Goal: Communication & Community: Answer question/provide support

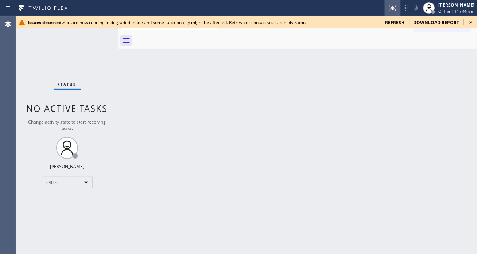
click at [391, 7] on icon at bounding box center [392, 8] width 9 height 9
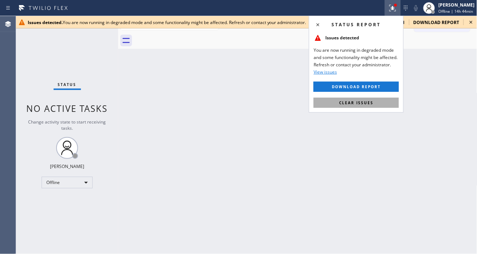
click at [359, 107] on button "Clear issues" at bounding box center [356, 103] width 85 height 10
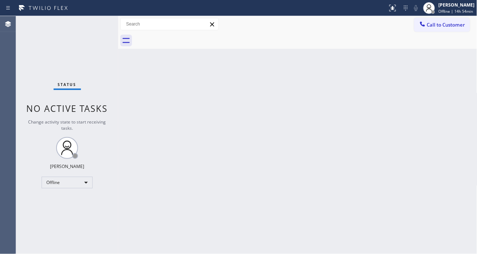
click at [447, 81] on div "Back to Dashboard Change Sender ID Customers Technicians Select a contact Outbo…" at bounding box center [297, 135] width 359 height 238
click at [450, 12] on span "Offline | 14h 56min" at bounding box center [456, 11] width 35 height 5
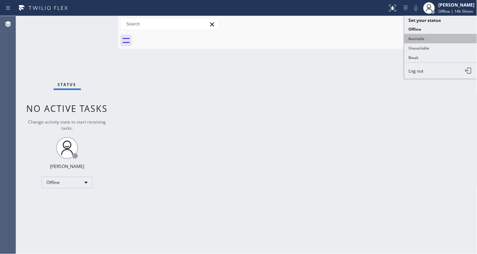
click at [440, 41] on button "Available" at bounding box center [441, 38] width 73 height 9
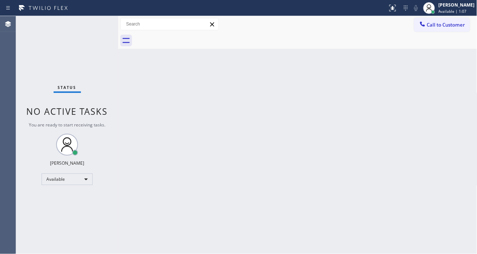
drag, startPoint x: 458, startPoint y: 94, endPoint x: 369, endPoint y: 97, distance: 89.8
click at [455, 95] on div "Back to Dashboard Change Sender ID Customers Technicians Select a contact Outbo…" at bounding box center [297, 135] width 359 height 238
click at [89, 28] on div "Status No active tasks You are ready to start receiving tasks. [PERSON_NAME]" at bounding box center [67, 135] width 102 height 238
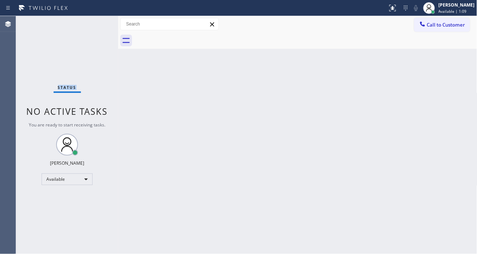
click at [89, 28] on div "Status No active tasks You are ready to start receiving tasks. [PERSON_NAME]" at bounding box center [67, 135] width 102 height 238
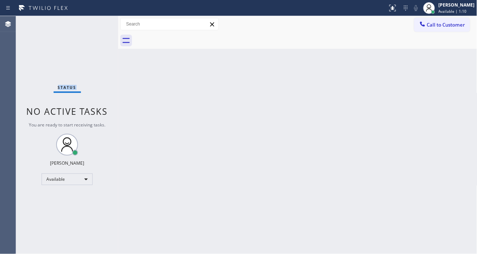
click at [89, 28] on div "Status No active tasks You are ready to start receiving tasks. [PERSON_NAME]" at bounding box center [67, 135] width 102 height 238
click at [108, 30] on div "Status No active tasks You are ready to start receiving tasks. [PERSON_NAME]" at bounding box center [67, 135] width 102 height 238
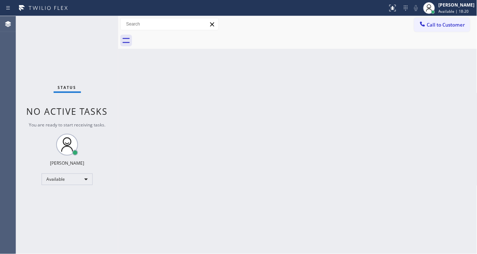
click at [451, 137] on div "Back to Dashboard Change Sender ID Customers Technicians Select a contact Outbo…" at bounding box center [297, 135] width 359 height 238
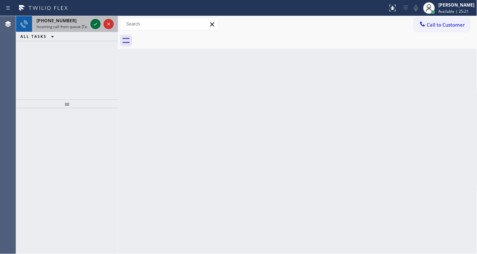
click at [96, 23] on icon at bounding box center [95, 24] width 9 height 9
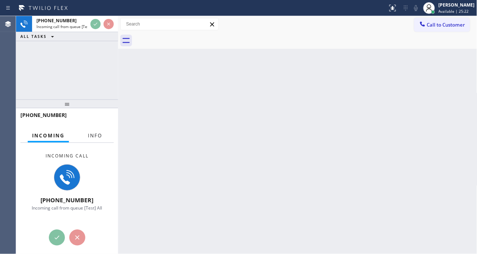
click at [95, 132] on span "Info" at bounding box center [95, 135] width 14 height 7
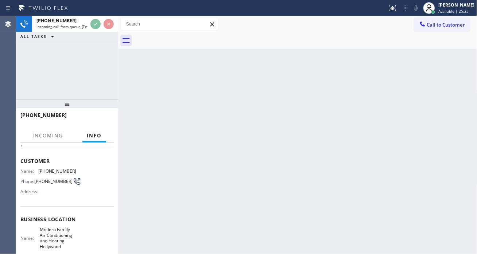
scroll to position [40, 0]
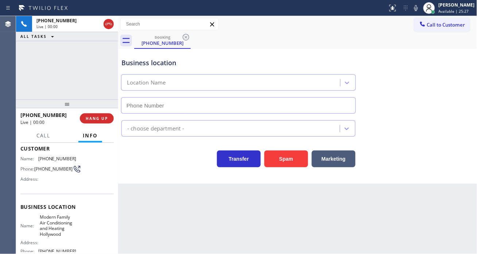
type input "[PHONE_NUMBER]"
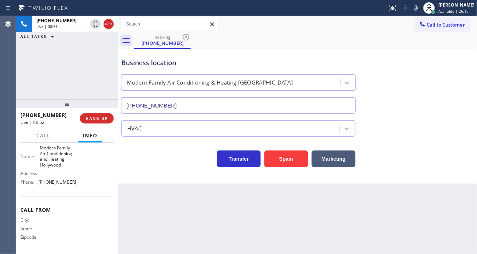
scroll to position [111, 0]
click at [67, 183] on span "[PHONE_NUMBER]" at bounding box center [57, 181] width 38 height 5
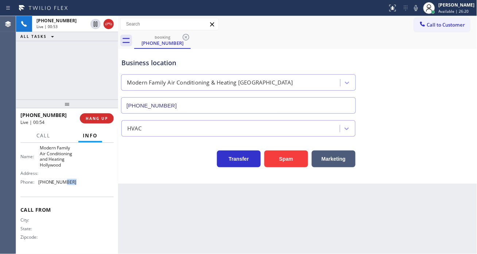
click at [67, 183] on span "[PHONE_NUMBER]" at bounding box center [57, 181] width 38 height 5
click at [421, 9] on icon at bounding box center [416, 8] width 9 height 9
click at [419, 9] on rect at bounding box center [416, 7] width 5 height 5
click at [420, 10] on icon at bounding box center [416, 8] width 9 height 9
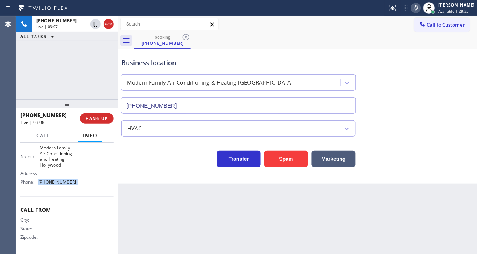
click at [421, 5] on icon at bounding box center [416, 8] width 9 height 9
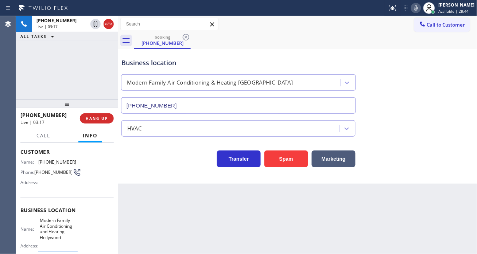
scroll to position [30, 0]
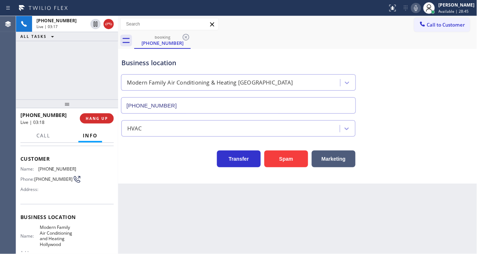
click at [56, 170] on span "[PHONE_NUMBER]" at bounding box center [57, 168] width 38 height 5
copy span "[PHONE_NUMBER]"
click at [184, 195] on div "Back to Dashboard Change Sender ID Customers Technicians Select a contact Outbo…" at bounding box center [297, 135] width 359 height 238
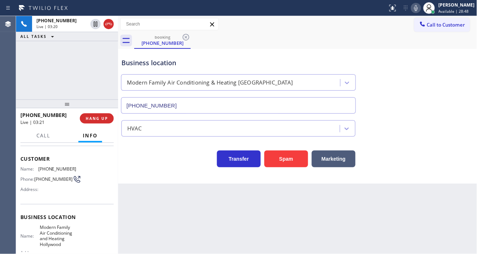
click at [53, 235] on span "Modern Family Air Conditioning and Heating Hollywood" at bounding box center [58, 236] width 36 height 23
copy span "Modern Family Air Conditioning and Heating Hollywood"
click at [130, 63] on div "Business location" at bounding box center [238, 63] width 234 height 10
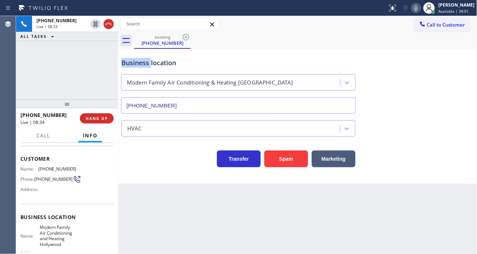
click at [130, 63] on div "Business location" at bounding box center [238, 63] width 234 height 10
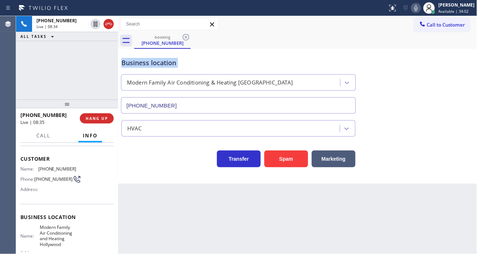
click at [130, 63] on div "Business location" at bounding box center [238, 63] width 234 height 10
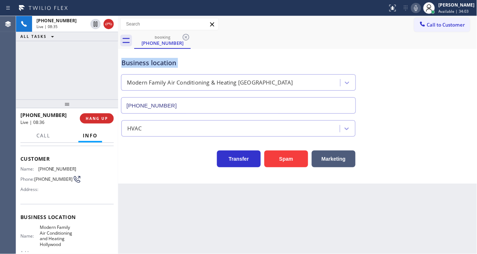
click at [130, 63] on div "Business location" at bounding box center [238, 63] width 234 height 10
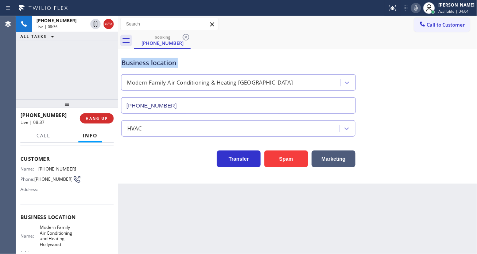
click at [130, 63] on div "Business location" at bounding box center [238, 63] width 234 height 10
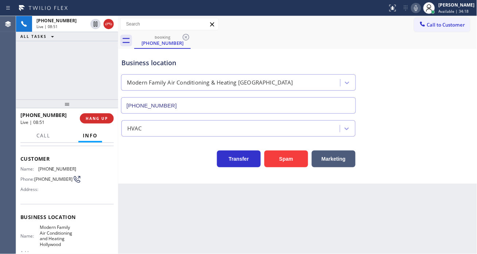
click at [108, 63] on div "[PHONE_NUMBER] Live | 08:51 ALL TASKS ALL TASKS ACTIVE TASKS TASKS IN WRAP UP" at bounding box center [67, 58] width 102 height 84
click at [163, 64] on div "Business location" at bounding box center [238, 63] width 234 height 10
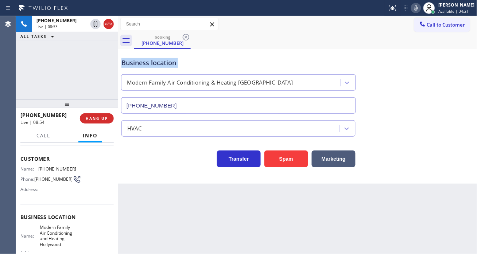
click at [163, 64] on div "Business location" at bounding box center [238, 63] width 234 height 10
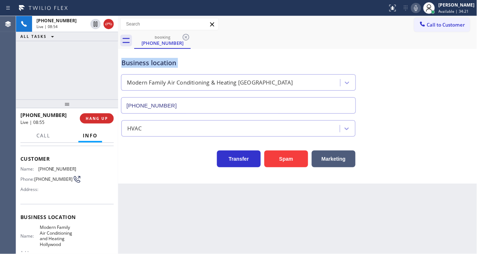
click at [163, 64] on div "Business location" at bounding box center [238, 63] width 234 height 10
click at [106, 73] on div "[PHONE_NUMBER] Live | 08:54 ALL TASKS ALL TASKS ACTIVE TASKS TASKS IN WRAP UP" at bounding box center [67, 58] width 102 height 84
click at [143, 55] on div "Business location Modern Family Air Conditioning & Heating [GEOGRAPHIC_DATA] [P…" at bounding box center [238, 82] width 237 height 63
click at [144, 66] on div "Business location" at bounding box center [238, 63] width 234 height 10
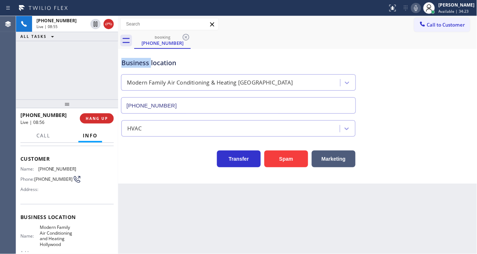
click at [144, 66] on div "Business location" at bounding box center [238, 63] width 234 height 10
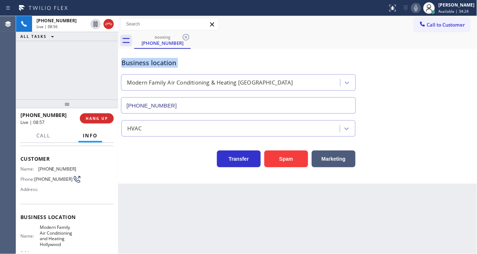
click at [144, 66] on div "Business location" at bounding box center [238, 63] width 234 height 10
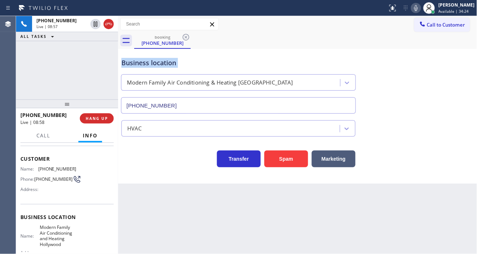
click at [144, 66] on div "Business location" at bounding box center [238, 63] width 234 height 10
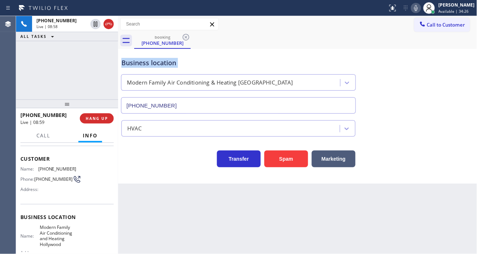
click at [144, 66] on div "Business location" at bounding box center [238, 63] width 234 height 10
click at [106, 120] on span "HANG UP" at bounding box center [97, 118] width 22 height 5
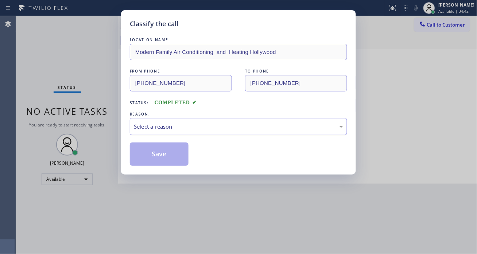
click at [208, 135] on div "Select a reason" at bounding box center [238, 126] width 217 height 17
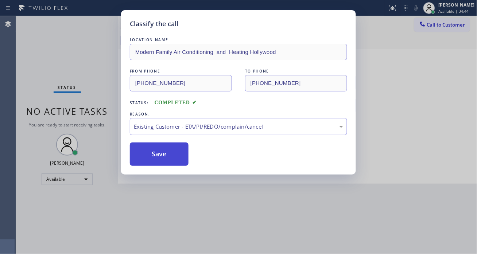
click at [178, 157] on button "Save" at bounding box center [159, 154] width 59 height 23
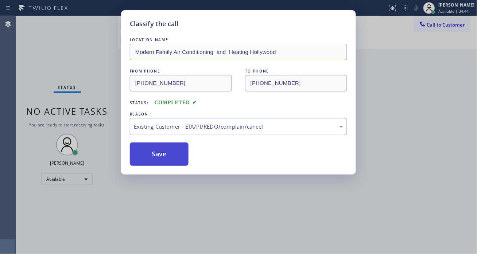
click at [178, 157] on button "Save" at bounding box center [159, 154] width 59 height 23
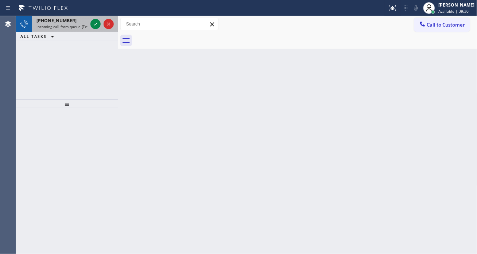
click at [71, 23] on div "[PHONE_NUMBER]" at bounding box center [61, 21] width 51 height 6
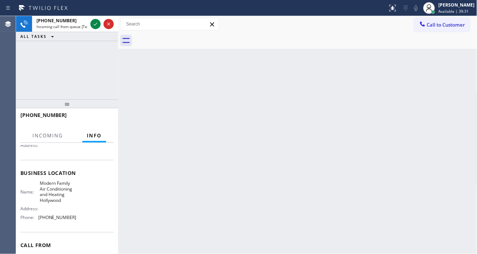
scroll to position [81, 0]
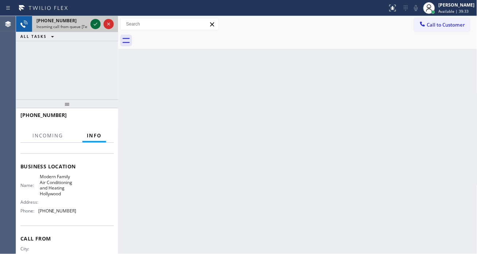
click at [93, 24] on icon at bounding box center [95, 24] width 9 height 9
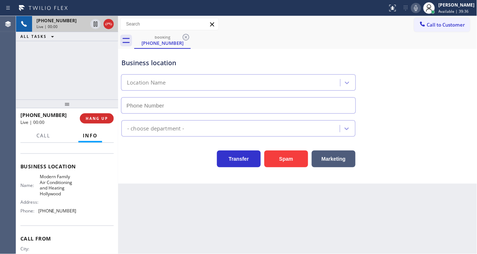
type input "[PHONE_NUMBER]"
click at [447, 113] on div "Business location Modern Family Air Conditioning & Heating [GEOGRAPHIC_DATA] [P…" at bounding box center [298, 81] width 356 height 66
click at [186, 59] on div "Business location" at bounding box center [238, 63] width 234 height 10
click at [460, 92] on div "Business location Modern Family Air Conditioning & Heating [GEOGRAPHIC_DATA] [P…" at bounding box center [298, 81] width 356 height 66
click at [132, 67] on div "Business location" at bounding box center [238, 63] width 234 height 10
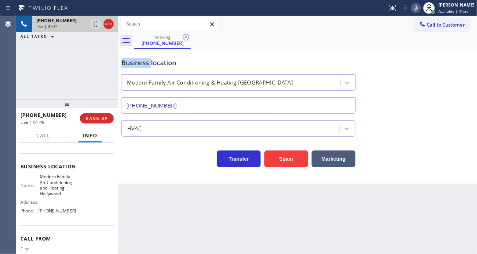
click at [132, 67] on div "Business location" at bounding box center [238, 63] width 234 height 10
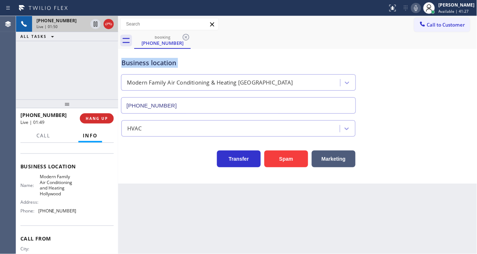
click at [132, 67] on div "Business location" at bounding box center [238, 63] width 234 height 10
click at [133, 67] on div "Business location" at bounding box center [238, 63] width 234 height 10
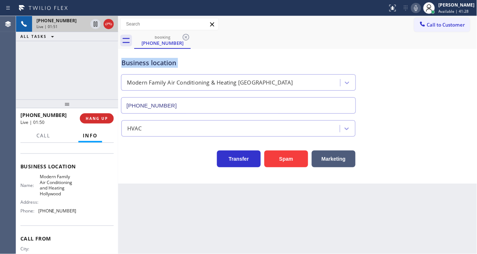
click at [133, 67] on div "Business location" at bounding box center [238, 63] width 234 height 10
click at [113, 67] on div "[PHONE_NUMBER] Live | 01:51 ALL TASKS ALL TASKS ACTIVE TASKS TASKS IN WRAP UP" at bounding box center [67, 58] width 102 height 84
click at [154, 67] on div "Business location" at bounding box center [238, 63] width 234 height 10
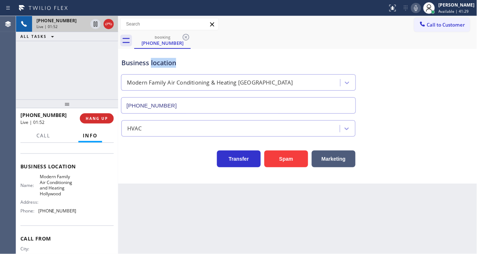
click at [154, 67] on div "Business location" at bounding box center [238, 63] width 234 height 10
click at [107, 72] on div "[PHONE_NUMBER] Live | 01:53 ALL TASKS ALL TASKS ACTIVE TASKS TASKS IN WRAP UP" at bounding box center [67, 58] width 102 height 84
click at [89, 62] on div "[PHONE_NUMBER] Live | 01:59 ALL TASKS ALL TASKS ACTIVE TASKS TASKS IN WRAP UP" at bounding box center [67, 58] width 102 height 84
click at [143, 67] on div "Business location" at bounding box center [238, 63] width 234 height 10
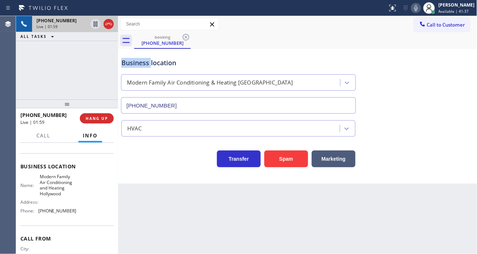
click at [143, 67] on div "Business location" at bounding box center [238, 63] width 234 height 10
click at [107, 65] on div "[PHONE_NUMBER] Live | 02:00 ALL TASKS ALL TASKS ACTIVE TASKS TASKS IN WRAP UP" at bounding box center [67, 58] width 102 height 84
click at [108, 80] on div "[PHONE_NUMBER] Live | 02:01 ALL TASKS ALL TASKS ACTIVE TASKS TASKS IN WRAP UP" at bounding box center [67, 58] width 102 height 84
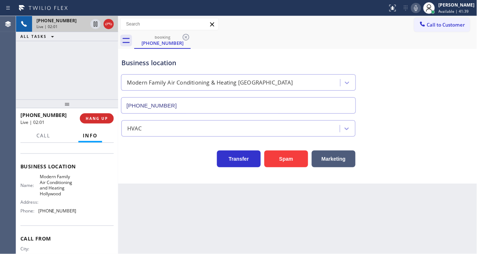
click at [145, 59] on div "Business location" at bounding box center [238, 63] width 234 height 10
click at [456, 74] on div "Business location Modern Family Air Conditioning & Heating [GEOGRAPHIC_DATA] [P…" at bounding box center [298, 81] width 356 height 66
click at [71, 58] on div "[PHONE_NUMBER] Live | 02:07 ALL TASKS ALL TASKS ACTIVE TASKS TASKS IN WRAP UP" at bounding box center [67, 58] width 102 height 84
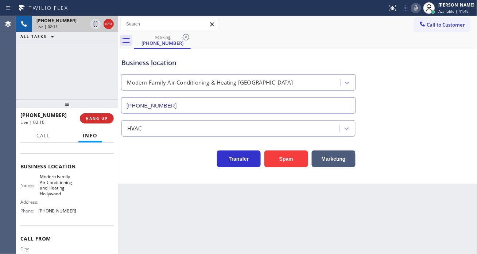
click at [92, 100] on div at bounding box center [67, 104] width 102 height 9
click at [97, 85] on div "[PHONE_NUMBER] Live | 02:12 ALL TASKS ALL TASKS ACTIVE TASKS TASKS IN WRAP UP" at bounding box center [67, 58] width 102 height 84
click at [140, 67] on div "Business location" at bounding box center [238, 63] width 234 height 10
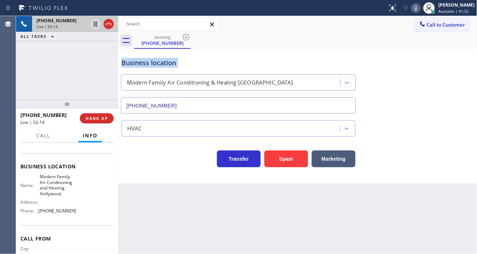
click at [140, 67] on div "Business location" at bounding box center [238, 63] width 234 height 10
click at [108, 63] on div "[PHONE_NUMBER] Live | 02:16 ALL TASKS ALL TASKS ACTIVE TASKS TASKS IN WRAP UP" at bounding box center [67, 58] width 102 height 84
click at [129, 61] on div "Business location" at bounding box center [238, 63] width 234 height 10
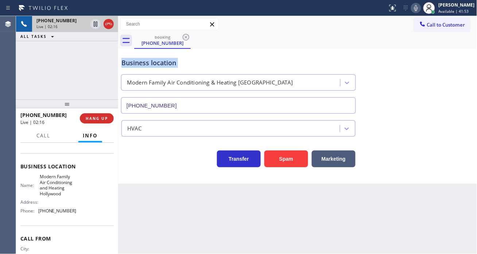
click at [129, 61] on div "Business location" at bounding box center [238, 63] width 234 height 10
click at [109, 71] on div "[PHONE_NUMBER] Live | 02:17 ALL TASKS ALL TASKS ACTIVE TASKS TASKS IN WRAP UP" at bounding box center [67, 58] width 102 height 84
click at [102, 119] on span "HANG UP" at bounding box center [97, 118] width 22 height 5
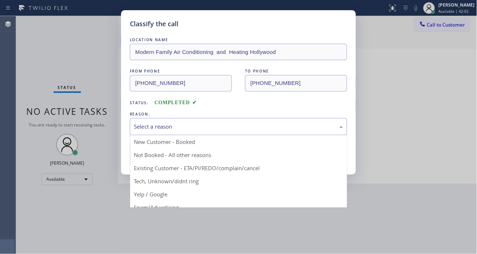
click at [151, 123] on div "Select a reason" at bounding box center [238, 127] width 209 height 8
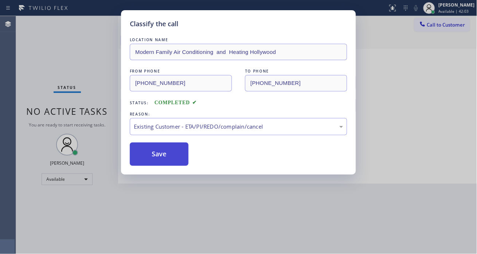
drag, startPoint x: 181, startPoint y: 169, endPoint x: 167, endPoint y: 152, distance: 22.2
click at [167, 152] on button "Save" at bounding box center [159, 154] width 59 height 23
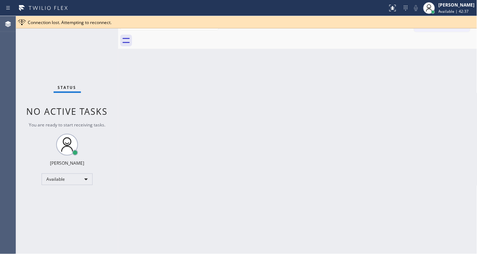
click at [440, 75] on div "Back to Dashboard Change Sender ID Customers Technicians Select a contact Outbo…" at bounding box center [297, 135] width 359 height 238
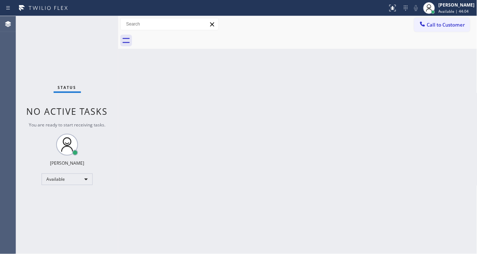
drag, startPoint x: 454, startPoint y: 100, endPoint x: 322, endPoint y: 2, distance: 164.1
click at [454, 100] on div "Back to Dashboard Change Sender ID Customers Technicians Select a contact Outbo…" at bounding box center [297, 135] width 359 height 238
click at [471, 63] on div "Back to Dashboard Change Sender ID Customers Technicians Select a contact Outbo…" at bounding box center [297, 135] width 359 height 238
click at [379, 88] on div "Back to Dashboard Change Sender ID Customers Technicians Select a contact Outbo…" at bounding box center [297, 135] width 359 height 238
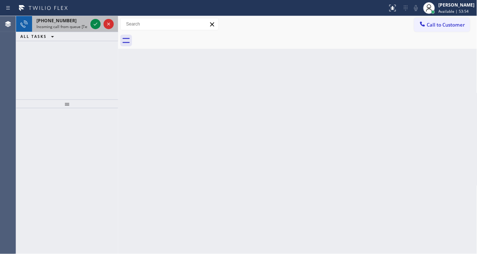
click at [60, 23] on span "[PHONE_NUMBER]" at bounding box center [56, 21] width 40 height 6
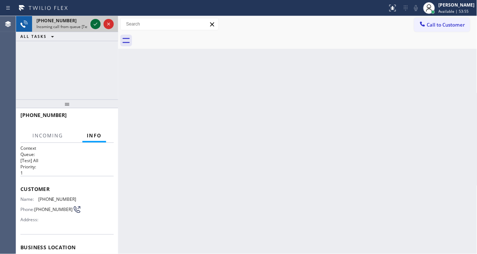
click at [93, 22] on icon at bounding box center [95, 24] width 9 height 9
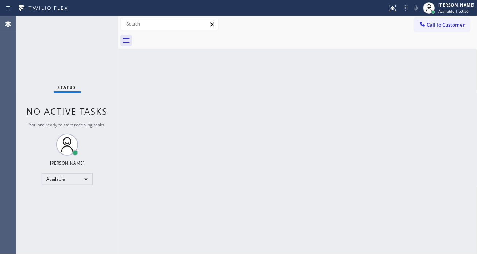
click at [93, 22] on div "Status No active tasks You are ready to start receiving tasks. [PERSON_NAME]" at bounding box center [67, 135] width 102 height 238
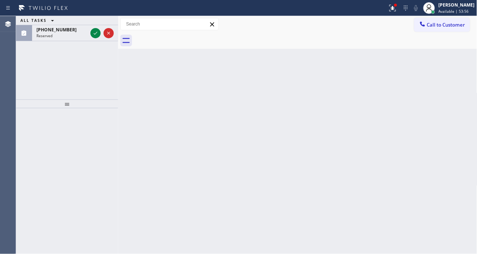
click at [93, 23] on div "ALL TASKS ALL TASKS ACTIVE TASKS TASKS IN WRAP UP" at bounding box center [67, 20] width 102 height 9
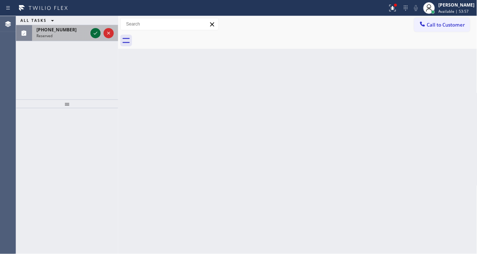
click at [96, 34] on icon at bounding box center [96, 33] width 4 height 3
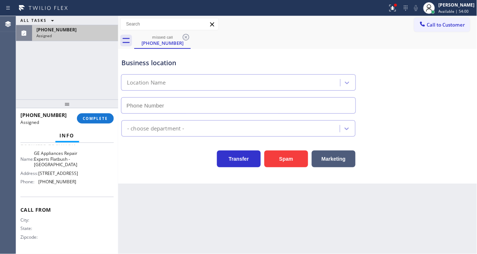
scroll to position [42, 0]
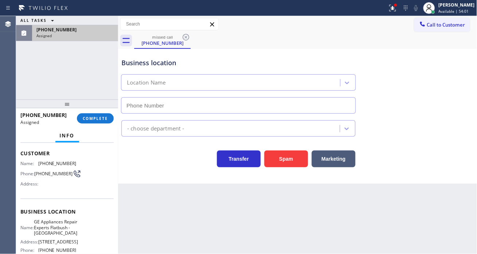
type input "[PHONE_NUMBER]"
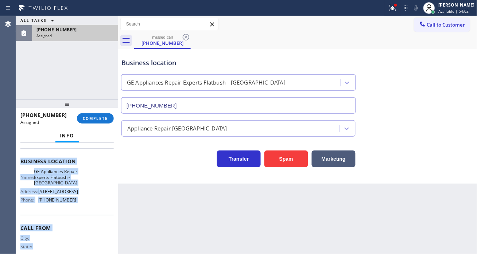
scroll to position [123, 0]
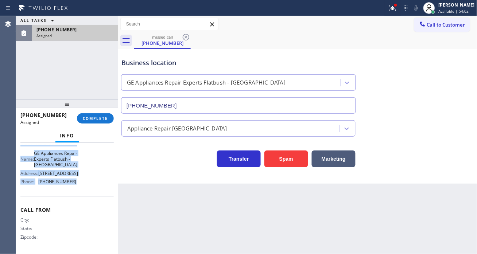
drag, startPoint x: 20, startPoint y: 153, endPoint x: 82, endPoint y: 190, distance: 72.6
click at [82, 190] on div "Context Queue: Appliance Repair High End Priority: 0 Task Age: Customer Name: […" at bounding box center [67, 198] width 102 height 111
copy div "Customer Name: [PHONE_NUMBER] Phone: [PHONE_NUMBER] Address: Business location …"
click at [98, 122] on button "COMPLETE" at bounding box center [95, 118] width 37 height 10
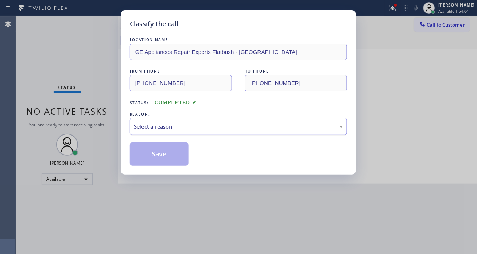
click at [174, 132] on div "Select a reason" at bounding box center [238, 126] width 217 height 17
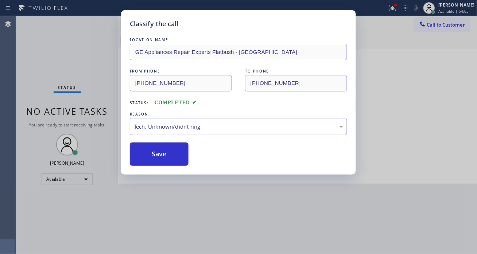
click at [167, 155] on button "Save" at bounding box center [159, 154] width 59 height 23
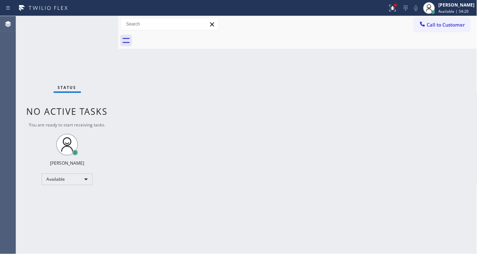
click at [446, 71] on div "Back to Dashboard Change Sender ID Customers Technicians Select a contact Outbo…" at bounding box center [297, 135] width 359 height 238
click at [97, 21] on div "Status No active tasks You are ready to start receiving tasks. [PERSON_NAME]" at bounding box center [67, 135] width 102 height 238
click at [397, 8] on icon at bounding box center [392, 8] width 9 height 9
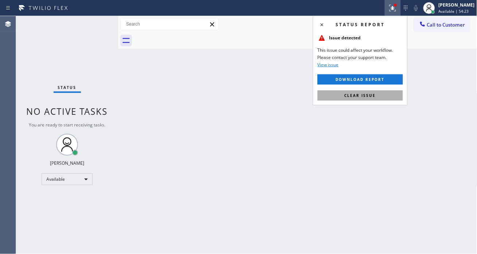
click at [378, 94] on button "Clear issue" at bounding box center [360, 95] width 85 height 10
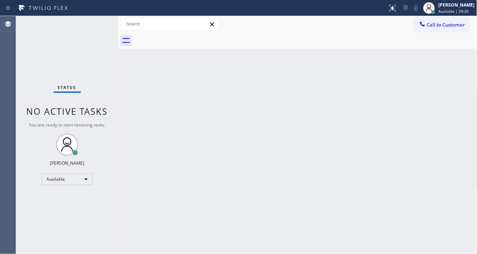
click at [93, 22] on div "Status No active tasks You are ready to start receiving tasks. [PERSON_NAME]" at bounding box center [67, 135] width 102 height 238
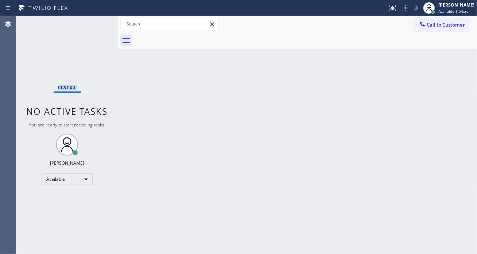
click at [93, 22] on div "Status No active tasks You are ready to start receiving tasks. [PERSON_NAME]" at bounding box center [67, 135] width 102 height 238
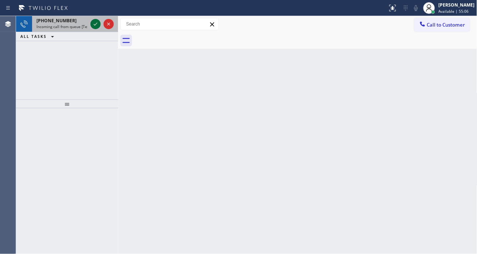
click at [93, 22] on icon at bounding box center [95, 24] width 9 height 9
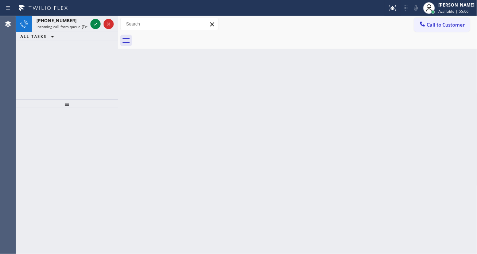
click at [93, 22] on icon at bounding box center [95, 24] width 9 height 9
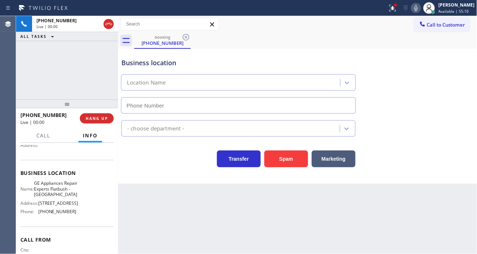
scroll to position [81, 0]
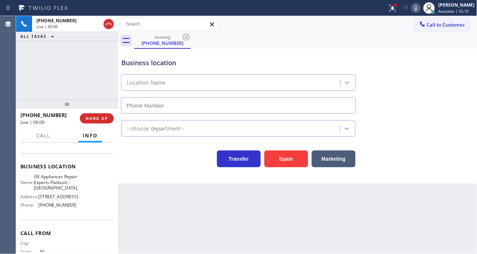
type input "[PHONE_NUMBER]"
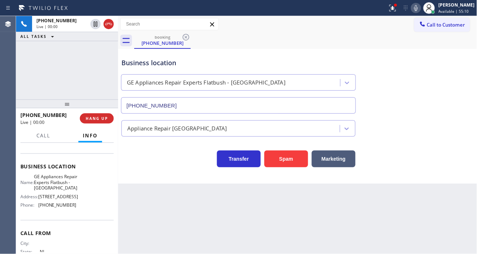
click at [58, 190] on span "GE Appliances Repair Experts Flatbush - [GEOGRAPHIC_DATA]" at bounding box center [55, 182] width 43 height 17
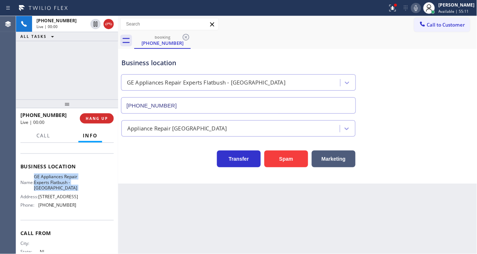
click at [58, 190] on span "GE Appliances Repair Experts Flatbush - [GEOGRAPHIC_DATA]" at bounding box center [55, 182] width 43 height 17
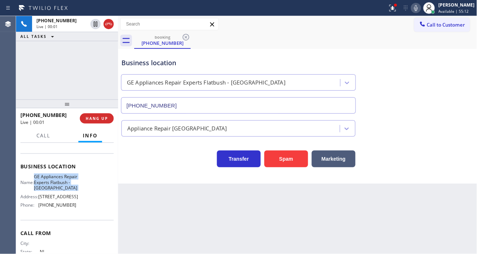
click at [58, 190] on span "GE Appliances Repair Experts Flatbush - [GEOGRAPHIC_DATA]" at bounding box center [55, 182] width 43 height 17
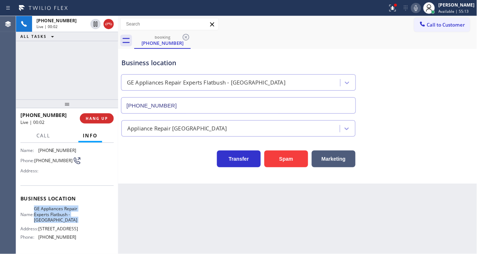
scroll to position [0, 0]
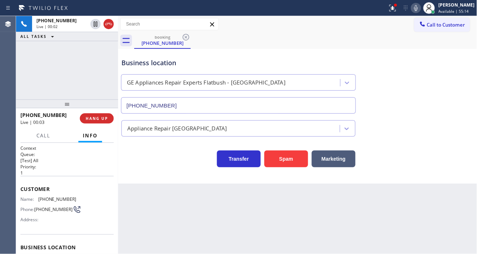
click at [50, 200] on span "[PHONE_NUMBER]" at bounding box center [57, 199] width 38 height 5
copy span "[PHONE_NUMBER]"
click at [436, 100] on div "Business location GE Appliances Repair Experts Flatbush - [GEOGRAPHIC_DATA] [PH…" at bounding box center [298, 81] width 356 height 66
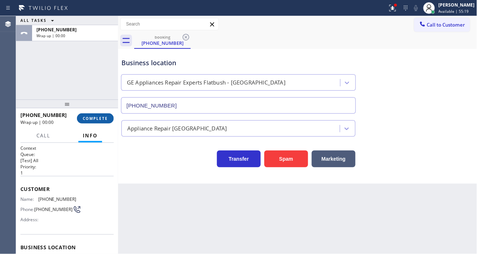
click at [102, 117] on span "COMPLETE" at bounding box center [95, 118] width 25 height 5
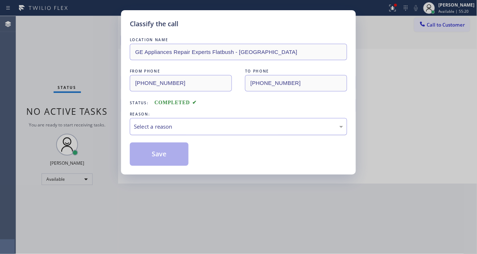
click at [176, 118] on div "Select a reason" at bounding box center [238, 126] width 217 height 17
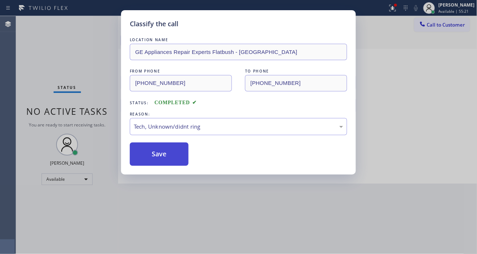
click at [162, 155] on button "Save" at bounding box center [159, 154] width 59 height 23
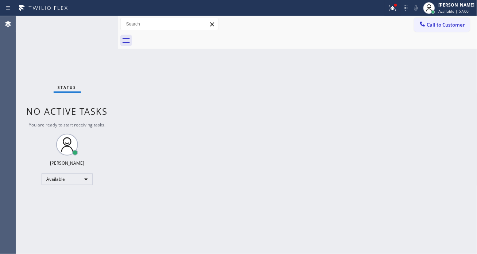
click at [98, 19] on div "Status No active tasks You are ready to start receiving tasks. [PERSON_NAME]" at bounding box center [67, 135] width 102 height 238
click at [438, 82] on div "Back to Dashboard Change Sender ID Customers Technicians Select a contact Outbo…" at bounding box center [297, 135] width 359 height 238
click at [98, 22] on div "Status No active tasks You are ready to start receiving tasks. [PERSON_NAME]" at bounding box center [67, 135] width 102 height 238
click at [398, 15] on button at bounding box center [393, 8] width 16 height 16
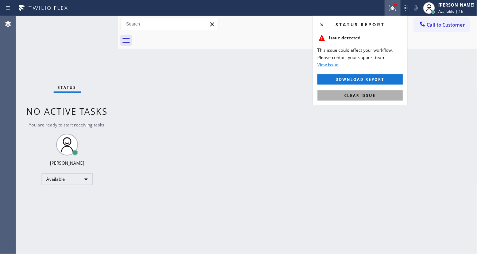
click at [391, 91] on button "Clear issue" at bounding box center [360, 95] width 85 height 10
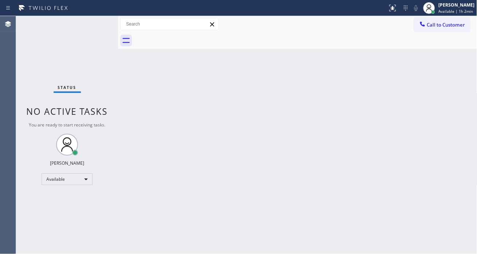
drag, startPoint x: 468, startPoint y: 72, endPoint x: 424, endPoint y: 48, distance: 50.1
click at [468, 72] on div "Back to Dashboard Change Sender ID Customers Technicians Select a contact Outbo…" at bounding box center [297, 135] width 359 height 238
click at [95, 23] on div "Status No active tasks You are ready to start receiving tasks. [PERSON_NAME]" at bounding box center [67, 135] width 102 height 238
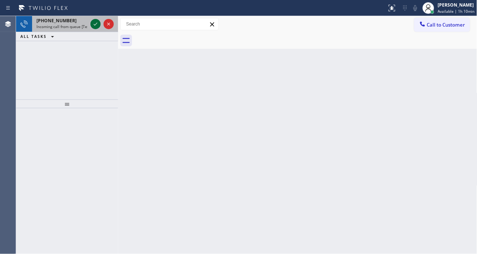
click at [97, 24] on icon at bounding box center [95, 24] width 9 height 9
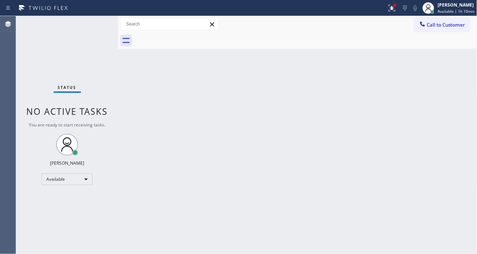
click at [94, 20] on div "Status No active tasks You are ready to start receiving tasks. [PERSON_NAME]" at bounding box center [67, 135] width 102 height 238
click at [90, 24] on div "Status No active tasks You are ready to start receiving tasks. [PERSON_NAME]" at bounding box center [67, 135] width 102 height 238
drag, startPoint x: 433, startPoint y: 98, endPoint x: 434, endPoint y: 90, distance: 8.9
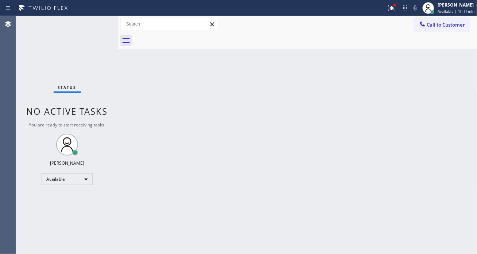
click at [433, 98] on div "Back to Dashboard Change Sender ID Customers Technicians Select a contact Outbo…" at bounding box center [297, 135] width 359 height 238
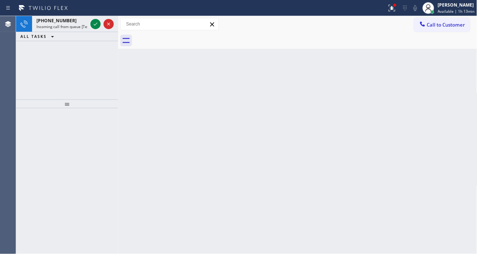
click at [451, 92] on div "Back to Dashboard Change Sender ID Customers Technicians Select a contact Outbo…" at bounding box center [297, 135] width 359 height 238
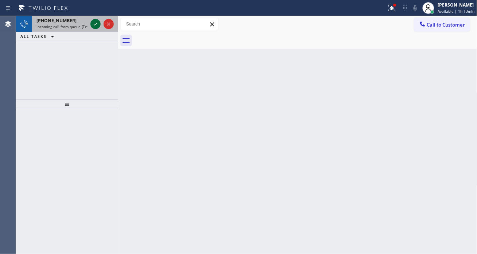
click at [98, 23] on icon at bounding box center [95, 24] width 9 height 9
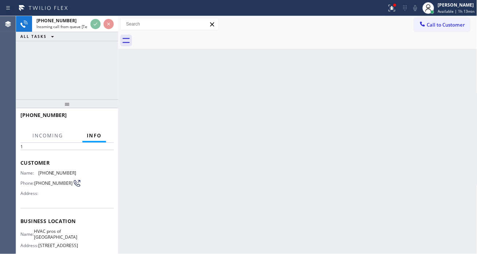
scroll to position [40, 0]
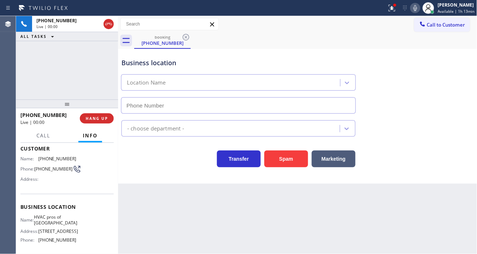
type input "[PHONE_NUMBER]"
click at [440, 81] on div "Business location HVAC pros of [GEOGRAPHIC_DATA] [PHONE_NUMBER]" at bounding box center [298, 81] width 356 height 66
click at [46, 159] on span "[PHONE_NUMBER]" at bounding box center [57, 158] width 38 height 5
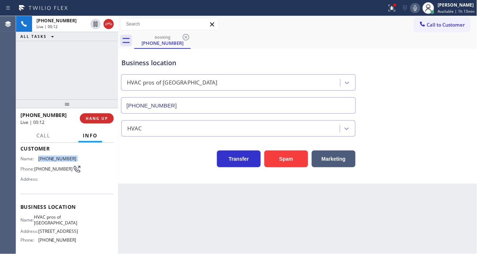
copy span "[PHONE_NUMBER]"
click at [133, 188] on div "Back to Dashboard Change Sender ID Customers Technicians Select a contact Outbo…" at bounding box center [297, 135] width 359 height 238
click at [57, 221] on span "HVAC pros of [GEOGRAPHIC_DATA]" at bounding box center [55, 219] width 43 height 11
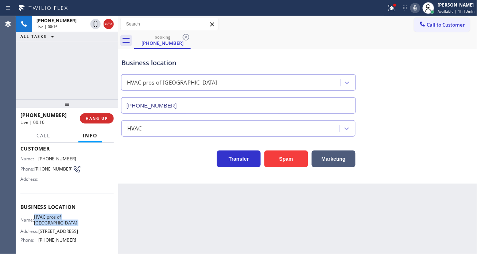
copy span "HVAC pros of [GEOGRAPHIC_DATA]"
drag, startPoint x: 184, startPoint y: 203, endPoint x: 150, endPoint y: 203, distance: 33.9
click at [184, 203] on div "Back to Dashboard Change Sender ID Customers Technicians Select a contact Outbo…" at bounding box center [297, 135] width 359 height 238
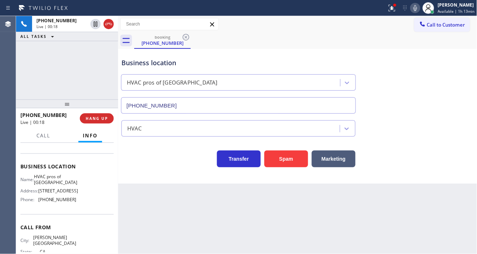
click at [66, 202] on span "[PHONE_NUMBER]" at bounding box center [57, 199] width 38 height 5
copy span "[PHONE_NUMBER]"
click at [178, 206] on div "Back to Dashboard Change Sender ID Customers Technicians Select a contact Outbo…" at bounding box center [297, 135] width 359 height 238
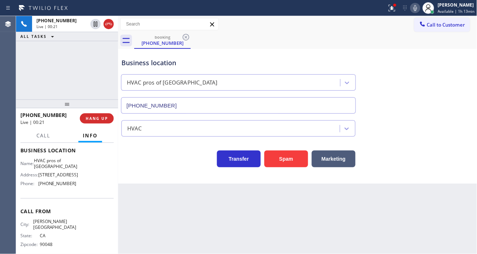
scroll to position [106, 0]
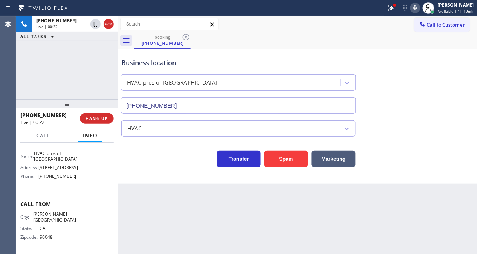
click at [64, 179] on span "[PHONE_NUMBER]" at bounding box center [57, 176] width 38 height 5
click at [63, 179] on span "[PHONE_NUMBER]" at bounding box center [57, 176] width 38 height 5
click at [61, 170] on span "[STREET_ADDRESS]" at bounding box center [58, 167] width 40 height 5
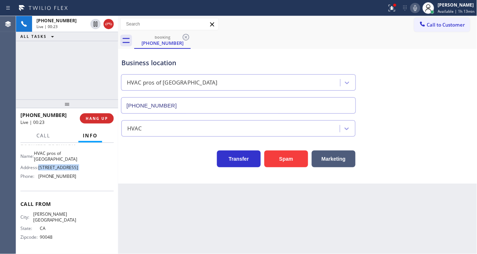
click at [61, 170] on span "[STREET_ADDRESS]" at bounding box center [58, 167] width 40 height 5
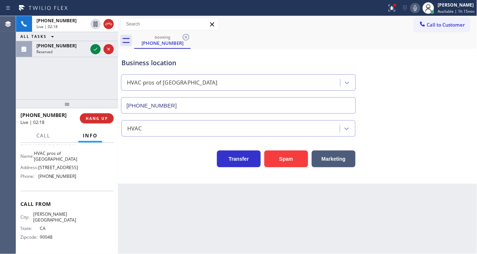
click at [75, 69] on div "[PHONE_NUMBER] Live | 02:18 ALL TASKS ALL TASKS ACTIVE TASKS TASKS IN WRAP UP […" at bounding box center [67, 58] width 102 height 84
click at [73, 75] on div "[PHONE_NUMBER] Live | 02:29 ALL TASKS ALL TASKS ACTIVE TASKS TASKS IN WRAP UP […" at bounding box center [67, 58] width 102 height 84
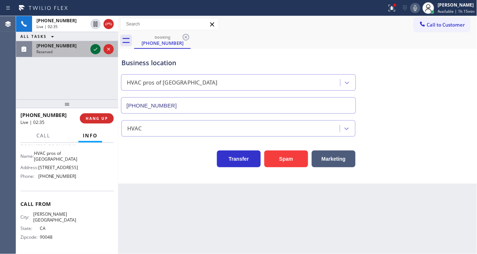
click at [94, 46] on icon at bounding box center [95, 49] width 9 height 9
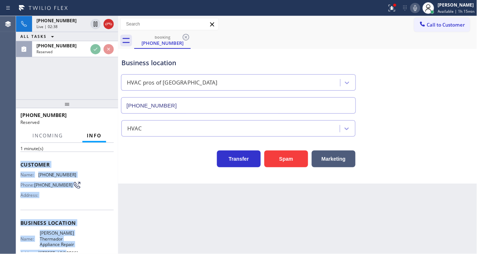
scroll to position [123, 0]
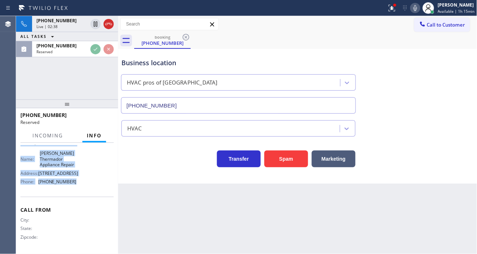
drag, startPoint x: 19, startPoint y: 160, endPoint x: 82, endPoint y: 190, distance: 70.5
click at [82, 190] on div "Context Queue: Appliance Repair High End Priority: 0 Task Age: [DEMOGRAPHIC_DAT…" at bounding box center [67, 198] width 102 height 111
copy div "Customer Name: [PHONE_NUMBER] Phone: [PHONE_NUMBER] Address: Business location …"
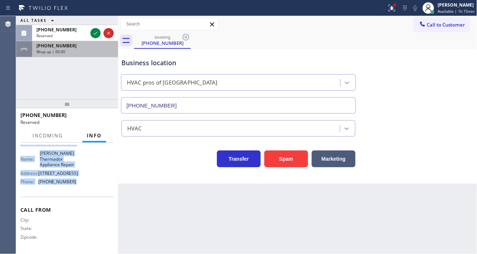
drag, startPoint x: 89, startPoint y: 46, endPoint x: 89, endPoint y: 52, distance: 5.5
click at [89, 46] on div "[PHONE_NUMBER]" at bounding box center [74, 46] width 77 height 6
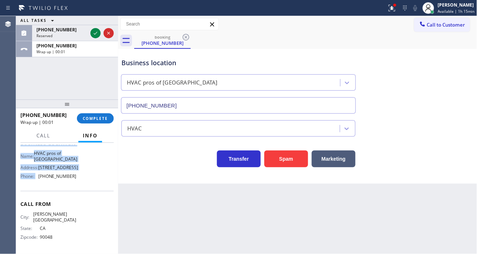
scroll to position [106, 0]
click at [98, 119] on span "COMPLETE" at bounding box center [95, 118] width 25 height 5
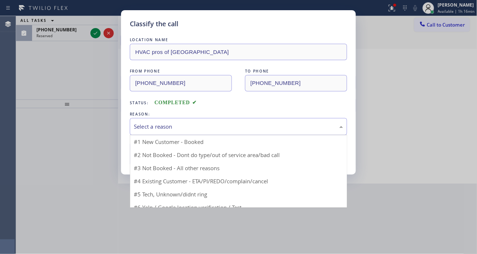
click at [196, 127] on div "Select a reason" at bounding box center [238, 127] width 209 height 8
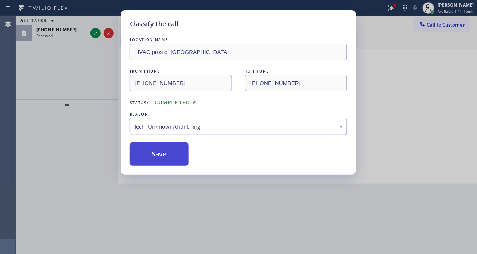
click at [175, 158] on button "Save" at bounding box center [159, 154] width 59 height 23
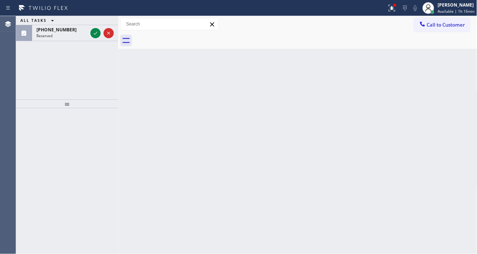
click at [96, 35] on icon at bounding box center [95, 33] width 9 height 9
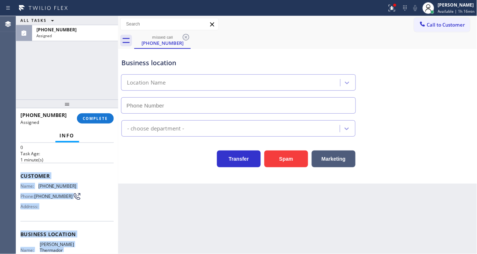
scroll to position [96, 0]
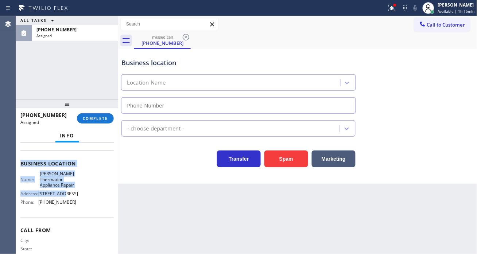
type input "[PHONE_NUMBER]"
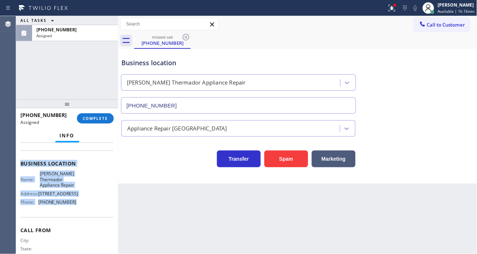
drag, startPoint x: 19, startPoint y: 201, endPoint x: 77, endPoint y: 222, distance: 62.1
click at [77, 222] on div "Context Queue: Appliance Repair High End Priority: 0 Task Age: [DEMOGRAPHIC_DAT…" at bounding box center [67, 198] width 102 height 111
copy div "Customer Name: [PHONE_NUMBER] Phone: [PHONE_NUMBER] Address: Business location …"
click at [104, 116] on span "COMPLETE" at bounding box center [95, 118] width 25 height 5
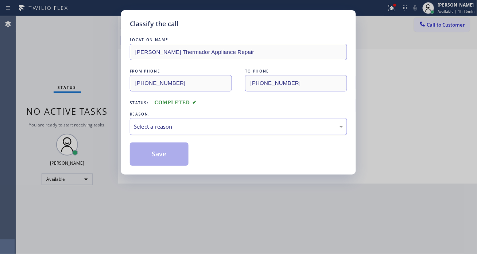
click at [181, 126] on div "Select a reason" at bounding box center [238, 127] width 209 height 8
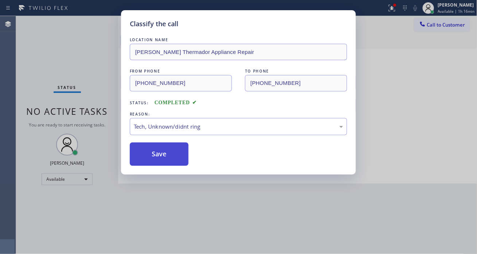
click at [170, 152] on button "Save" at bounding box center [159, 154] width 59 height 23
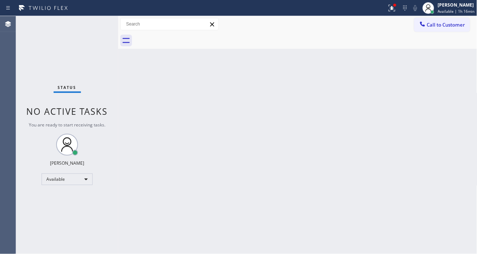
click at [454, 88] on div "Back to Dashboard Change Sender ID Customers Technicians Select a contact Outbo…" at bounding box center [297, 135] width 359 height 238
click at [444, 71] on div "Back to Dashboard Change Sender ID Customers Technicians Select a contact Outbo…" at bounding box center [297, 135] width 359 height 238
click at [111, 28] on div "Status No active tasks You are ready to start receiving tasks. [PERSON_NAME]" at bounding box center [67, 135] width 102 height 238
click at [388, 9] on div at bounding box center [392, 8] width 16 height 9
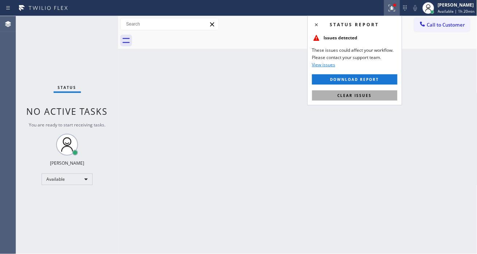
click at [365, 96] on span "Clear issues" at bounding box center [355, 95] width 34 height 5
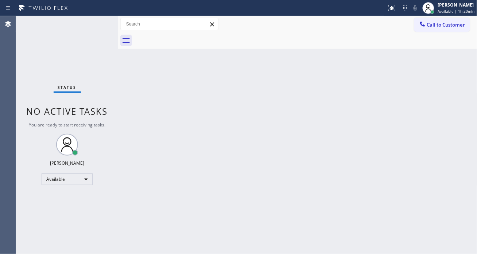
click at [99, 24] on div "Status No active tasks You are ready to start receiving tasks. [PERSON_NAME]" at bounding box center [67, 135] width 102 height 238
click at [453, 13] on span "Available | 1h 28min" at bounding box center [456, 11] width 37 height 5
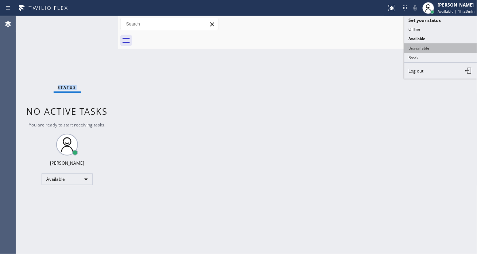
click at [436, 46] on button "Unavailable" at bounding box center [441, 47] width 73 height 9
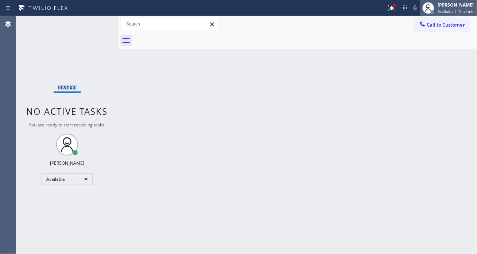
click at [447, 9] on span "Available | 1h 31min" at bounding box center [456, 11] width 37 height 5
click at [393, 10] on icon at bounding box center [392, 8] width 9 height 9
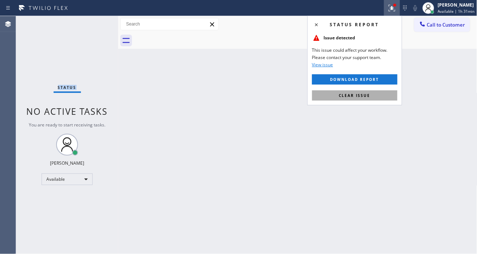
click at [363, 96] on span "Clear issue" at bounding box center [354, 95] width 31 height 5
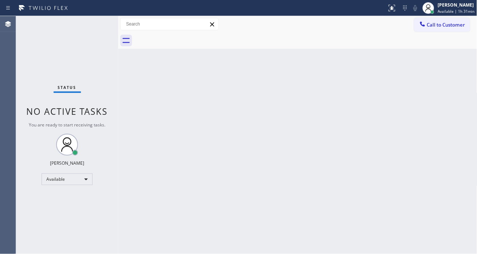
click at [458, 111] on div "Back to Dashboard Change Sender ID Customers Technicians Select a contact Outbo…" at bounding box center [297, 135] width 359 height 238
click at [104, 19] on div "Status No active tasks You are ready to start receiving tasks. [PERSON_NAME]" at bounding box center [67, 135] width 102 height 238
click at [448, 53] on div "Back to Dashboard Change Sender ID Customers Technicians Select a contact Outbo…" at bounding box center [297, 135] width 359 height 238
click at [96, 22] on div "Status No active tasks You are ready to start receiving tasks. [PERSON_NAME]" at bounding box center [67, 135] width 102 height 238
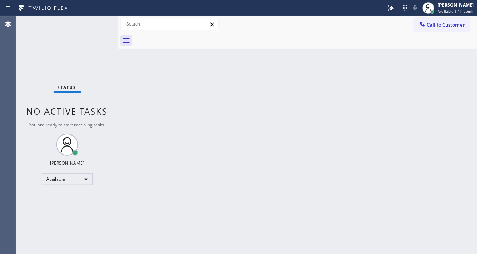
click at [460, 76] on div "Back to Dashboard Change Sender ID Customers Technicians Select a contact Outbo…" at bounding box center [297, 135] width 359 height 238
click at [456, 59] on div "Back to Dashboard Change Sender ID Customers Technicians Select a contact Outbo…" at bounding box center [297, 135] width 359 height 238
click at [470, 89] on div "Back to Dashboard Change Sender ID Customers Technicians Select a contact Outbo…" at bounding box center [297, 135] width 359 height 238
click at [101, 23] on div "Status No active tasks You are ready to start receiving tasks. [PERSON_NAME]" at bounding box center [67, 135] width 102 height 238
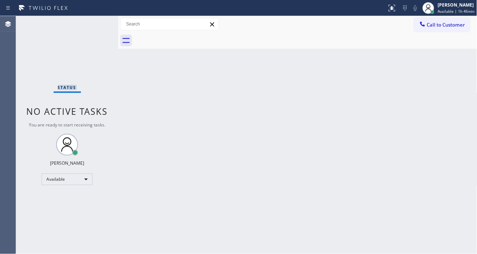
click at [101, 23] on div "Status No active tasks You are ready to start receiving tasks. [PERSON_NAME]" at bounding box center [67, 135] width 102 height 238
drag, startPoint x: 459, startPoint y: 112, endPoint x: 442, endPoint y: 107, distance: 17.7
click at [459, 112] on div "Back to Dashboard Change Sender ID Customers Technicians Select a contact Outbo…" at bounding box center [297, 135] width 359 height 238
click at [100, 21] on div "Status No active tasks You are ready to start receiving tasks. [PERSON_NAME]" at bounding box center [67, 135] width 102 height 238
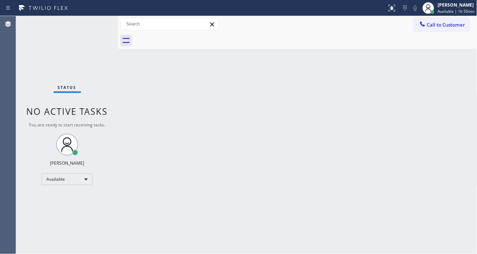
drag, startPoint x: 452, startPoint y: 104, endPoint x: 391, endPoint y: 85, distance: 64.3
click at [452, 104] on div "Back to Dashboard Change Sender ID Customers Technicians Select a contact Outbo…" at bounding box center [297, 135] width 359 height 238
click at [107, 23] on div "Status No active tasks You are ready to start receiving tasks. [PERSON_NAME]" at bounding box center [67, 135] width 102 height 238
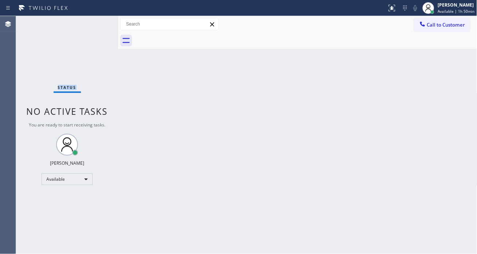
click at [107, 23] on div "Status No active tasks You are ready to start receiving tasks. [PERSON_NAME]" at bounding box center [67, 135] width 102 height 238
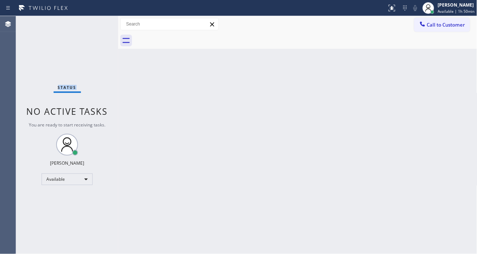
click at [107, 23] on div "Status No active tasks You are ready to start receiving tasks. [PERSON_NAME]" at bounding box center [67, 135] width 102 height 238
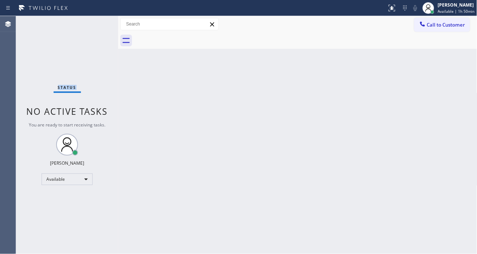
click at [107, 23] on div "Status No active tasks You are ready to start receiving tasks. [PERSON_NAME]" at bounding box center [67, 135] width 102 height 238
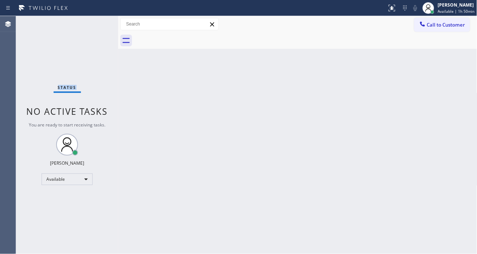
click at [107, 23] on div "Status No active tasks You are ready to start receiving tasks. [PERSON_NAME]" at bounding box center [67, 135] width 102 height 238
click at [455, 81] on div "Back to Dashboard Change Sender ID Customers Technicians Select a contact Outbo…" at bounding box center [297, 135] width 359 height 238
click at [96, 28] on div "Status No active tasks You are ready to start receiving tasks. [PERSON_NAME]" at bounding box center [67, 135] width 102 height 238
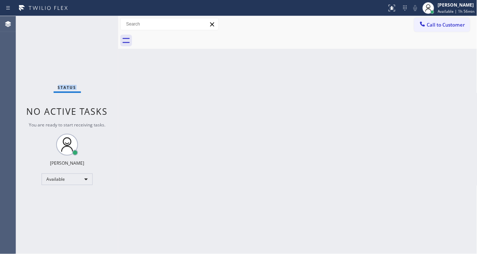
click at [96, 28] on div "Status No active tasks You are ready to start receiving tasks. [PERSON_NAME]" at bounding box center [67, 135] width 102 height 238
click at [439, 59] on div "Back to Dashboard Change Sender ID Customers Technicians Select a contact Outbo…" at bounding box center [297, 135] width 359 height 238
click at [102, 24] on div "Status No active tasks You are ready to start receiving tasks. [PERSON_NAME]" at bounding box center [67, 135] width 102 height 238
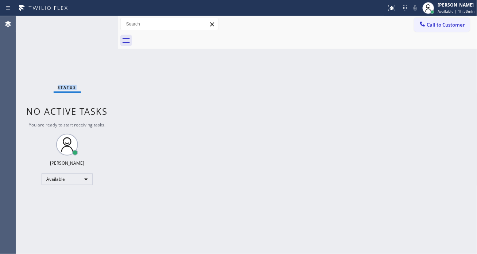
click at [102, 24] on div "Status No active tasks You are ready to start receiving tasks. [PERSON_NAME]" at bounding box center [67, 135] width 102 height 238
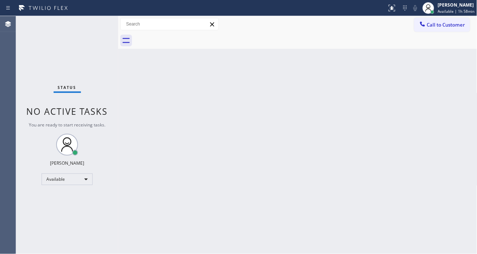
drag, startPoint x: 433, startPoint y: 85, endPoint x: 424, endPoint y: 78, distance: 11.2
click at [433, 85] on div "Back to Dashboard Change Sender ID Customers Technicians Select a contact Outbo…" at bounding box center [297, 135] width 359 height 238
click at [103, 23] on div "Status No active tasks You are ready to start receiving tasks. [PERSON_NAME]" at bounding box center [67, 135] width 102 height 238
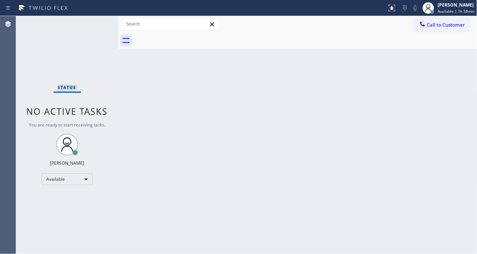
click at [103, 23] on div "Status No active tasks You are ready to start receiving tasks. [PERSON_NAME]" at bounding box center [67, 135] width 102 height 238
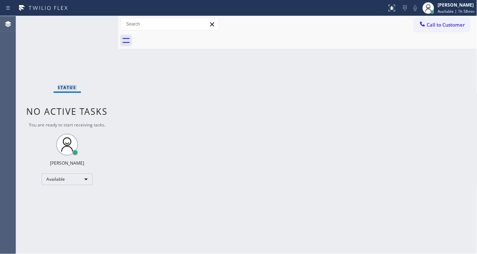
click at [103, 23] on div "Status No active tasks You are ready to start receiving tasks. [PERSON_NAME]" at bounding box center [67, 135] width 102 height 238
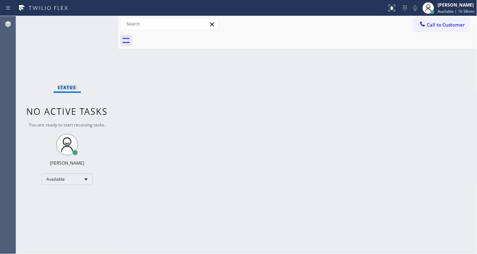
click at [103, 23] on div "Status No active tasks You are ready to start receiving tasks. [PERSON_NAME]" at bounding box center [67, 135] width 102 height 238
click at [97, 20] on div "Status No active tasks You are ready to start receiving tasks. [PERSON_NAME]" at bounding box center [67, 135] width 102 height 238
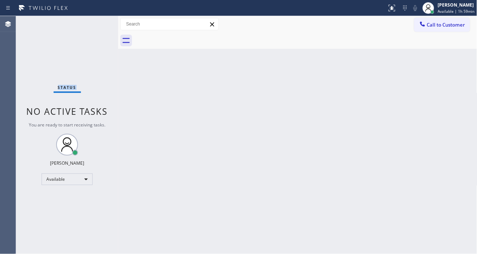
click at [97, 20] on div "Status No active tasks You are ready to start receiving tasks. [PERSON_NAME]" at bounding box center [67, 135] width 102 height 238
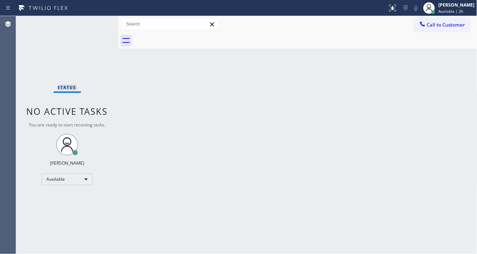
click at [97, 20] on div "Status No active tasks You are ready to start receiving tasks. [PERSON_NAME]" at bounding box center [67, 135] width 102 height 238
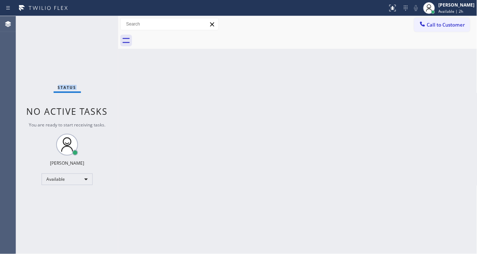
click at [97, 20] on div "Status No active tasks You are ready to start receiving tasks. [PERSON_NAME]" at bounding box center [67, 135] width 102 height 238
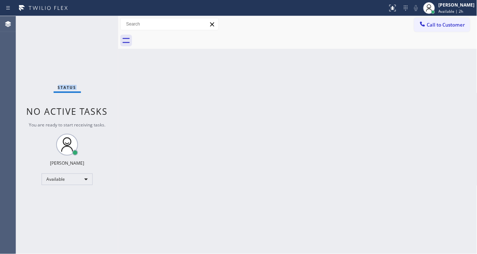
click at [97, 20] on div "Status No active tasks You are ready to start receiving tasks. [PERSON_NAME]" at bounding box center [67, 135] width 102 height 238
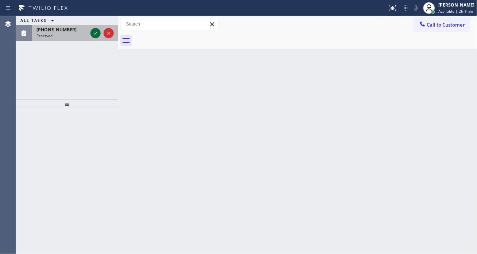
click at [91, 36] on icon at bounding box center [95, 33] width 9 height 9
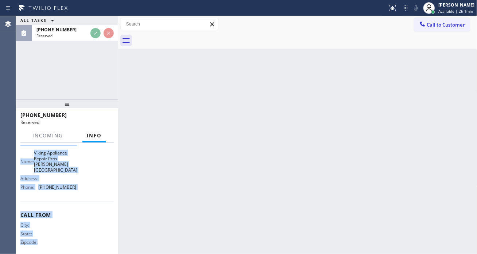
scroll to position [112, 0]
drag, startPoint x: 20, startPoint y: 191, endPoint x: 89, endPoint y: 185, distance: 69.6
click at [89, 185] on div "Context Queue: Appliance Repair High End Priority: 0 Task Age: Customer Name: […" at bounding box center [67, 198] width 102 height 111
copy div "Customer Name: [PHONE_NUMBER] Phone: [PHONE_NUMBER] Address: Business location …"
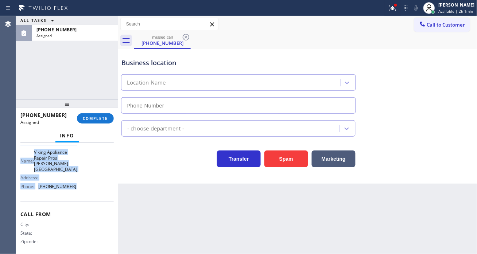
type input "[PHONE_NUMBER]"
click at [95, 35] on div "Assigned" at bounding box center [74, 35] width 77 height 5
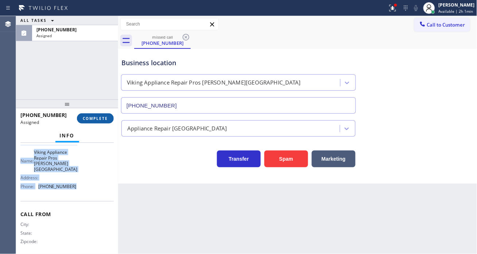
click at [100, 118] on span "COMPLETE" at bounding box center [95, 118] width 25 height 5
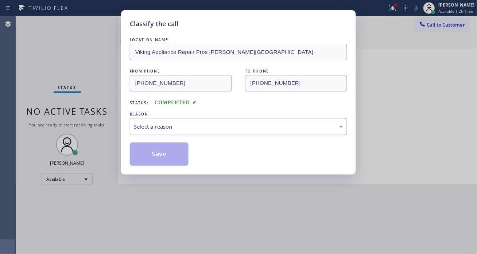
click at [165, 122] on div "Select a reason" at bounding box center [238, 126] width 217 height 17
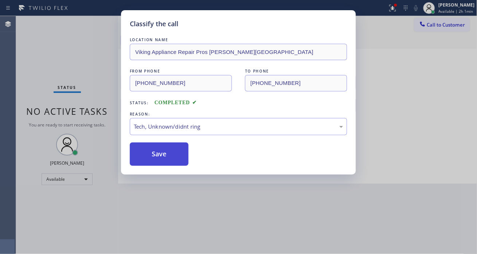
click at [174, 159] on button "Save" at bounding box center [159, 154] width 59 height 23
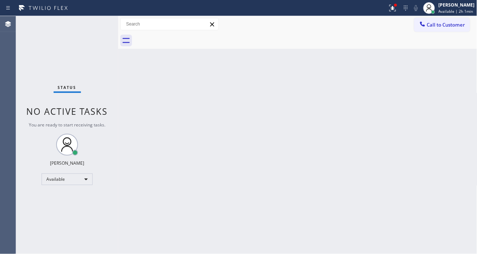
click at [466, 94] on div "Back to Dashboard Change Sender ID Customers Technicians Select a contact Outbo…" at bounding box center [297, 135] width 359 height 238
click at [397, 10] on icon at bounding box center [392, 8] width 9 height 9
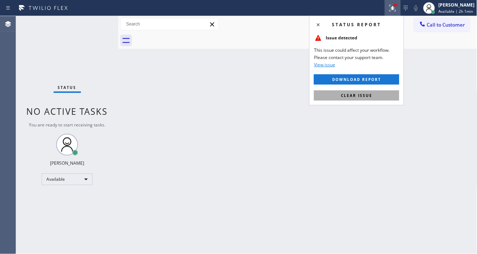
click at [369, 100] on button "Clear issue" at bounding box center [356, 95] width 85 height 10
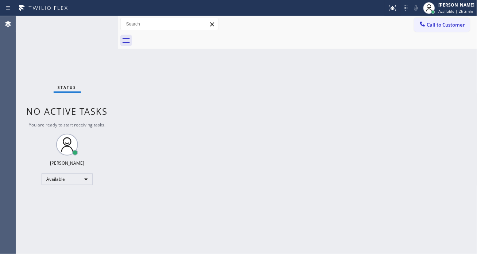
click at [98, 20] on div "Status No active tasks You are ready to start receiving tasks. [PERSON_NAME]" at bounding box center [67, 135] width 102 height 238
click at [437, 10] on div at bounding box center [429, 8] width 16 height 16
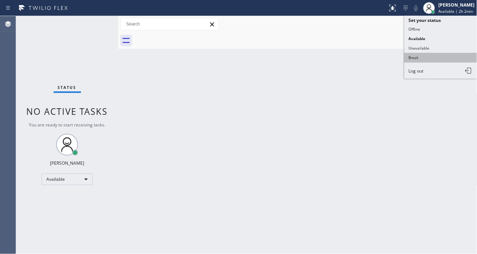
click at [435, 61] on button "Break" at bounding box center [441, 57] width 73 height 9
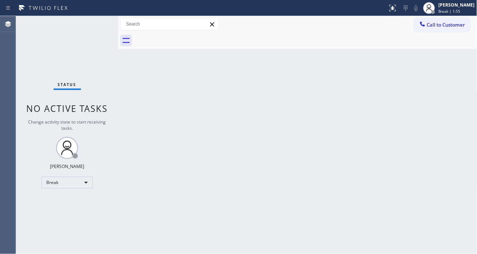
click at [451, 80] on div "Back to Dashboard Change Sender ID Customers Technicians Select a contact Outbo…" at bounding box center [297, 135] width 359 height 238
click at [440, 96] on div "Back to Dashboard Change Sender ID Customers Technicians Select a contact Outbo…" at bounding box center [297, 135] width 359 height 238
click at [101, 23] on div "Status No active tasks Change activity state to start receiving tasks. [PERSON_…" at bounding box center [67, 135] width 102 height 238
click at [99, 29] on div "Status No active tasks Change activity state to start receiving tasks. [PERSON_…" at bounding box center [67, 135] width 102 height 238
click at [463, 9] on span "Break | 13:37" at bounding box center [451, 11] width 24 height 5
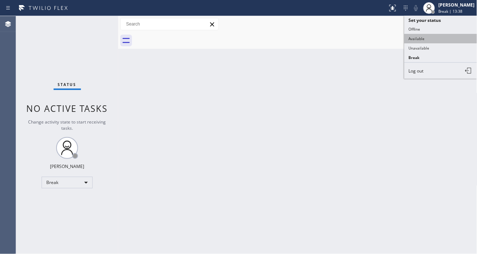
click at [434, 40] on button "Available" at bounding box center [441, 38] width 73 height 9
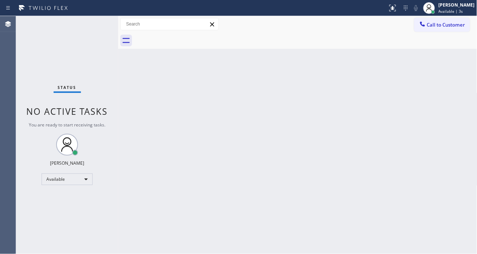
click at [451, 53] on div "Back to Dashboard Change Sender ID Customers Technicians Select a contact Outbo…" at bounding box center [297, 135] width 359 height 238
click at [101, 23] on div "Status No active tasks You are ready to start receiving tasks. [PERSON_NAME]" at bounding box center [67, 135] width 102 height 238
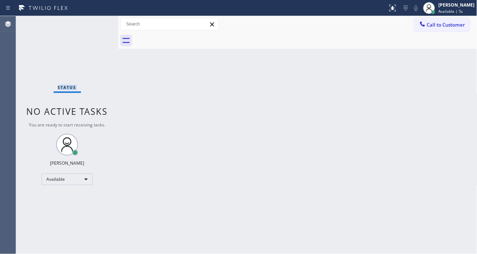
click at [101, 23] on div "Status No active tasks You are ready to start receiving tasks. [PERSON_NAME]" at bounding box center [67, 135] width 102 height 238
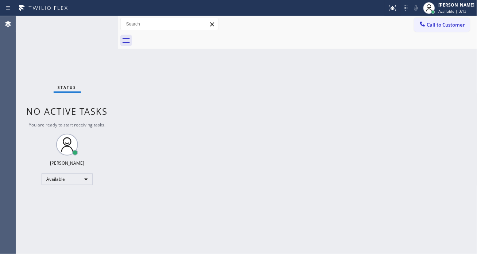
click at [442, 95] on div "Back to Dashboard Change Sender ID Customers Technicians Select a contact Outbo…" at bounding box center [297, 135] width 359 height 238
click at [97, 21] on div "Status No active tasks You are ready to start receiving tasks. [PERSON_NAME]" at bounding box center [67, 135] width 102 height 238
click at [99, 26] on div "Status No active tasks You are ready to start receiving tasks. [PERSON_NAME]" at bounding box center [67, 135] width 102 height 238
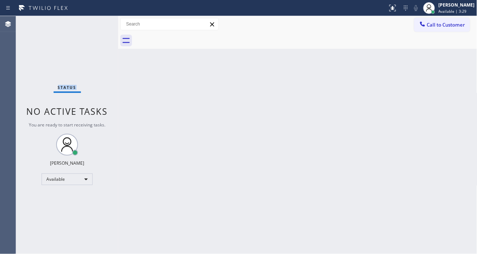
click at [99, 26] on div "Status No active tasks You are ready to start receiving tasks. [PERSON_NAME]" at bounding box center [67, 135] width 102 height 238
click at [98, 23] on div "Status No active tasks You are ready to start receiving tasks. [PERSON_NAME]" at bounding box center [67, 135] width 102 height 238
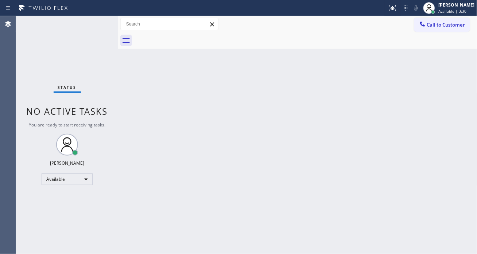
click at [98, 23] on div "Status No active tasks You are ready to start receiving tasks. [PERSON_NAME]" at bounding box center [67, 135] width 102 height 238
click at [464, 84] on div "Back to Dashboard Change Sender ID Customers Technicians Select a contact Outbo…" at bounding box center [297, 135] width 359 height 238
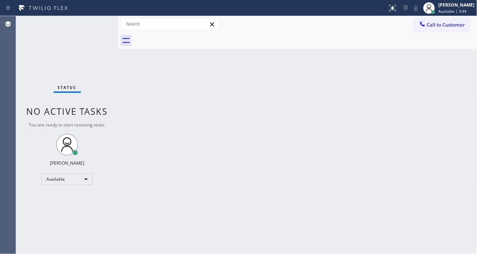
click at [99, 23] on div "Status No active tasks You are ready to start receiving tasks. [PERSON_NAME]" at bounding box center [67, 135] width 102 height 238
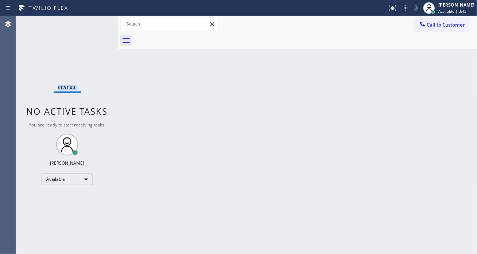
click at [99, 23] on div "Status No active tasks You are ready to start receiving tasks. [PERSON_NAME]" at bounding box center [67, 135] width 102 height 238
click at [450, 80] on div "Back to Dashboard Change Sender ID Customers Technicians Select a contact Outbo…" at bounding box center [297, 135] width 359 height 238
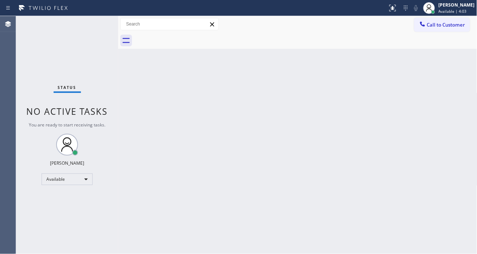
click at [447, 89] on div "Back to Dashboard Change Sender ID Customers Technicians Select a contact Outbo…" at bounding box center [297, 135] width 359 height 238
click at [93, 23] on div "Status No active tasks You are ready to start receiving tasks. [PERSON_NAME]" at bounding box center [67, 135] width 102 height 238
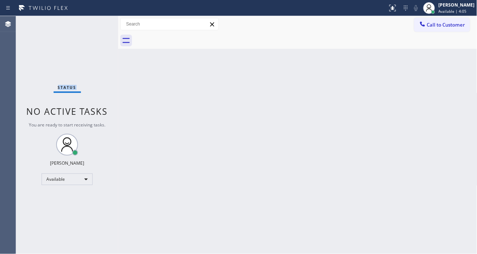
click at [93, 23] on div "Status No active tasks You are ready to start receiving tasks. [PERSON_NAME]" at bounding box center [67, 135] width 102 height 238
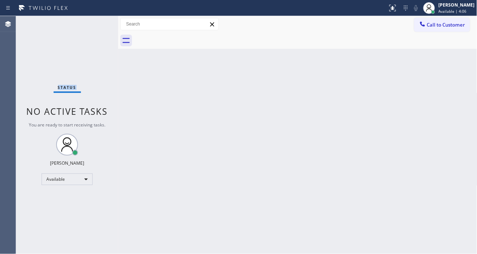
click at [93, 23] on div "Status No active tasks You are ready to start receiving tasks. [PERSON_NAME]" at bounding box center [67, 135] width 102 height 238
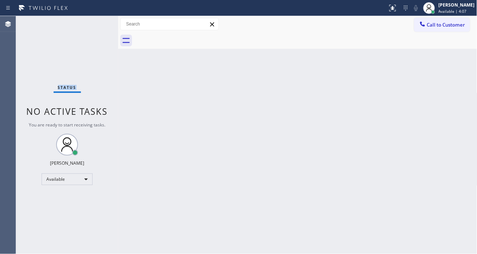
click at [93, 23] on div "Status No active tasks You are ready to start receiving tasks. [PERSON_NAME]" at bounding box center [67, 135] width 102 height 238
click at [92, 24] on div "Status No active tasks You are ready to start receiving tasks. [PERSON_NAME]" at bounding box center [67, 135] width 102 height 238
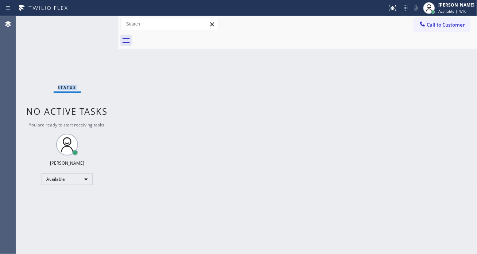
click at [92, 24] on div "Status No active tasks You are ready to start receiving tasks. [PERSON_NAME]" at bounding box center [67, 135] width 102 height 238
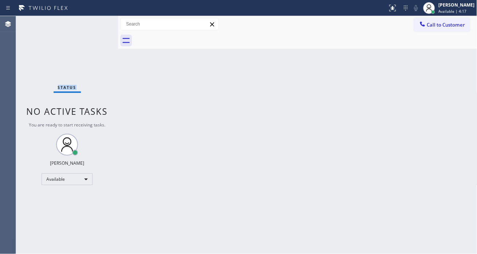
click at [92, 24] on div "Status No active tasks You are ready to start receiving tasks. [PERSON_NAME]" at bounding box center [67, 135] width 102 height 238
click at [96, 23] on div "Status No active tasks You are ready to start receiving tasks. [PERSON_NAME]" at bounding box center [67, 135] width 102 height 238
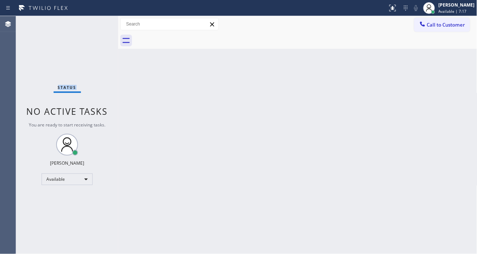
click at [96, 23] on div "Status No active tasks You are ready to start receiving tasks. [PERSON_NAME]" at bounding box center [67, 135] width 102 height 238
click at [93, 22] on div "Status No active tasks You are ready to start receiving tasks. [PERSON_NAME]" at bounding box center [67, 135] width 102 height 238
click at [438, 140] on div "Back to Dashboard Change Sender ID Customers Technicians Select a contact Outbo…" at bounding box center [297, 135] width 359 height 238
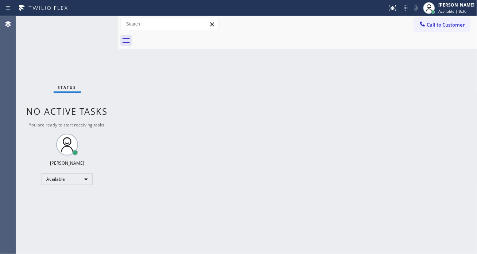
click at [99, 24] on div "Status No active tasks You are ready to start receiving tasks. [PERSON_NAME]" at bounding box center [67, 135] width 102 height 238
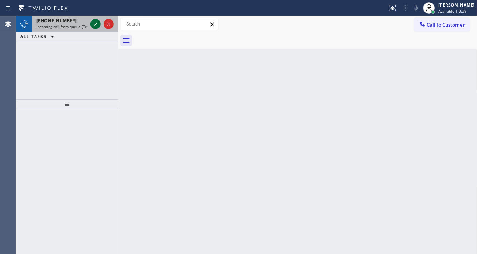
click at [99, 24] on icon at bounding box center [95, 24] width 9 height 9
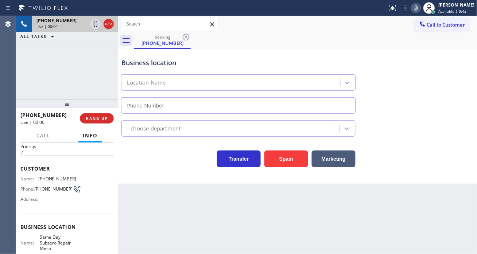
scroll to position [40, 0]
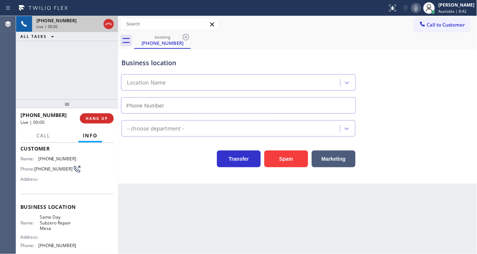
type input "[PHONE_NUMBER]"
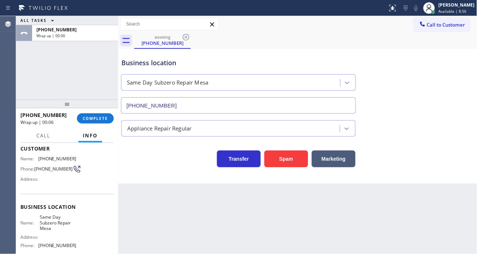
click at [57, 158] on span "[PHONE_NUMBER]" at bounding box center [57, 158] width 38 height 5
drag, startPoint x: 162, startPoint y: 224, endPoint x: 148, endPoint y: 191, distance: 35.4
click at [162, 224] on div "Back to Dashboard Change Sender ID Customers Technicians Select a contact Outbo…" at bounding box center [297, 135] width 359 height 238
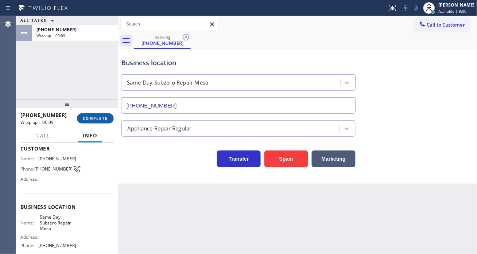
click at [101, 116] on span "COMPLETE" at bounding box center [95, 118] width 25 height 5
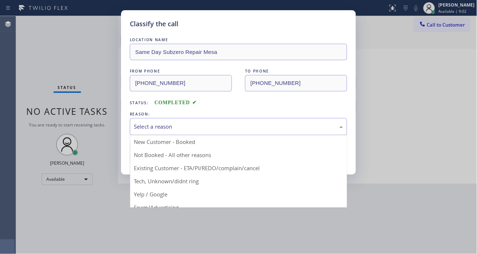
click at [158, 132] on div "Select a reason" at bounding box center [238, 126] width 217 height 17
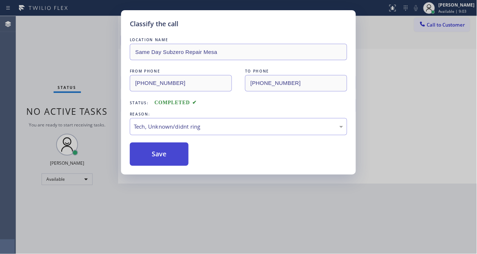
click at [168, 161] on button "Save" at bounding box center [159, 154] width 59 height 23
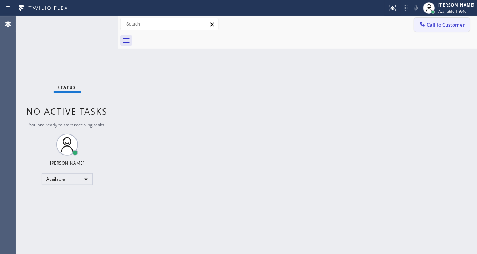
click at [458, 22] on span "Call to Customer" at bounding box center [446, 25] width 38 height 7
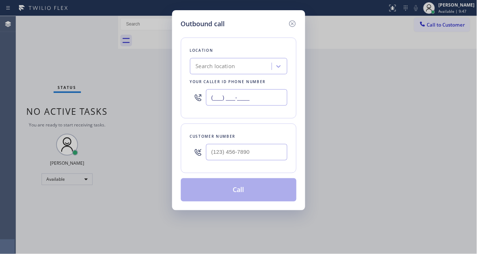
click at [236, 97] on input "(___) ___-____" at bounding box center [246, 97] width 81 height 16
paste input "520) 727-6738"
type input "[PHONE_NUMBER]"
click at [234, 155] on input "(___) ___-____" at bounding box center [246, 152] width 81 height 16
paste input "520) 612-4700"
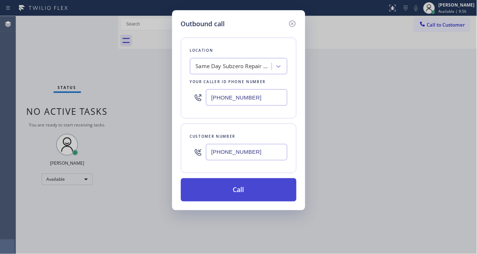
type input "[PHONE_NUMBER]"
click at [254, 191] on button "Call" at bounding box center [239, 189] width 116 height 23
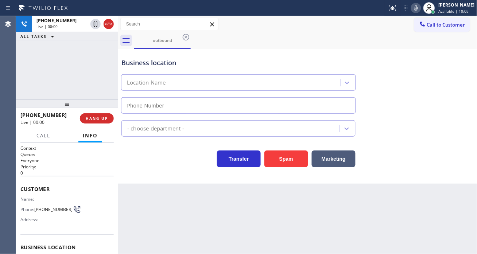
type input "[PHONE_NUMBER]"
click at [42, 138] on span "Call" at bounding box center [43, 135] width 14 height 7
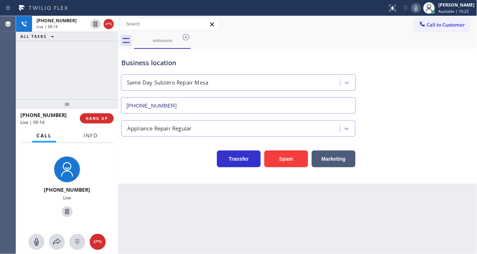
click at [86, 138] on span "Info" at bounding box center [91, 135] width 14 height 7
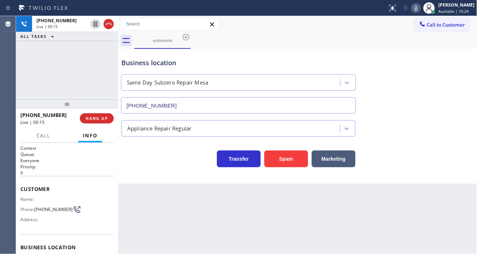
click at [95, 57] on div "[PHONE_NUMBER] Live | 00:15 ALL TASKS ALL TASKS ACTIVE TASKS TASKS IN WRAP UP" at bounding box center [67, 58] width 102 height 84
click at [97, 119] on span "HANG UP" at bounding box center [97, 118] width 22 height 5
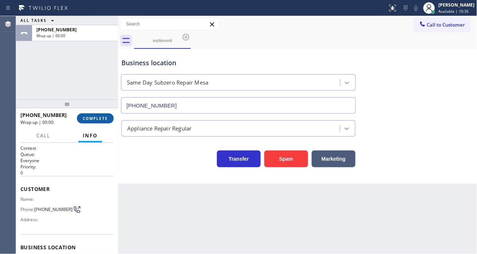
click at [97, 119] on span "COMPLETE" at bounding box center [95, 118] width 25 height 5
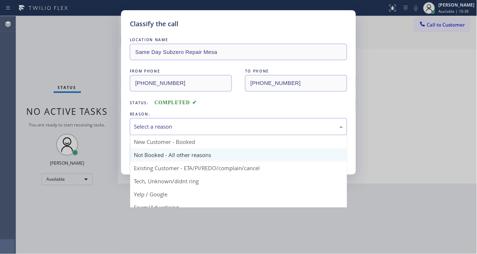
drag, startPoint x: 162, startPoint y: 130, endPoint x: 185, endPoint y: 158, distance: 36.1
click at [162, 130] on div "Select a reason" at bounding box center [238, 127] width 209 height 8
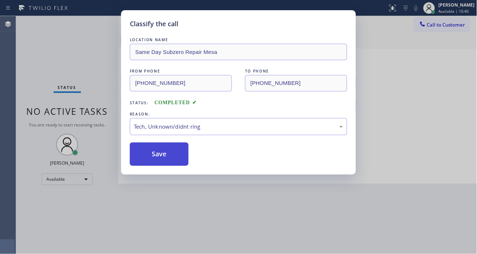
click at [184, 162] on button "Save" at bounding box center [159, 154] width 59 height 23
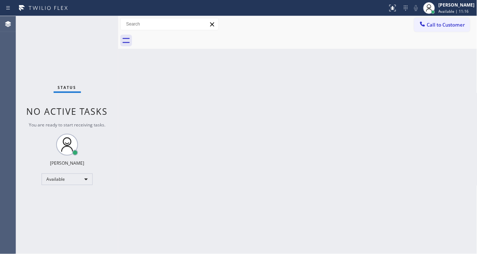
click at [289, 104] on div "Back to Dashboard Change Sender ID Customers Technicians Select a contact Outbo…" at bounding box center [297, 135] width 359 height 238
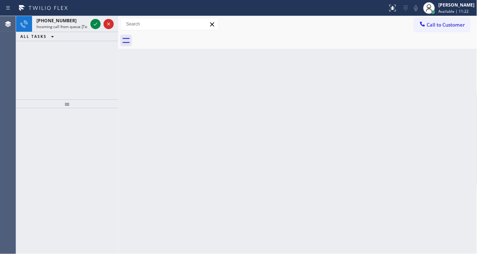
click at [438, 88] on div "Back to Dashboard Change Sender ID Customers Technicians Select a contact Outbo…" at bounding box center [297, 135] width 359 height 238
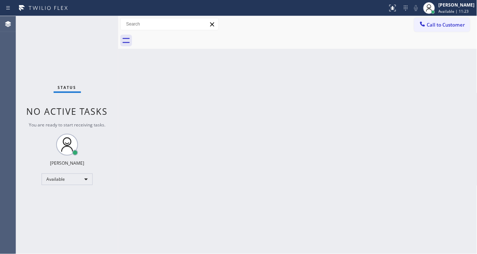
click at [95, 23] on div "Status No active tasks You are ready to start receiving tasks. [PERSON_NAME]" at bounding box center [67, 135] width 102 height 238
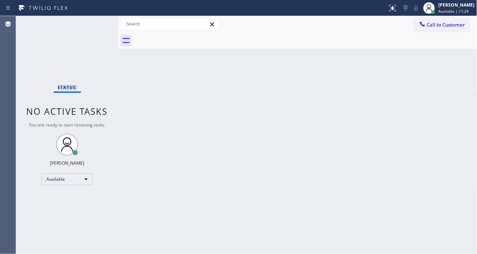
click at [95, 23] on div "Status No active tasks You are ready to start receiving tasks. [PERSON_NAME]" at bounding box center [67, 135] width 102 height 238
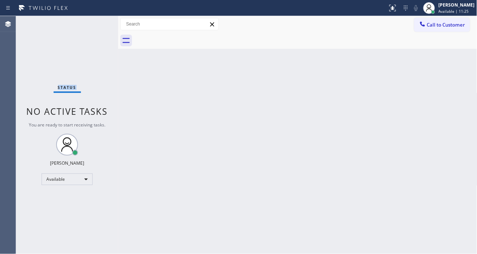
click at [95, 23] on div "Status No active tasks You are ready to start receiving tasks. [PERSON_NAME]" at bounding box center [67, 135] width 102 height 238
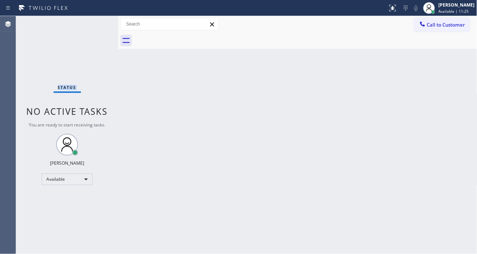
click at [95, 23] on div "Status No active tasks You are ready to start receiving tasks. [PERSON_NAME]" at bounding box center [67, 135] width 102 height 238
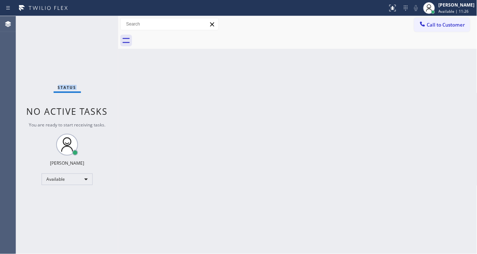
click at [95, 23] on div "Status No active tasks You are ready to start receiving tasks. [PERSON_NAME]" at bounding box center [67, 135] width 102 height 238
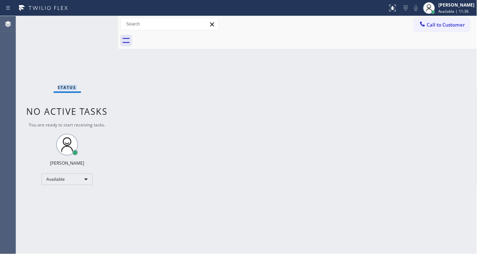
click at [95, 23] on div "Status No active tasks You are ready to start receiving tasks. [PERSON_NAME]" at bounding box center [67, 135] width 102 height 238
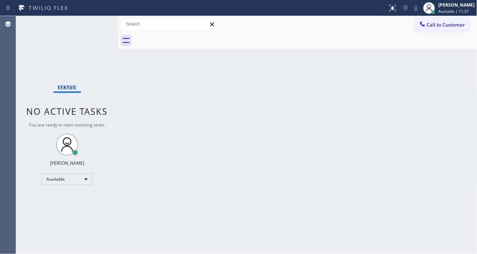
click at [95, 23] on div "Status No active tasks You are ready to start receiving tasks. [PERSON_NAME]" at bounding box center [67, 135] width 102 height 238
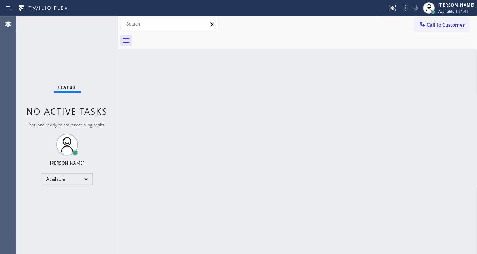
click at [95, 23] on div "Status No active tasks You are ready to start receiving tasks. [PERSON_NAME]" at bounding box center [67, 135] width 102 height 238
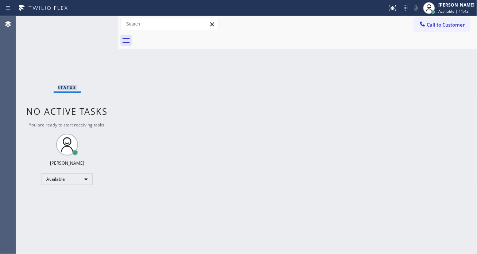
click at [95, 23] on div "Status No active tasks You are ready to start receiving tasks. [PERSON_NAME]" at bounding box center [67, 135] width 102 height 238
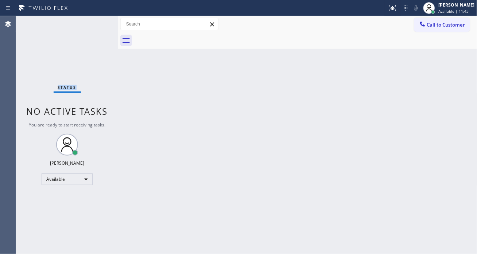
click at [95, 23] on div "Status No active tasks You are ready to start receiving tasks. [PERSON_NAME]" at bounding box center [67, 135] width 102 height 238
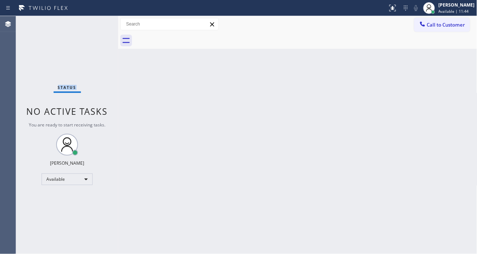
click at [95, 23] on div "Status No active tasks You are ready to start receiving tasks. [PERSON_NAME]" at bounding box center [67, 135] width 102 height 238
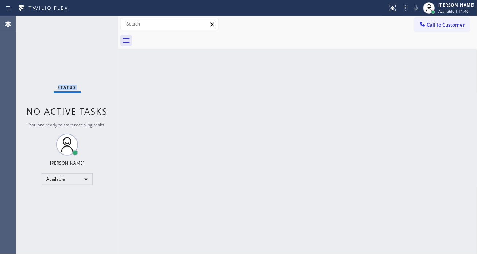
click at [95, 23] on div "Status No active tasks You are ready to start receiving tasks. [PERSON_NAME]" at bounding box center [67, 135] width 102 height 238
click at [97, 22] on div "Status No active tasks You are ready to start receiving tasks. [PERSON_NAME]" at bounding box center [67, 135] width 102 height 238
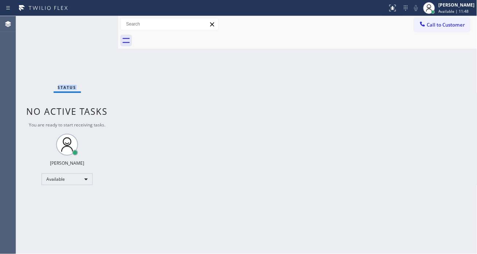
click at [97, 22] on div "Status No active tasks You are ready to start receiving tasks. [PERSON_NAME]" at bounding box center [67, 135] width 102 height 238
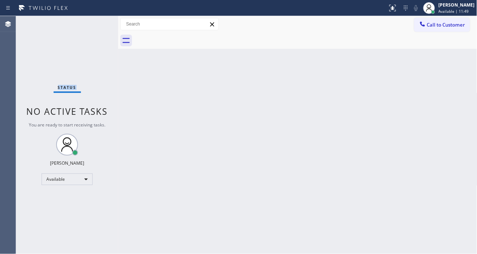
click at [97, 22] on div "Status No active tasks You are ready to start receiving tasks. [PERSON_NAME]" at bounding box center [67, 135] width 102 height 238
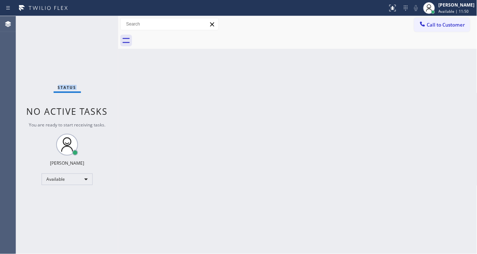
click at [97, 22] on div "Status No active tasks You are ready to start receiving tasks. [PERSON_NAME]" at bounding box center [67, 135] width 102 height 238
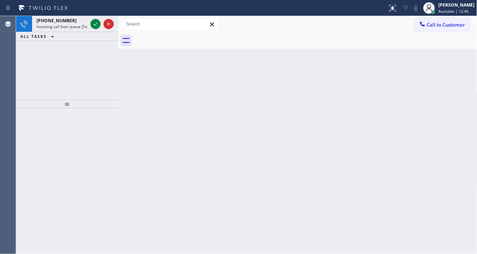
click at [435, 90] on div "Back to Dashboard Change Sender ID Customers Technicians Select a contact Outbo…" at bounding box center [297, 135] width 359 height 238
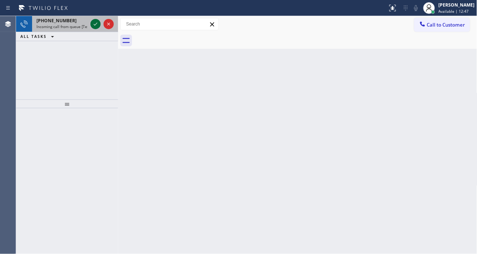
click at [96, 23] on icon at bounding box center [95, 24] width 9 height 9
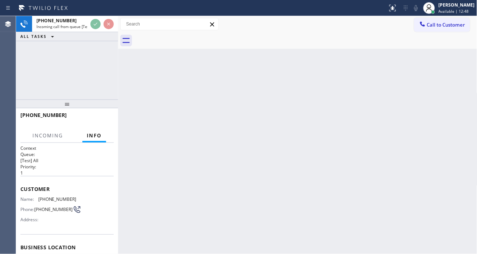
scroll to position [40, 0]
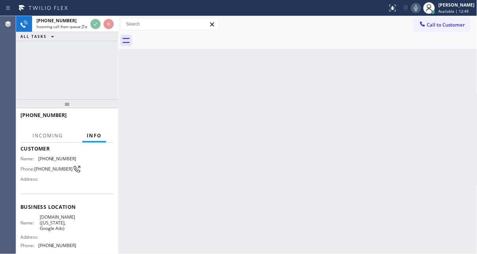
click at [61, 224] on span "[DOMAIN_NAME] ([US_STATE], Google Ads)" at bounding box center [58, 222] width 36 height 17
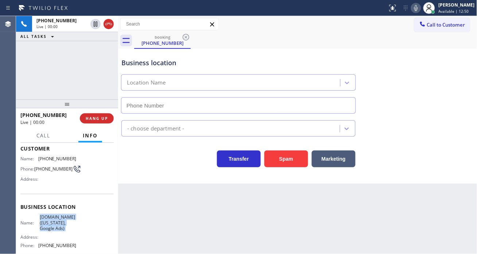
type input "[PHONE_NUMBER]"
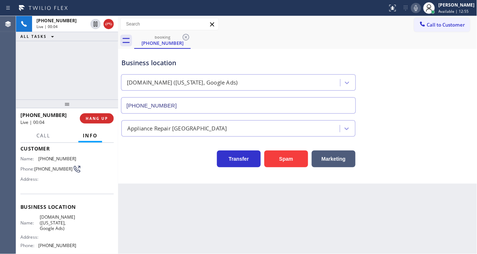
click at [47, 169] on span "[PHONE_NUMBER]" at bounding box center [53, 168] width 38 height 5
click at [143, 201] on div "Back to Dashboard Change Sender ID Customers Technicians Select a contact Outbo…" at bounding box center [297, 135] width 359 height 238
click at [47, 227] on span "[DOMAIN_NAME] ([US_STATE], Google Ads)" at bounding box center [58, 222] width 36 height 17
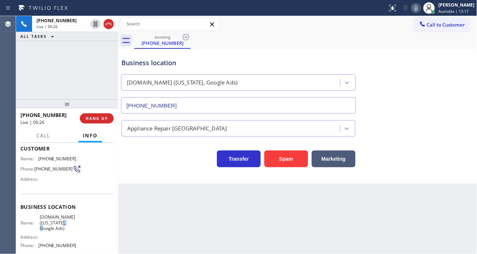
click at [47, 227] on span "[DOMAIN_NAME] ([US_STATE], Google Ads)" at bounding box center [58, 222] width 36 height 17
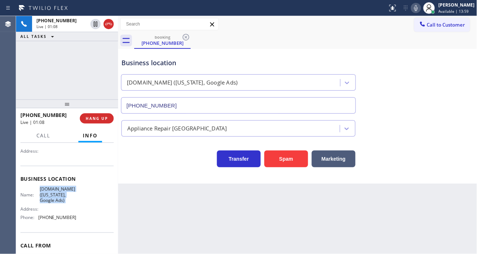
scroll to position [81, 0]
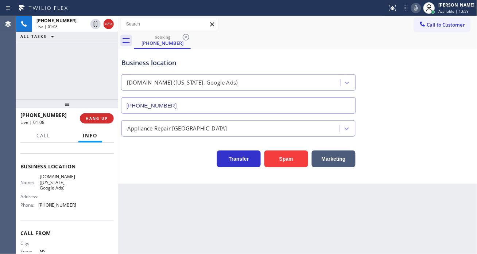
click at [63, 208] on span "[PHONE_NUMBER]" at bounding box center [57, 204] width 38 height 5
click at [190, 63] on div "Business location" at bounding box center [238, 63] width 234 height 10
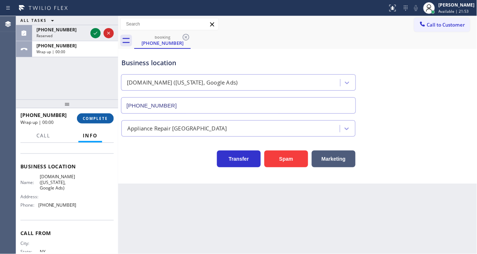
click at [103, 118] on span "COMPLETE" at bounding box center [95, 118] width 25 height 5
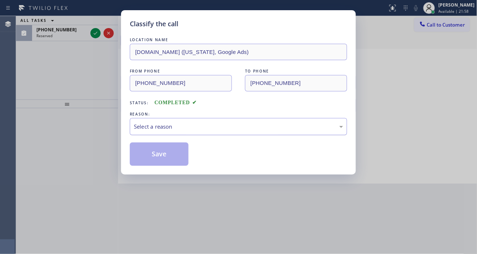
click at [174, 129] on div "Select a reason" at bounding box center [238, 127] width 209 height 8
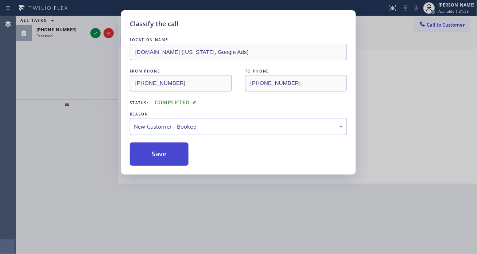
click at [174, 148] on button "Save" at bounding box center [159, 154] width 59 height 23
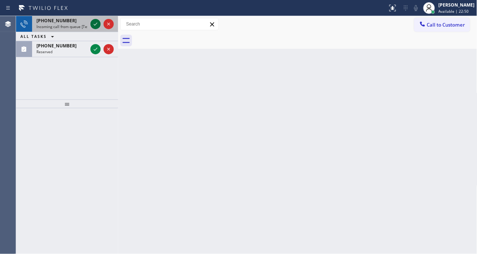
click at [94, 26] on icon at bounding box center [95, 24] width 9 height 9
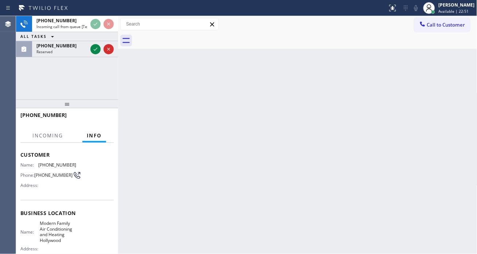
scroll to position [81, 0]
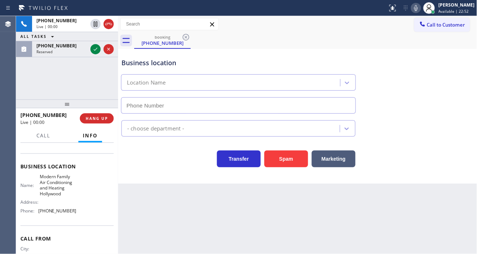
type input "[PHONE_NUMBER]"
click at [70, 192] on span "Modern Family Air Conditioning and Heating Hollywood" at bounding box center [58, 185] width 36 height 23
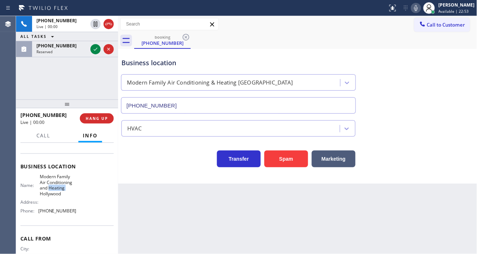
click at [70, 192] on span "Modern Family Air Conditioning and Heating Hollywood" at bounding box center [58, 185] width 36 height 23
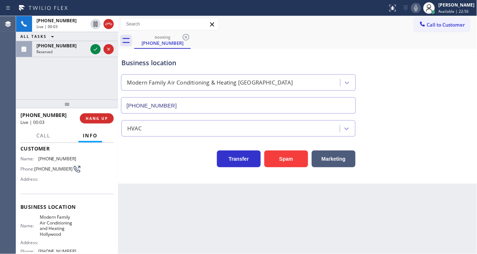
click at [95, 123] on div "[PHONE_NUMBER] Live | 00:03 HANG UP" at bounding box center [66, 118] width 93 height 19
drag, startPoint x: 198, startPoint y: 47, endPoint x: 192, endPoint y: 64, distance: 17.4
click at [198, 48] on div "Business location Modern Family Air Conditioning & Heating [GEOGRAPHIC_DATA] [P…" at bounding box center [298, 81] width 356 height 66
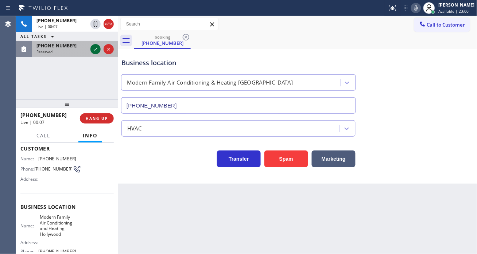
click at [95, 50] on icon at bounding box center [95, 49] width 9 height 9
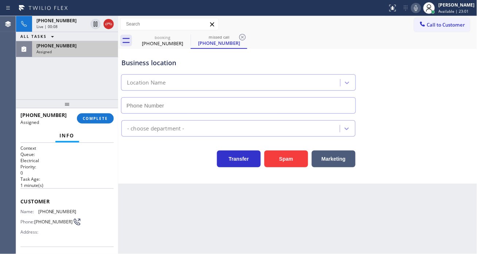
type input "[PHONE_NUMBER]"
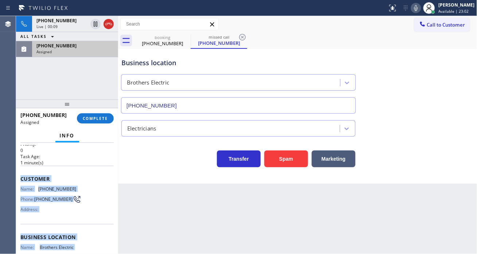
scroll to position [123, 0]
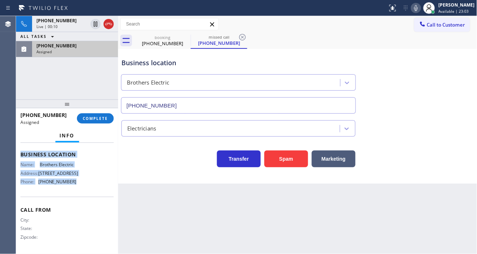
drag, startPoint x: 19, startPoint y: 198, endPoint x: 77, endPoint y: 193, distance: 57.6
click at [77, 193] on div "Context Queue: Electrical Priority: 0 Task Age: [DEMOGRAPHIC_DATA] minute(s) Cu…" at bounding box center [67, 198] width 102 height 111
click at [91, 115] on button "COMPLETE" at bounding box center [95, 118] width 37 height 10
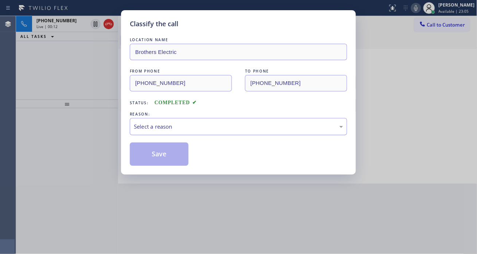
click at [197, 124] on div "Select a reason" at bounding box center [238, 127] width 209 height 8
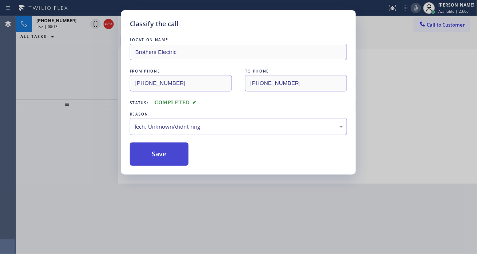
click at [177, 159] on button "Save" at bounding box center [159, 154] width 59 height 23
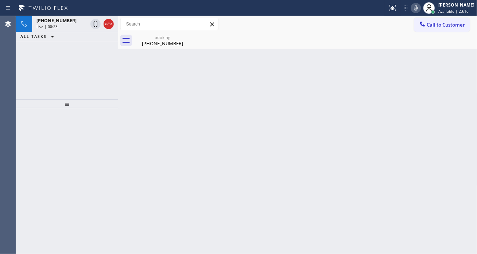
click at [460, 115] on div "Back to Dashboard Change Sender ID Customers Technicians Select a contact Outbo…" at bounding box center [297, 135] width 359 height 238
click at [164, 48] on div "booking [PHONE_NUMBER]" at bounding box center [162, 40] width 55 height 16
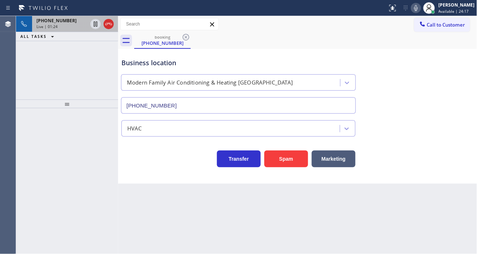
click at [69, 22] on div "[PHONE_NUMBER]" at bounding box center [61, 21] width 51 height 6
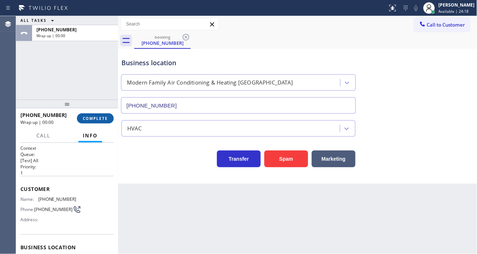
click at [99, 117] on span "COMPLETE" at bounding box center [95, 118] width 25 height 5
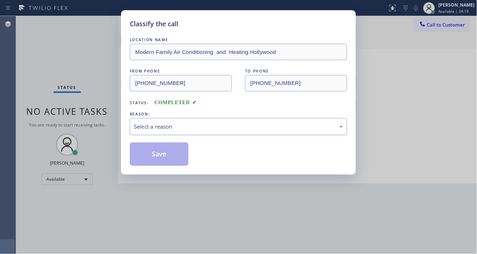
click at [150, 125] on div "Select a reason" at bounding box center [238, 127] width 209 height 8
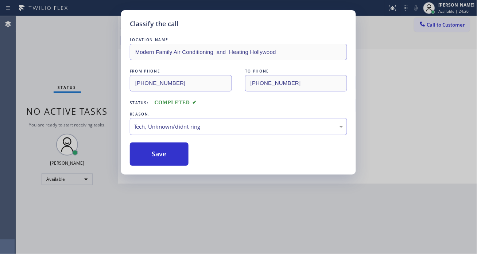
click at [171, 166] on div "Classify the call LOCATION NAME Modern Family Air Conditioning and Heating Holl…" at bounding box center [238, 92] width 235 height 165
click at [165, 145] on button "Save" at bounding box center [159, 154] width 59 height 23
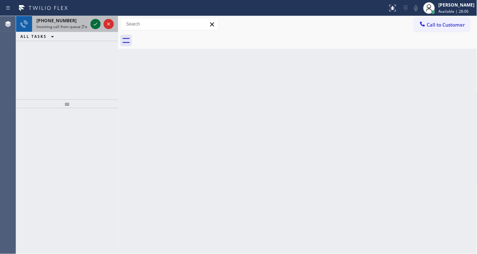
click at [92, 25] on icon at bounding box center [95, 24] width 9 height 9
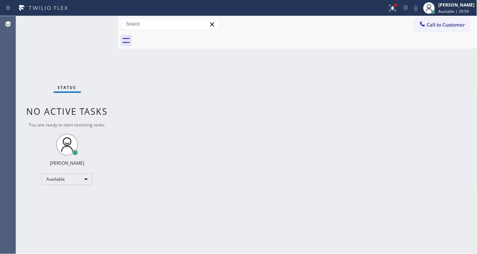
click at [463, 106] on div "Back to Dashboard Change Sender ID Customers Technicians Select a contact Outbo…" at bounding box center [297, 135] width 359 height 238
click at [397, 11] on icon at bounding box center [392, 8] width 9 height 9
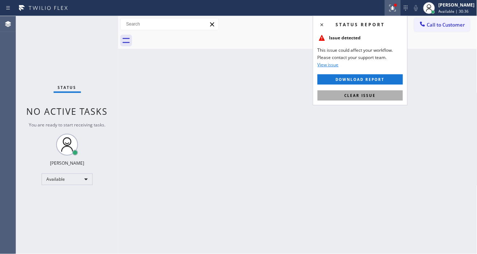
click at [364, 97] on span "Clear issue" at bounding box center [360, 95] width 31 height 5
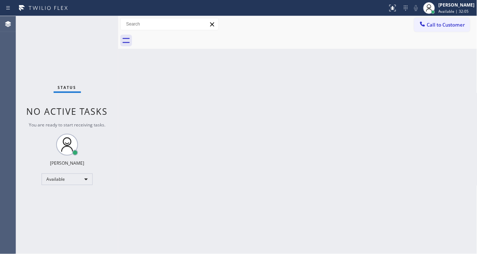
click at [449, 96] on div "Back to Dashboard Change Sender ID Customers Technicians Select a contact Outbo…" at bounding box center [297, 135] width 359 height 238
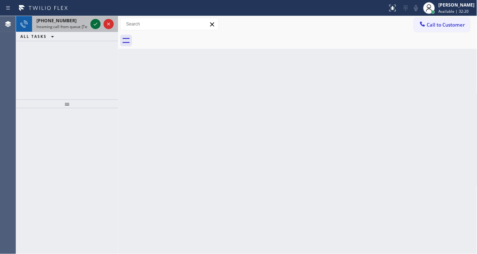
click at [96, 26] on icon at bounding box center [95, 24] width 9 height 9
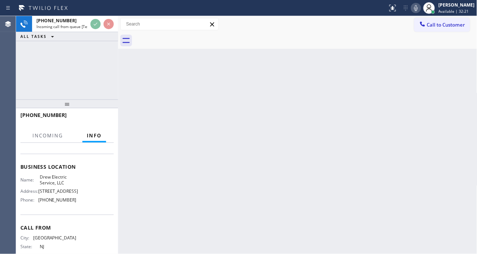
scroll to position [81, 0]
click at [60, 185] on span "Drew Electric Service, LLC" at bounding box center [58, 179] width 36 height 11
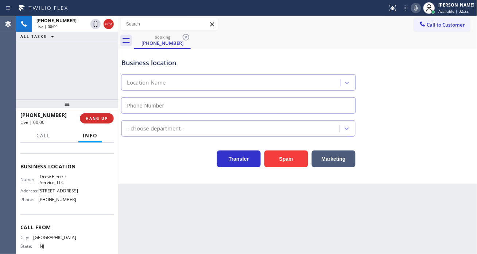
click at [60, 185] on span "Drew Electric Service, LLC" at bounding box center [58, 179] width 36 height 11
type input "[PHONE_NUMBER]"
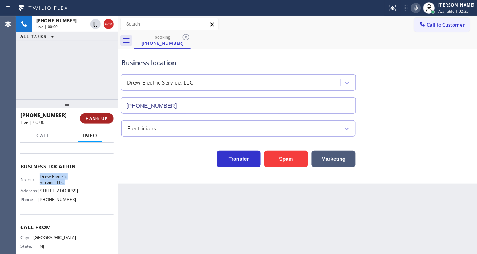
click at [96, 119] on span "HANG UP" at bounding box center [97, 118] width 22 height 5
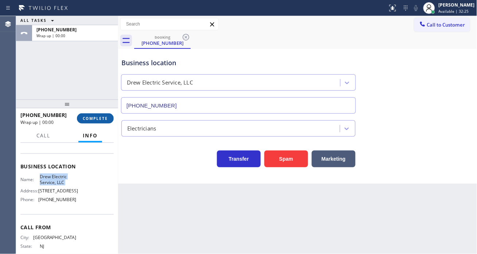
click at [96, 119] on span "COMPLETE" at bounding box center [95, 118] width 25 height 5
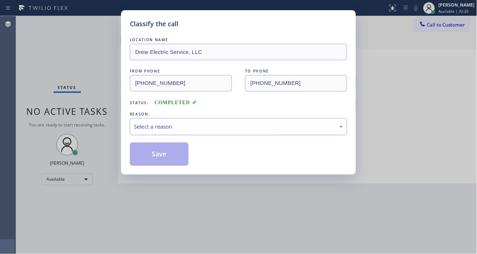
click at [183, 127] on div "Select a reason" at bounding box center [238, 127] width 209 height 8
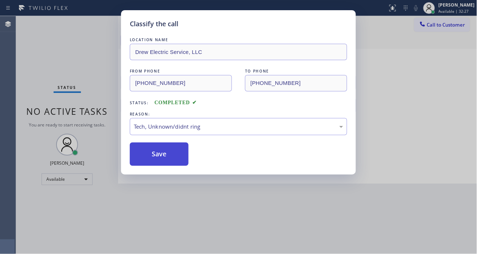
click at [171, 156] on button "Save" at bounding box center [159, 154] width 59 height 23
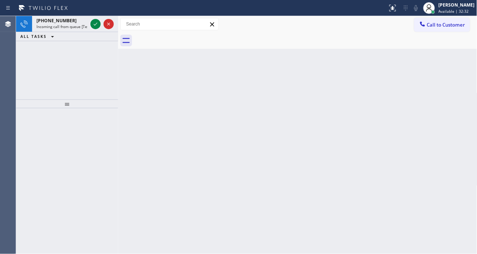
click at [456, 94] on div "Back to Dashboard Change Sender ID Customers Technicians Select a contact Outbo…" at bounding box center [297, 135] width 359 height 238
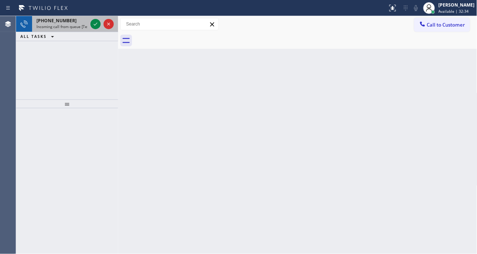
click at [71, 28] on span "Incoming call from queue [Test] All" at bounding box center [66, 26] width 61 height 5
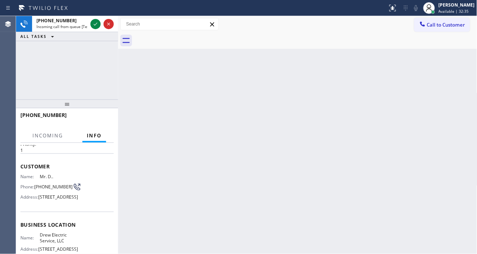
scroll to position [40, 0]
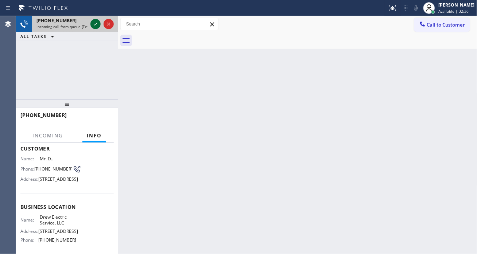
click at [93, 27] on icon at bounding box center [95, 24] width 9 height 9
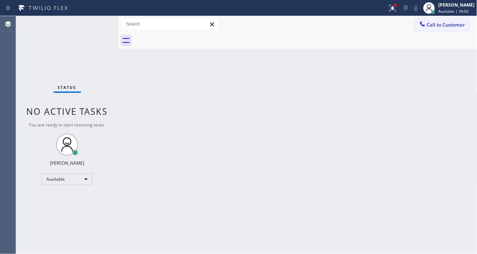
click at [458, 68] on div "Back to Dashboard Change Sender ID Customers Technicians Select a contact Outbo…" at bounding box center [297, 135] width 359 height 238
drag, startPoint x: 402, startPoint y: 7, endPoint x: 403, endPoint y: 19, distance: 12.1
click at [397, 7] on icon at bounding box center [392, 8] width 9 height 9
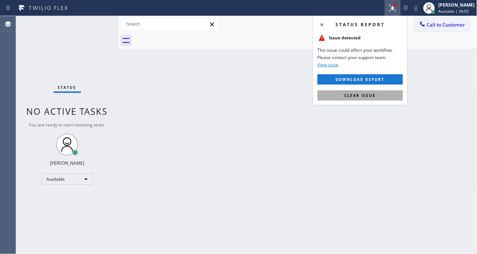
click at [374, 96] on span "Clear issue" at bounding box center [360, 95] width 31 height 5
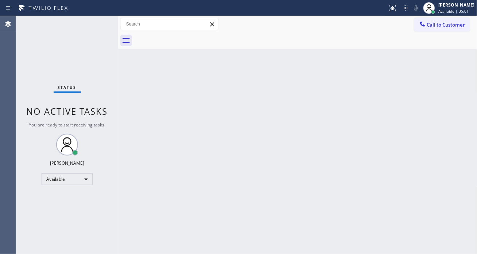
click at [434, 64] on div "Back to Dashboard Change Sender ID Customers Technicians Select a contact Outbo…" at bounding box center [297, 135] width 359 height 238
click at [102, 22] on div "Status No active tasks You are ready to start receiving tasks. [PERSON_NAME]" at bounding box center [67, 135] width 102 height 238
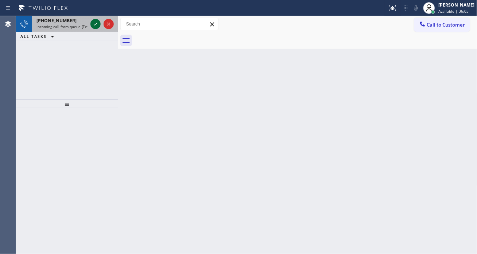
click at [92, 25] on icon at bounding box center [95, 24] width 9 height 9
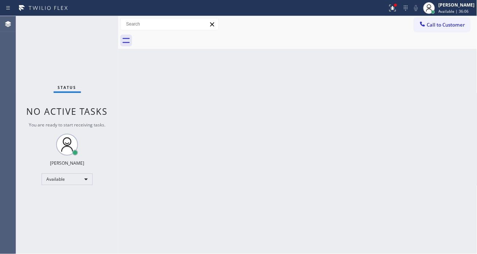
click at [92, 26] on div "Status No active tasks You are ready to start receiving tasks. [PERSON_NAME]" at bounding box center [67, 135] width 102 height 238
click at [93, 24] on div "Status No active tasks You are ready to start receiving tasks. [PERSON_NAME]" at bounding box center [67, 135] width 102 height 238
click at [98, 20] on div "Status No active tasks You are ready to start receiving tasks. [PERSON_NAME]" at bounding box center [67, 135] width 102 height 238
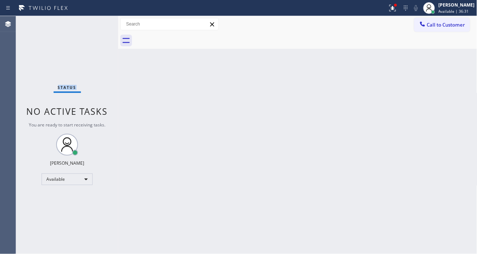
click at [98, 20] on div "Status No active tasks You are ready to start receiving tasks. [PERSON_NAME]" at bounding box center [67, 135] width 102 height 238
click at [436, 98] on div "Back to Dashboard Change Sender ID Customers Technicians Select a contact Outbo…" at bounding box center [297, 135] width 359 height 238
click at [398, 13] on button at bounding box center [393, 8] width 16 height 16
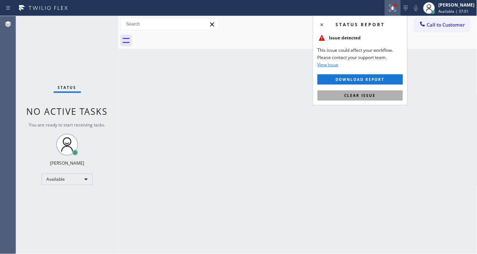
click at [382, 100] on button "Clear issue" at bounding box center [360, 95] width 85 height 10
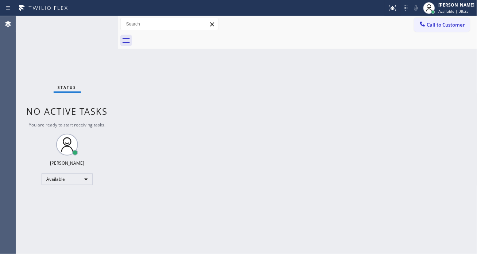
click at [467, 95] on div "Back to Dashboard Change Sender ID Customers Technicians Select a contact Outbo…" at bounding box center [297, 135] width 359 height 238
click at [96, 19] on div "Status No active tasks You are ready to start receiving tasks. [PERSON_NAME]" at bounding box center [67, 135] width 102 height 238
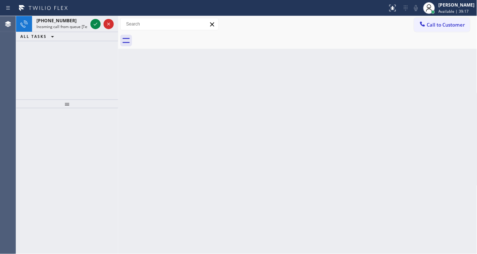
click at [453, 105] on div "Back to Dashboard Change Sender ID Customers Technicians Select a contact Outbo…" at bounding box center [297, 135] width 359 height 238
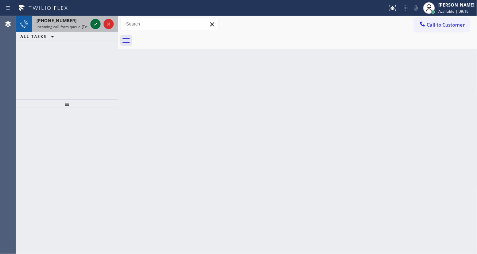
click at [96, 23] on icon at bounding box center [95, 24] width 9 height 9
click at [93, 20] on icon at bounding box center [95, 24] width 9 height 9
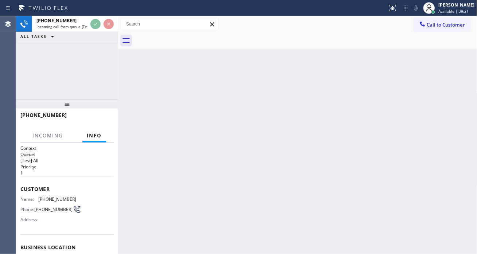
scroll to position [28, 0]
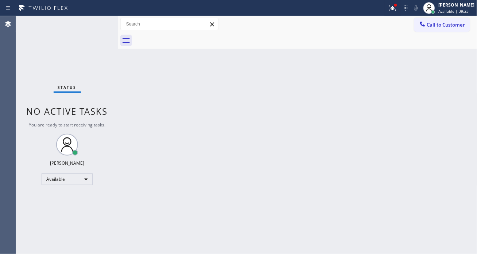
click at [98, 24] on div "Status No active tasks You are ready to start receiving tasks. [PERSON_NAME]" at bounding box center [67, 135] width 102 height 238
click at [98, 23] on div "Status No active tasks You are ready to start receiving tasks. [PERSON_NAME]" at bounding box center [67, 135] width 102 height 238
click at [100, 22] on div "Status No active tasks You are ready to start receiving tasks. [PERSON_NAME]" at bounding box center [67, 135] width 102 height 238
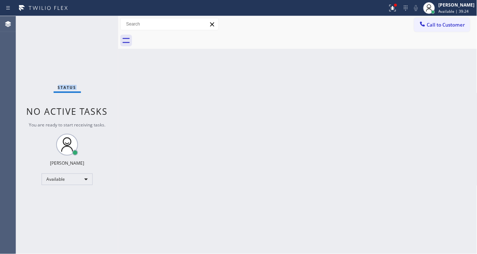
click at [100, 22] on div "Status No active tasks You are ready to start receiving tasks. [PERSON_NAME]" at bounding box center [67, 135] width 102 height 238
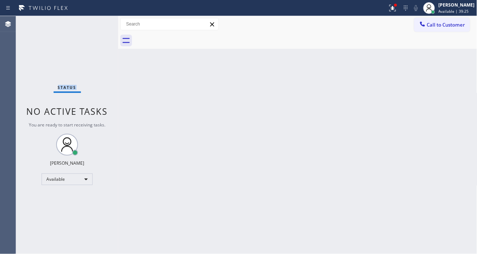
click at [100, 22] on div "Status No active tasks You are ready to start receiving tasks. [PERSON_NAME]" at bounding box center [67, 135] width 102 height 238
click at [401, 13] on button at bounding box center [393, 8] width 16 height 16
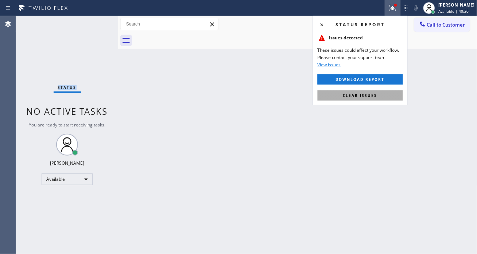
click at [376, 97] on span "Clear issues" at bounding box center [360, 95] width 34 height 5
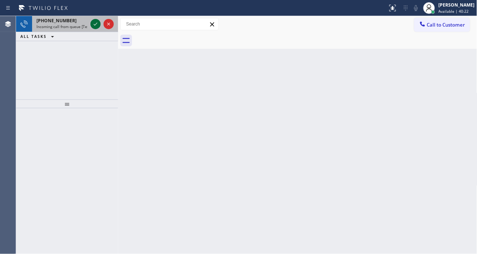
click at [95, 24] on icon at bounding box center [95, 24] width 9 height 9
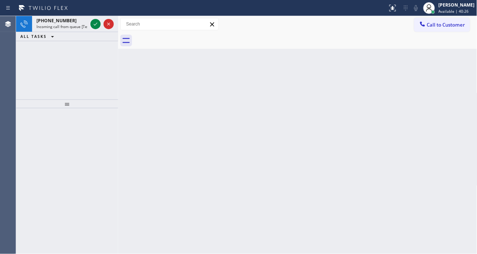
click at [95, 24] on icon at bounding box center [95, 24] width 9 height 9
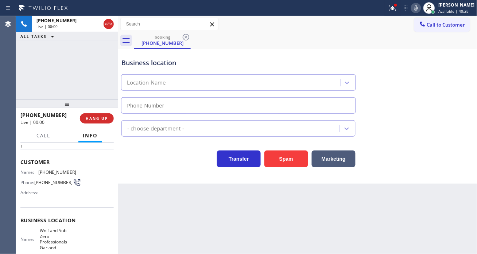
scroll to position [40, 0]
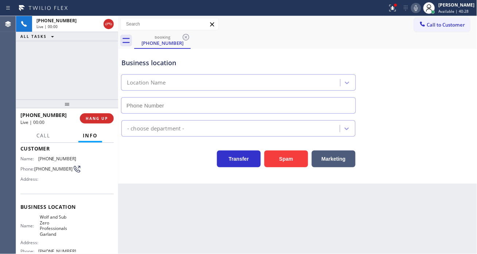
type input "[PHONE_NUMBER]"
click at [63, 222] on span "Wolf and Sub Zero Professionals Garland" at bounding box center [58, 225] width 36 height 23
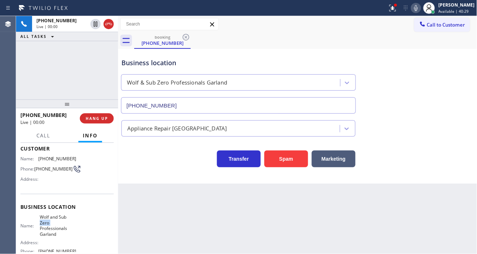
click at [63, 222] on span "Wolf and Sub Zero Professionals Garland" at bounding box center [58, 225] width 36 height 23
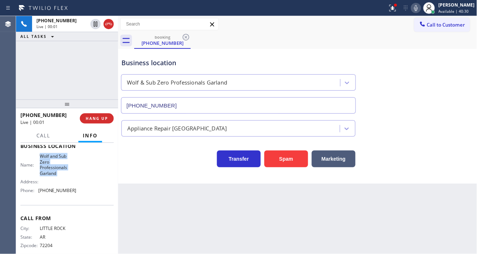
scroll to position [111, 0]
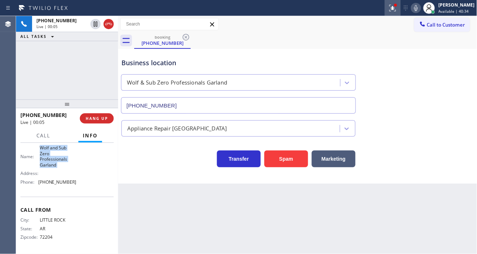
click at [395, 12] on icon at bounding box center [392, 8] width 9 height 9
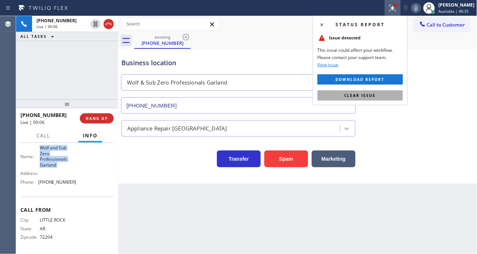
click at [401, 92] on button "Clear issue" at bounding box center [360, 95] width 85 height 10
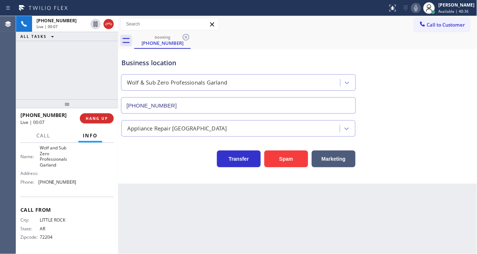
click at [97, 48] on div "[PHONE_NUMBER] Live | 00:07 ALL TASKS ALL TASKS ACTIVE TASKS TASKS IN WRAP UP" at bounding box center [67, 58] width 102 height 84
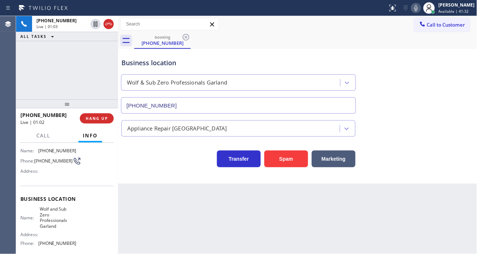
scroll to position [30, 0]
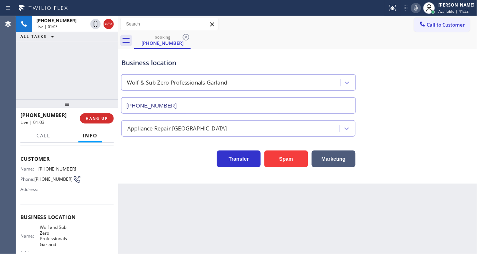
click at [47, 182] on span "[PHONE_NUMBER]" at bounding box center [53, 179] width 38 height 5
click at [152, 212] on div "Back to Dashboard Change Sender ID Customers Technicians Select a contact Outbo…" at bounding box center [297, 135] width 359 height 238
click at [45, 229] on span "Wolf and Sub Zero Professionals Garland" at bounding box center [58, 236] width 36 height 23
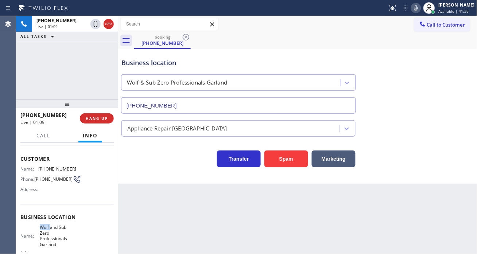
click at [45, 229] on span "Wolf and Sub Zero Professionals Garland" at bounding box center [58, 236] width 36 height 23
click at [203, 179] on div "Business location Wolf & Sub Zero Professionals Garland [PHONE_NUMBER] Applianc…" at bounding box center [297, 116] width 359 height 135
click at [87, 52] on div "[PHONE_NUMBER] Live | 01:24 ALL TASKS ALL TASKS ACTIVE TASKS TASKS IN WRAP UP" at bounding box center [67, 58] width 102 height 84
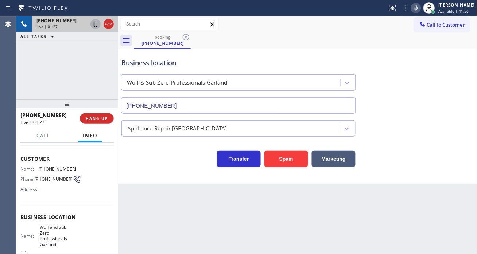
click at [94, 26] on icon at bounding box center [96, 24] width 4 height 5
click at [95, 26] on icon at bounding box center [95, 24] width 9 height 9
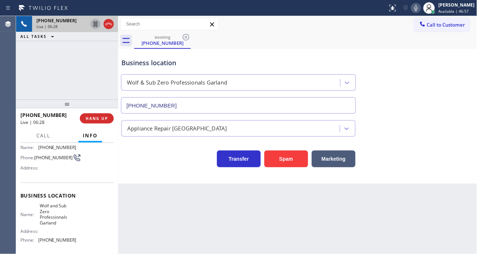
scroll to position [71, 0]
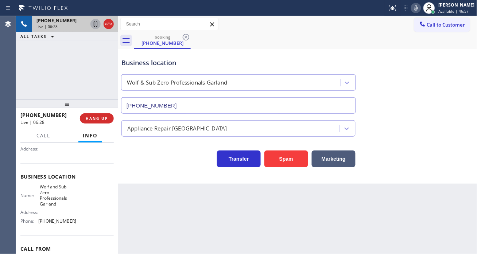
click at [56, 221] on span "[PHONE_NUMBER]" at bounding box center [57, 220] width 38 height 5
click at [86, 71] on div "[PHONE_NUMBER] Live | 06:50 ALL TASKS ALL TASKS ACTIVE TASKS TASKS IN WRAP UP" at bounding box center [67, 58] width 102 height 84
click at [96, 117] on span "HANG UP" at bounding box center [97, 118] width 22 height 5
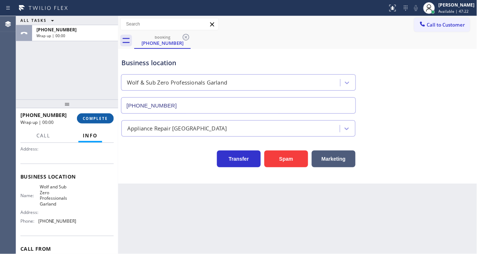
click at [96, 117] on span "COMPLETE" at bounding box center [95, 118] width 25 height 5
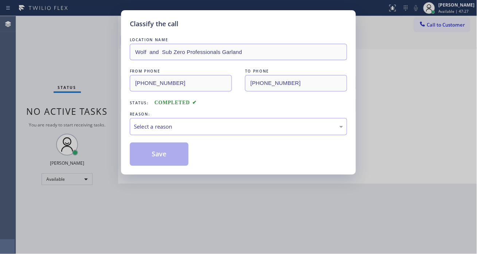
click at [103, 118] on div "Classify the call LOCATION NAME Wolf and Sub Zero Professionals Garland FROM PH…" at bounding box center [238, 127] width 477 height 254
click at [135, 126] on div "Select a reason" at bounding box center [238, 127] width 209 height 8
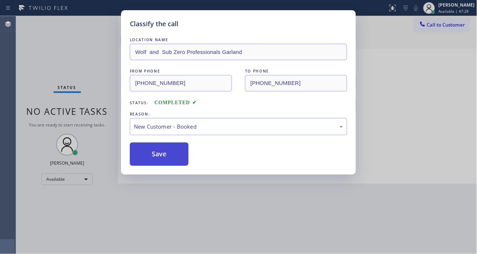
click at [165, 150] on button "Save" at bounding box center [159, 154] width 59 height 23
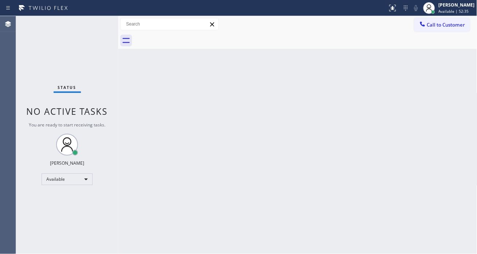
click at [446, 113] on div "Back to Dashboard Change Sender ID Customers Technicians Select a contact Outbo…" at bounding box center [297, 135] width 359 height 238
click at [95, 26] on div "Status No active tasks You are ready to start receiving tasks. [PERSON_NAME]" at bounding box center [67, 135] width 102 height 238
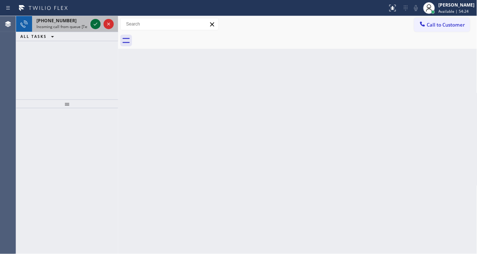
click at [96, 24] on icon at bounding box center [95, 24] width 9 height 9
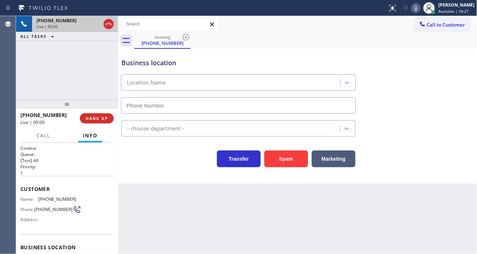
type input "[PHONE_NUMBER]"
click at [55, 198] on span "[PHONE_NUMBER]" at bounding box center [57, 199] width 38 height 5
click at [148, 208] on div "Back to Dashboard Change Sender ID Customers Technicians Select a contact Outbo…" at bounding box center [297, 135] width 359 height 238
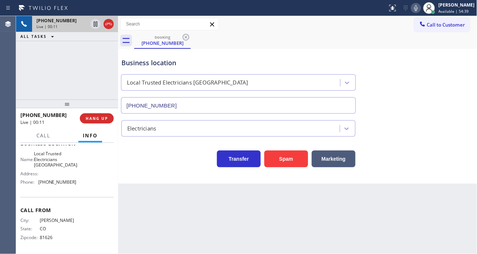
scroll to position [106, 0]
click at [56, 158] on span "Local Trusted Electricians [GEOGRAPHIC_DATA]" at bounding box center [55, 159] width 43 height 17
click at [160, 203] on div "Back to Dashboard Change Sender ID Customers Technicians Select a contact Outbo…" at bounding box center [297, 135] width 359 height 238
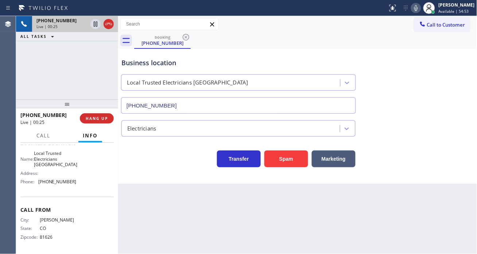
click at [64, 182] on span "[PHONE_NUMBER]" at bounding box center [57, 181] width 38 height 5
click at [82, 71] on div "[PHONE_NUMBER] Live | 00:35 ALL TASKS ALL TASKS ACTIVE TASKS TASKS IN WRAP UP" at bounding box center [67, 58] width 102 height 84
click at [147, 67] on div "Business location" at bounding box center [238, 63] width 234 height 10
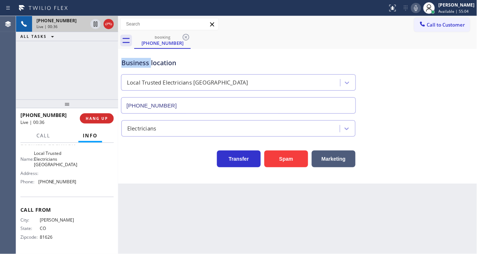
click at [147, 67] on div "Business location" at bounding box center [238, 63] width 234 height 10
click at [94, 24] on icon at bounding box center [95, 24] width 9 height 9
click at [93, 28] on icon at bounding box center [95, 24] width 9 height 9
click at [96, 121] on span "HANG UP" at bounding box center [97, 118] width 22 height 5
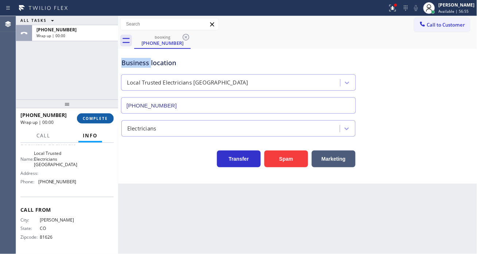
click at [96, 121] on span "COMPLETE" at bounding box center [95, 118] width 25 height 5
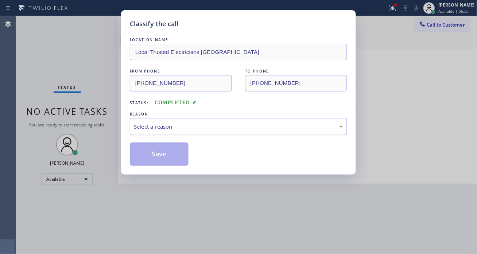
click at [202, 122] on div "Select a reason" at bounding box center [238, 126] width 217 height 17
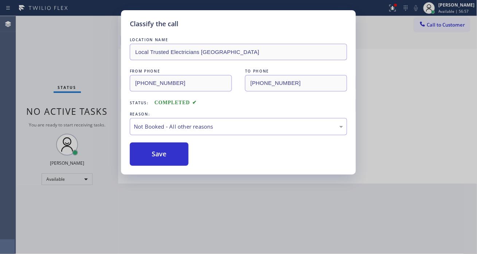
click at [183, 152] on button "Save" at bounding box center [159, 154] width 59 height 23
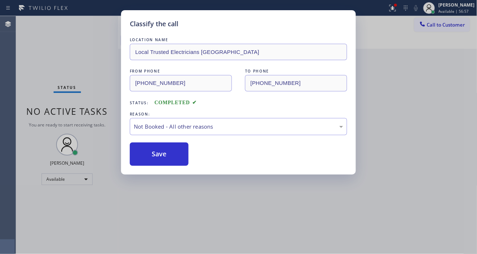
click at [183, 152] on button "Save" at bounding box center [159, 154] width 59 height 23
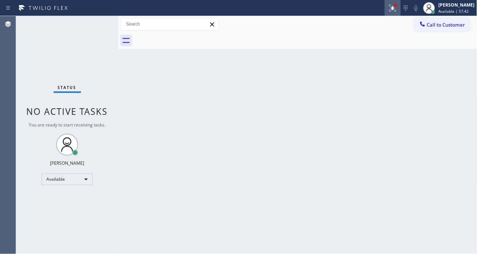
click at [397, 10] on icon at bounding box center [392, 8] width 9 height 9
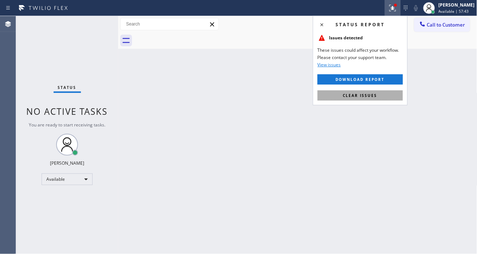
click at [359, 100] on button "Clear issues" at bounding box center [360, 95] width 85 height 10
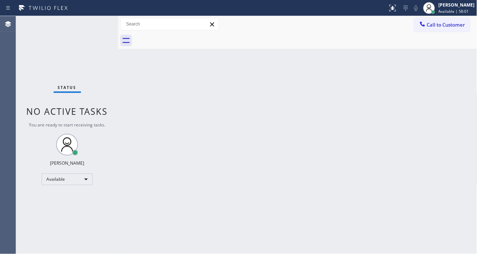
click at [445, 63] on div "Back to Dashboard Change Sender ID Customers Technicians Select a contact Outbo…" at bounding box center [297, 135] width 359 height 238
click at [90, 23] on div "Status No active tasks You are ready to start receiving tasks. [PERSON_NAME]" at bounding box center [67, 135] width 102 height 238
click at [452, 135] on div "Back to Dashboard Change Sender ID Customers Technicians Select a contact Outbo…" at bounding box center [297, 135] width 359 height 238
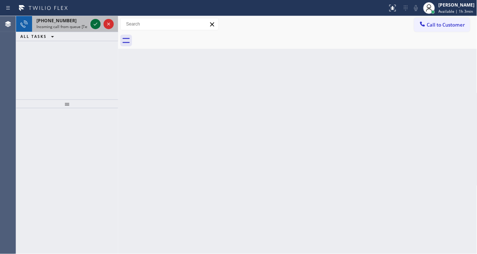
click at [96, 25] on icon at bounding box center [95, 24] width 9 height 9
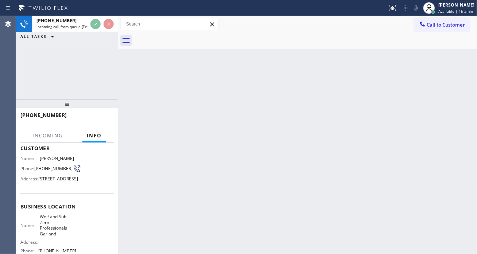
scroll to position [81, 0]
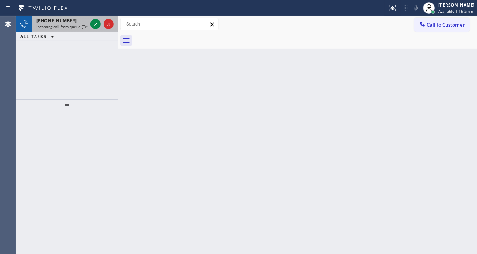
click at [54, 20] on span "[PHONE_NUMBER]" at bounding box center [56, 21] width 40 height 6
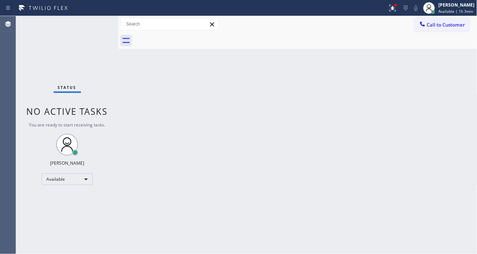
click at [452, 78] on div "Back to Dashboard Change Sender ID Customers Technicians Select a contact Outbo…" at bounding box center [297, 135] width 359 height 238
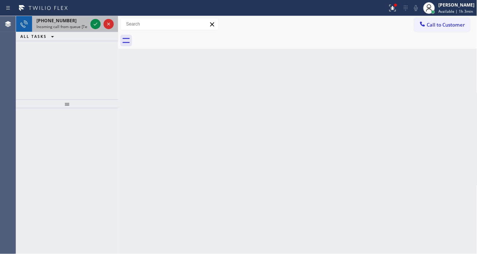
click at [78, 23] on div "[PHONE_NUMBER]" at bounding box center [61, 21] width 51 height 6
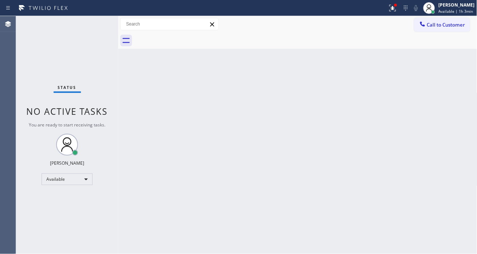
click at [94, 24] on div "Status No active tasks You are ready to start receiving tasks. [PERSON_NAME]" at bounding box center [67, 135] width 102 height 238
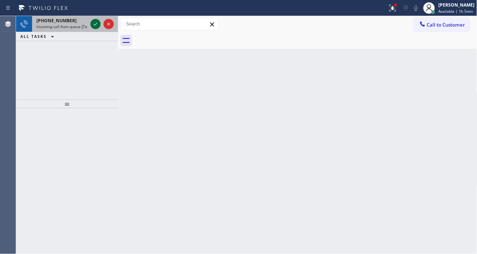
click at [96, 27] on icon at bounding box center [95, 24] width 9 height 9
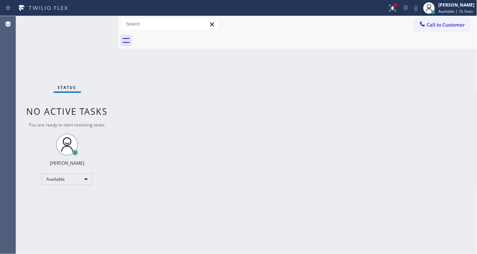
click at [96, 27] on div "Status No active tasks You are ready to start receiving tasks. [PERSON_NAME]" at bounding box center [67, 135] width 102 height 238
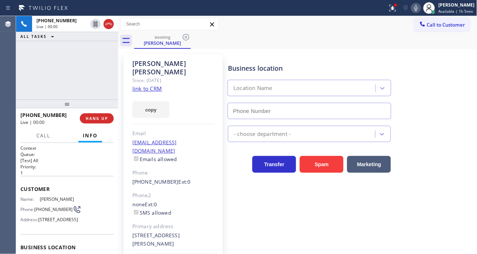
type input "[PHONE_NUMBER]"
click at [156, 85] on link "link to CRM" at bounding box center [147, 88] width 30 height 7
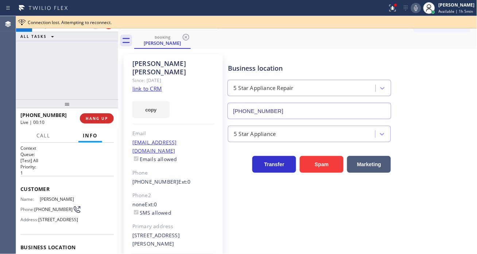
click at [70, 67] on div "[PHONE_NUMBER] Live | 00:10 ALL TASKS ALL TASKS ACTIVE TASKS TASKS IN WRAP UP" at bounding box center [67, 58] width 102 height 84
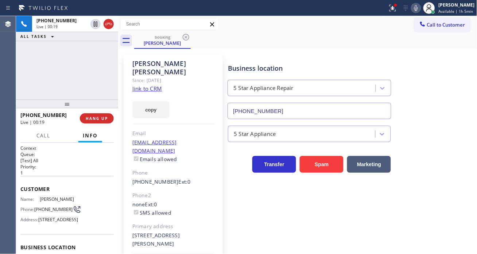
click at [70, 67] on div "[PHONE_NUMBER] Live | 00:19 ALL TASKS ALL TASKS ACTIVE TASKS TASKS IN WRAP UP" at bounding box center [67, 58] width 102 height 84
click at [70, 67] on div "[PHONE_NUMBER] Live | 00:20 ALL TASKS ALL TASKS ACTIVE TASKS TASKS IN WRAP UP" at bounding box center [67, 58] width 102 height 84
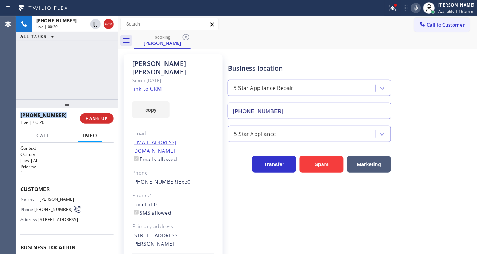
click at [70, 67] on div "[PHONE_NUMBER] Live | 00:20 ALL TASKS ALL TASKS ACTIVE TASKS TASKS IN WRAP UP" at bounding box center [67, 58] width 102 height 84
click at [70, 67] on div "[PHONE_NUMBER] Live | 00:21 ALL TASKS ALL TASKS ACTIVE TASKS TASKS IN WRAP UP" at bounding box center [67, 58] width 102 height 84
click at [397, 9] on icon at bounding box center [392, 8] width 9 height 9
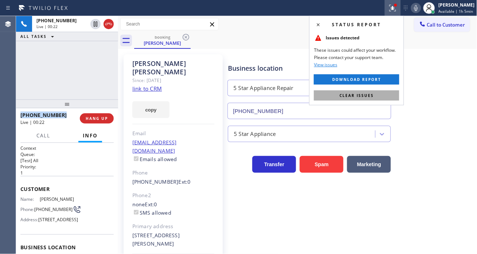
click at [382, 98] on button "Clear issues" at bounding box center [356, 95] width 85 height 10
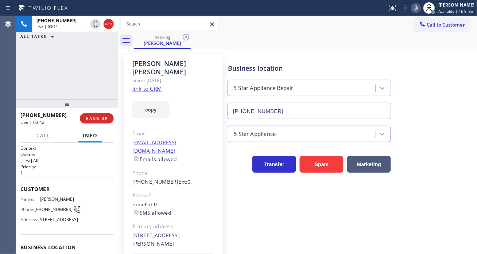
click at [63, 67] on div "[PHONE_NUMBER] Live | 03:42 ALL TASKS ALL TASKS ACTIVE TASKS TASKS IN WRAP UP" at bounding box center [67, 58] width 102 height 84
click at [227, 164] on div "Transfer Spam Marketing" at bounding box center [310, 162] width 166 height 20
click at [419, 11] on icon at bounding box center [416, 8] width 9 height 9
click at [418, 10] on icon at bounding box center [416, 8] width 4 height 6
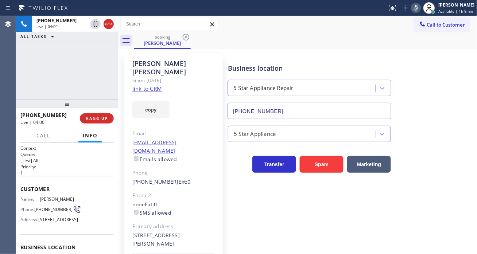
click at [417, 7] on icon at bounding box center [416, 8] width 9 height 9
click at [418, 10] on icon at bounding box center [416, 8] width 9 height 9
click at [418, 9] on icon at bounding box center [416, 8] width 4 height 6
click at [417, 9] on icon at bounding box center [416, 8] width 4 height 6
click at [298, 33] on div "booking [PERSON_NAME]" at bounding box center [305, 40] width 343 height 16
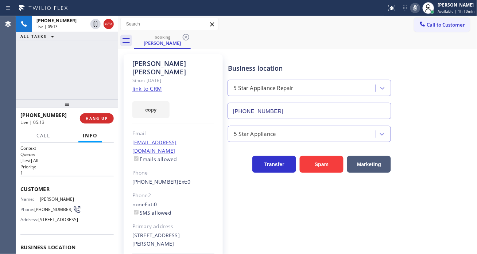
click at [418, 12] on icon at bounding box center [415, 8] width 9 height 9
click at [38, 209] on span "[PHONE_NUMBER]" at bounding box center [53, 209] width 38 height 5
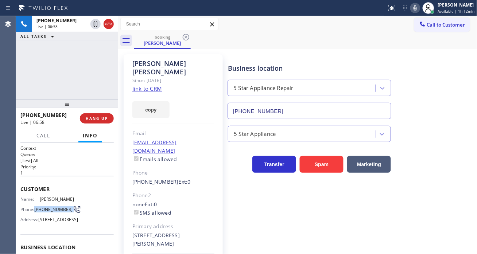
click at [38, 209] on span "[PHONE_NUMBER]" at bounding box center [53, 209] width 38 height 5
click at [42, 210] on span "[PHONE_NUMBER]" at bounding box center [53, 209] width 38 height 5
click at [419, 3] on button at bounding box center [415, 8] width 10 height 10
click at [418, 10] on icon at bounding box center [415, 8] width 9 height 9
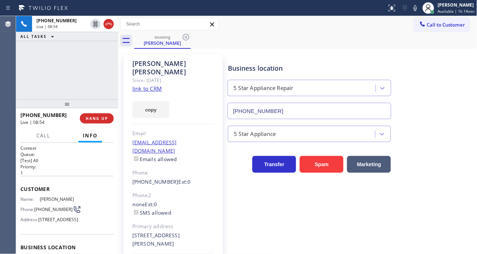
click at [71, 55] on div "[PHONE_NUMBER] Live | 08:54 ALL TASKS ALL TASKS ACTIVE TASKS TASKS IN WRAP UP" at bounding box center [67, 58] width 102 height 84
click at [104, 117] on span "HANG UP" at bounding box center [97, 118] width 22 height 5
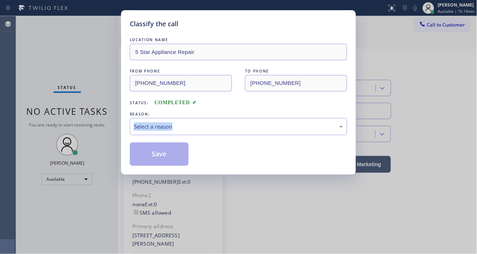
click at [99, 119] on div "Classify the call LOCATION NAME 5 Star Appliance Repair FROM PHONE [PHONE_NUMBE…" at bounding box center [238, 127] width 477 height 254
click at [161, 133] on div "Select a reason" at bounding box center [238, 126] width 217 height 17
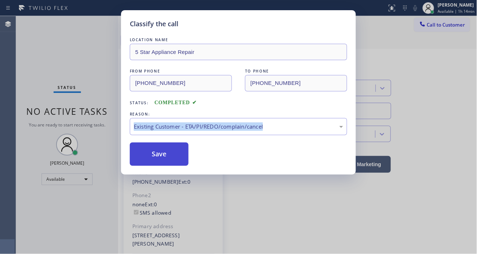
click at [167, 148] on button "Save" at bounding box center [159, 154] width 59 height 23
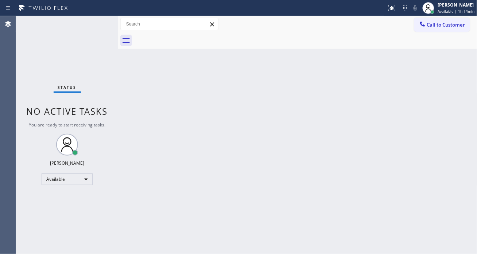
click at [90, 19] on div "Status No active tasks You are ready to start receiving tasks. [PERSON_NAME]" at bounding box center [67, 135] width 102 height 238
click at [93, 27] on div "Status No active tasks You are ready to start receiving tasks. [PERSON_NAME]" at bounding box center [67, 135] width 102 height 238
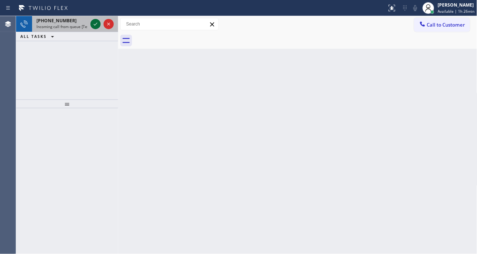
click at [93, 27] on icon at bounding box center [95, 24] width 9 height 9
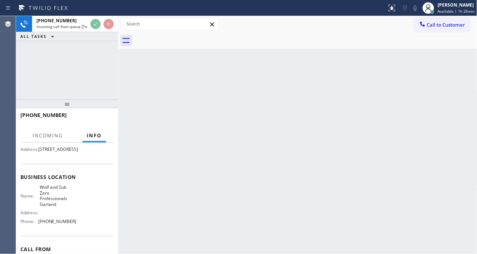
scroll to position [81, 0]
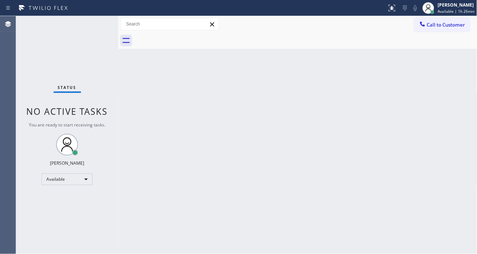
click at [97, 24] on div "Status No active tasks You are ready to start receiving tasks. [PERSON_NAME]" at bounding box center [67, 135] width 102 height 238
click at [97, 19] on div "Status No active tasks You are ready to start receiving tasks. [PERSON_NAME]" at bounding box center [67, 135] width 102 height 238
click at [396, 8] on icon at bounding box center [392, 8] width 9 height 9
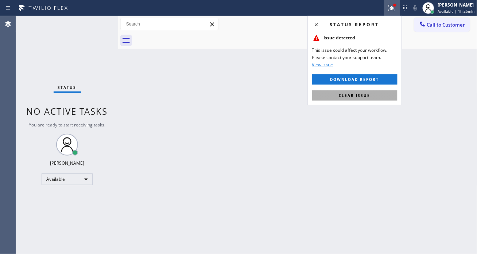
click at [372, 97] on button "Clear issue" at bounding box center [354, 95] width 85 height 10
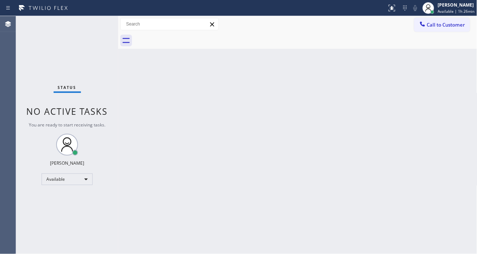
click at [100, 21] on div "Status No active tasks You are ready to start receiving tasks. [PERSON_NAME]" at bounding box center [67, 135] width 102 height 238
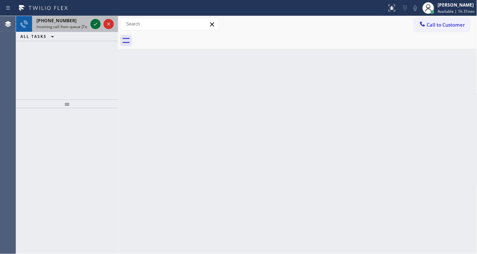
click at [96, 23] on icon at bounding box center [95, 24] width 9 height 9
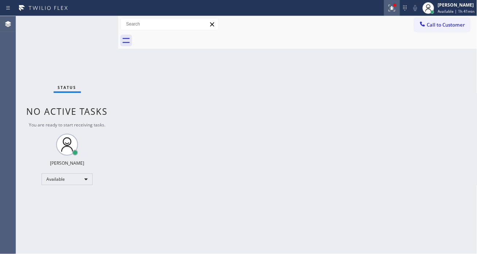
click at [392, 8] on icon at bounding box center [392, 8] width 9 height 9
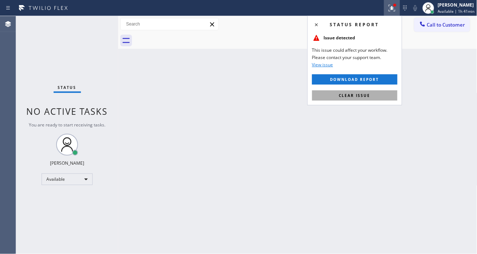
click at [394, 100] on button "Clear issue" at bounding box center [354, 95] width 85 height 10
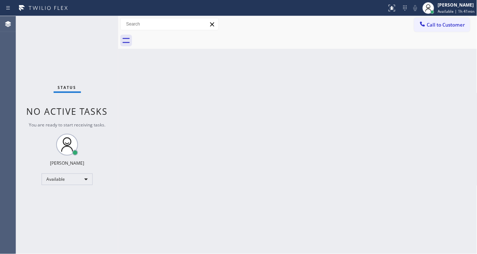
click at [97, 28] on div "Status No active tasks You are ready to start receiving tasks. [PERSON_NAME]" at bounding box center [67, 135] width 102 height 238
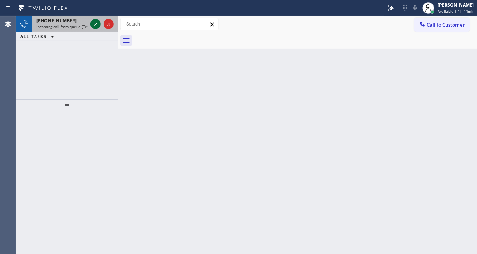
click at [96, 21] on icon at bounding box center [95, 24] width 9 height 9
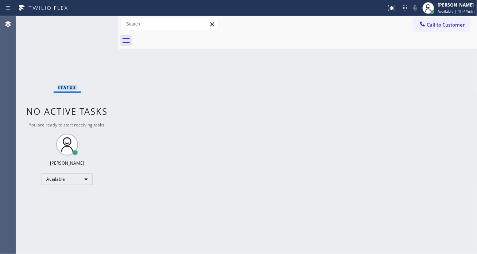
click at [96, 23] on div "Status No active tasks You are ready to start receiving tasks. [PERSON_NAME]" at bounding box center [67, 135] width 102 height 238
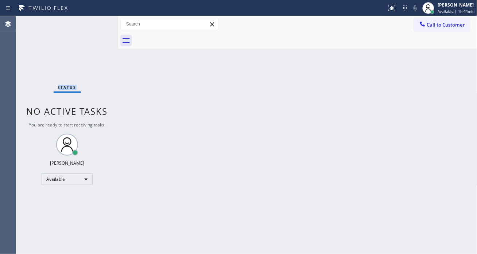
click at [96, 23] on div "Status No active tasks You are ready to start receiving tasks. [PERSON_NAME]" at bounding box center [67, 135] width 102 height 238
click at [96, 24] on div "Status No active tasks You are ready to start receiving tasks. [PERSON_NAME]" at bounding box center [67, 135] width 102 height 238
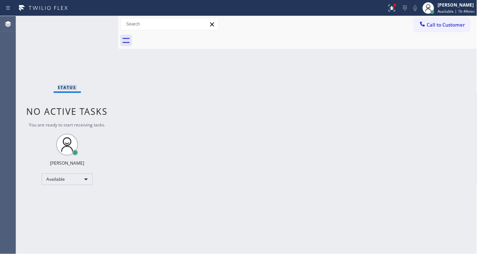
click at [96, 24] on div "Status No active tasks You are ready to start receiving tasks. [PERSON_NAME]" at bounding box center [67, 135] width 102 height 238
click at [98, 22] on div "Status No active tasks You are ready to start receiving tasks. [PERSON_NAME]" at bounding box center [67, 135] width 102 height 238
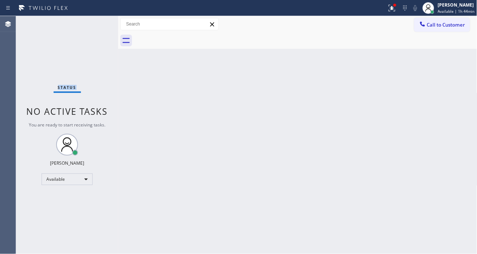
click at [98, 22] on div "Status No active tasks You are ready to start receiving tasks. [PERSON_NAME]" at bounding box center [67, 135] width 102 height 238
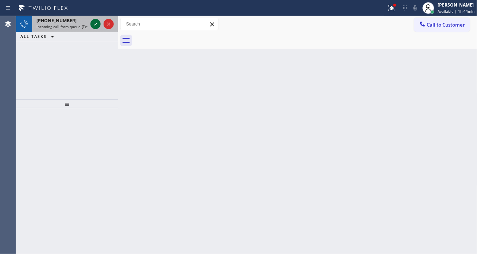
click at [98, 22] on icon at bounding box center [95, 24] width 9 height 9
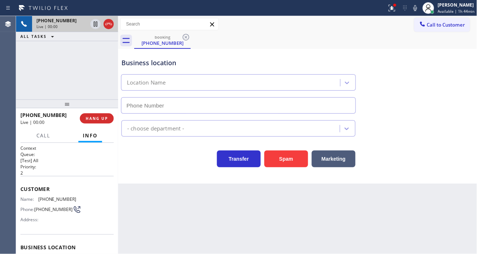
type input "[PHONE_NUMBER]"
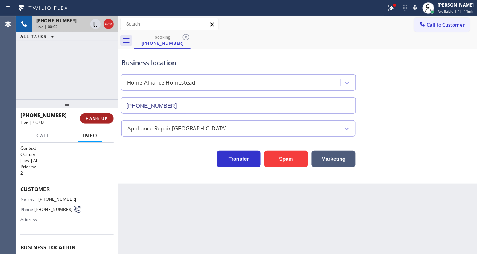
click at [99, 120] on span "HANG UP" at bounding box center [97, 118] width 22 height 5
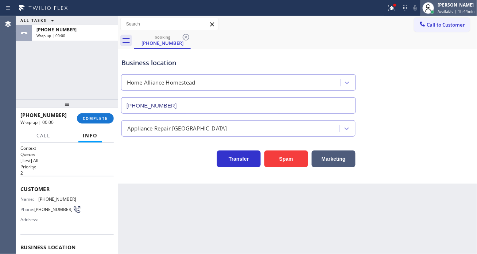
click at [457, 5] on div "[PERSON_NAME]" at bounding box center [456, 5] width 37 height 6
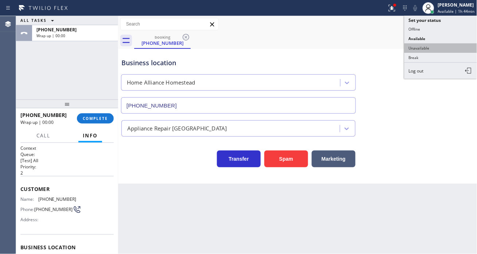
click at [416, 45] on button "Unavailable" at bounding box center [441, 47] width 73 height 9
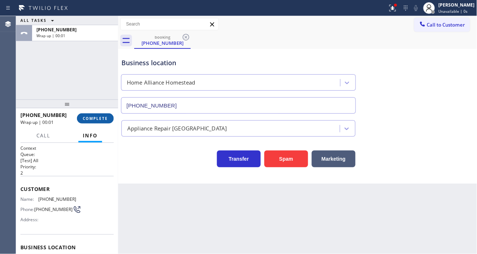
click at [96, 120] on span "COMPLETE" at bounding box center [95, 118] width 25 height 5
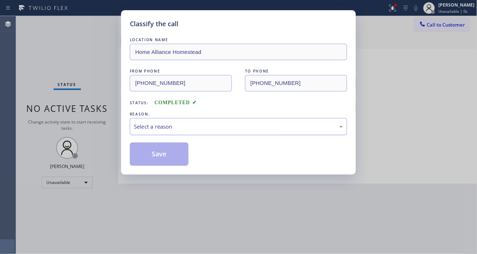
click at [175, 126] on div "Select a reason" at bounding box center [238, 127] width 209 height 8
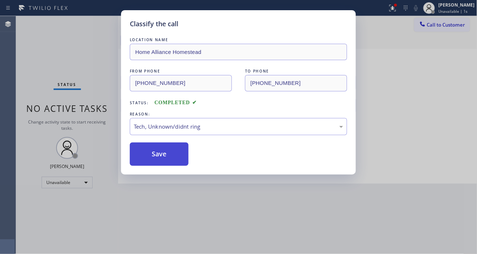
click at [169, 145] on button "Save" at bounding box center [159, 154] width 59 height 23
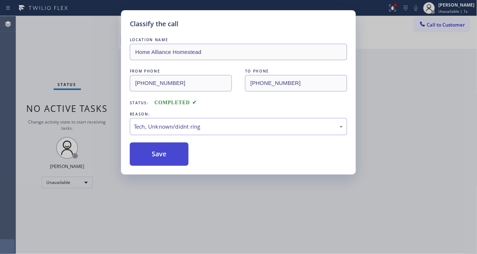
click at [169, 152] on button "Save" at bounding box center [159, 154] width 59 height 23
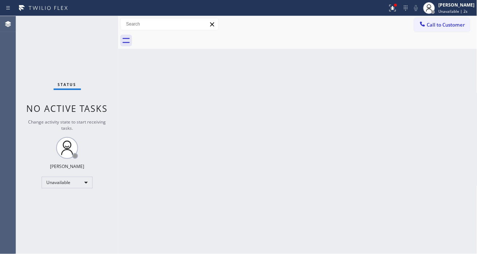
click at [451, 8] on div "[PERSON_NAME]" at bounding box center [457, 5] width 36 height 6
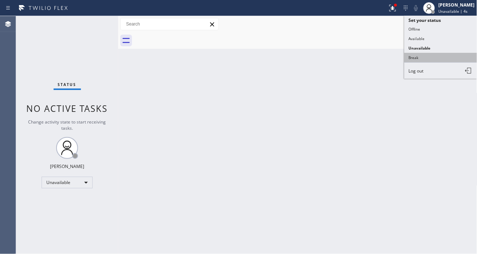
click at [414, 61] on button "Break" at bounding box center [441, 57] width 73 height 9
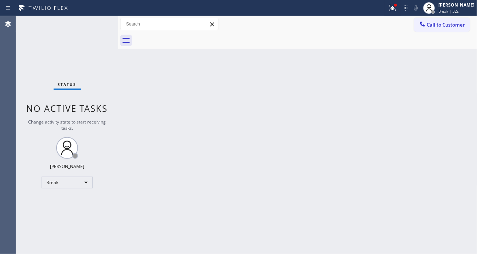
click at [460, 76] on div "Back to Dashboard Change Sender ID Customers Technicians Select a contact Outbo…" at bounding box center [297, 135] width 359 height 238
click at [401, 13] on button at bounding box center [393, 8] width 16 height 16
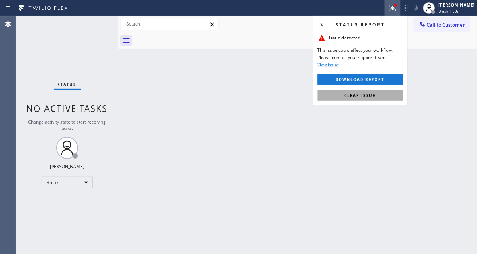
click at [373, 94] on span "Clear issue" at bounding box center [360, 95] width 31 height 5
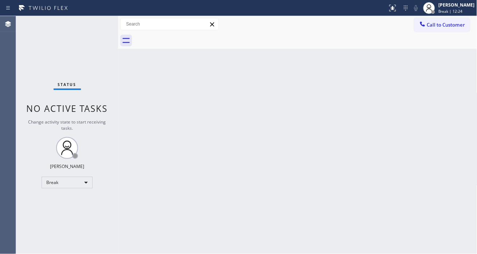
click at [260, 98] on div "Back to Dashboard Change Sender ID Customers Technicians Select a contact Outbo…" at bounding box center [297, 135] width 359 height 238
click at [440, 72] on div "Back to Dashboard Change Sender ID Customers Technicians Select a contact Outbo…" at bounding box center [297, 135] width 359 height 238
click at [448, 10] on span "Break | 1h" at bounding box center [448, 11] width 19 height 5
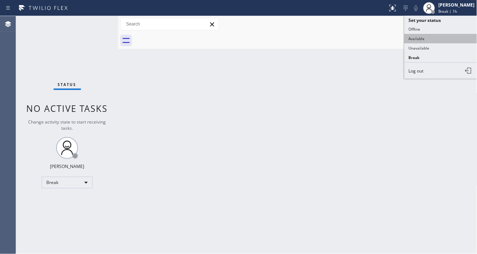
click at [432, 39] on button "Available" at bounding box center [441, 38] width 73 height 9
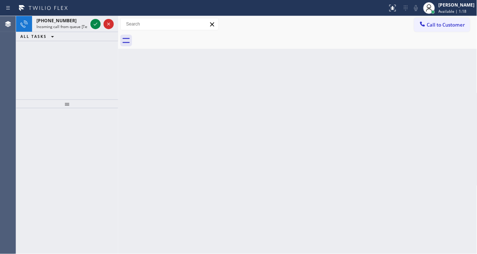
click at [436, 77] on div "Back to Dashboard Change Sender ID Customers Technicians Select a contact Outbo…" at bounding box center [297, 135] width 359 height 238
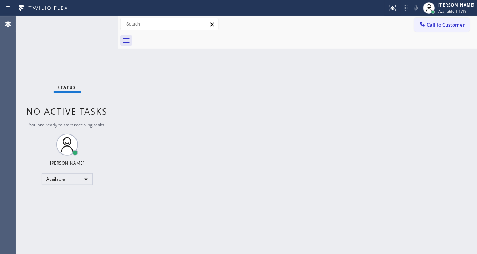
click at [97, 22] on div "Status No active tasks You are ready to start receiving tasks. [PERSON_NAME]" at bounding box center [67, 135] width 102 height 238
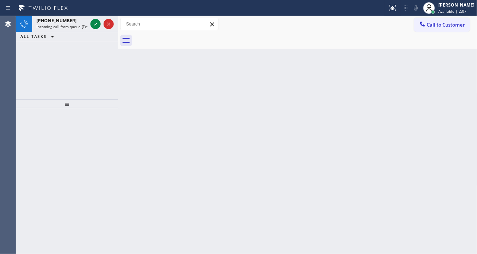
drag, startPoint x: 465, startPoint y: 80, endPoint x: 290, endPoint y: 50, distance: 178.4
click at [465, 80] on div "Back to Dashboard Change Sender ID Customers Technicians Select a contact Outbo…" at bounding box center [297, 135] width 359 height 238
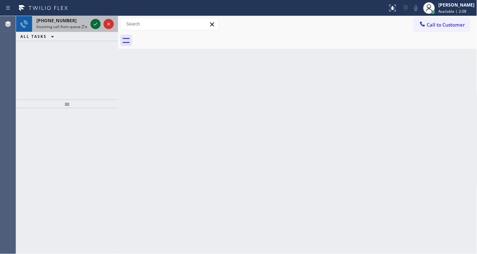
click at [97, 23] on icon at bounding box center [96, 24] width 4 height 3
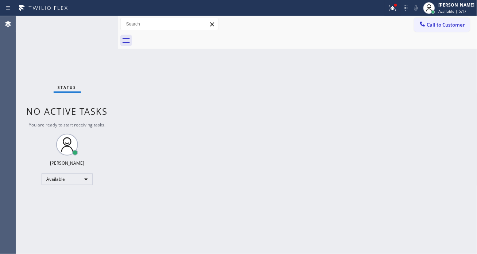
click at [436, 132] on div "Back to Dashboard Change Sender ID Customers Technicians Select a contact Outbo…" at bounding box center [297, 135] width 359 height 238
click at [398, 12] on button at bounding box center [393, 8] width 16 height 16
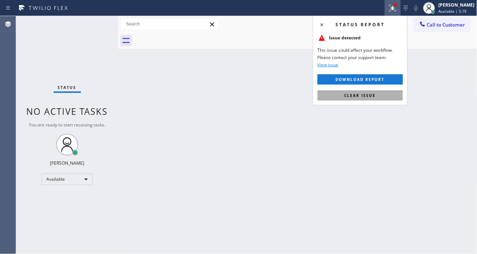
click at [391, 99] on button "Clear issue" at bounding box center [360, 95] width 85 height 10
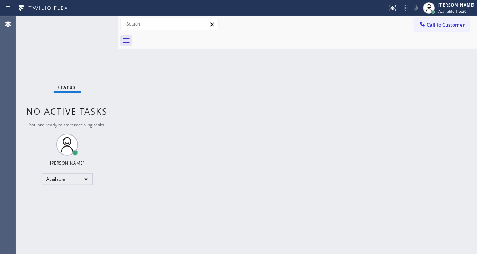
click at [101, 21] on div "Status No active tasks You are ready to start receiving tasks. [PERSON_NAME]" at bounding box center [67, 135] width 102 height 238
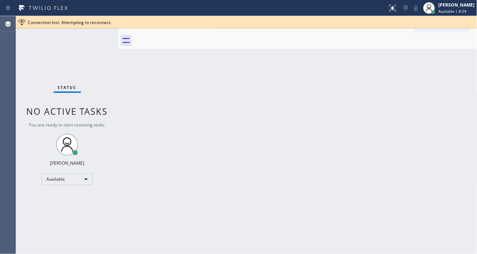
click at [456, 123] on div "Back to Dashboard Change Sender ID Customers Technicians Select a contact Outbo…" at bounding box center [297, 135] width 359 height 238
click at [100, 35] on div "Status No active tasks You are ready to start receiving tasks. [PERSON_NAME]" at bounding box center [67, 135] width 102 height 238
click at [97, 27] on div "Connection lost. Attempting to reconnect." at bounding box center [246, 22] width 461 height 12
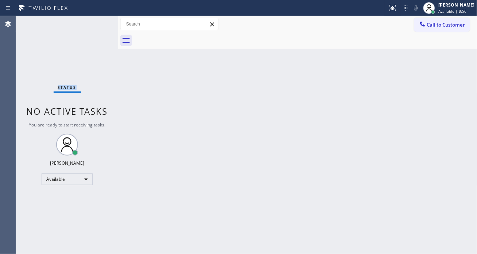
click at [97, 27] on div "Status No active tasks You are ready to start receiving tasks. [PERSON_NAME]" at bounding box center [67, 135] width 102 height 238
drag, startPoint x: 464, startPoint y: 52, endPoint x: 453, endPoint y: 52, distance: 10.9
click at [464, 52] on div "Back to Dashboard Change Sender ID Customers Technicians Select a contact Outbo…" at bounding box center [297, 135] width 359 height 238
click at [99, 27] on div "Status No active tasks You are ready to start receiving tasks. [PERSON_NAME]" at bounding box center [67, 135] width 102 height 238
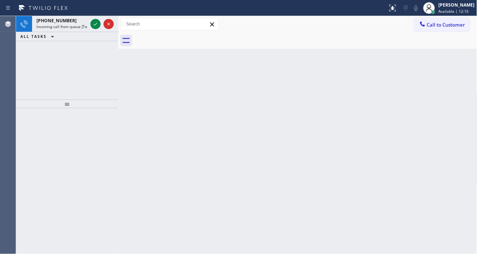
click at [461, 82] on div "Back to Dashboard Change Sender ID Customers Technicians Select a contact Outbo…" at bounding box center [297, 135] width 359 height 238
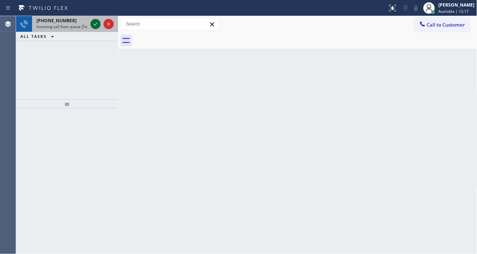
click at [93, 27] on icon at bounding box center [95, 24] width 9 height 9
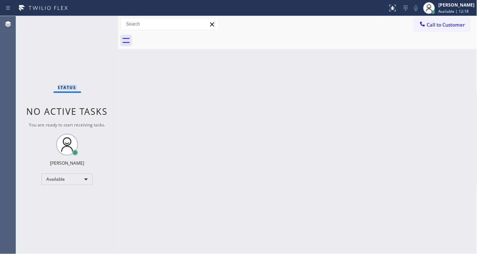
click at [93, 27] on div "Status No active tasks You are ready to start receiving tasks. [PERSON_NAME]" at bounding box center [67, 135] width 102 height 238
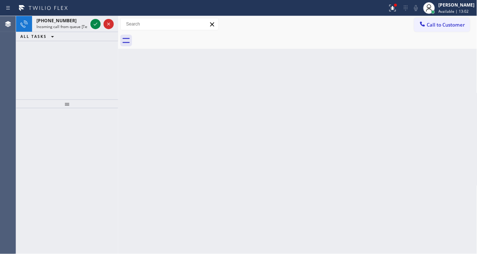
click at [455, 83] on div "Back to Dashboard Change Sender ID Customers Technicians Select a contact Outbo…" at bounding box center [297, 135] width 359 height 238
drag, startPoint x: 462, startPoint y: 85, endPoint x: 395, endPoint y: 74, distance: 67.6
click at [462, 85] on div "Back to Dashboard Change Sender ID Customers Technicians Select a contact Outbo…" at bounding box center [297, 135] width 359 height 238
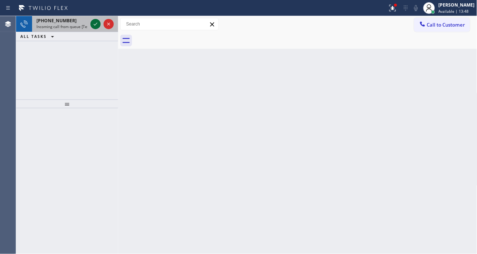
click at [98, 23] on icon at bounding box center [95, 24] width 9 height 9
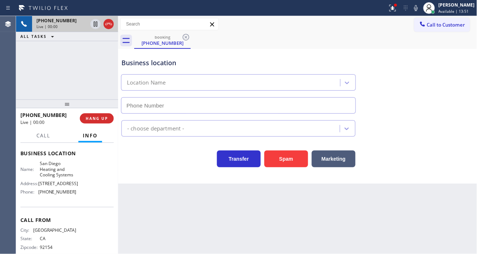
scroll to position [106, 0]
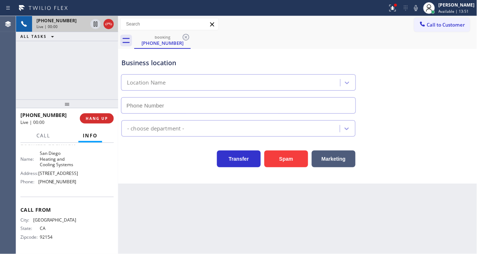
type input "[PHONE_NUMBER]"
click at [54, 167] on span "San Diego Heating and Cooling Systems" at bounding box center [58, 159] width 36 height 17
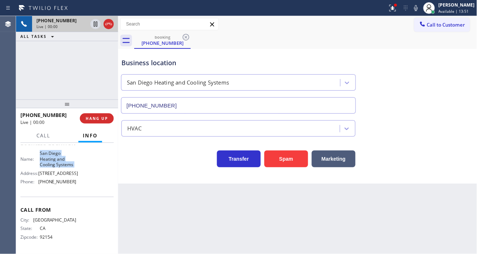
click at [54, 167] on span "San Diego Heating and Cooling Systems" at bounding box center [58, 159] width 36 height 17
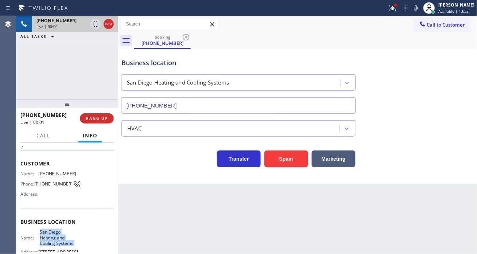
scroll to position [24, 0]
click at [45, 184] on span "[PHONE_NUMBER]" at bounding box center [53, 184] width 38 height 5
drag, startPoint x: 45, startPoint y: 184, endPoint x: 0, endPoint y: 216, distance: 55.2
click at [45, 184] on span "[PHONE_NUMBER]" at bounding box center [53, 184] width 38 height 5
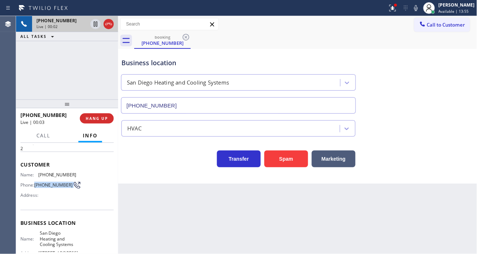
click at [141, 212] on div "Back to Dashboard Change Sender ID Customers Technicians Select a contact Outbo…" at bounding box center [297, 135] width 359 height 238
click at [48, 241] on span "San Diego Heating and Cooling Systems" at bounding box center [58, 239] width 36 height 17
click at [144, 203] on div "Back to Dashboard Change Sender ID Customers Technicians Select a contact Outbo…" at bounding box center [297, 135] width 359 height 238
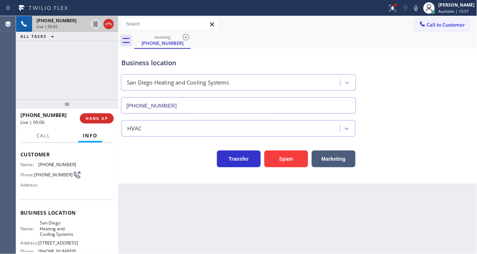
scroll to position [65, 0]
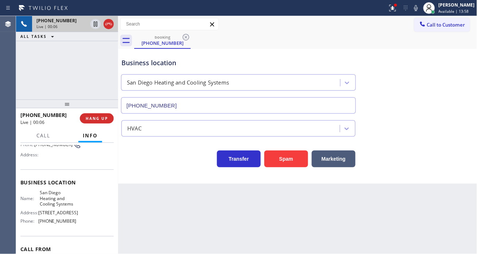
click at [53, 224] on span "[PHONE_NUMBER]" at bounding box center [57, 220] width 38 height 5
click at [144, 217] on div "Back to Dashboard Change Sender ID Customers Technicians Select a contact Outbo…" at bounding box center [297, 135] width 359 height 238
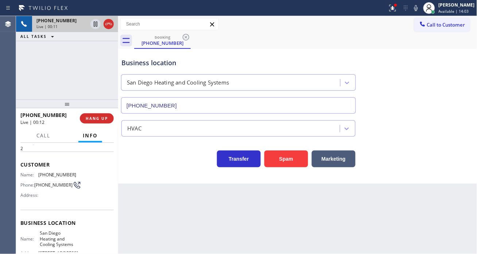
click at [53, 174] on span "[PHONE_NUMBER]" at bounding box center [57, 174] width 38 height 5
click at [94, 27] on icon at bounding box center [95, 24] width 9 height 9
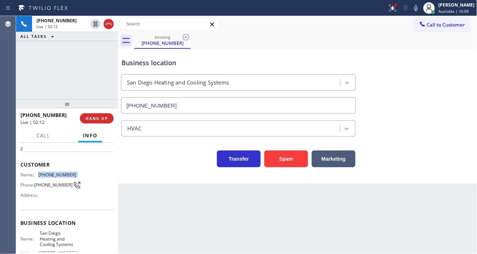
click at [421, 9] on icon at bounding box center [416, 8] width 9 height 9
click at [449, 87] on div "Business location [GEOGRAPHIC_DATA] Heating and Cooling Systems [PHONE_NUMBER]" at bounding box center [298, 81] width 356 height 66
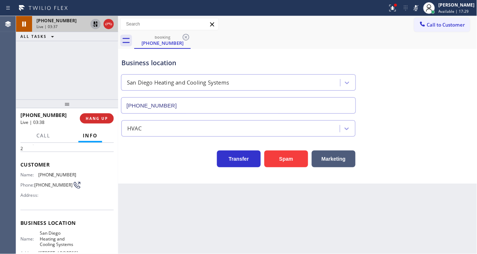
click at [96, 26] on icon at bounding box center [95, 24] width 5 height 5
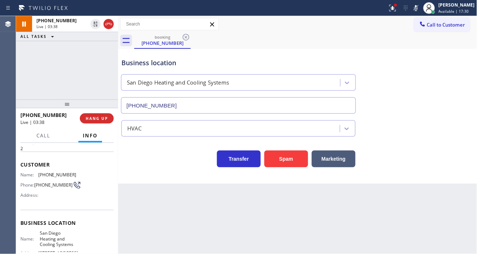
click at [421, 12] on icon at bounding box center [416, 8] width 9 height 9
click at [397, 10] on icon at bounding box center [392, 8] width 9 height 9
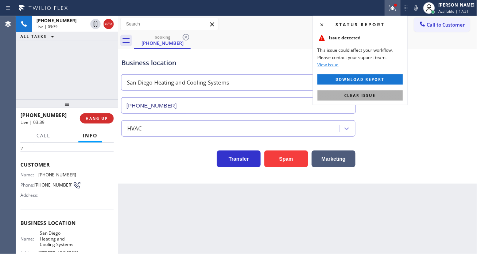
click at [394, 95] on button "Clear issue" at bounding box center [360, 95] width 85 height 10
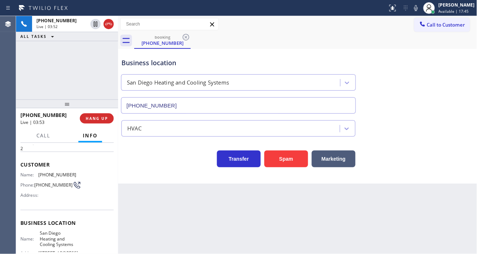
click at [466, 95] on div "Business location [GEOGRAPHIC_DATA] Heating and Cooling Systems [PHONE_NUMBER]" at bounding box center [298, 81] width 356 height 66
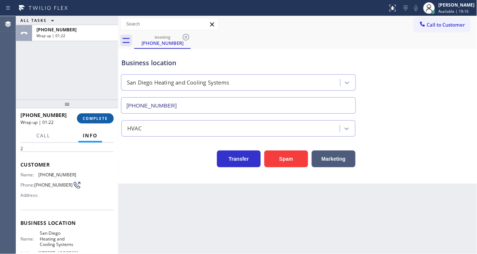
click at [100, 113] on button "COMPLETE" at bounding box center [95, 118] width 37 height 10
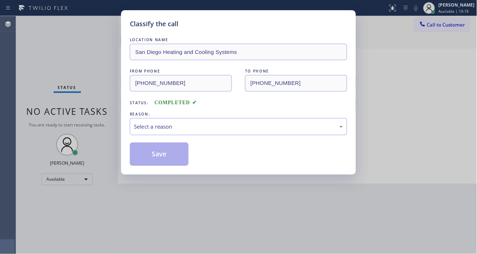
click at [186, 136] on div "LOCATION NAME [GEOGRAPHIC_DATA] Heating and Cooling Systems FROM PHONE [PHONE_N…" at bounding box center [238, 101] width 217 height 130
click at [189, 135] on div "Select a reason" at bounding box center [238, 126] width 217 height 17
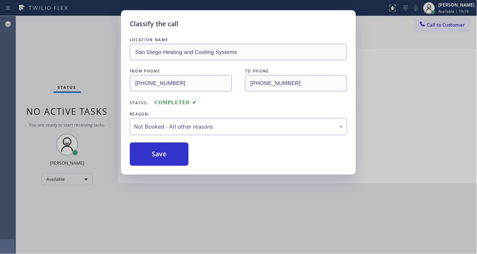
click at [183, 155] on button "Save" at bounding box center [159, 154] width 59 height 23
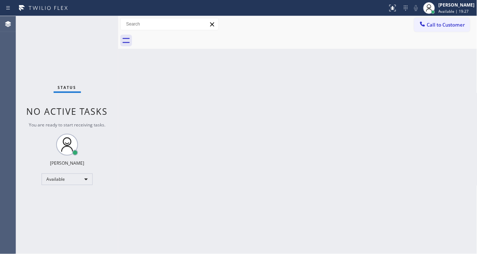
click at [437, 89] on div "Back to Dashboard Change Sender ID Customers Technicians Select a contact Outbo…" at bounding box center [297, 135] width 359 height 238
click at [91, 24] on div "Status No active tasks You are ready to start receiving tasks. [PERSON_NAME]" at bounding box center [67, 135] width 102 height 238
click at [451, 73] on div "Back to Dashboard Change Sender ID Customers Technicians Select a contact Outbo…" at bounding box center [297, 135] width 359 height 238
click at [440, 93] on div "Back to Dashboard Change Sender ID Customers Technicians Select a contact Outbo…" at bounding box center [297, 135] width 359 height 238
click at [92, 22] on div "Status No active tasks You are ready to start receiving tasks. [PERSON_NAME]" at bounding box center [67, 135] width 102 height 238
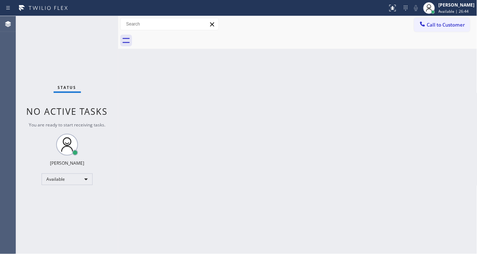
click at [437, 68] on div "Back to Dashboard Change Sender ID Customers Technicians Select a contact Outbo…" at bounding box center [297, 135] width 359 height 238
click at [94, 23] on div "Status No active tasks You are ready to start receiving tasks. [PERSON_NAME]" at bounding box center [67, 135] width 102 height 238
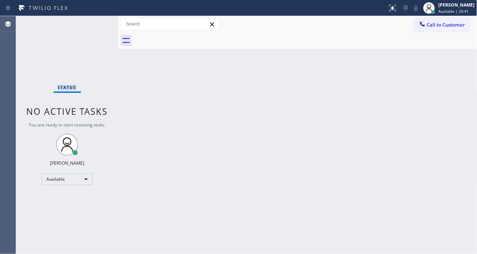
click at [94, 23] on div "Status No active tasks You are ready to start receiving tasks. [PERSON_NAME]" at bounding box center [67, 135] width 102 height 238
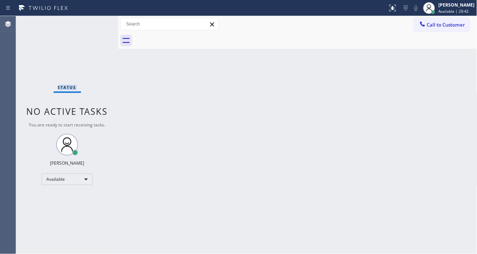
click at [94, 23] on div "Status No active tasks You are ready to start receiving tasks. [PERSON_NAME]" at bounding box center [67, 135] width 102 height 238
click at [440, 93] on div "Back to Dashboard Change Sender ID Customers Technicians Select a contact Outbo…" at bounding box center [297, 135] width 359 height 238
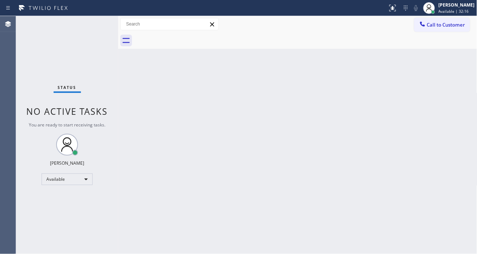
click at [94, 23] on div "Status No active tasks You are ready to start receiving tasks. [PERSON_NAME]" at bounding box center [67, 135] width 102 height 238
click at [90, 22] on div "Status No active tasks You are ready to start receiving tasks. [PERSON_NAME]" at bounding box center [67, 135] width 102 height 238
click at [464, 71] on div "Back to Dashboard Change Sender ID Customers Technicians Select a contact Outbo…" at bounding box center [297, 135] width 359 height 238
click at [96, 25] on div "Status No active tasks You are ready to start receiving tasks. [PERSON_NAME]" at bounding box center [67, 135] width 102 height 238
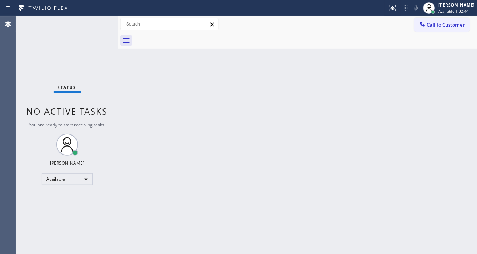
click at [96, 25] on div "Status No active tasks You are ready to start receiving tasks. [PERSON_NAME]" at bounding box center [67, 135] width 102 height 238
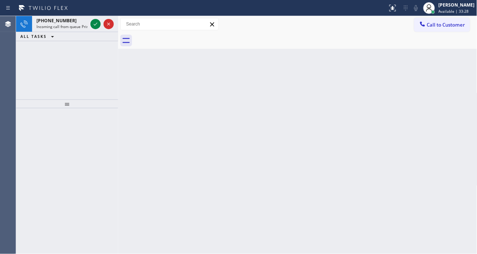
click at [459, 72] on div "Back to Dashboard Change Sender ID Customers Technicians Select a contact Outbo…" at bounding box center [297, 135] width 359 height 238
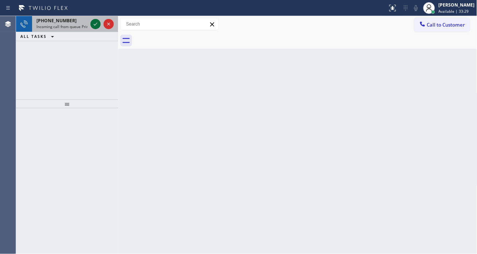
click at [95, 24] on icon at bounding box center [96, 24] width 4 height 3
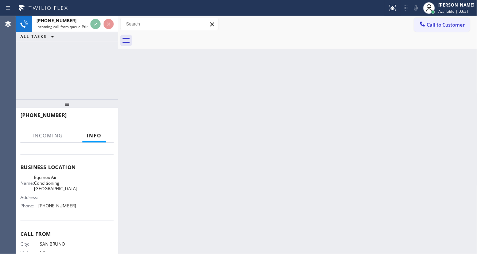
scroll to position [81, 0]
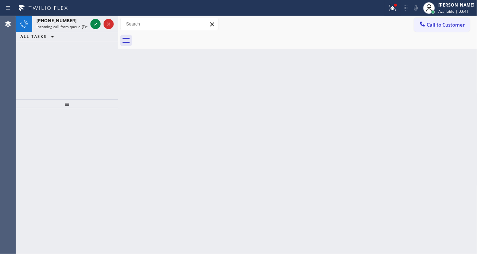
click at [444, 72] on div "Back to Dashboard Change Sender ID Customers Technicians Select a contact Outbo…" at bounding box center [297, 135] width 359 height 238
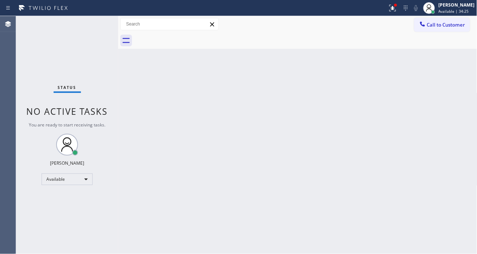
click at [463, 93] on div "Back to Dashboard Change Sender ID Customers Technicians Select a contact Outbo…" at bounding box center [297, 135] width 359 height 238
click at [472, 74] on div "Back to Dashboard Change Sender ID Customers Technicians Select a contact Outbo…" at bounding box center [297, 135] width 359 height 238
click at [92, 23] on div "Status No active tasks You are ready to start receiving tasks. [PERSON_NAME]" at bounding box center [67, 135] width 102 height 238
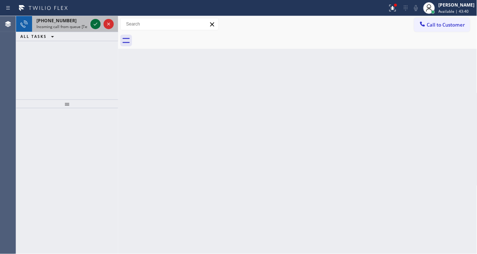
click at [94, 26] on icon at bounding box center [95, 24] width 9 height 9
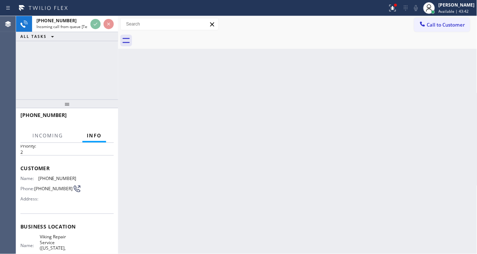
scroll to position [40, 0]
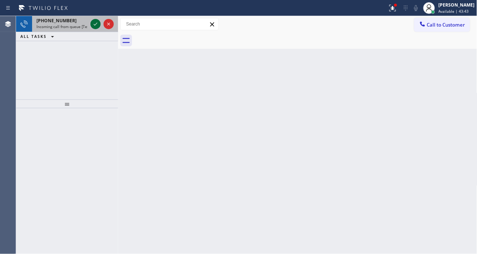
click at [96, 25] on icon at bounding box center [95, 24] width 9 height 9
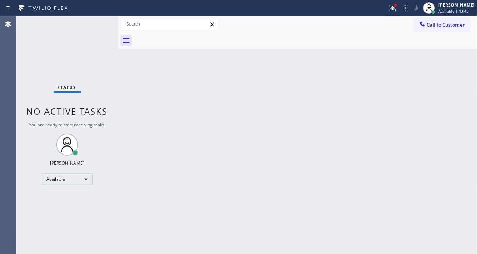
click at [93, 27] on div "Status No active tasks You are ready to start receiving tasks. [PERSON_NAME]" at bounding box center [67, 135] width 102 height 238
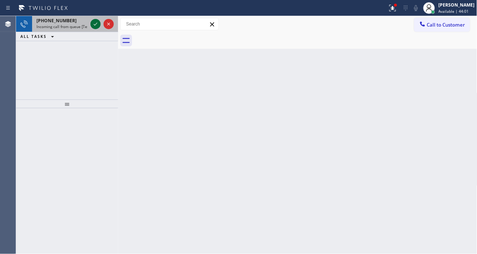
click at [93, 25] on icon at bounding box center [95, 24] width 9 height 9
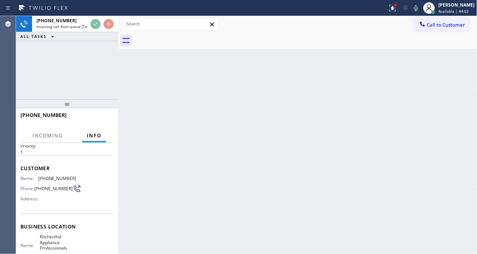
scroll to position [40, 0]
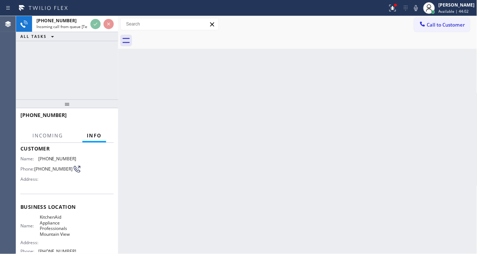
click at [40, 224] on span "KitchenAid Appliance Professionals Mountain View" at bounding box center [58, 225] width 36 height 23
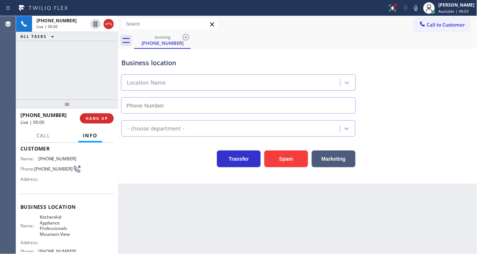
click at [40, 224] on span "KitchenAid Appliance Professionals Mountain View" at bounding box center [58, 225] width 36 height 23
type input "[PHONE_NUMBER]"
click at [40, 224] on span "KitchenAid Appliance Professionals Mountain View" at bounding box center [58, 225] width 36 height 23
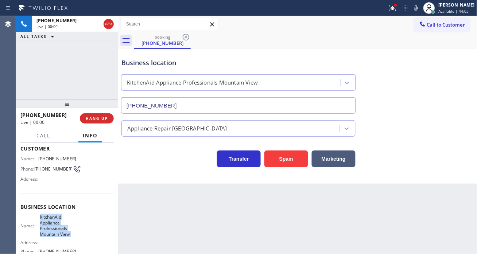
click at [40, 224] on span "KitchenAid Appliance Professionals Mountain View" at bounding box center [58, 225] width 36 height 23
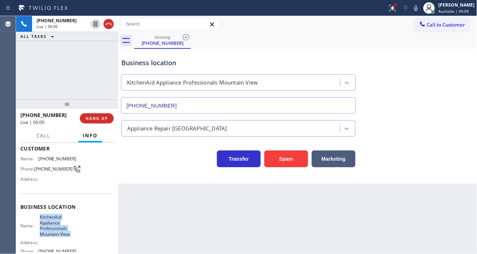
click at [40, 224] on span "KitchenAid Appliance Professionals Mountain View" at bounding box center [58, 225] width 36 height 23
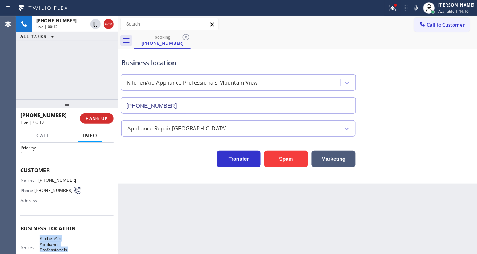
scroll to position [0, 0]
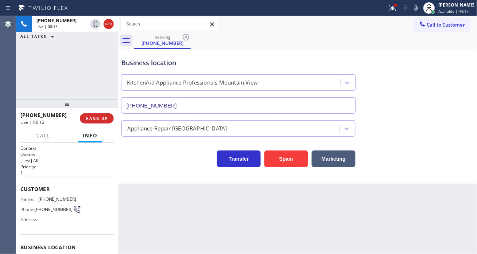
click at [42, 198] on span "[PHONE_NUMBER]" at bounding box center [57, 199] width 38 height 5
click at [125, 217] on div "Back to Dashboard Change Sender ID Customers Technicians Select a contact Outbo…" at bounding box center [297, 135] width 359 height 238
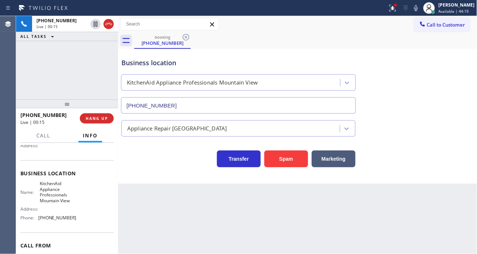
scroll to position [81, 0]
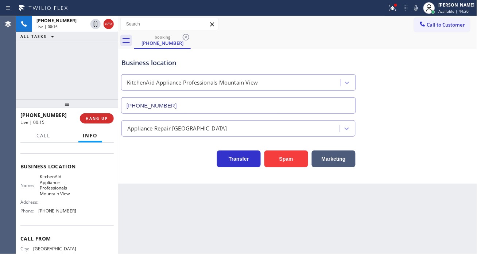
click at [57, 190] on span "KitchenAid Appliance Professionals Mountain View" at bounding box center [58, 185] width 36 height 23
drag, startPoint x: 156, startPoint y: 216, endPoint x: 136, endPoint y: 214, distance: 19.7
click at [156, 216] on div "Back to Dashboard Change Sender ID Customers Technicians Select a contact Outbo…" at bounding box center [297, 135] width 359 height 238
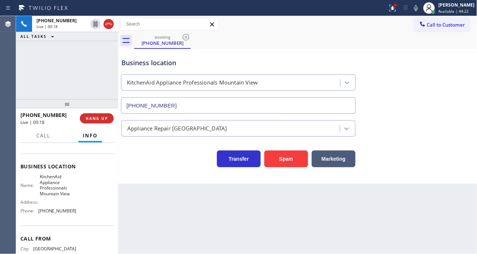
click at [53, 213] on span "[PHONE_NUMBER]" at bounding box center [57, 210] width 38 height 5
click at [158, 191] on div "Back to Dashboard Change Sender ID Customers Technicians Select a contact Outbo…" at bounding box center [297, 135] width 359 height 238
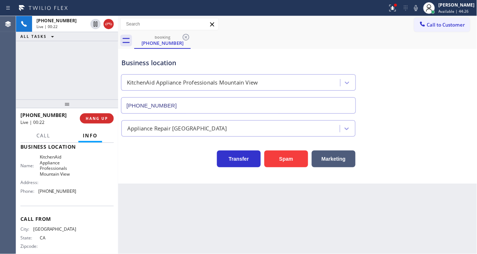
scroll to position [111, 0]
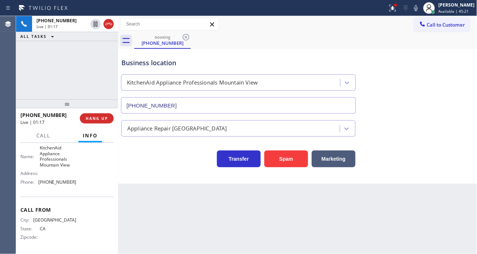
click at [151, 66] on div "Business location" at bounding box center [238, 63] width 234 height 10
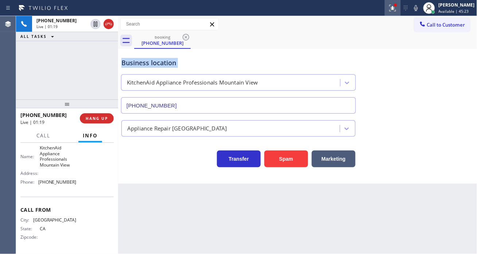
click at [400, 13] on button at bounding box center [393, 8] width 16 height 16
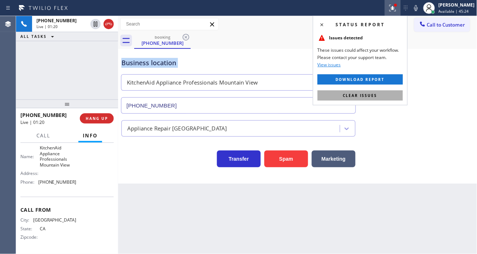
click at [400, 98] on button "Clear issues" at bounding box center [360, 95] width 85 height 10
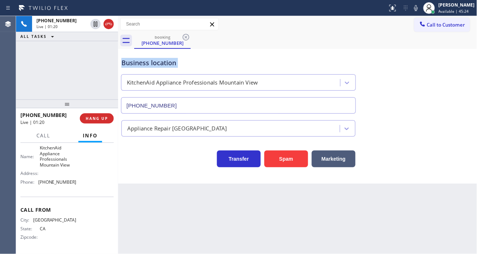
click at [237, 56] on div "Business location KitchenAid Appliance Professionals Mountain View [PHONE_NUMBE…" at bounding box center [238, 82] width 237 height 63
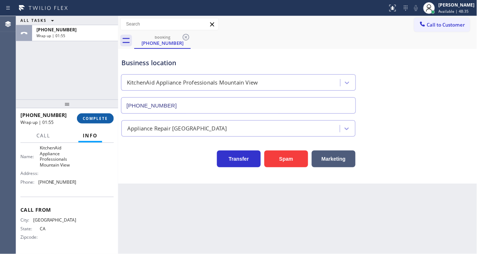
click at [102, 115] on button "COMPLETE" at bounding box center [95, 118] width 37 height 10
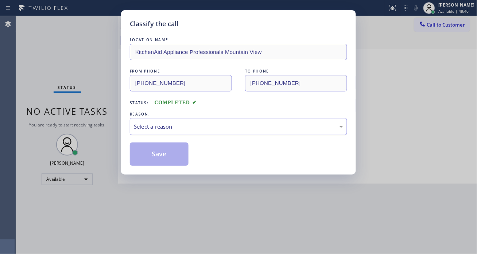
click at [167, 129] on div "Select a reason" at bounding box center [238, 127] width 209 height 8
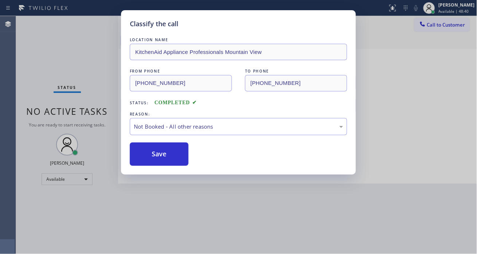
click at [167, 153] on button "Save" at bounding box center [159, 154] width 59 height 23
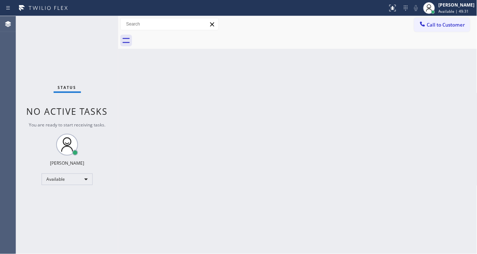
click at [96, 34] on div "Status No active tasks You are ready to start receiving tasks. [PERSON_NAME]" at bounding box center [67, 135] width 102 height 238
click at [90, 26] on div "Status No active tasks You are ready to start receiving tasks. [PERSON_NAME]" at bounding box center [67, 135] width 102 height 238
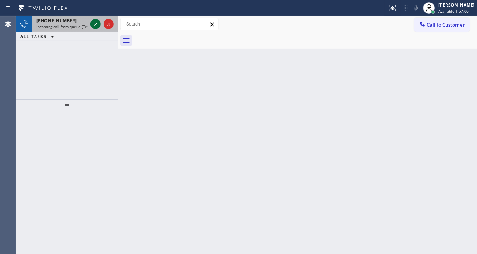
click at [94, 23] on icon at bounding box center [95, 24] width 9 height 9
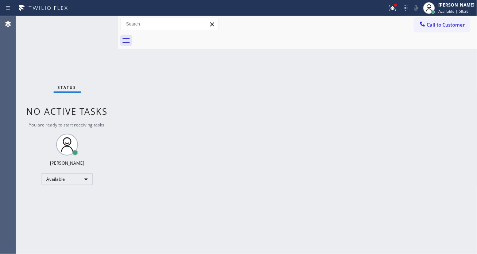
click at [92, 20] on div "Status No active tasks You are ready to start receiving tasks. [PERSON_NAME]" at bounding box center [67, 135] width 102 height 238
click at [446, 101] on div "Back to Dashboard Change Sender ID Customers Technicians Select a contact Outbo…" at bounding box center [297, 135] width 359 height 238
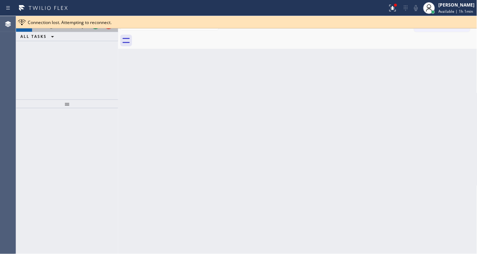
click at [96, 29] on div at bounding box center [102, 24] width 26 height 16
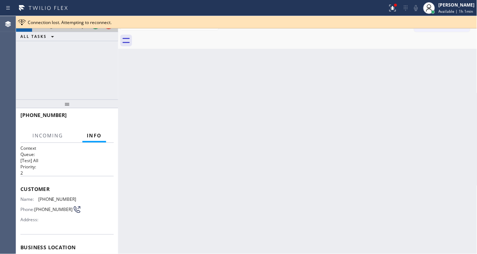
click at [96, 29] on div at bounding box center [102, 24] width 26 height 16
click at [94, 27] on div "Connection lost. Attempting to reconnect." at bounding box center [246, 22] width 461 height 12
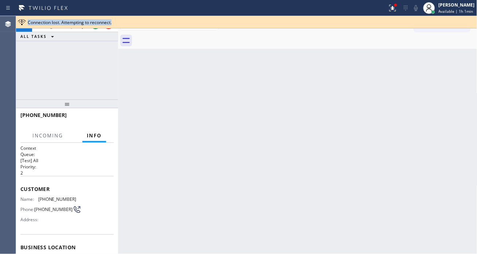
click at [94, 27] on div "Connection lost. Attempting to reconnect." at bounding box center [246, 22] width 461 height 12
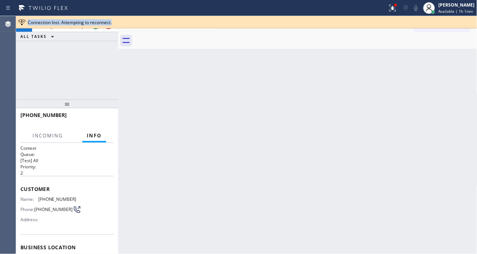
click at [94, 27] on div "Connection lost. Attempting to reconnect." at bounding box center [246, 22] width 461 height 12
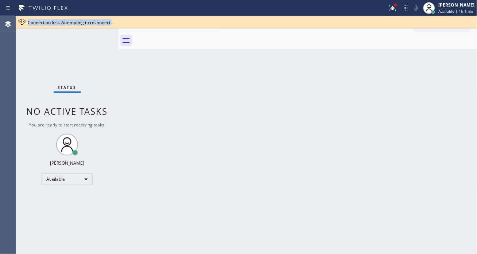
click at [94, 27] on div "Connection lost. Attempting to reconnect." at bounding box center [246, 22] width 461 height 12
click at [94, 27] on div "Status No active tasks You are ready to start receiving tasks. [PERSON_NAME]" at bounding box center [67, 135] width 102 height 238
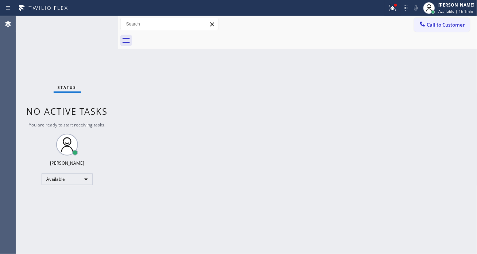
click at [94, 27] on div "Status No active tasks You are ready to start receiving tasks. [PERSON_NAME]" at bounding box center [67, 135] width 102 height 238
click at [93, 24] on div "Status No active tasks You are ready to start receiving tasks. [PERSON_NAME]" at bounding box center [67, 135] width 102 height 238
click at [393, 4] on icon at bounding box center [392, 8] width 9 height 9
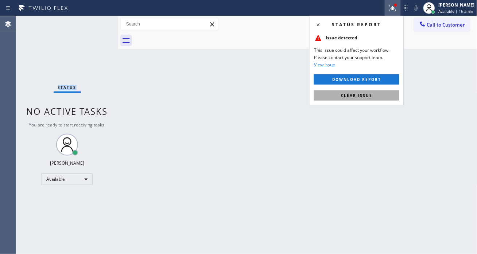
click at [390, 100] on button "Clear issue" at bounding box center [356, 95] width 85 height 10
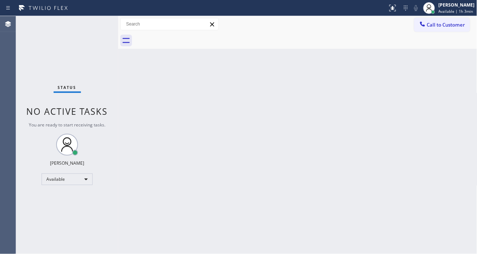
click at [443, 131] on div "Back to Dashboard Change Sender ID Customers Technicians Select a contact Outbo…" at bounding box center [297, 135] width 359 height 238
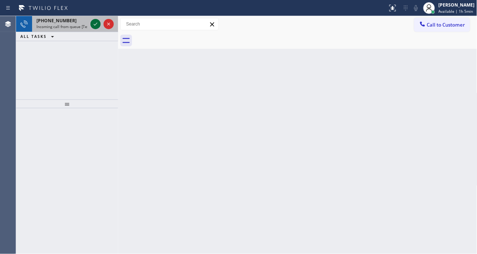
click at [96, 23] on icon at bounding box center [95, 24] width 9 height 9
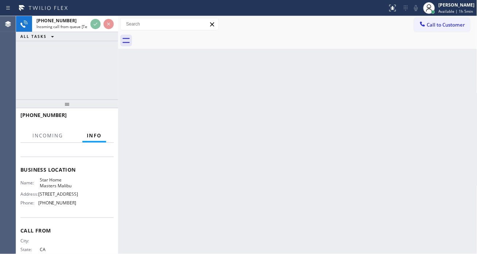
scroll to position [81, 0]
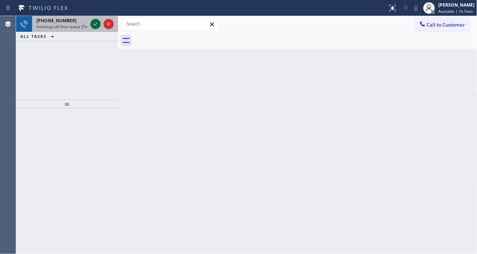
click at [93, 26] on icon at bounding box center [95, 24] width 9 height 9
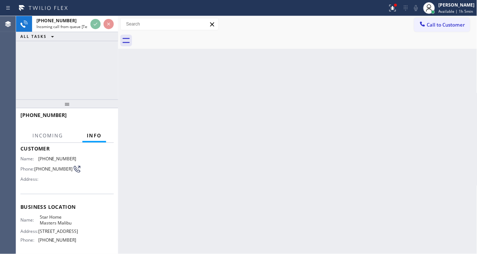
scroll to position [81, 0]
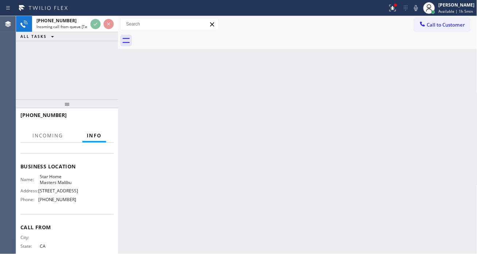
click at [44, 179] on span "Star Home Masters Malibu" at bounding box center [58, 179] width 36 height 11
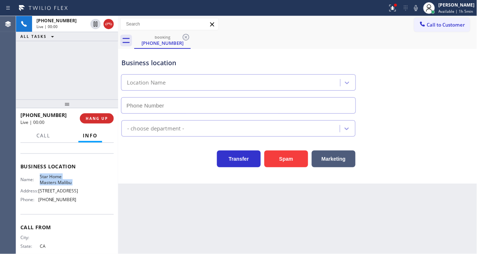
click at [44, 179] on span "Star Home Masters Malibu" at bounding box center [58, 179] width 36 height 11
type input "[PHONE_NUMBER]"
click at [44, 179] on span "Star Home Masters Malibu" at bounding box center [58, 179] width 36 height 11
click at [397, 11] on icon at bounding box center [392, 8] width 9 height 9
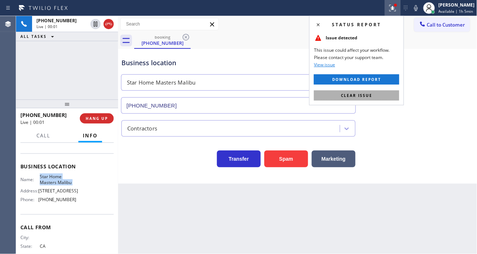
click at [376, 97] on button "Clear issue" at bounding box center [356, 95] width 85 height 10
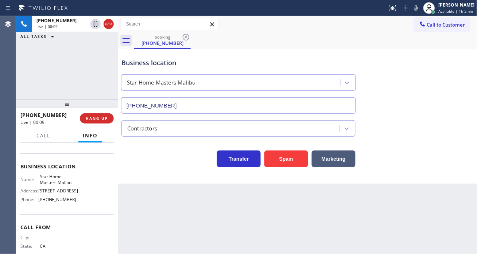
click at [457, 105] on div "Business location Star Home Masters [GEOGRAPHIC_DATA] [PHONE_NUMBER]" at bounding box center [298, 81] width 356 height 66
click at [283, 164] on button "Spam" at bounding box center [286, 159] width 44 height 17
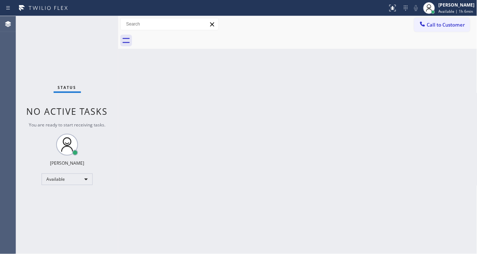
click at [453, 97] on div "Back to Dashboard Change Sender ID Customers Technicians Select a contact Outbo…" at bounding box center [297, 135] width 359 height 238
click at [97, 23] on div "Status No active tasks You are ready to start receiving tasks. [PERSON_NAME]" at bounding box center [67, 135] width 102 height 238
drag, startPoint x: 438, startPoint y: 83, endPoint x: 436, endPoint y: 77, distance: 6.4
click at [438, 83] on div "Back to Dashboard Change Sender ID Customers Technicians Select a contact Outbo…" at bounding box center [297, 135] width 359 height 238
click at [92, 24] on div "Status No active tasks You are ready to start receiving tasks. [PERSON_NAME]" at bounding box center [67, 135] width 102 height 238
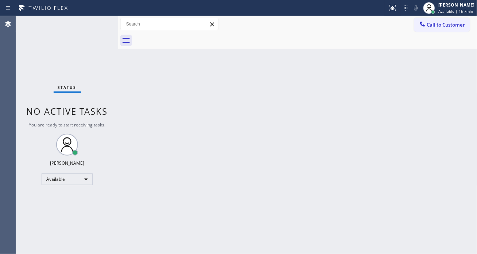
drag, startPoint x: 441, startPoint y: 89, endPoint x: 420, endPoint y: 88, distance: 20.5
click at [441, 89] on div "Back to Dashboard Change Sender ID Customers Technicians Select a contact Outbo…" at bounding box center [297, 135] width 359 height 238
click at [97, 23] on div "Status No active tasks You are ready to start receiving tasks. [PERSON_NAME]" at bounding box center [67, 135] width 102 height 238
drag, startPoint x: 458, startPoint y: 100, endPoint x: 452, endPoint y: 98, distance: 7.4
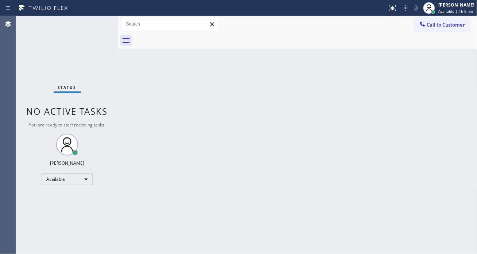
click at [458, 100] on div "Back to Dashboard Change Sender ID Customers Technicians Select a contact Outbo…" at bounding box center [297, 135] width 359 height 238
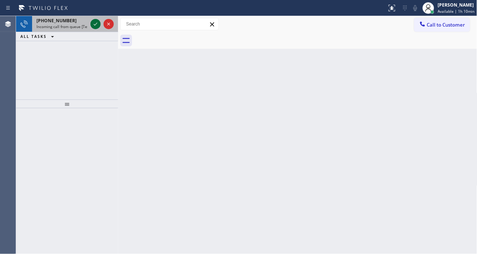
click at [93, 23] on icon at bounding box center [95, 24] width 9 height 9
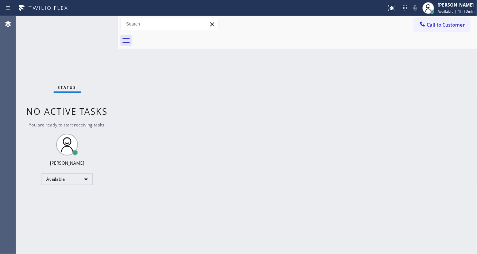
click at [93, 23] on div "Status No active tasks You are ready to start receiving tasks. [PERSON_NAME]" at bounding box center [67, 135] width 102 height 238
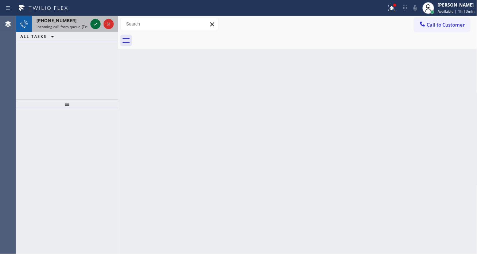
click at [92, 26] on icon at bounding box center [95, 24] width 9 height 9
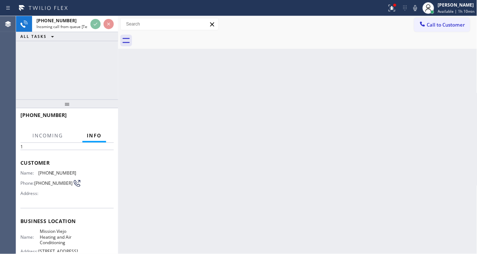
scroll to position [40, 0]
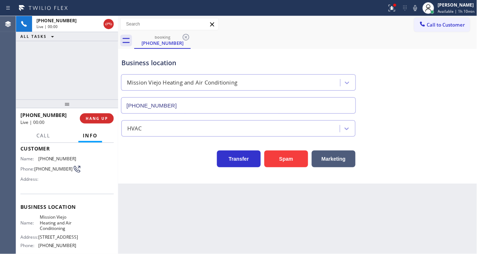
click at [59, 223] on span "Mission Viejo Heating and Air Conditioning" at bounding box center [58, 222] width 36 height 17
type input "[PHONE_NUMBER]"
click at [59, 223] on span "Mission Viejo Heating and Air Conditioning" at bounding box center [58, 222] width 36 height 17
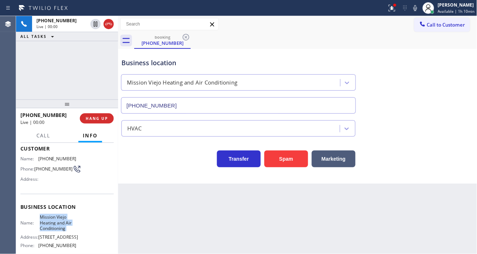
click at [59, 223] on span "Mission Viejo Heating and Air Conditioning" at bounding box center [58, 222] width 36 height 17
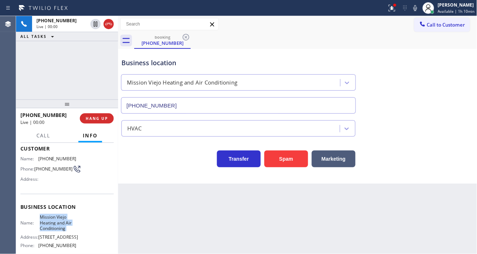
click at [59, 223] on span "Mission Viejo Heating and Air Conditioning" at bounding box center [58, 222] width 36 height 17
click at [47, 168] on span "[PHONE_NUMBER]" at bounding box center [53, 168] width 38 height 5
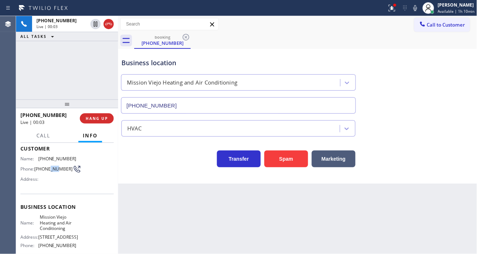
click at [47, 168] on span "[PHONE_NUMBER]" at bounding box center [53, 168] width 38 height 5
click at [195, 201] on div "Back to Dashboard Change Sender ID Customers Technicians Select a contact Outbo…" at bounding box center [297, 135] width 359 height 238
click at [50, 220] on span "Mission Viejo Heating and Air Conditioning" at bounding box center [58, 222] width 36 height 17
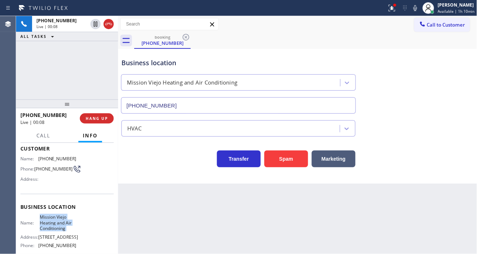
click at [50, 220] on span "Mission Viejo Heating and Air Conditioning" at bounding box center [58, 222] width 36 height 17
click at [141, 209] on div "Back to Dashboard Change Sender ID Customers Technicians Select a contact Outbo…" at bounding box center [297, 135] width 359 height 238
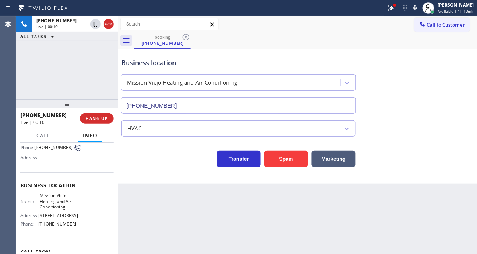
scroll to position [81, 0]
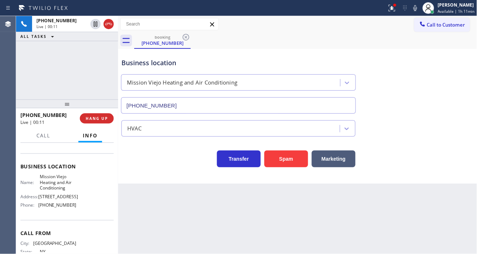
click at [63, 211] on div "Name: Mission Viejo Heating and Air Conditioning Address: [STREET_ADDRESS] Phon…" at bounding box center [48, 192] width 56 height 37
click at [164, 208] on div "Back to Dashboard Change Sender ID Customers Technicians Select a contact Outbo…" at bounding box center [297, 135] width 359 height 238
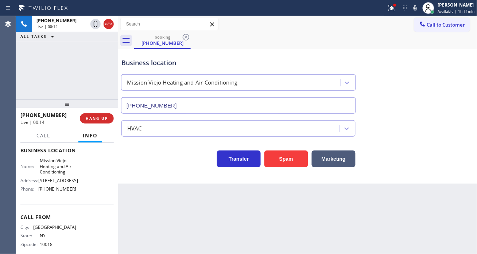
scroll to position [111, 0]
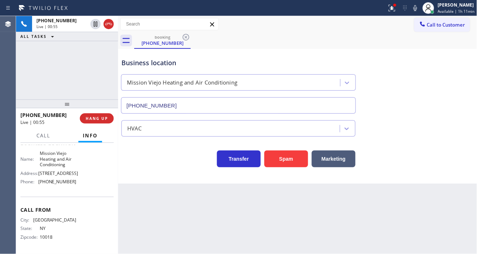
click at [417, 11] on icon at bounding box center [415, 8] width 9 height 9
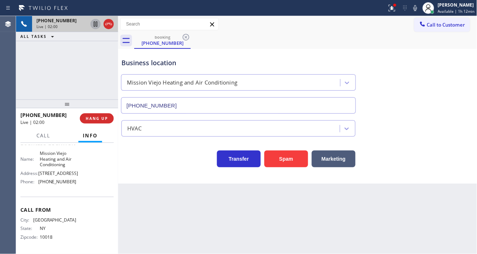
click at [95, 24] on icon at bounding box center [95, 24] width 9 height 9
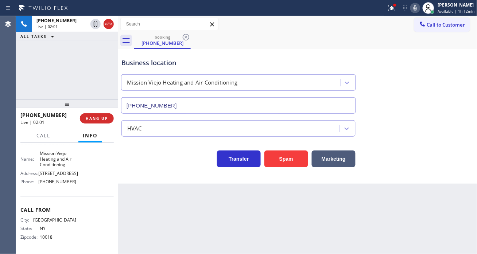
click at [420, 9] on icon at bounding box center [415, 8] width 9 height 9
click at [391, 15] on button at bounding box center [392, 8] width 16 height 16
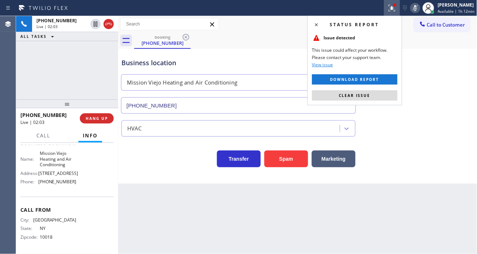
click at [367, 101] on div "Status report Issue detected This issue could affect your workflow. Please cont…" at bounding box center [354, 61] width 95 height 90
click at [365, 97] on span "Clear issue" at bounding box center [354, 95] width 31 height 5
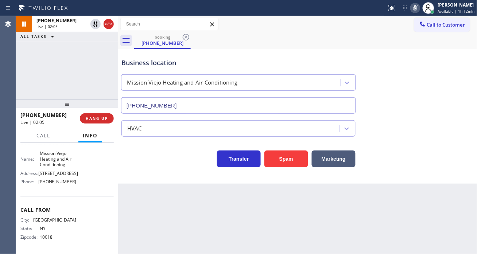
click at [99, 73] on div "[PHONE_NUMBER] Live | 02:05 ALL TASKS ALL TASKS ACTIVE TASKS TASKS IN WRAP UP" at bounding box center [67, 58] width 102 height 84
click at [440, 88] on div "Business location [GEOGRAPHIC_DATA] Heating and Air Conditioning [PHONE_NUMBER]" at bounding box center [298, 81] width 356 height 66
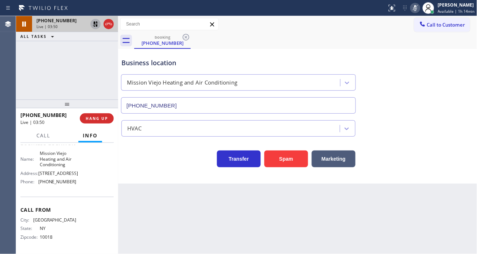
click at [93, 20] on icon at bounding box center [95, 24] width 9 height 9
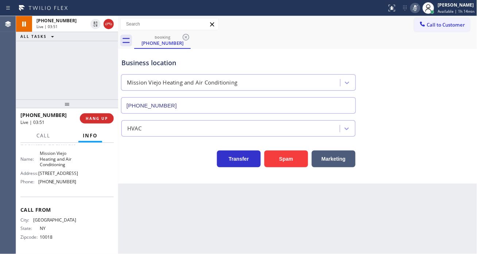
click at [420, 11] on icon at bounding box center [415, 8] width 9 height 9
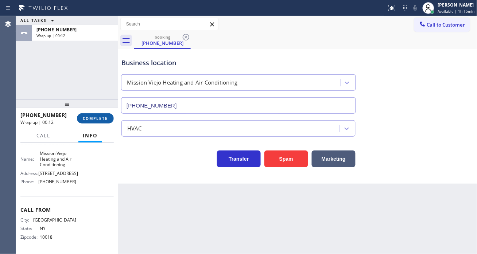
click at [104, 119] on span "COMPLETE" at bounding box center [95, 118] width 25 height 5
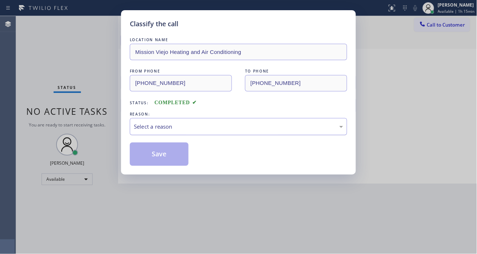
click at [152, 128] on div "Select a reason" at bounding box center [238, 127] width 209 height 8
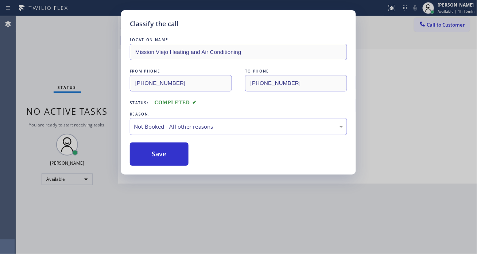
click at [159, 151] on button "Save" at bounding box center [159, 154] width 59 height 23
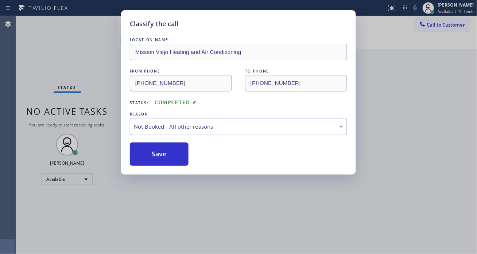
click at [159, 151] on button "Save" at bounding box center [159, 154] width 59 height 23
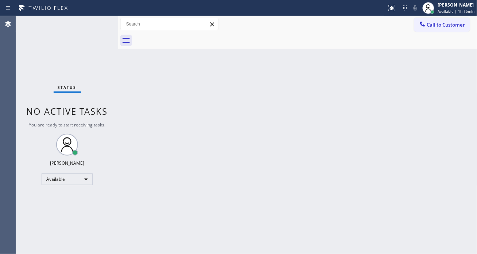
click at [93, 25] on div "Status No active tasks You are ready to start receiving tasks. [PERSON_NAME]" at bounding box center [67, 135] width 102 height 238
click at [99, 26] on div "Status No active tasks You are ready to start receiving tasks. [PERSON_NAME]" at bounding box center [67, 135] width 102 height 238
click at [447, 52] on div "Back to Dashboard Change Sender ID Customers Technicians Select a contact Outbo…" at bounding box center [297, 135] width 359 height 238
click at [103, 23] on div "Status No active tasks You are ready to start receiving tasks. [PERSON_NAME]" at bounding box center [67, 135] width 102 height 238
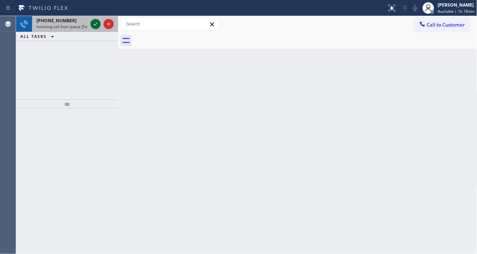
click at [95, 26] on icon at bounding box center [95, 24] width 9 height 9
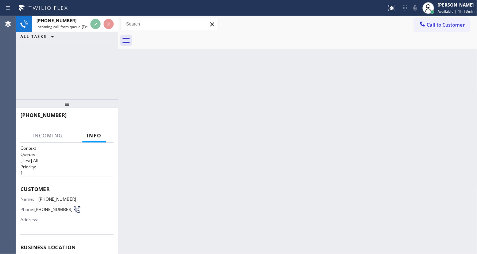
scroll to position [40, 0]
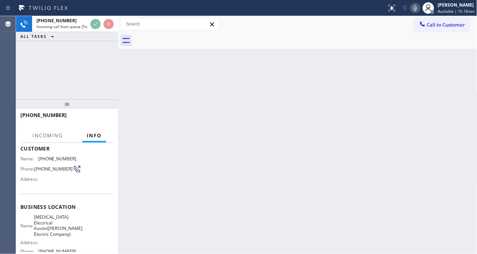
click at [63, 228] on span "[MEDICAL_DATA] Electrical Austin([PERSON_NAME] Electric Company)" at bounding box center [58, 225] width 49 height 23
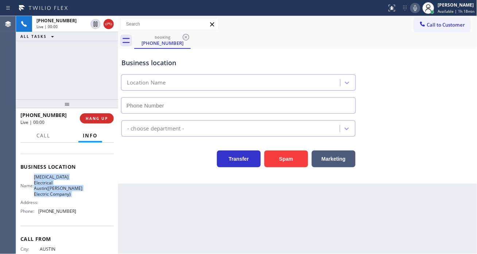
type input "[PHONE_NUMBER]"
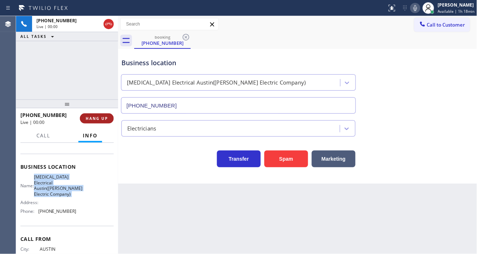
scroll to position [81, 0]
click at [104, 116] on span "HANG UP" at bounding box center [97, 118] width 22 height 5
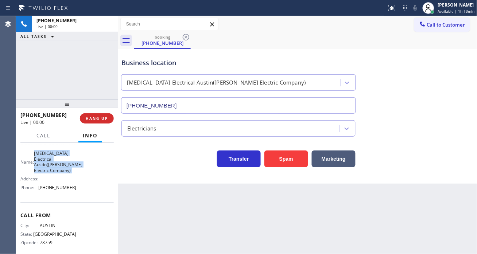
scroll to position [117, 0]
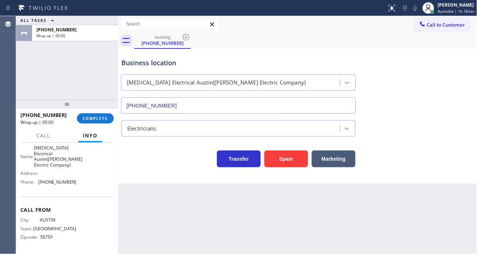
drag, startPoint x: 112, startPoint y: 103, endPoint x: 107, endPoint y: 116, distance: 13.3
click at [112, 108] on div at bounding box center [67, 104] width 102 height 9
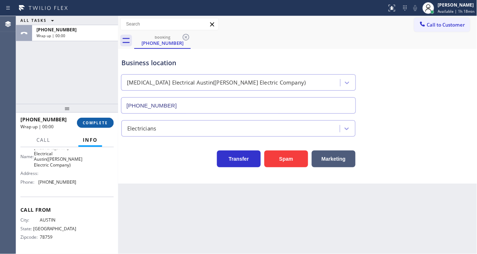
click at [107, 121] on span "COMPLETE" at bounding box center [95, 122] width 25 height 5
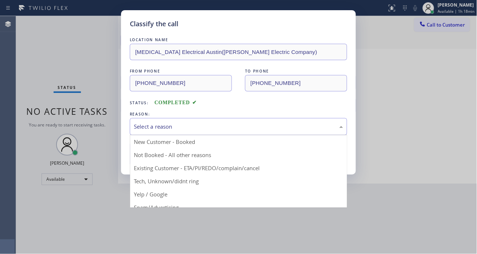
click at [181, 128] on div "Select a reason" at bounding box center [238, 127] width 209 height 8
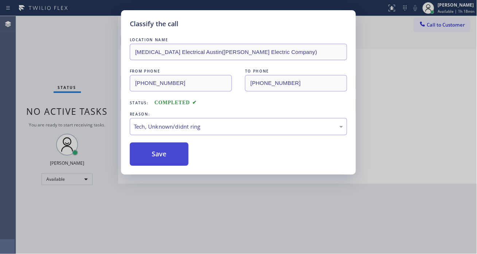
click at [173, 159] on button "Save" at bounding box center [159, 154] width 59 height 23
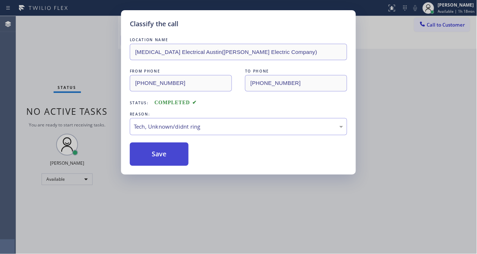
click at [173, 159] on button "Save" at bounding box center [159, 154] width 59 height 23
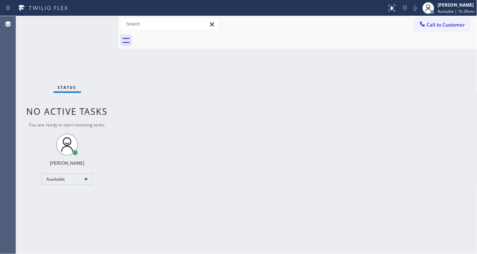
click at [93, 24] on div "Status No active tasks You are ready to start receiving tasks. [PERSON_NAME]" at bounding box center [67, 135] width 102 height 238
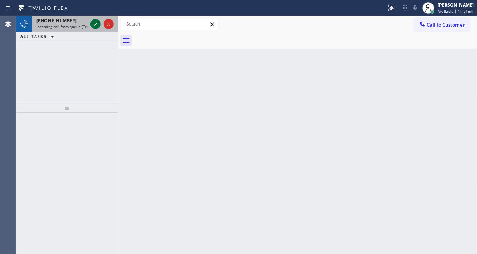
click at [93, 24] on icon at bounding box center [95, 24] width 9 height 9
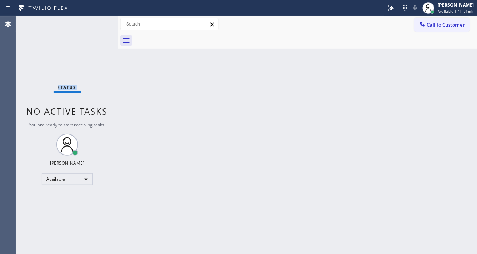
click at [93, 24] on div "Status No active tasks You are ready to start receiving tasks. [PERSON_NAME]" at bounding box center [67, 135] width 102 height 238
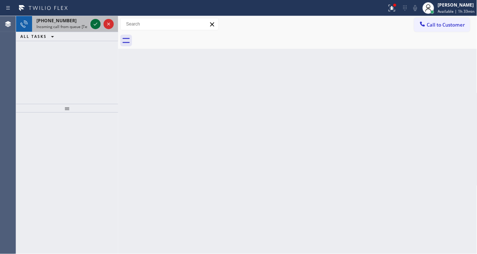
click at [93, 24] on icon at bounding box center [95, 24] width 9 height 9
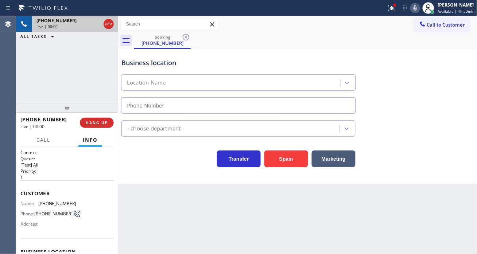
type input "[PHONE_NUMBER]"
click at [146, 61] on div "Business location" at bounding box center [238, 63] width 234 height 10
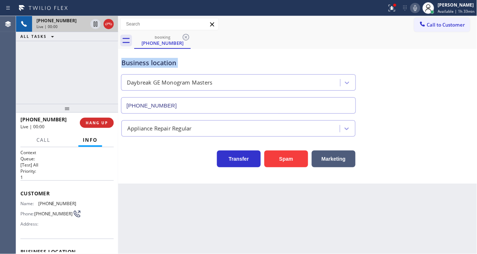
click at [146, 61] on div "Business location" at bounding box center [238, 63] width 234 height 10
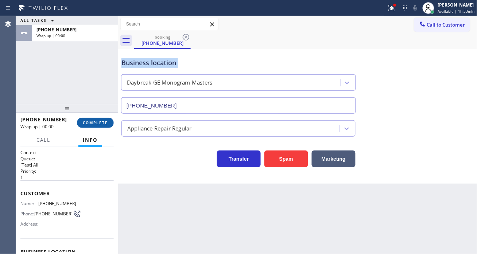
click at [105, 125] on span "COMPLETE" at bounding box center [95, 122] width 25 height 5
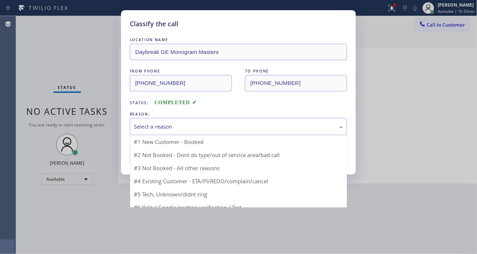
click at [179, 127] on div "Select a reason" at bounding box center [238, 127] width 209 height 8
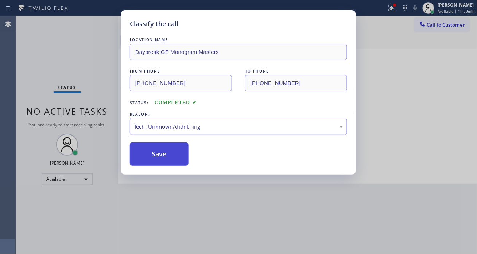
click at [178, 158] on button "Save" at bounding box center [159, 154] width 59 height 23
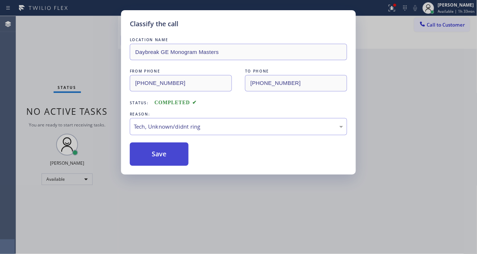
click at [178, 158] on button "Save" at bounding box center [159, 154] width 59 height 23
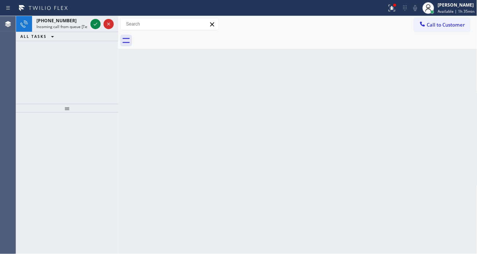
click at [446, 86] on div "Back to Dashboard Change Sender ID Customers Technicians Select a contact Outbo…" at bounding box center [297, 135] width 359 height 238
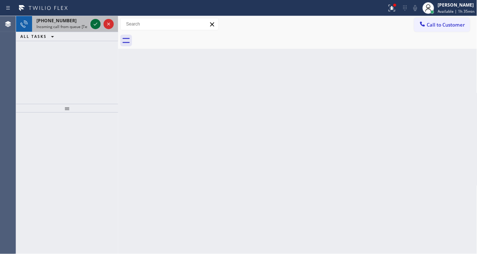
click at [94, 27] on icon at bounding box center [95, 24] width 9 height 9
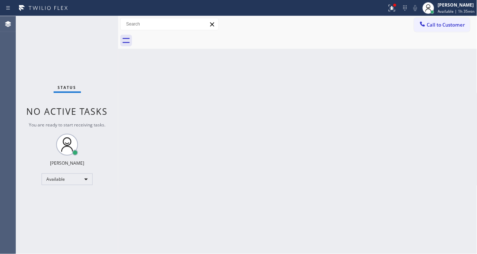
click at [94, 27] on div "Status No active tasks You are ready to start receiving tasks. [PERSON_NAME]" at bounding box center [67, 135] width 102 height 238
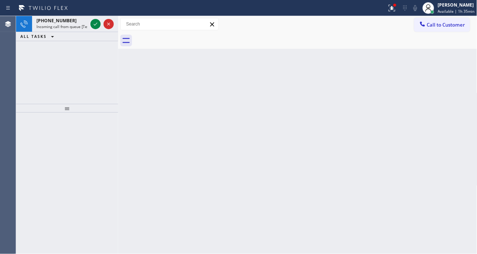
click at [94, 27] on icon at bounding box center [95, 24] width 9 height 9
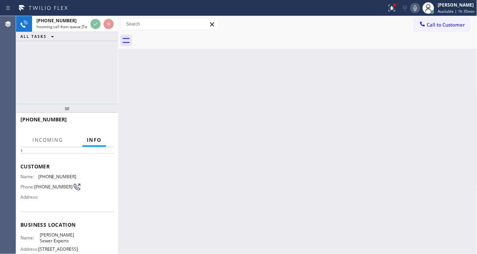
scroll to position [40, 0]
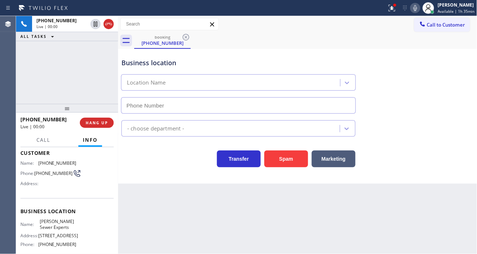
type input "[PHONE_NUMBER]"
click at [50, 224] on span "[PERSON_NAME] Sewer Experts" at bounding box center [58, 224] width 36 height 11
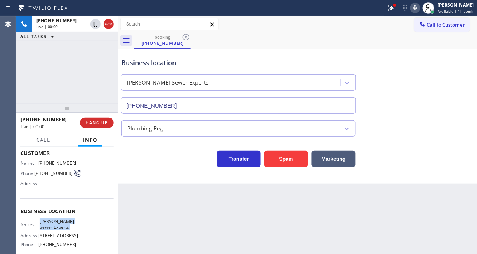
click at [50, 224] on span "[PERSON_NAME] Sewer Experts" at bounding box center [58, 224] width 36 height 11
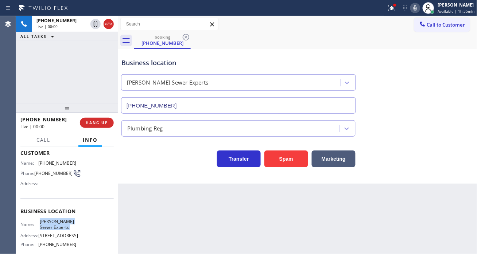
click at [50, 224] on span "[PERSON_NAME] Sewer Experts" at bounding box center [58, 224] width 36 height 11
click at [43, 176] on span "[PHONE_NUMBER]" at bounding box center [53, 173] width 38 height 5
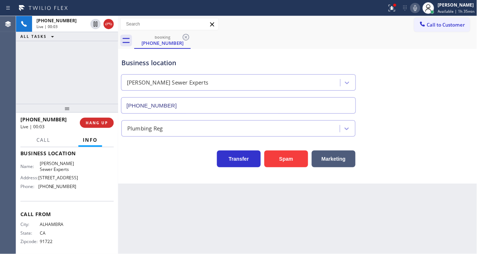
scroll to position [104, 0]
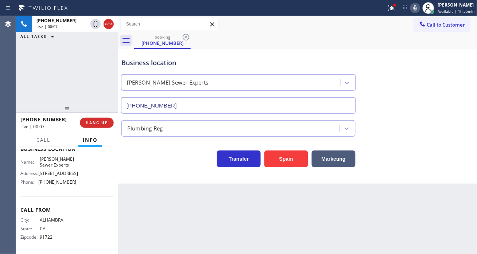
drag, startPoint x: 225, startPoint y: 214, endPoint x: 220, endPoint y: 214, distance: 5.1
click at [225, 214] on div "Back to Dashboard Change Sender ID Customers Technicians Select a contact Outbo…" at bounding box center [297, 135] width 359 height 238
click at [54, 163] on span "[PERSON_NAME] Sewer Experts" at bounding box center [58, 161] width 36 height 11
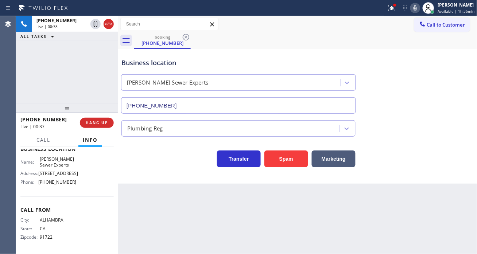
drag, startPoint x: 460, startPoint y: 83, endPoint x: 385, endPoint y: 24, distance: 95.3
click at [460, 83] on div "Business location [PERSON_NAME] Sewer Experts [PHONE_NUMBER]" at bounding box center [298, 81] width 356 height 66
click at [67, 180] on span "[PHONE_NUMBER]" at bounding box center [57, 181] width 38 height 5
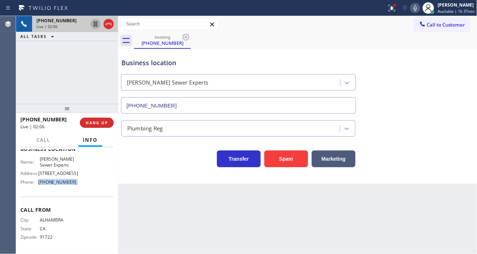
click at [95, 27] on icon at bounding box center [95, 24] width 9 height 9
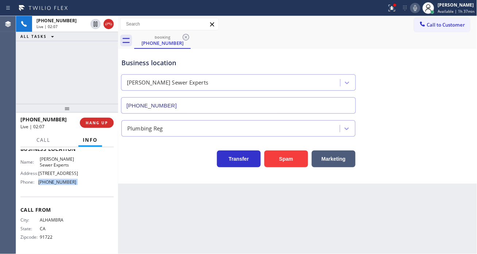
click at [418, 7] on icon at bounding box center [415, 8] width 9 height 9
click at [458, 102] on div "Business location [PERSON_NAME] Sewer Experts [PHONE_NUMBER]" at bounding box center [298, 81] width 356 height 66
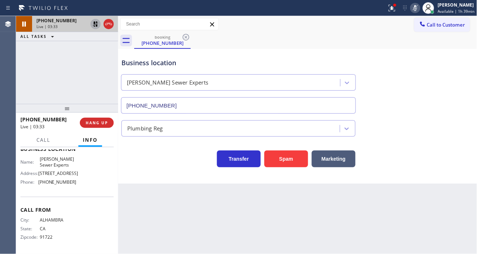
click at [95, 22] on icon at bounding box center [95, 24] width 5 height 5
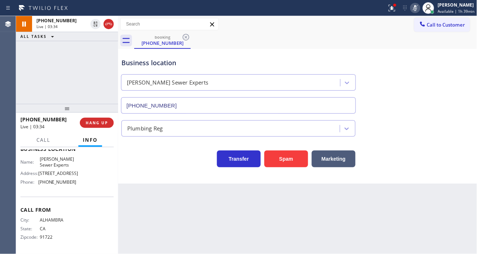
click at [413, 5] on icon at bounding box center [415, 8] width 9 height 9
click at [444, 65] on div "Business location [PERSON_NAME] Sewer Experts [PHONE_NUMBER]" at bounding box center [298, 81] width 356 height 66
drag, startPoint x: 453, startPoint y: 88, endPoint x: 377, endPoint y: 86, distance: 75.9
click at [453, 88] on div "Business location [PERSON_NAME] Sewer Experts [PHONE_NUMBER]" at bounding box center [298, 81] width 356 height 66
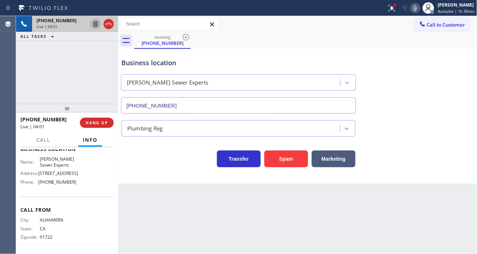
click at [94, 27] on icon at bounding box center [95, 24] width 9 height 9
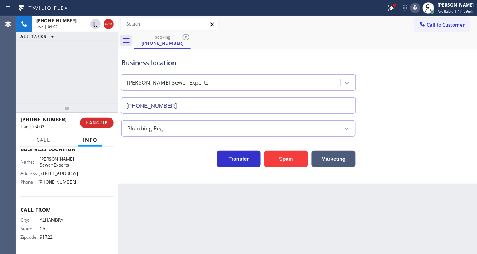
click at [413, 7] on icon at bounding box center [415, 8] width 9 height 9
drag, startPoint x: 438, startPoint y: 89, endPoint x: 410, endPoint y: 40, distance: 55.6
click at [438, 89] on div "Business location [PERSON_NAME] Sewer Experts [PHONE_NUMBER]" at bounding box center [298, 81] width 356 height 66
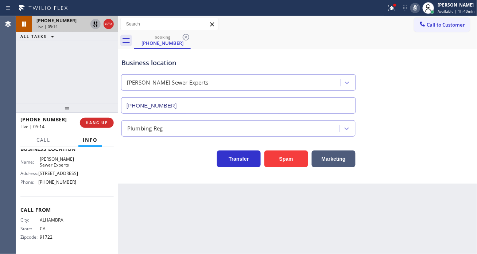
click at [95, 24] on icon at bounding box center [95, 24] width 9 height 9
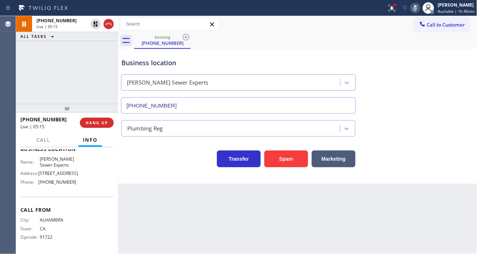
click at [414, 10] on icon at bounding box center [415, 8] width 9 height 9
click at [396, 4] on div at bounding box center [395, 5] width 3 height 3
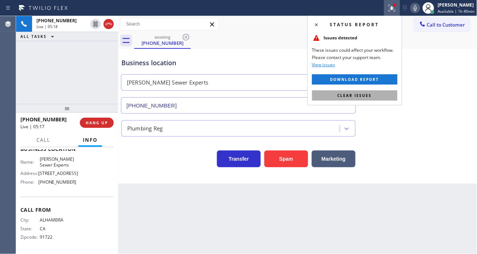
click at [383, 96] on button "Clear issues" at bounding box center [354, 95] width 85 height 10
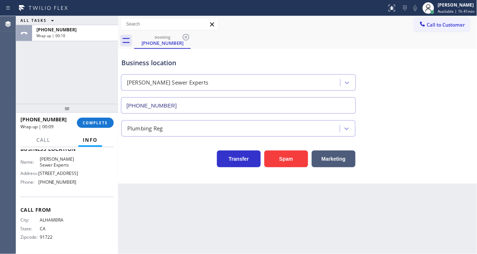
drag, startPoint x: 454, startPoint y: 111, endPoint x: 412, endPoint y: 101, distance: 43.1
click at [454, 111] on div "Business location [PERSON_NAME] Sewer Experts [PHONE_NUMBER]" at bounding box center [298, 81] width 356 height 66
click at [99, 122] on span "COMPLETE" at bounding box center [95, 122] width 25 height 5
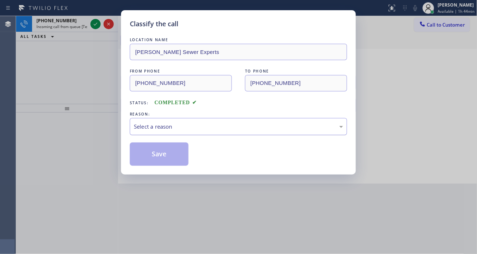
click at [144, 124] on div "Select a reason" at bounding box center [238, 127] width 209 height 8
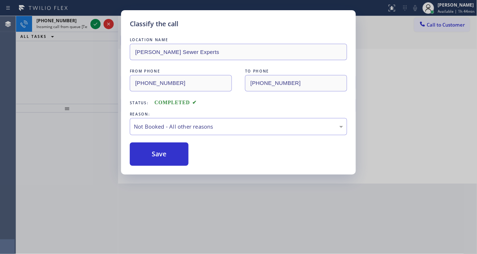
click at [163, 155] on button "Save" at bounding box center [159, 154] width 59 height 23
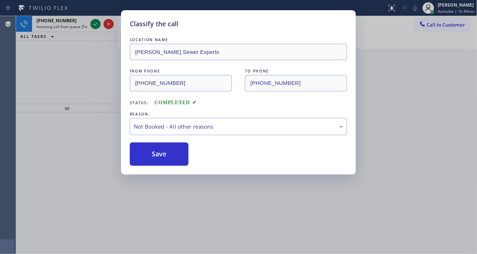
click at [163, 155] on button "Save" at bounding box center [159, 154] width 59 height 23
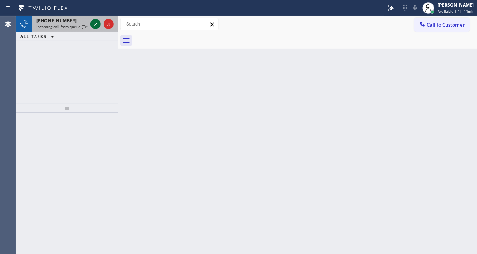
click at [93, 27] on icon at bounding box center [95, 24] width 9 height 9
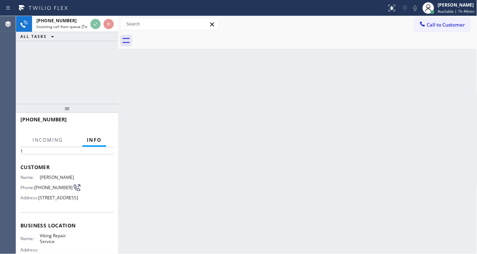
scroll to position [40, 0]
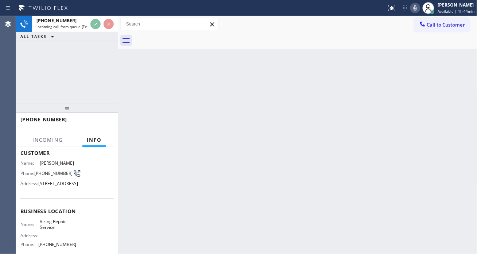
click at [53, 230] on span "Viking Repair Service" at bounding box center [58, 224] width 36 height 11
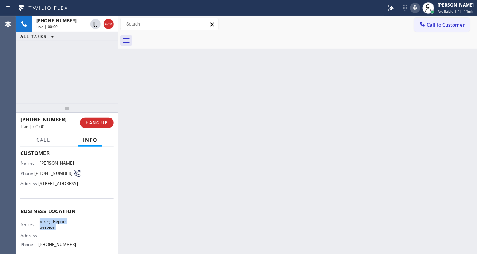
click at [53, 230] on span "Viking Repair Service" at bounding box center [58, 224] width 36 height 11
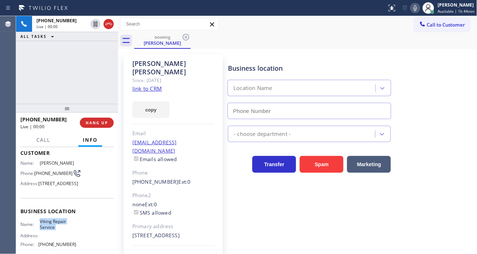
type input "[PHONE_NUMBER]"
click at [145, 85] on link "link to CRM" at bounding box center [147, 88] width 30 height 7
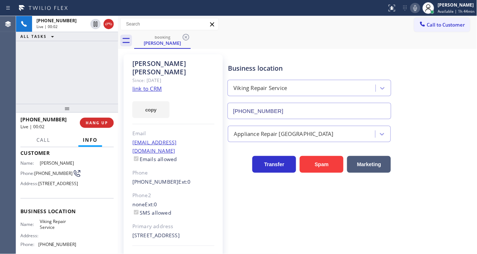
click at [52, 172] on span "[PHONE_NUMBER]" at bounding box center [53, 173] width 38 height 5
click at [298, 49] on div "[PERSON_NAME] Since: [DATE] link to CRM copy Email [EMAIL_ADDRESS][DOMAIN_NAME]…" at bounding box center [297, 167] width 359 height 237
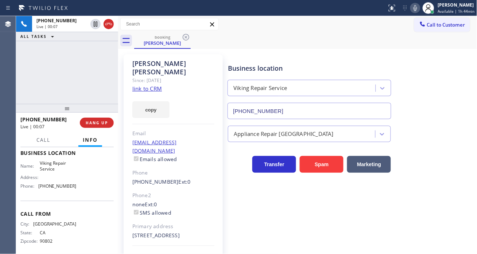
scroll to position [116, 0]
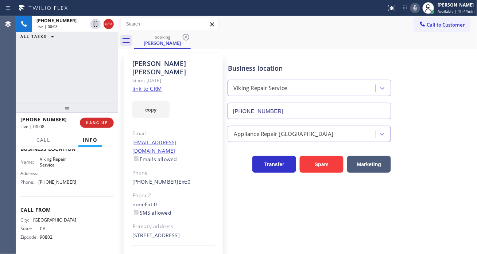
click at [49, 164] on span "Viking Repair Service" at bounding box center [58, 161] width 36 height 11
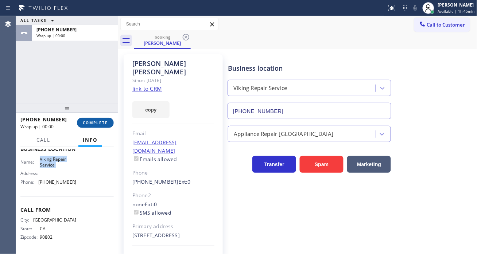
click at [103, 126] on button "COMPLETE" at bounding box center [95, 123] width 37 height 10
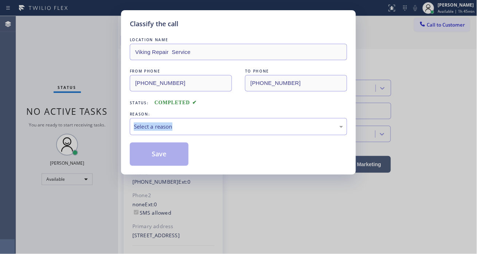
click at [103, 126] on div "Classify the call LOCATION NAME Viking Repair Service FROM PHONE [PHONE_NUMBER]…" at bounding box center [238, 127] width 477 height 254
click at [213, 130] on div "Select a reason" at bounding box center [238, 127] width 209 height 8
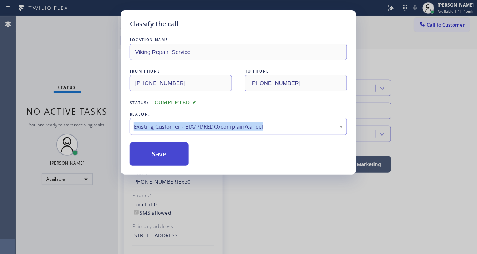
click at [162, 155] on button "Save" at bounding box center [159, 154] width 59 height 23
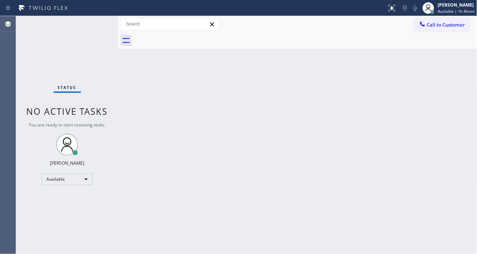
click at [440, 96] on div "Back to Dashboard Change Sender ID Customers Technicians Select a contact Outbo…" at bounding box center [297, 135] width 359 height 238
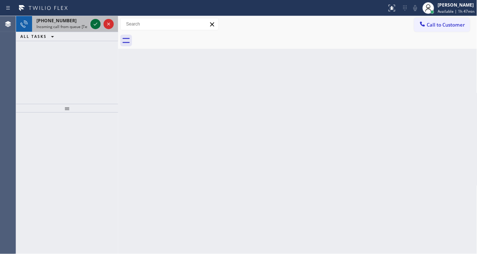
click at [98, 23] on icon at bounding box center [95, 24] width 9 height 9
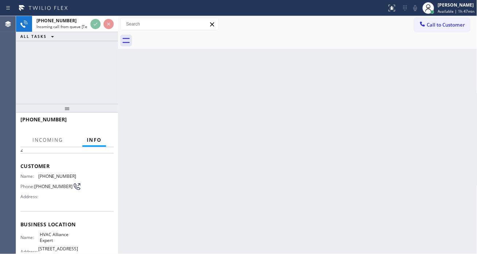
scroll to position [40, 0]
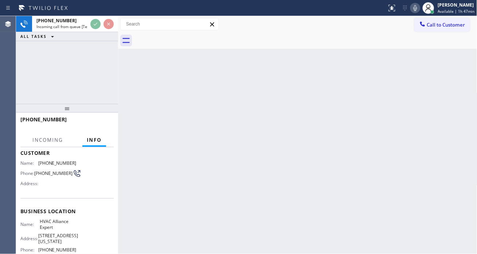
click at [65, 227] on span "HVAC Alliance Expert" at bounding box center [58, 224] width 36 height 11
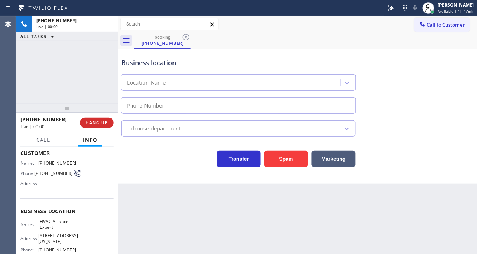
click at [65, 227] on span "HVAC Alliance Expert" at bounding box center [58, 224] width 36 height 11
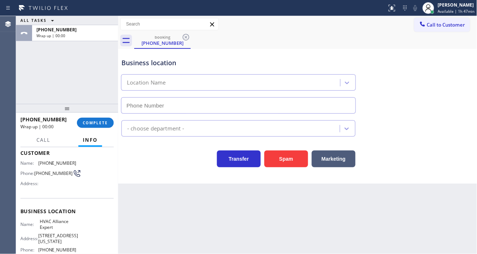
type input "[PHONE_NUMBER]"
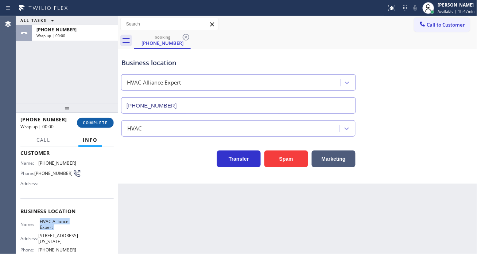
click at [89, 118] on button "COMPLETE" at bounding box center [95, 123] width 37 height 10
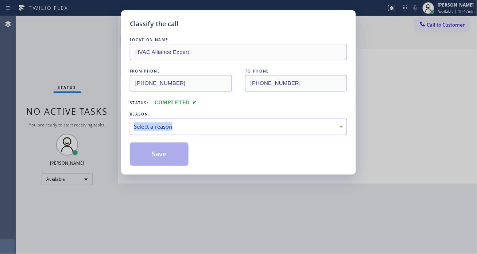
click at [90, 122] on div "Classify the call LOCATION NAME HVAC Alliance Expert FROM PHONE [PHONE_NUMBER] …" at bounding box center [238, 127] width 477 height 254
drag, startPoint x: 158, startPoint y: 123, endPoint x: 159, endPoint y: 127, distance: 4.1
click at [159, 123] on div "Select a reason" at bounding box center [238, 127] width 209 height 8
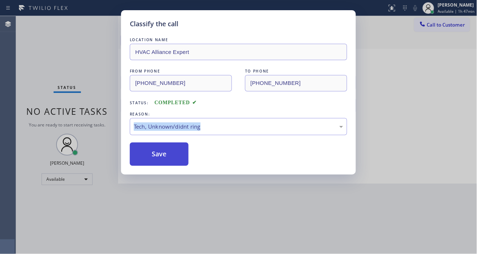
click at [162, 155] on button "Save" at bounding box center [159, 154] width 59 height 23
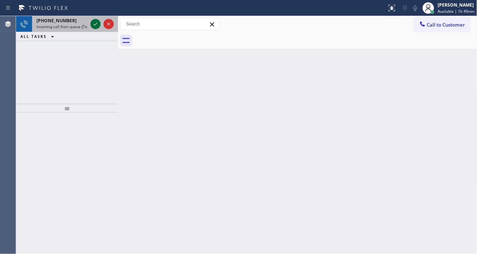
click at [91, 27] on icon at bounding box center [95, 24] width 9 height 9
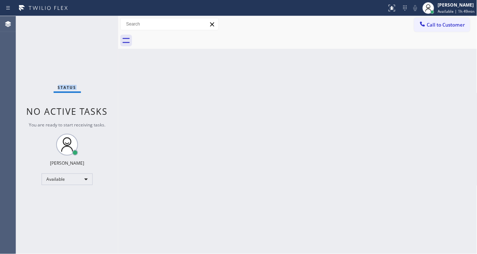
click at [91, 27] on div "Status No active tasks You are ready to start receiving tasks. [PERSON_NAME]" at bounding box center [67, 135] width 102 height 238
click at [94, 23] on div "Status No active tasks You are ready to start receiving tasks. [PERSON_NAME]" at bounding box center [67, 135] width 102 height 238
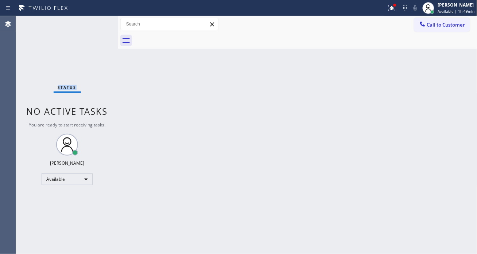
click at [94, 23] on div "Status No active tasks You are ready to start receiving tasks. [PERSON_NAME]" at bounding box center [67, 135] width 102 height 238
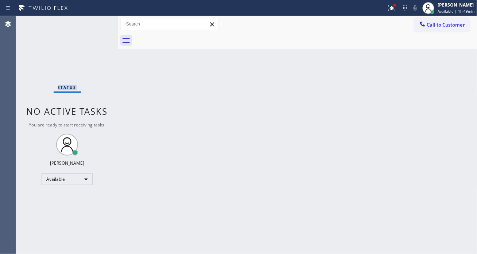
click at [94, 23] on div "Status No active tasks You are ready to start receiving tasks. [PERSON_NAME]" at bounding box center [67, 135] width 102 height 238
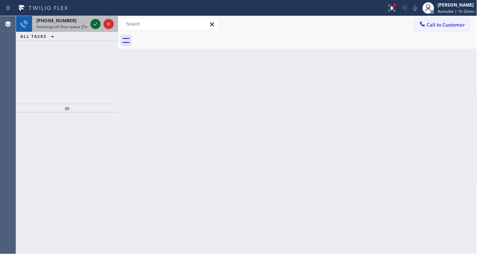
click at [94, 23] on icon at bounding box center [95, 24] width 9 height 9
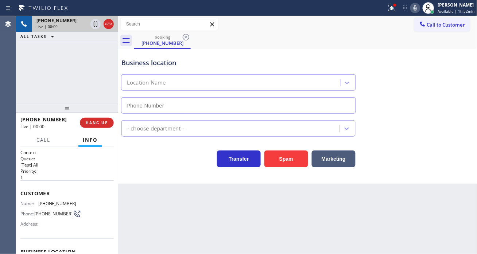
type input "[PHONE_NUMBER]"
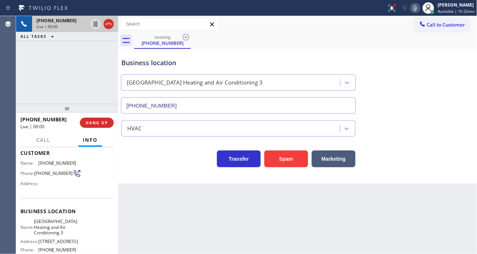
click at [51, 224] on span "[GEOGRAPHIC_DATA] Heating and Air Conditioning 3" at bounding box center [55, 227] width 43 height 17
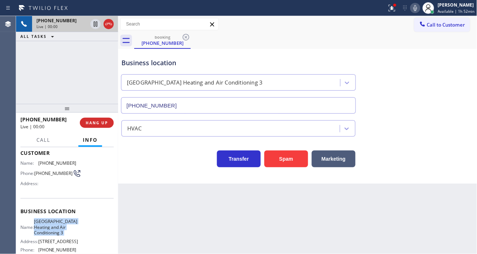
click at [51, 224] on span "[GEOGRAPHIC_DATA] Heating and Air Conditioning 3" at bounding box center [55, 227] width 43 height 17
drag, startPoint x: 51, startPoint y: 224, endPoint x: 53, endPoint y: 219, distance: 5.9
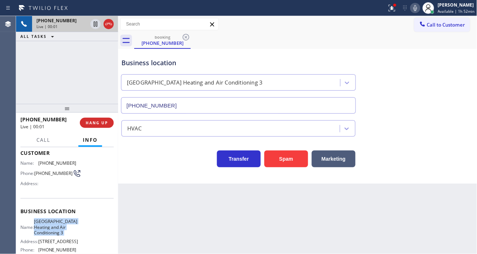
click at [51, 224] on span "[GEOGRAPHIC_DATA] Heating and Air Conditioning 3" at bounding box center [55, 227] width 43 height 17
click at [49, 165] on span "[PHONE_NUMBER]" at bounding box center [57, 162] width 38 height 5
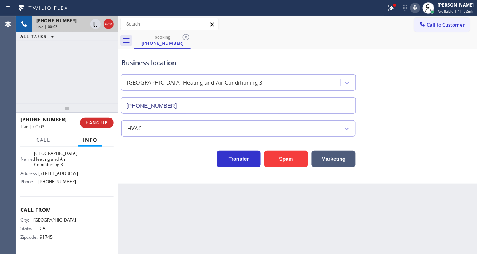
scroll to position [116, 0]
click at [170, 185] on div "Back to Dashboard Change Sender ID Customers Technicians Select a contact Outbo…" at bounding box center [297, 135] width 359 height 238
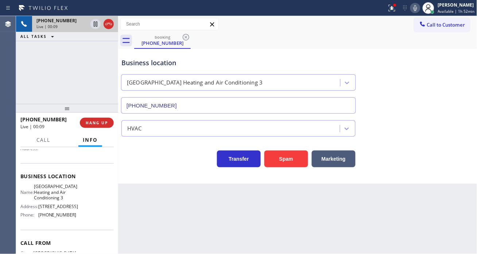
scroll to position [75, 0]
click at [59, 198] on span "[GEOGRAPHIC_DATA] Heating and Air Conditioning 3" at bounding box center [55, 192] width 43 height 17
click at [159, 202] on div "Back to Dashboard Change Sender ID Customers Technicians Select a contact Outbo…" at bounding box center [297, 135] width 359 height 238
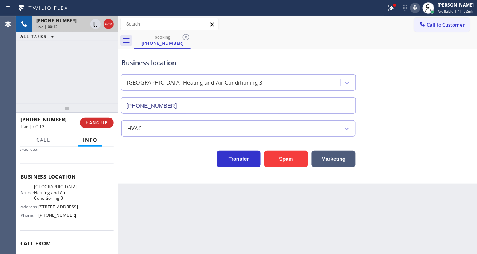
click at [61, 218] on span "[PHONE_NUMBER]" at bounding box center [57, 215] width 38 height 5
drag, startPoint x: 446, startPoint y: 93, endPoint x: 271, endPoint y: 127, distance: 178.4
click at [446, 93] on div "Business location [GEOGRAPHIC_DATA] Heating and Air Conditioning [PHONE_NUMBER]" at bounding box center [298, 81] width 356 height 66
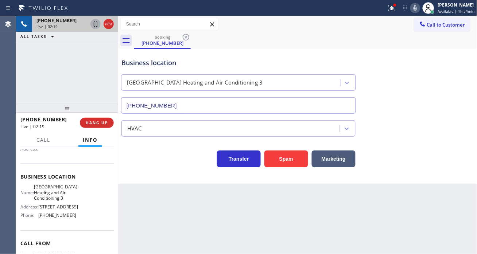
click at [93, 24] on icon at bounding box center [95, 24] width 9 height 9
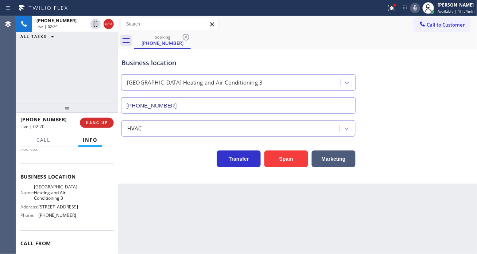
click at [414, 12] on icon at bounding box center [415, 8] width 9 height 9
click at [396, 10] on icon at bounding box center [392, 8] width 9 height 9
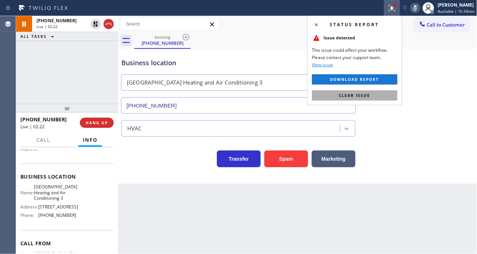
click at [379, 96] on button "Clear issue" at bounding box center [354, 95] width 85 height 10
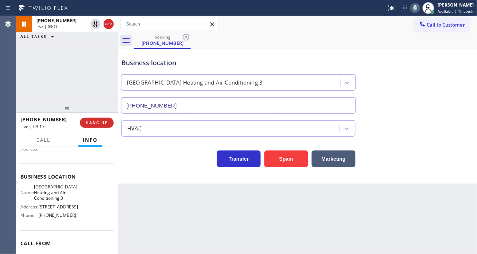
click at [453, 92] on div "Business location [GEOGRAPHIC_DATA] Heating and Air Conditioning [PHONE_NUMBER]" at bounding box center [298, 81] width 356 height 66
click at [420, 9] on icon at bounding box center [415, 8] width 9 height 9
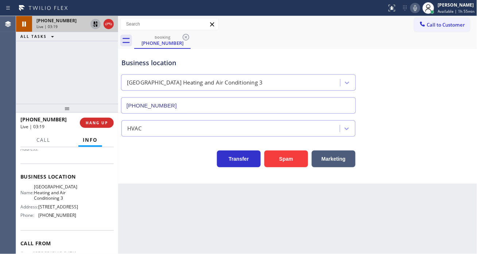
click at [96, 23] on icon at bounding box center [95, 24] width 9 height 9
click at [132, 66] on div "Business location" at bounding box center [238, 63] width 234 height 10
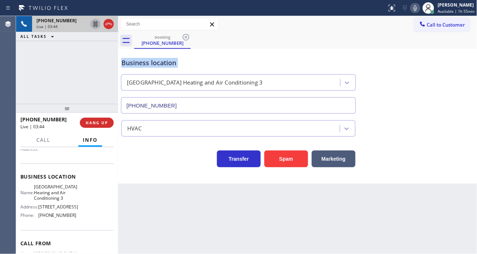
click at [132, 66] on div "Business location" at bounding box center [238, 63] width 234 height 10
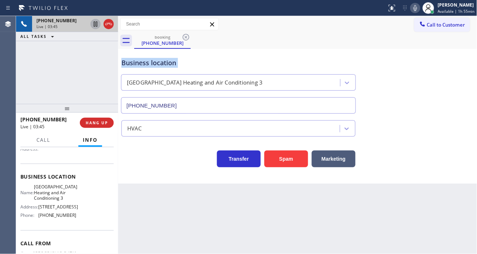
click at [132, 66] on div "Business location" at bounding box center [238, 63] width 234 height 10
click at [138, 64] on div "Business location" at bounding box center [238, 63] width 234 height 10
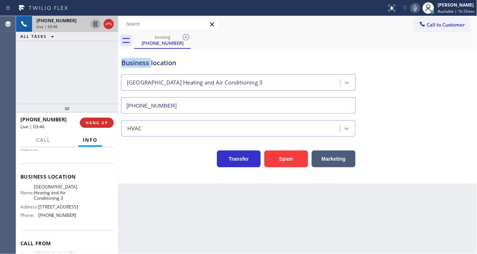
click at [138, 64] on div "Business location" at bounding box center [238, 63] width 234 height 10
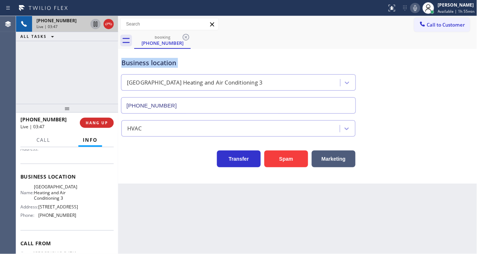
click at [138, 64] on div "Business location" at bounding box center [238, 63] width 234 height 10
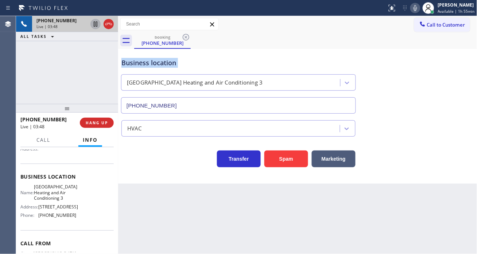
click at [138, 64] on div "Business location" at bounding box center [238, 63] width 234 height 10
click at [72, 71] on div "[PHONE_NUMBER] Live | 03:48 ALL TASKS ALL TASKS ACTIVE TASKS TASKS IN WRAP UP" at bounding box center [67, 60] width 102 height 88
click at [96, 26] on icon at bounding box center [96, 24] width 4 height 5
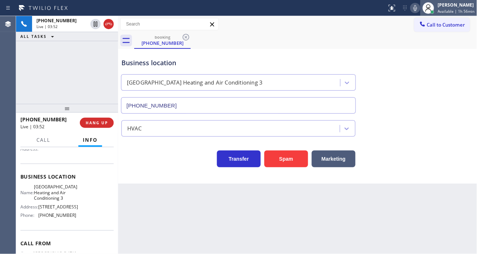
click at [423, 11] on div at bounding box center [429, 8] width 16 height 16
click at [420, 9] on icon at bounding box center [415, 8] width 9 height 9
click at [451, 92] on div "Business location [GEOGRAPHIC_DATA] Heating and Air Conditioning [PHONE_NUMBER]" at bounding box center [298, 81] width 356 height 66
click at [416, 11] on icon at bounding box center [415, 8] width 9 height 9
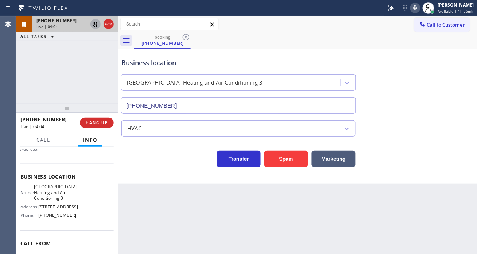
click at [93, 23] on icon at bounding box center [95, 24] width 9 height 9
click at [422, 8] on div at bounding box center [429, 8] width 16 height 16
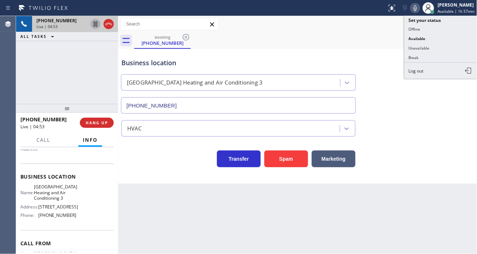
click at [413, 8] on icon at bounding box center [415, 8] width 9 height 9
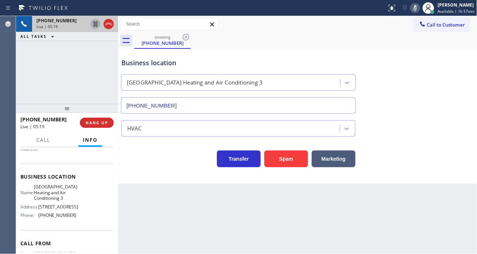
click at [443, 91] on div "Business location [GEOGRAPHIC_DATA] Heating and Air Conditioning [PHONE_NUMBER]" at bounding box center [298, 81] width 356 height 66
click at [415, 11] on icon at bounding box center [415, 8] width 9 height 9
click at [460, 93] on div "Business location [GEOGRAPHIC_DATA] Heating and Air Conditioning [PHONE_NUMBER]" at bounding box center [298, 81] width 356 height 66
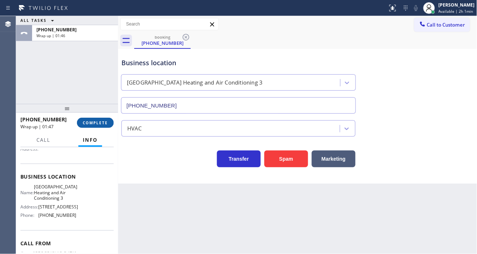
click at [102, 120] on span "COMPLETE" at bounding box center [95, 122] width 25 height 5
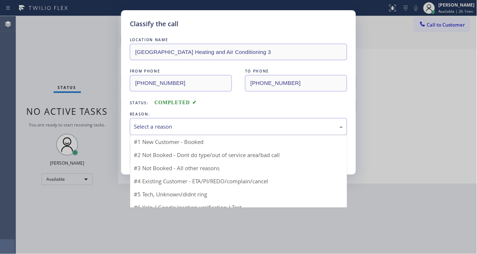
click at [167, 125] on div "Select a reason" at bounding box center [238, 127] width 209 height 8
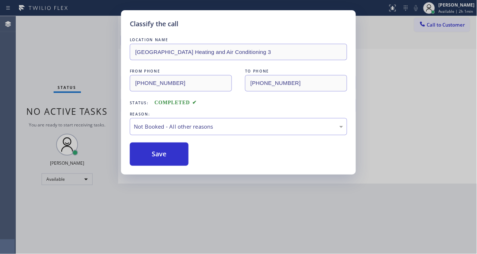
click at [173, 154] on button "Save" at bounding box center [159, 154] width 59 height 23
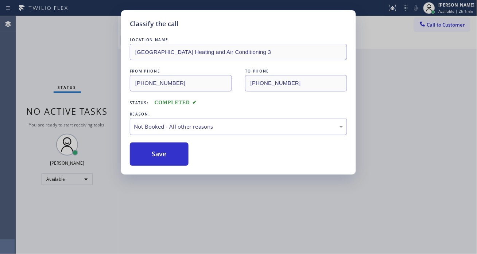
click at [173, 154] on button "Save" at bounding box center [159, 154] width 59 height 23
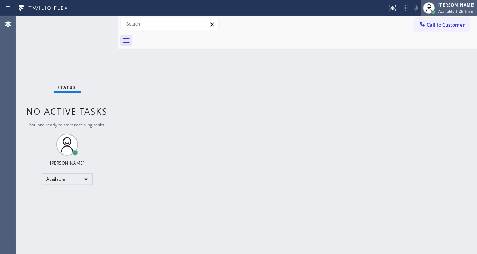
click at [452, 12] on span "Available | 2h 1min" at bounding box center [456, 11] width 35 height 5
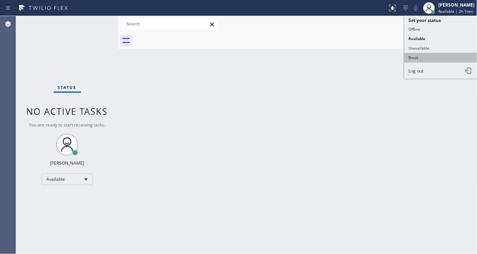
click at [421, 57] on button "Break" at bounding box center [441, 57] width 73 height 9
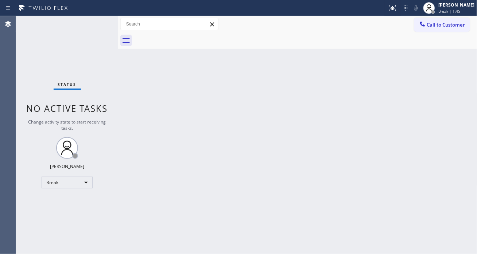
click at [217, 162] on div "Back to Dashboard Change Sender ID Customers Technicians Select a contact Outbo…" at bounding box center [297, 135] width 359 height 238
click at [438, 59] on div "Back to Dashboard Change Sender ID Customers Technicians Select a contact Outbo…" at bounding box center [297, 135] width 359 height 238
click at [448, 11] on span "Break | 14:34" at bounding box center [451, 11] width 24 height 5
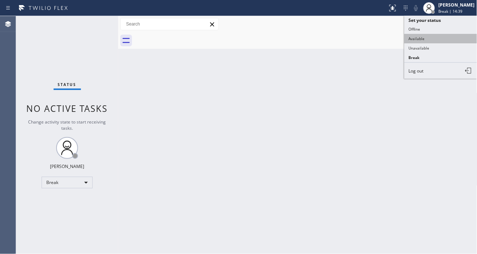
click at [430, 39] on button "Available" at bounding box center [441, 38] width 73 height 9
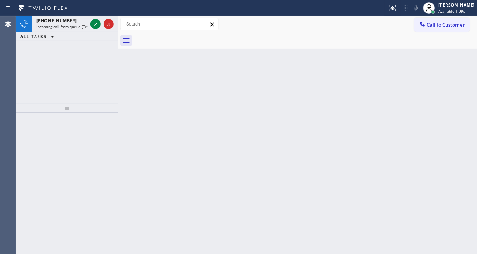
click at [440, 123] on div "Back to Dashboard Change Sender ID Customers Technicians Select a contact Outbo…" at bounding box center [297, 135] width 359 height 238
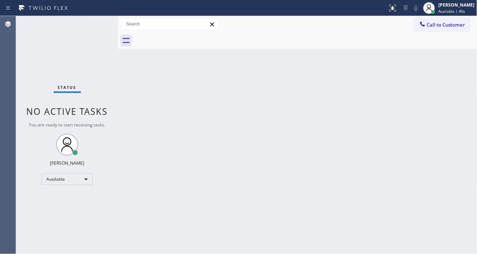
click at [92, 22] on div "Status No active tasks You are ready to start receiving tasks. [PERSON_NAME]" at bounding box center [67, 135] width 102 height 238
click at [94, 24] on div "Status No active tasks You are ready to start receiving tasks. [PERSON_NAME]" at bounding box center [67, 135] width 102 height 238
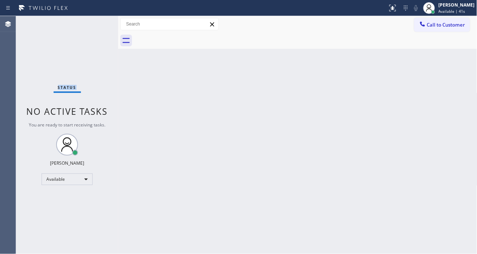
click at [94, 24] on div "Status No active tasks You are ready to start receiving tasks. [PERSON_NAME]" at bounding box center [67, 135] width 102 height 238
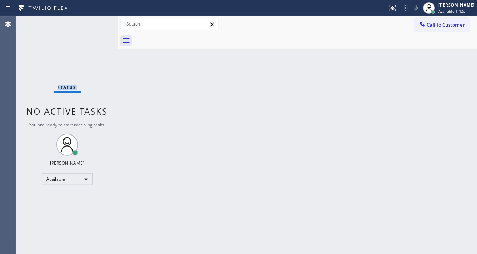
click at [94, 24] on div "Status No active tasks You are ready to start receiving tasks. [PERSON_NAME]" at bounding box center [67, 135] width 102 height 238
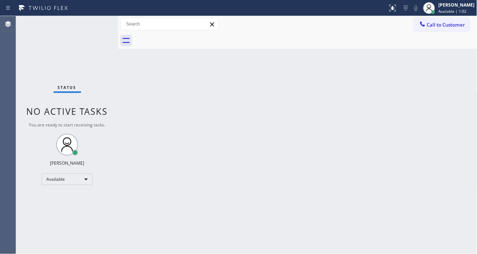
click at [94, 24] on div "Status No active tasks You are ready to start receiving tasks. [PERSON_NAME]" at bounding box center [67, 135] width 102 height 238
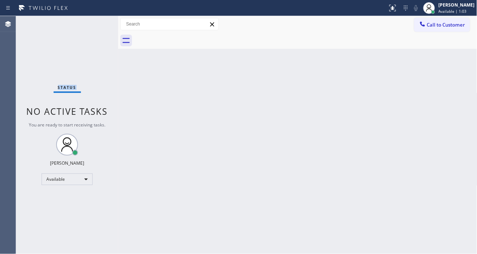
click at [94, 24] on div "Status No active tasks You are ready to start receiving tasks. [PERSON_NAME]" at bounding box center [67, 135] width 102 height 238
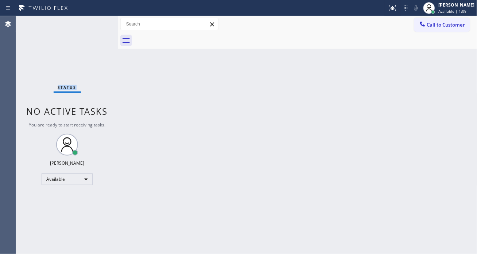
click at [94, 24] on div "Status No active tasks You are ready to start receiving tasks. [PERSON_NAME]" at bounding box center [67, 135] width 102 height 238
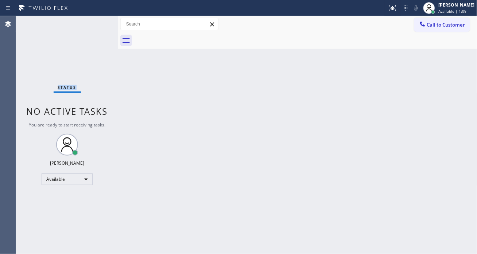
click at [94, 24] on div "Status No active tasks You are ready to start receiving tasks. [PERSON_NAME]" at bounding box center [67, 135] width 102 height 238
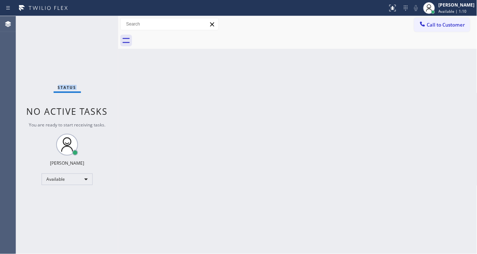
click at [94, 24] on div "Status No active tasks You are ready to start receiving tasks. [PERSON_NAME]" at bounding box center [67, 135] width 102 height 238
click at [93, 23] on div "Status No active tasks You are ready to start receiving tasks. [PERSON_NAME]" at bounding box center [67, 135] width 102 height 238
click at [449, 82] on div "Back to Dashboard Change Sender ID Customers Technicians Select a contact Outbo…" at bounding box center [297, 135] width 359 height 238
click at [93, 20] on div "Status No active tasks You are ready to start receiving tasks. [PERSON_NAME]" at bounding box center [67, 135] width 102 height 238
click at [95, 23] on div "Status No active tasks You are ready to start receiving tasks. [PERSON_NAME]" at bounding box center [67, 135] width 102 height 238
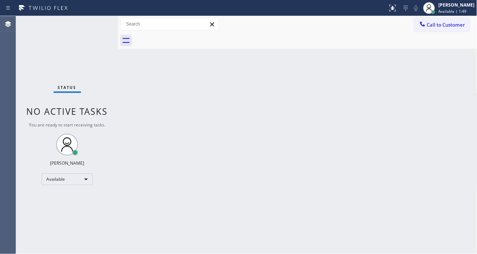
click at [95, 23] on div "Status No active tasks You are ready to start receiving tasks. [PERSON_NAME]" at bounding box center [67, 135] width 102 height 238
click at [97, 20] on div "Status No active tasks You are ready to start receiving tasks. [PERSON_NAME]" at bounding box center [67, 135] width 102 height 238
drag, startPoint x: 451, startPoint y: 102, endPoint x: 425, endPoint y: 98, distance: 26.6
click at [451, 102] on div "Back to Dashboard Change Sender ID Customers Technicians Select a contact Outbo…" at bounding box center [297, 135] width 359 height 238
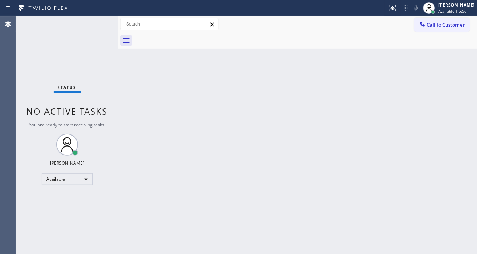
click at [96, 24] on div "Status No active tasks You are ready to start receiving tasks. [PERSON_NAME]" at bounding box center [67, 135] width 102 height 238
click at [438, 72] on div "Back to Dashboard Change Sender ID Customers Technicians Select a contact Outbo…" at bounding box center [297, 135] width 359 height 238
click at [93, 22] on div "Status No active tasks You are ready to start receiving tasks. [PERSON_NAME]" at bounding box center [67, 135] width 102 height 238
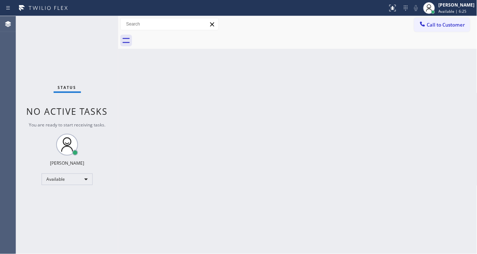
click at [93, 22] on div "Status No active tasks You are ready to start receiving tasks. [PERSON_NAME]" at bounding box center [67, 135] width 102 height 238
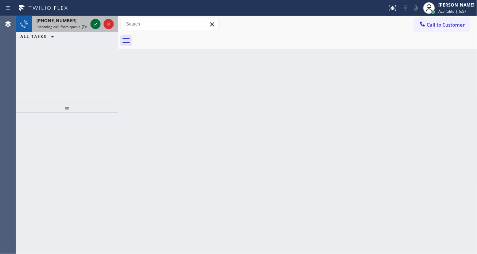
click at [93, 22] on icon at bounding box center [95, 24] width 9 height 9
click at [93, 20] on icon at bounding box center [95, 24] width 9 height 9
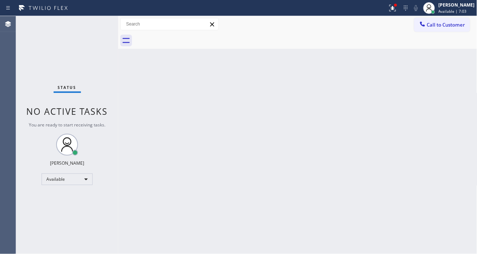
click at [92, 23] on div "Status No active tasks You are ready to start receiving tasks. [PERSON_NAME]" at bounding box center [67, 135] width 102 height 238
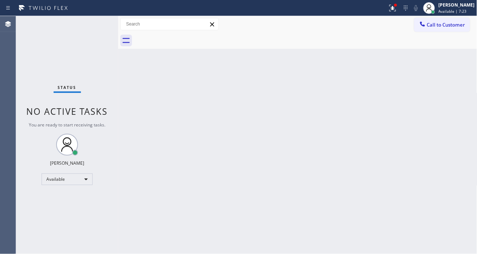
click at [97, 23] on div "Status No active tasks You are ready to start receiving tasks. [PERSON_NAME]" at bounding box center [67, 135] width 102 height 238
click at [97, 22] on div "Status No active tasks You are ready to start receiving tasks. [PERSON_NAME]" at bounding box center [67, 135] width 102 height 238
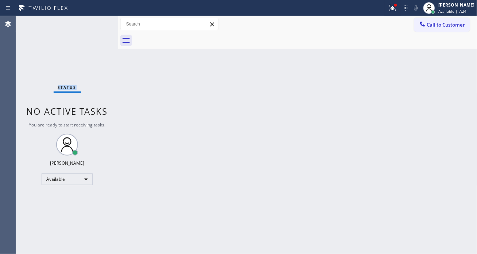
click at [97, 22] on div "Status No active tasks You are ready to start receiving tasks. [PERSON_NAME]" at bounding box center [67, 135] width 102 height 238
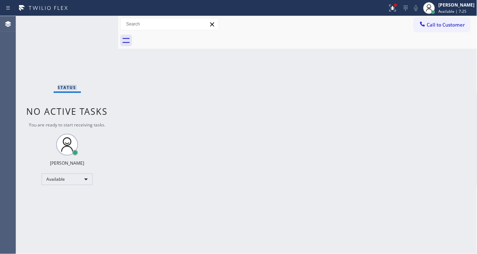
click at [97, 22] on div "Status No active tasks You are ready to start receiving tasks. [PERSON_NAME]" at bounding box center [67, 135] width 102 height 238
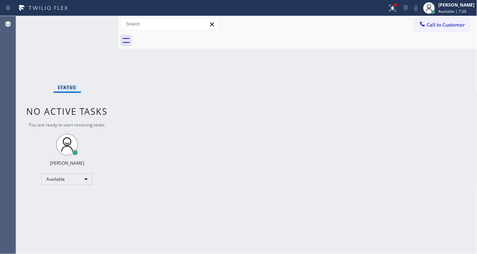
click at [97, 22] on div "Status No active tasks You are ready to start receiving tasks. [PERSON_NAME]" at bounding box center [67, 135] width 102 height 238
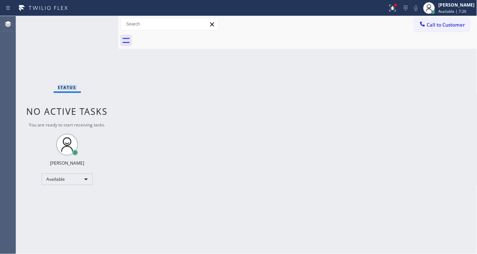
click at [97, 22] on div "Status No active tasks You are ready to start receiving tasks. [PERSON_NAME]" at bounding box center [67, 135] width 102 height 238
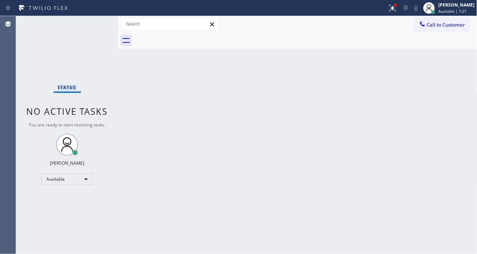
click at [97, 22] on div "Status No active tasks You are ready to start receiving tasks. [PERSON_NAME]" at bounding box center [67, 135] width 102 height 238
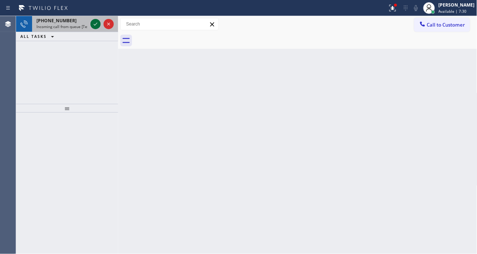
click at [96, 21] on icon at bounding box center [95, 24] width 9 height 9
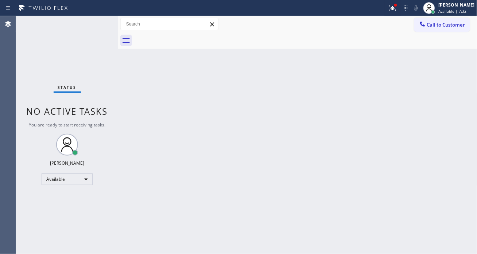
click at [94, 23] on div "Status No active tasks You are ready to start receiving tasks. [PERSON_NAME]" at bounding box center [67, 135] width 102 height 238
click at [99, 21] on div "Status No active tasks You are ready to start receiving tasks. [PERSON_NAME]" at bounding box center [67, 135] width 102 height 238
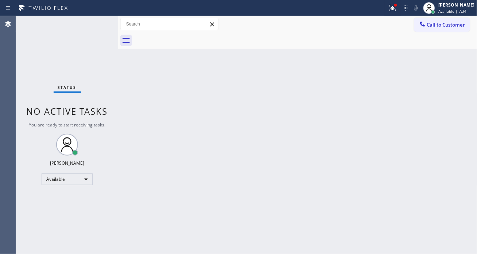
click at [96, 23] on div "Status No active tasks You are ready to start receiving tasks. [PERSON_NAME]" at bounding box center [67, 135] width 102 height 238
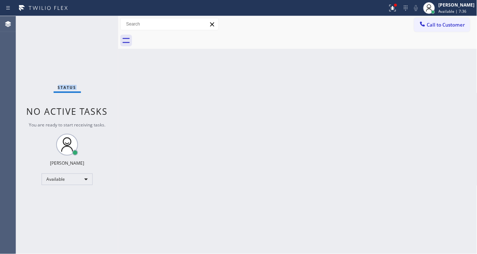
click at [96, 23] on div "Status No active tasks You are ready to start receiving tasks. [PERSON_NAME]" at bounding box center [67, 135] width 102 height 238
click at [94, 22] on div "Status No active tasks You are ready to start receiving tasks. [PERSON_NAME]" at bounding box center [67, 135] width 102 height 238
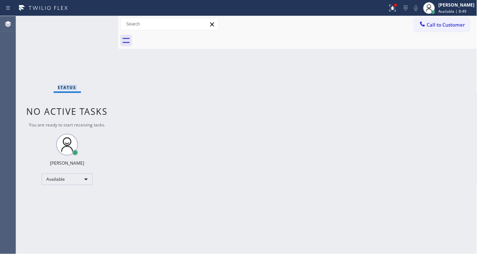
click at [94, 22] on div "Status No active tasks You are ready to start receiving tasks. [PERSON_NAME]" at bounding box center [67, 135] width 102 height 238
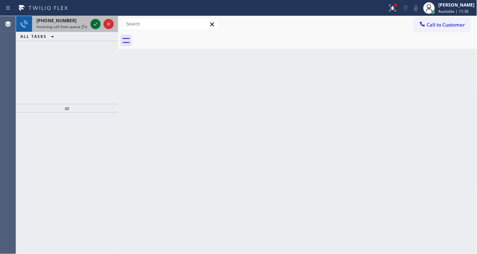
click at [94, 22] on icon at bounding box center [95, 24] width 9 height 9
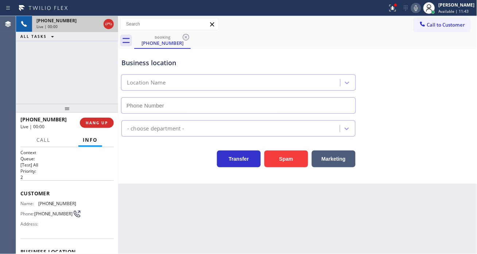
type input "[PHONE_NUMBER]"
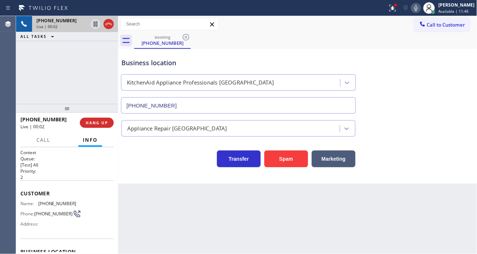
click at [42, 205] on span "[PHONE_NUMBER]" at bounding box center [57, 203] width 38 height 5
click at [147, 213] on div "Back to Dashboard Change Sender ID Customers Technicians Select a contact Outbo…" at bounding box center [297, 135] width 359 height 238
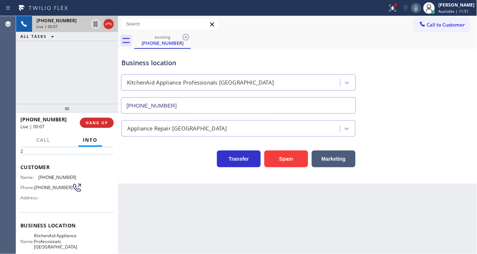
scroll to position [40, 0]
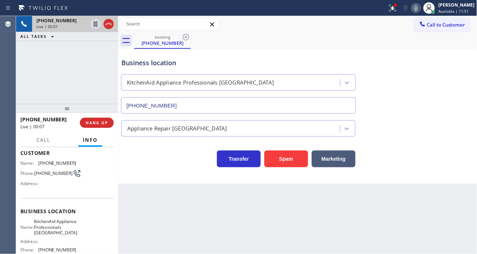
click at [51, 220] on span "KitchenAid Appliance Professionals [GEOGRAPHIC_DATA]" at bounding box center [55, 227] width 43 height 17
click at [147, 190] on div "Back to Dashboard Change Sender ID Customers Technicians Select a contact Outbo…" at bounding box center [297, 135] width 359 height 238
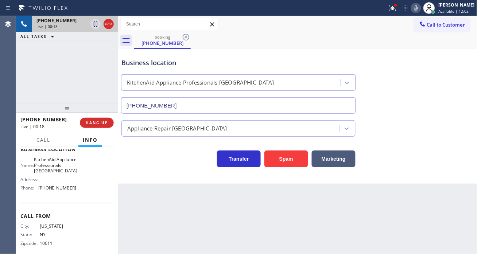
scroll to position [116, 0]
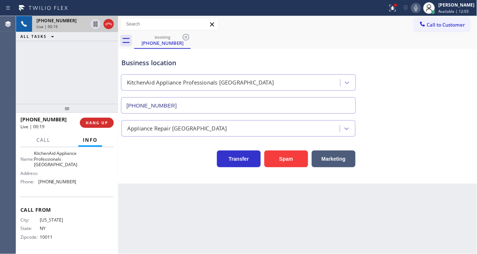
click at [55, 182] on span "[PHONE_NUMBER]" at bounding box center [57, 181] width 38 height 5
click at [157, 64] on div "Business location" at bounding box center [238, 63] width 234 height 10
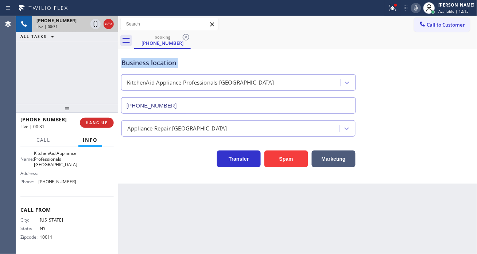
click at [157, 64] on div "Business location" at bounding box center [238, 63] width 234 height 10
click at [398, 5] on div at bounding box center [396, 5] width 4 height 4
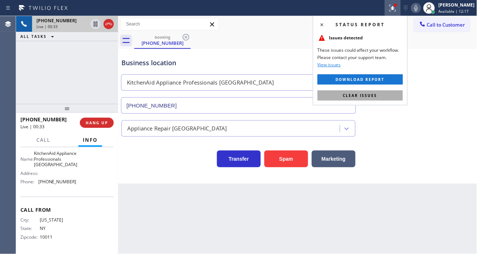
click at [396, 95] on button "Clear issues" at bounding box center [360, 95] width 85 height 10
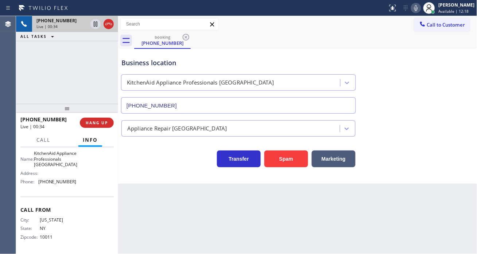
click at [238, 46] on div "booking [PHONE_NUMBER]" at bounding box center [305, 40] width 343 height 16
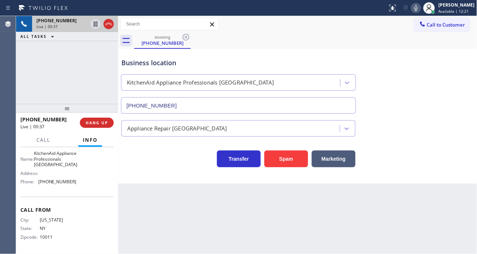
click at [182, 61] on div "Business location" at bounding box center [238, 63] width 234 height 10
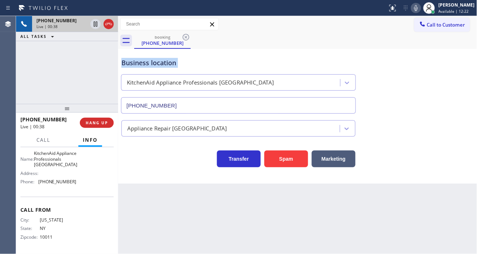
click at [214, 62] on div "Business location" at bounding box center [238, 63] width 234 height 10
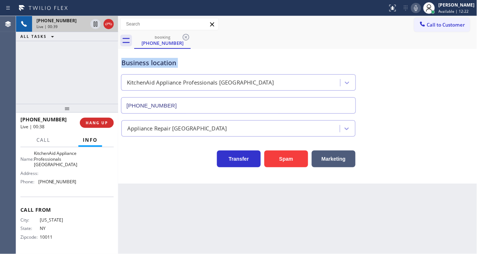
click at [214, 62] on div "Business location" at bounding box center [238, 63] width 234 height 10
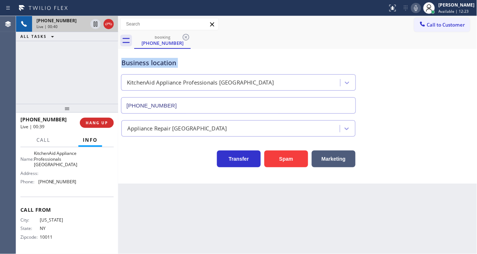
click at [214, 62] on div "Business location" at bounding box center [238, 63] width 234 height 10
click at [108, 120] on button "HANG UP" at bounding box center [97, 123] width 34 height 10
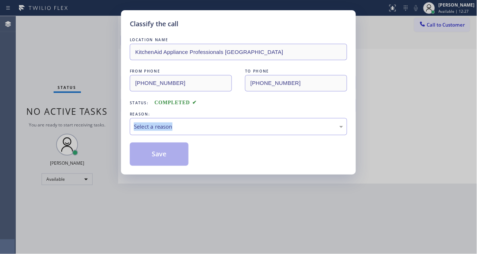
click at [108, 120] on div "Classify the call LOCATION NAME KitchenAid Appliance Professionals [GEOGRAPHIC_…" at bounding box center [238, 127] width 477 height 254
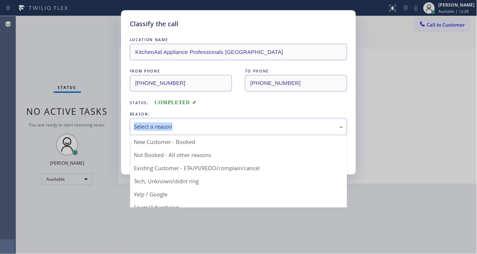
click at [175, 129] on div "Select a reason" at bounding box center [238, 127] width 209 height 8
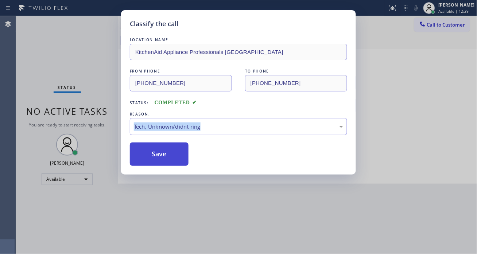
click at [182, 163] on button "Save" at bounding box center [159, 154] width 59 height 23
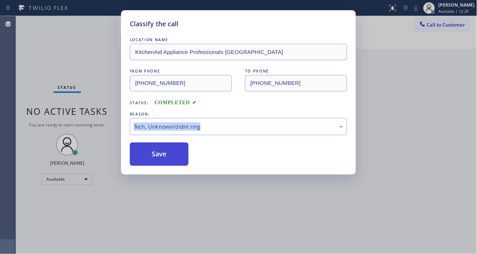
click at [182, 163] on button "Save" at bounding box center [159, 154] width 59 height 23
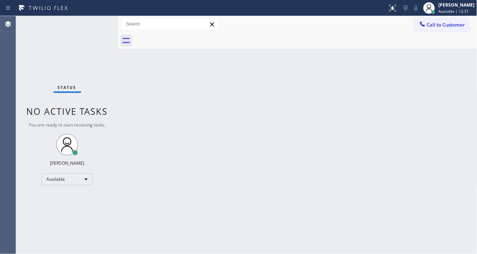
click at [102, 23] on div "Status No active tasks You are ready to start receiving tasks. [PERSON_NAME]" at bounding box center [67, 135] width 102 height 238
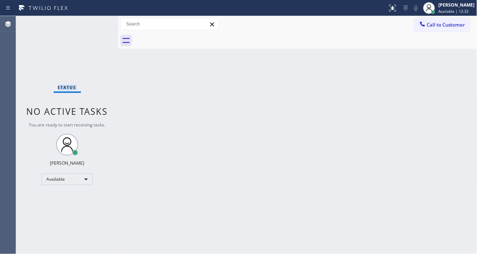
click at [102, 23] on div "Status No active tasks You are ready to start receiving tasks. [PERSON_NAME]" at bounding box center [67, 135] width 102 height 238
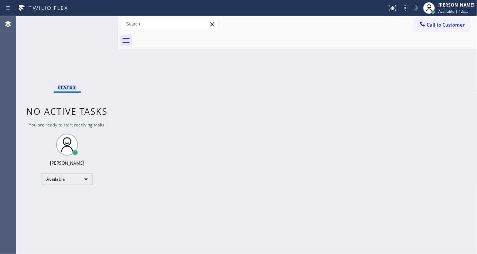
click at [102, 23] on div "Status No active tasks You are ready to start receiving tasks. [PERSON_NAME]" at bounding box center [67, 135] width 102 height 238
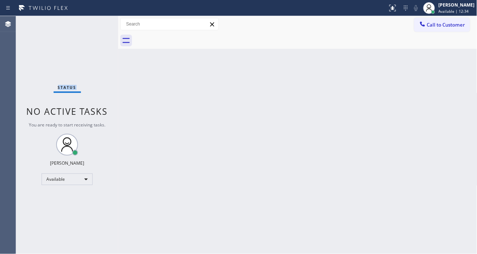
click at [102, 23] on div "Status No active tasks You are ready to start receiving tasks. [PERSON_NAME]" at bounding box center [67, 135] width 102 height 238
click at [440, 126] on div "Back to Dashboard Change Sender ID Customers Technicians Select a contact Outbo…" at bounding box center [297, 135] width 359 height 238
click at [97, 23] on div "Status No active tasks You are ready to start receiving tasks. [PERSON_NAME]" at bounding box center [67, 135] width 102 height 238
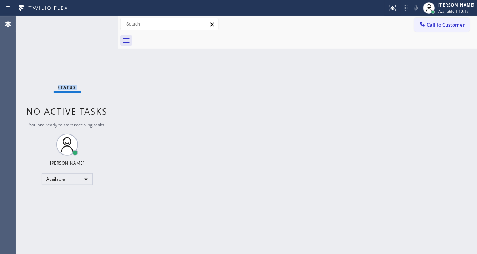
click at [97, 23] on div "Status No active tasks You are ready to start receiving tasks. [PERSON_NAME]" at bounding box center [67, 135] width 102 height 238
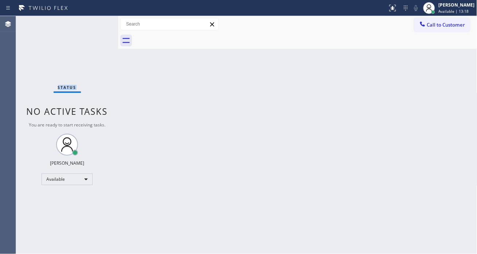
click at [97, 23] on div "Status No active tasks You are ready to start receiving tasks. [PERSON_NAME]" at bounding box center [67, 135] width 102 height 238
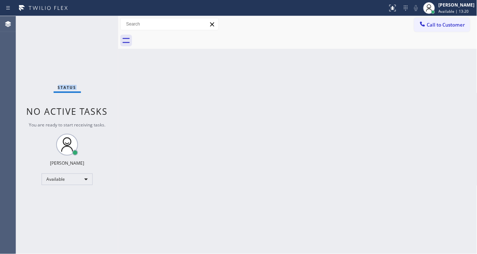
click at [97, 23] on div "Status No active tasks You are ready to start receiving tasks. [PERSON_NAME]" at bounding box center [67, 135] width 102 height 238
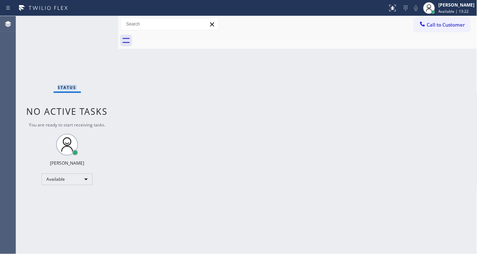
click at [97, 23] on div "Status No active tasks You are ready to start receiving tasks. [PERSON_NAME]" at bounding box center [67, 135] width 102 height 238
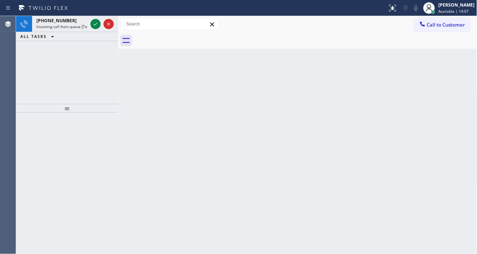
click at [97, 23] on icon at bounding box center [95, 24] width 9 height 9
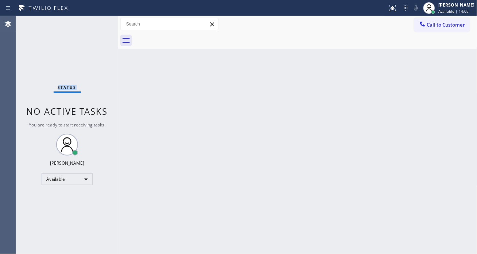
click at [97, 23] on div "Status No active tasks You are ready to start receiving tasks. [PERSON_NAME]" at bounding box center [67, 135] width 102 height 238
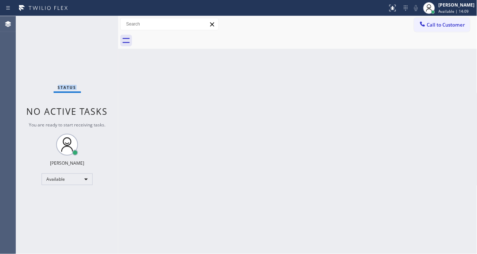
click at [97, 23] on div "Status No active tasks You are ready to start receiving tasks. [PERSON_NAME]" at bounding box center [67, 135] width 102 height 238
click at [71, 39] on div "Status No active tasks You are ready to start receiving tasks. [PERSON_NAME]" at bounding box center [67, 135] width 102 height 238
click at [97, 21] on div "Status No active tasks You are ready to start receiving tasks. [PERSON_NAME]" at bounding box center [67, 135] width 102 height 238
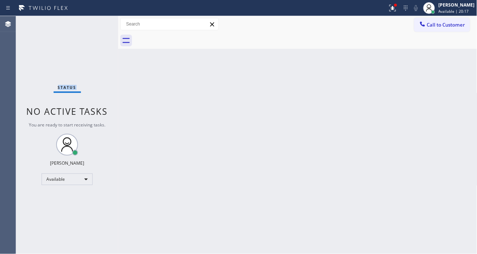
click at [97, 21] on div "Status No active tasks You are ready to start receiving tasks. [PERSON_NAME]" at bounding box center [67, 135] width 102 height 238
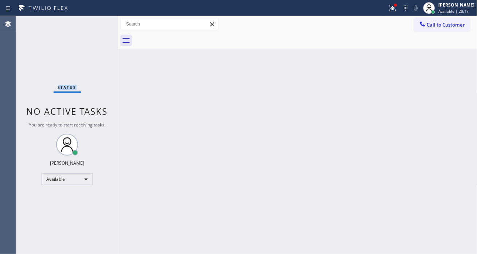
click at [97, 21] on div "Status No active tasks You are ready to start receiving tasks. [PERSON_NAME]" at bounding box center [67, 135] width 102 height 238
click at [452, 86] on div "Back to Dashboard Change Sender ID Customers Technicians Select a contact Outbo…" at bounding box center [297, 135] width 359 height 238
click at [102, 23] on div "Status No active tasks You are ready to start receiving tasks. [PERSON_NAME]" at bounding box center [67, 135] width 102 height 238
click at [96, 23] on div "Status No active tasks You are ready to start receiving tasks. [PERSON_NAME]" at bounding box center [67, 135] width 102 height 238
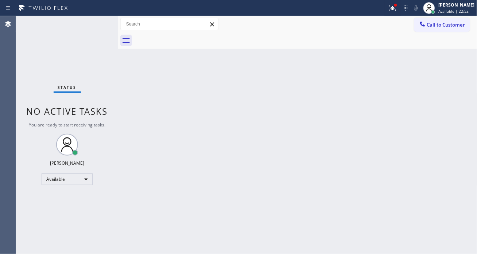
click at [96, 23] on div "Status No active tasks You are ready to start receiving tasks. [PERSON_NAME]" at bounding box center [67, 135] width 102 height 238
click at [96, 24] on div "Status No active tasks You are ready to start receiving tasks. [PERSON_NAME]" at bounding box center [67, 135] width 102 height 238
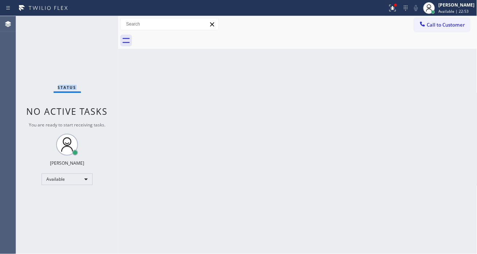
click at [96, 24] on div "Status No active tasks You are ready to start receiving tasks. [PERSON_NAME]" at bounding box center [67, 135] width 102 height 238
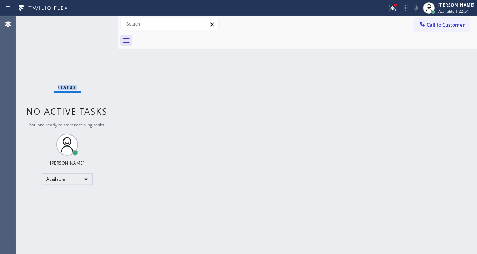
click at [96, 24] on div "Status No active tasks You are ready to start receiving tasks. [PERSON_NAME]" at bounding box center [67, 135] width 102 height 238
click at [100, 20] on div "Status No active tasks You are ready to start receiving tasks. [PERSON_NAME]" at bounding box center [67, 135] width 102 height 238
click at [97, 19] on div "Status No active tasks You are ready to start receiving tasks. [PERSON_NAME]" at bounding box center [67, 135] width 102 height 238
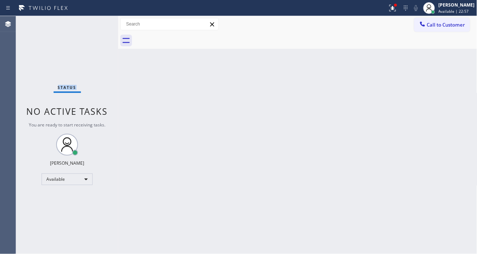
click at [97, 19] on div "Status No active tasks You are ready to start receiving tasks. [PERSON_NAME]" at bounding box center [67, 135] width 102 height 238
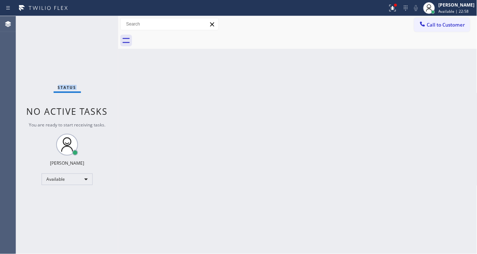
click at [97, 19] on div "Status No active tasks You are ready to start receiving tasks. [PERSON_NAME]" at bounding box center [67, 135] width 102 height 238
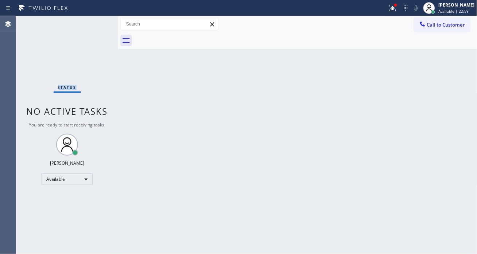
click at [97, 19] on div "Status No active tasks You are ready to start receiving tasks. [PERSON_NAME]" at bounding box center [67, 135] width 102 height 238
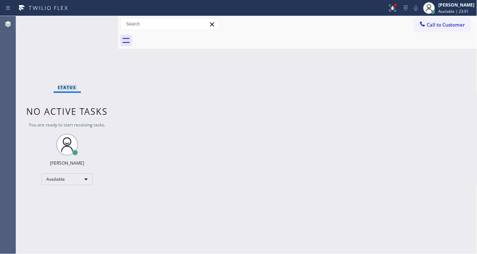
click at [97, 19] on div "Status No active tasks You are ready to start receiving tasks. [PERSON_NAME]" at bounding box center [67, 135] width 102 height 238
click at [101, 14] on div "Status report Issue detected This issue could affect your workflow. Please cont…" at bounding box center [238, 8] width 477 height 16
click at [100, 14] on div "Status report Issue detected This issue could affect your workflow. Please cont…" at bounding box center [238, 8] width 477 height 16
click at [108, 26] on div "Status No active tasks You are ready to start receiving tasks. [PERSON_NAME]" at bounding box center [67, 135] width 102 height 238
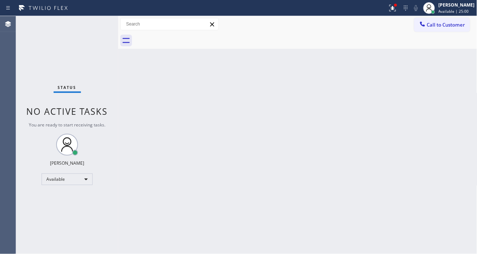
click at [108, 26] on div "Status No active tasks You are ready to start receiving tasks. [PERSON_NAME]" at bounding box center [67, 135] width 102 height 238
click at [96, 23] on div "Status No active tasks You are ready to start receiving tasks. [PERSON_NAME]" at bounding box center [67, 135] width 102 height 238
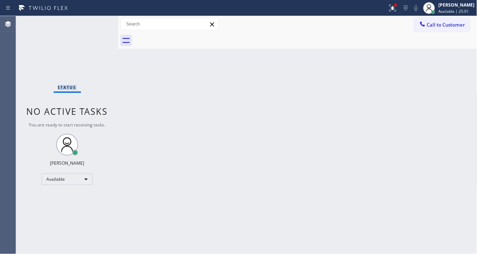
click at [96, 23] on div "Status No active tasks You are ready to start receiving tasks. [PERSON_NAME]" at bounding box center [67, 135] width 102 height 238
click at [94, 22] on div "Status No active tasks You are ready to start receiving tasks. [PERSON_NAME]" at bounding box center [67, 135] width 102 height 238
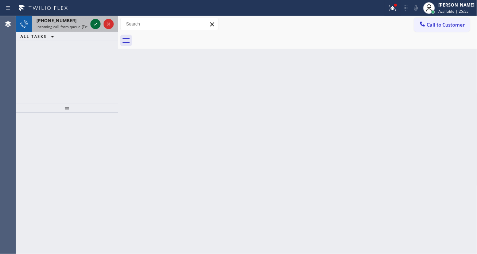
click at [94, 22] on icon at bounding box center [95, 24] width 9 height 9
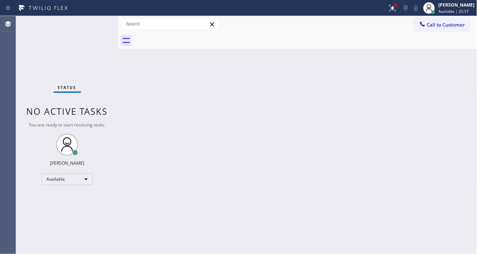
click at [96, 24] on div "Status No active tasks You are ready to start receiving tasks. [PERSON_NAME]" at bounding box center [67, 135] width 102 height 238
click at [93, 24] on div "Status No active tasks You are ready to start receiving tasks. [PERSON_NAME]" at bounding box center [67, 135] width 102 height 238
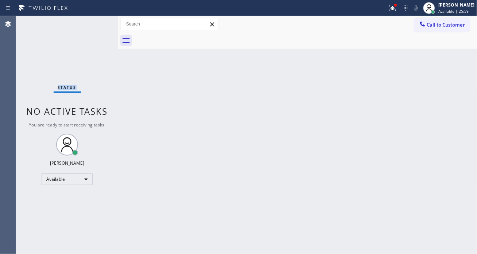
click at [93, 24] on div "Status No active tasks You are ready to start receiving tasks. [PERSON_NAME]" at bounding box center [67, 135] width 102 height 238
click at [458, 70] on div "Back to Dashboard Change Sender ID Customers Technicians Select a contact Outbo…" at bounding box center [297, 135] width 359 height 238
click at [93, 24] on div "Status No active tasks You are ready to start receiving tasks. [PERSON_NAME]" at bounding box center [67, 135] width 102 height 238
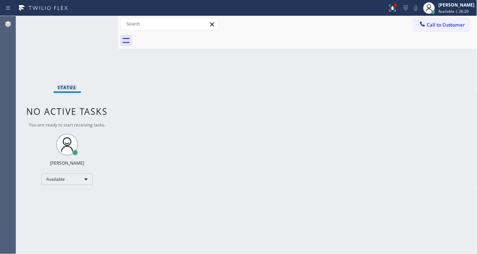
click at [93, 24] on div "Status No active tasks You are ready to start receiving tasks. [PERSON_NAME]" at bounding box center [67, 135] width 102 height 238
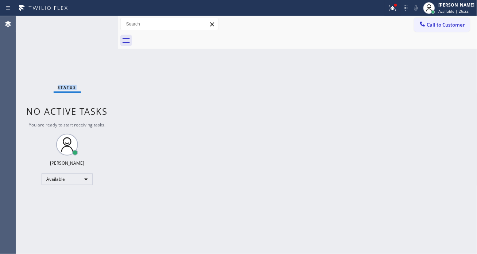
click at [93, 24] on div "Status No active tasks You are ready to start receiving tasks. [PERSON_NAME]" at bounding box center [67, 135] width 102 height 238
click at [444, 73] on div "Back to Dashboard Change Sender ID Customers Technicians Select a contact Outbo…" at bounding box center [297, 135] width 359 height 238
click at [82, 22] on div "Status No active tasks You are ready to start receiving tasks. [PERSON_NAME]" at bounding box center [67, 135] width 102 height 238
click at [83, 23] on div "Status No active tasks You are ready to start receiving tasks. [PERSON_NAME]" at bounding box center [67, 135] width 102 height 238
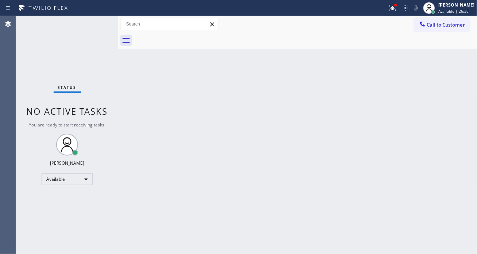
click at [83, 23] on div "Status No active tasks You are ready to start receiving tasks. [PERSON_NAME]" at bounding box center [67, 135] width 102 height 238
click at [91, 20] on div "Status No active tasks You are ready to start receiving tasks. [PERSON_NAME]" at bounding box center [67, 135] width 102 height 238
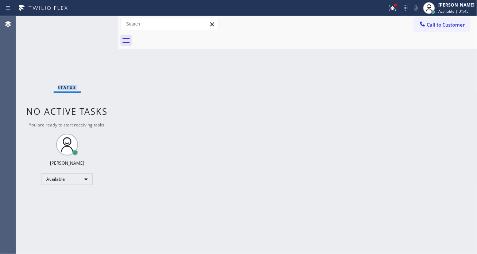
click at [85, 24] on div "Status No active tasks You are ready to start receiving tasks. [PERSON_NAME]" at bounding box center [67, 135] width 102 height 238
drag, startPoint x: 85, startPoint y: 24, endPoint x: 206, endPoint y: 149, distance: 173.3
click at [92, 35] on div "Status No active tasks You are ready to start receiving tasks. [PERSON_NAME]" at bounding box center [67, 135] width 102 height 238
drag, startPoint x: 452, startPoint y: 126, endPoint x: 409, endPoint y: 110, distance: 45.1
click at [452, 126] on div "Back to Dashboard Change Sender ID Customers Technicians Select a contact Outbo…" at bounding box center [297, 135] width 359 height 238
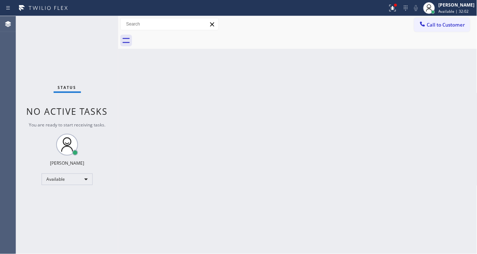
click at [444, 111] on div "Back to Dashboard Change Sender ID Customers Technicians Select a contact Outbo…" at bounding box center [297, 135] width 359 height 238
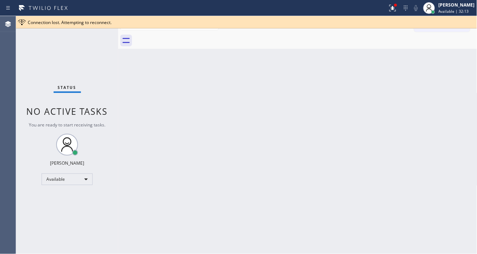
click at [104, 36] on div "Status No active tasks You are ready to start receiving tasks. [PERSON_NAME]" at bounding box center [67, 135] width 102 height 238
click at [97, 24] on span "Connection lost. Attempting to reconnect." at bounding box center [70, 22] width 84 height 6
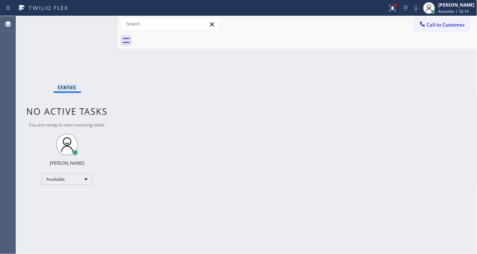
click at [97, 24] on div "Status No active tasks You are ready to start receiving tasks. [PERSON_NAME]" at bounding box center [67, 135] width 102 height 238
click at [401, 12] on button at bounding box center [393, 8] width 16 height 16
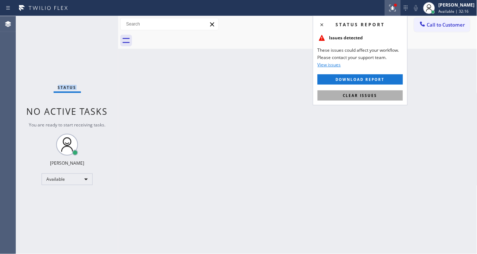
click at [378, 93] on button "Clear issues" at bounding box center [360, 95] width 85 height 10
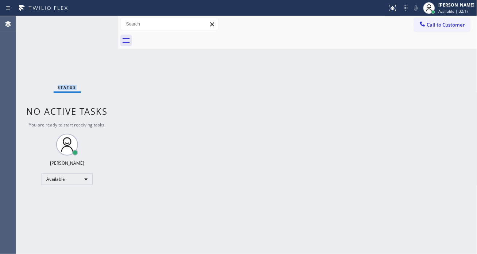
click at [98, 23] on div "Status No active tasks You are ready to start receiving tasks. [PERSON_NAME]" at bounding box center [67, 135] width 102 height 238
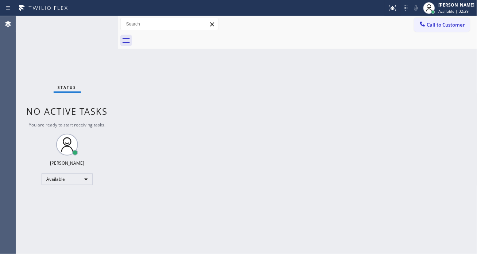
click at [98, 23] on div "Status No active tasks You are ready to start receiving tasks. [PERSON_NAME]" at bounding box center [67, 135] width 102 height 238
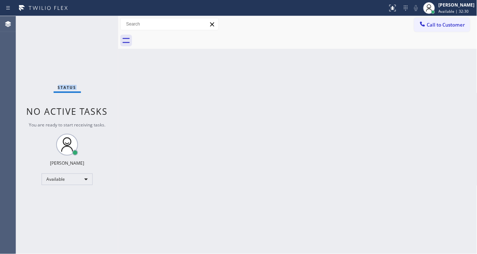
click at [98, 23] on div "Status No active tasks You are ready to start receiving tasks. [PERSON_NAME]" at bounding box center [67, 135] width 102 height 238
click at [100, 23] on div "Status No active tasks You are ready to start receiving tasks. [PERSON_NAME]" at bounding box center [67, 135] width 102 height 238
click at [98, 21] on div "Status No active tasks You are ready to start receiving tasks. [PERSON_NAME]" at bounding box center [67, 135] width 102 height 238
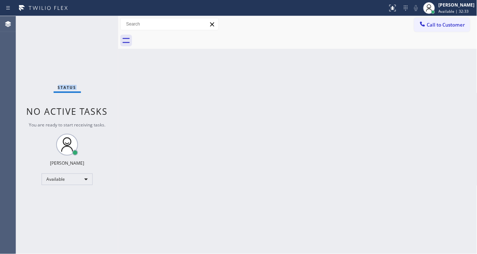
click at [98, 21] on div "Status No active tasks You are ready to start receiving tasks. [PERSON_NAME]" at bounding box center [67, 135] width 102 height 238
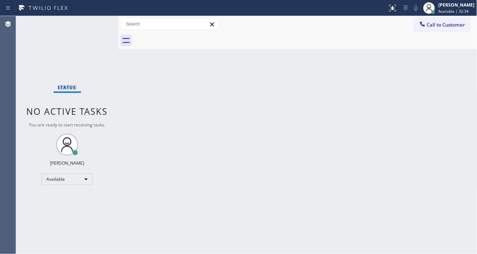
click at [98, 21] on div "Status No active tasks You are ready to start receiving tasks. [PERSON_NAME]" at bounding box center [67, 135] width 102 height 238
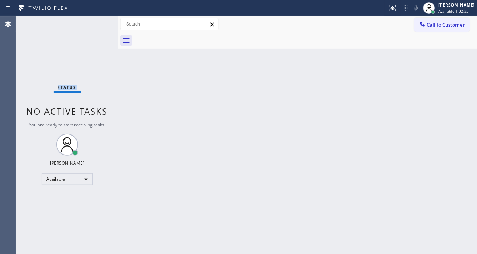
click at [98, 21] on div "Status No active tasks You are ready to start receiving tasks. [PERSON_NAME]" at bounding box center [67, 135] width 102 height 238
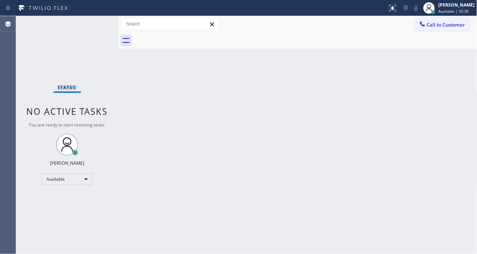
click at [98, 21] on div "Status No active tasks You are ready to start receiving tasks. [PERSON_NAME]" at bounding box center [67, 135] width 102 height 238
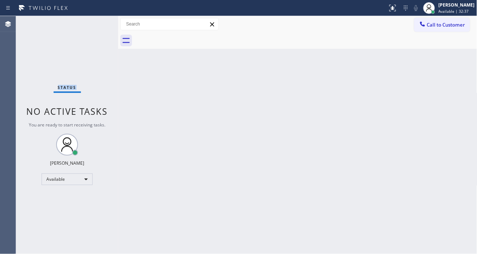
click at [98, 21] on div "Status No active tasks You are ready to start receiving tasks. [PERSON_NAME]" at bounding box center [67, 135] width 102 height 238
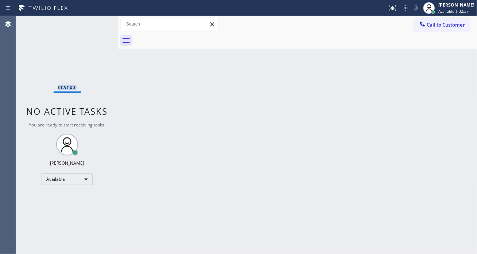
click at [98, 21] on div "Status No active tasks You are ready to start receiving tasks. [PERSON_NAME]" at bounding box center [67, 135] width 102 height 238
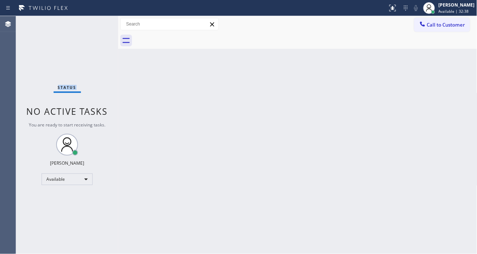
click at [98, 21] on div "Status No active tasks You are ready to start receiving tasks. [PERSON_NAME]" at bounding box center [67, 135] width 102 height 238
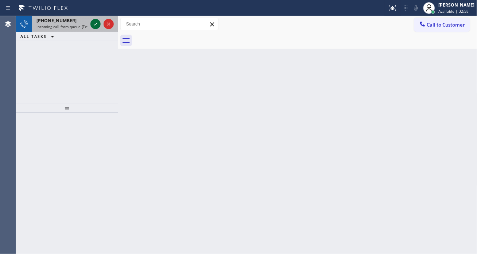
click at [98, 21] on icon at bounding box center [95, 24] width 9 height 9
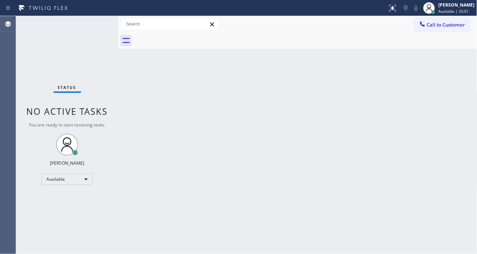
click at [95, 24] on div "Status No active tasks You are ready to start receiving tasks. [PERSON_NAME]" at bounding box center [67, 135] width 102 height 238
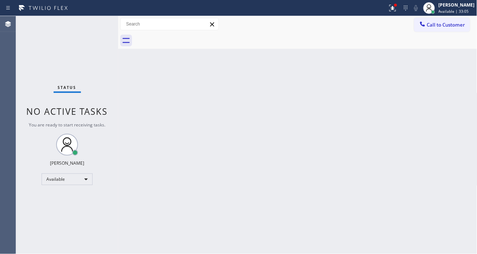
click at [95, 24] on div "Status No active tasks You are ready to start receiving tasks. [PERSON_NAME]" at bounding box center [67, 135] width 102 height 238
click at [96, 23] on div "Status No active tasks You are ready to start receiving tasks. [PERSON_NAME]" at bounding box center [67, 135] width 102 height 238
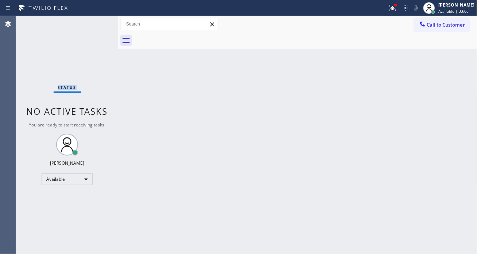
click at [96, 23] on div "Status No active tasks You are ready to start receiving tasks. [PERSON_NAME]" at bounding box center [67, 135] width 102 height 238
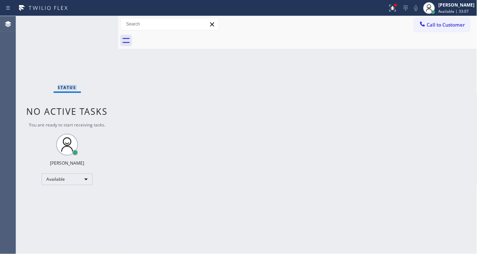
click at [96, 23] on div "Status No active tasks You are ready to start receiving tasks. [PERSON_NAME]" at bounding box center [67, 135] width 102 height 238
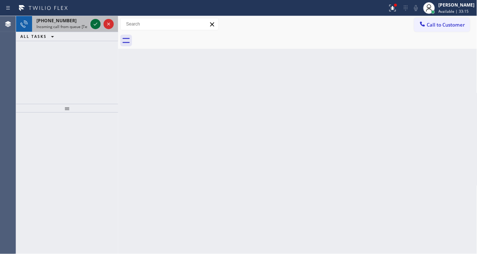
click at [96, 23] on icon at bounding box center [95, 24] width 9 height 9
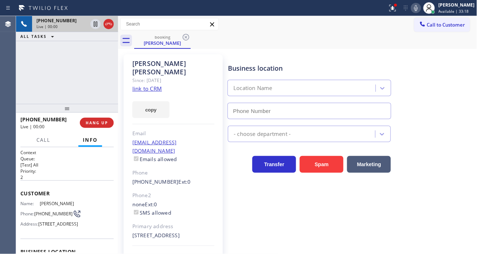
type input "[PHONE_NUMBER]"
click at [157, 85] on link "link to CRM" at bounding box center [147, 88] width 30 height 7
click at [61, 227] on span "[STREET_ADDRESS]" at bounding box center [58, 223] width 40 height 5
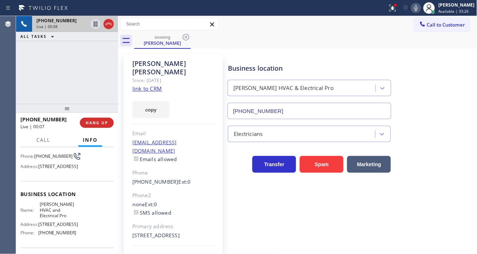
scroll to position [121, 0]
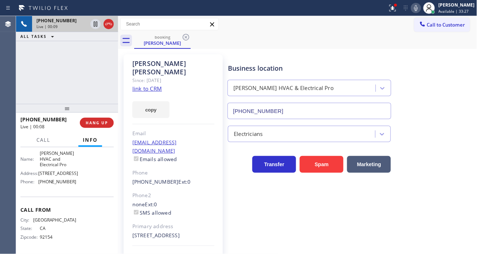
click at [53, 176] on span "[STREET_ADDRESS]" at bounding box center [58, 173] width 40 height 5
drag, startPoint x: 62, startPoint y: 70, endPoint x: 79, endPoint y: 93, distance: 28.7
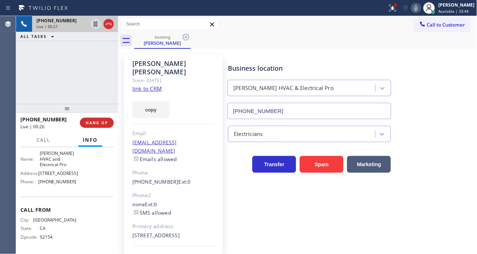
click at [62, 70] on div "[PHONE_NUMBER] Live | 00:27 ALL TASKS ALL TASKS ACTIVE TASKS TASKS IN WRAP UP" at bounding box center [67, 60] width 102 height 88
click at [97, 125] on button "HANG UP" at bounding box center [97, 123] width 34 height 10
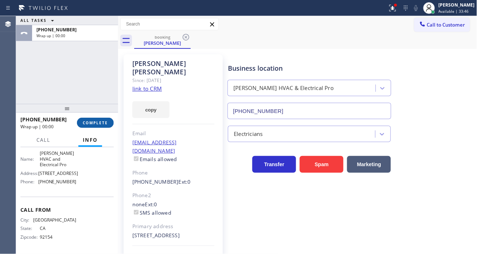
click at [97, 125] on button "COMPLETE" at bounding box center [95, 123] width 37 height 10
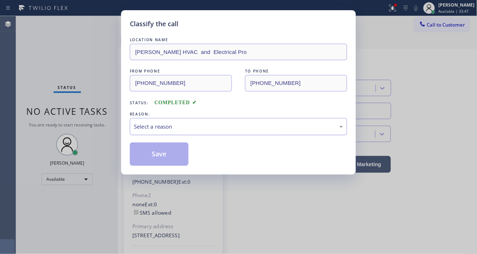
click at [183, 125] on div "Select a reason" at bounding box center [238, 127] width 209 height 8
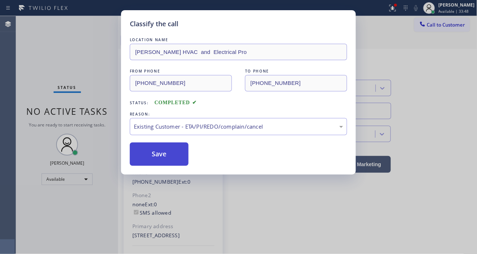
click at [179, 158] on button "Save" at bounding box center [159, 154] width 59 height 23
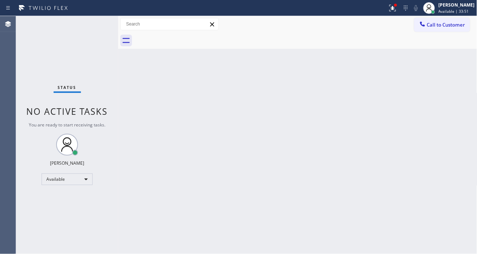
click at [87, 26] on div "Status No active tasks You are ready to start receiving tasks. [PERSON_NAME]" at bounding box center [67, 135] width 102 height 238
click at [93, 21] on div "Status No active tasks You are ready to start receiving tasks. [PERSON_NAME]" at bounding box center [67, 135] width 102 height 238
click at [96, 23] on div "Status No active tasks You are ready to start receiving tasks. [PERSON_NAME]" at bounding box center [67, 135] width 102 height 238
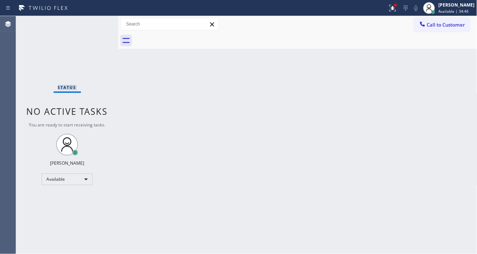
click at [96, 23] on div "Status No active tasks You are ready to start receiving tasks. [PERSON_NAME]" at bounding box center [67, 135] width 102 height 238
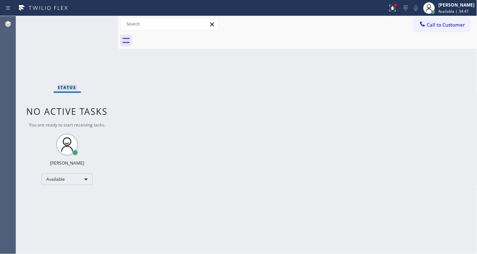
click at [96, 23] on div "Status No active tasks You are ready to start receiving tasks. [PERSON_NAME]" at bounding box center [67, 135] width 102 height 238
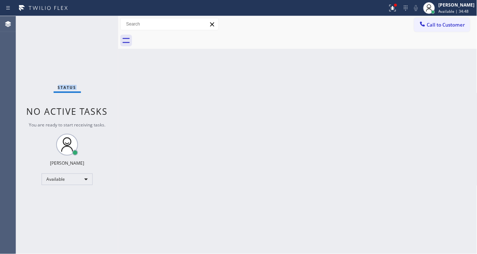
click at [96, 23] on div "Status No active tasks You are ready to start receiving tasks. [PERSON_NAME]" at bounding box center [67, 135] width 102 height 238
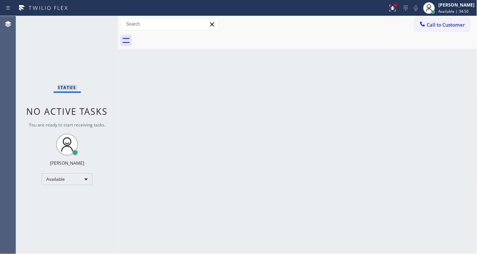
click at [96, 23] on div "Status No active tasks You are ready to start receiving tasks. [PERSON_NAME]" at bounding box center [67, 135] width 102 height 238
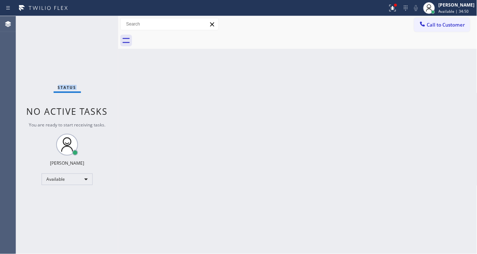
click at [96, 23] on div "Status No active tasks You are ready to start receiving tasks. [PERSON_NAME]" at bounding box center [67, 135] width 102 height 238
click at [97, 23] on div "Status No active tasks You are ready to start receiving tasks. [PERSON_NAME]" at bounding box center [67, 135] width 102 height 238
click at [437, 69] on div "Back to Dashboard Change Sender ID Customers Technicians Select a contact Outbo…" at bounding box center [297, 135] width 359 height 238
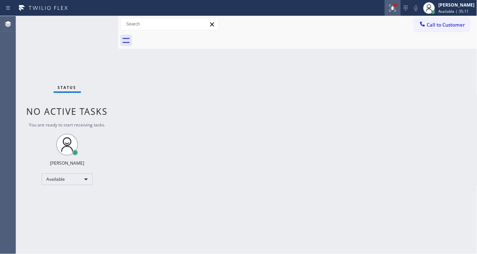
click at [394, 8] on icon at bounding box center [392, 7] width 4 height 5
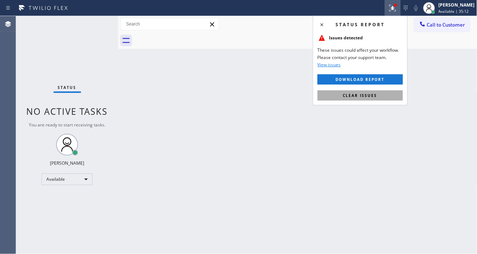
click at [382, 96] on button "Clear issues" at bounding box center [360, 95] width 85 height 10
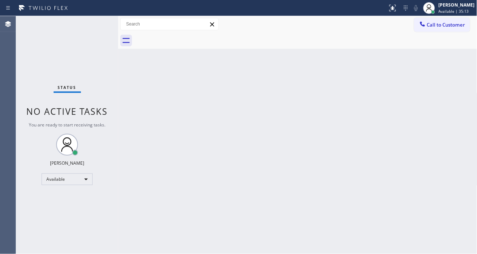
click at [93, 23] on div "Status No active tasks You are ready to start receiving tasks. [PERSON_NAME]" at bounding box center [67, 135] width 102 height 238
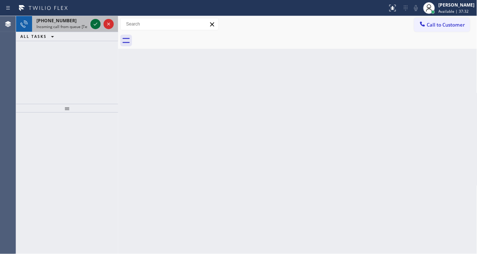
click at [93, 24] on icon at bounding box center [95, 24] width 9 height 9
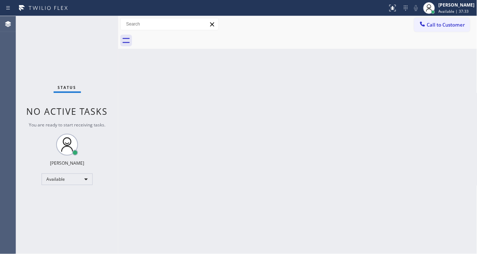
click at [93, 24] on div "Status No active tasks You are ready to start receiving tasks. [PERSON_NAME]" at bounding box center [67, 135] width 102 height 238
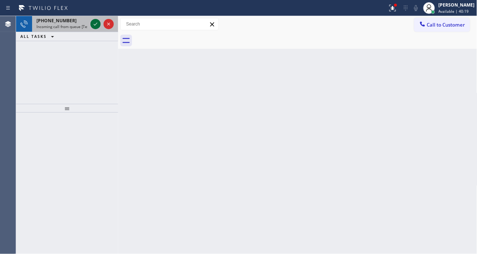
click at [93, 24] on icon at bounding box center [95, 24] width 9 height 9
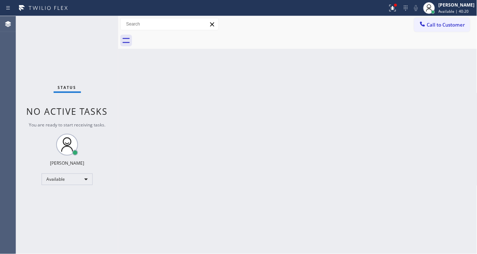
click at [93, 24] on div "Status No active tasks You are ready to start receiving tasks. [PERSON_NAME]" at bounding box center [67, 135] width 102 height 238
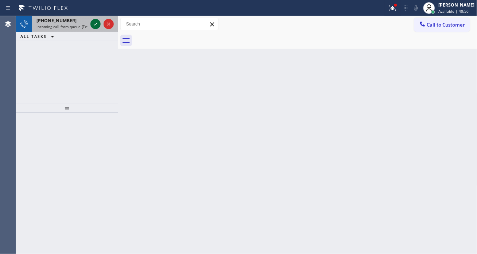
click at [93, 24] on icon at bounding box center [95, 24] width 9 height 9
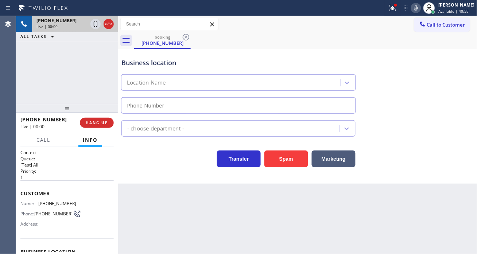
type input "[PHONE_NUMBER]"
click at [51, 205] on span "[PHONE_NUMBER]" at bounding box center [57, 203] width 38 height 5
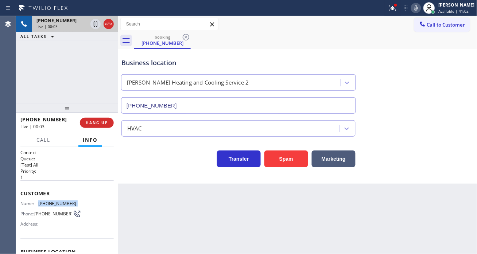
click at [51, 205] on span "[PHONE_NUMBER]" at bounding box center [57, 203] width 38 height 5
click at [172, 206] on div "Back to Dashboard Change Sender ID Customers Technicians Select a contact Outbo…" at bounding box center [297, 135] width 359 height 238
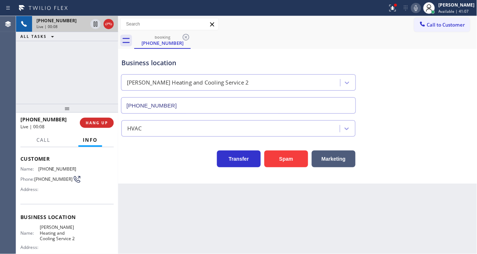
scroll to position [81, 0]
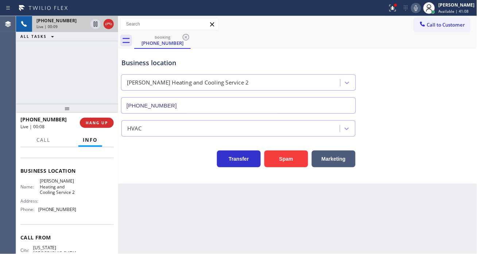
click at [55, 190] on span "[PERSON_NAME] Heating and Cooling Service 2" at bounding box center [58, 186] width 36 height 17
click at [164, 187] on div "Back to Dashboard Change Sender ID Customers Technicians Select a contact Outbo…" at bounding box center [297, 135] width 359 height 238
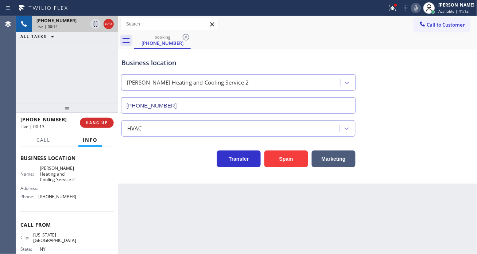
scroll to position [116, 0]
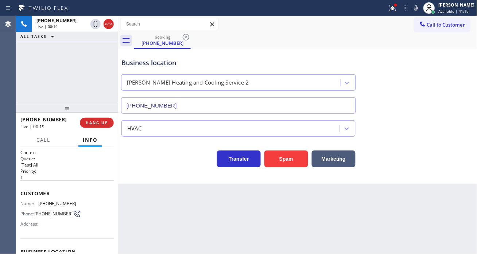
scroll to position [116, 0]
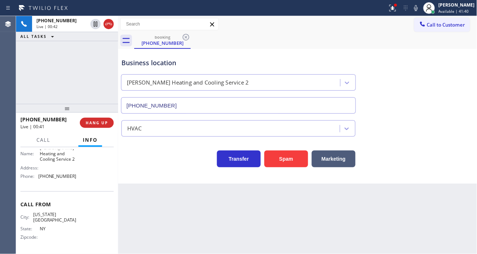
click at [165, 209] on div "Back to Dashboard Change Sender ID Customers Technicians Select a contact Outbo…" at bounding box center [297, 135] width 359 height 238
click at [56, 179] on span "(516) 217-4432" at bounding box center [57, 176] width 38 height 5
click at [56, 179] on span "[PHONE_NUMBER]" at bounding box center [57, 176] width 38 height 5
copy span "[PHONE_NUMBER]"
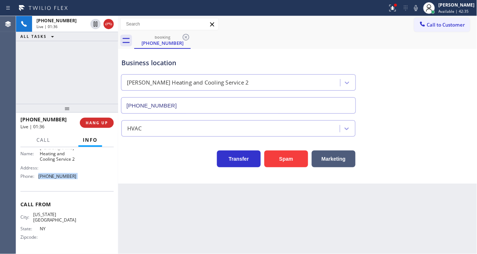
click at [90, 61] on div "+19295706609 Live | 01:36 ALL TASKS ALL TASKS ACTIVE TASKS TASKS IN WRAP UP" at bounding box center [67, 60] width 102 height 88
click at [397, 9] on icon at bounding box center [392, 8] width 9 height 9
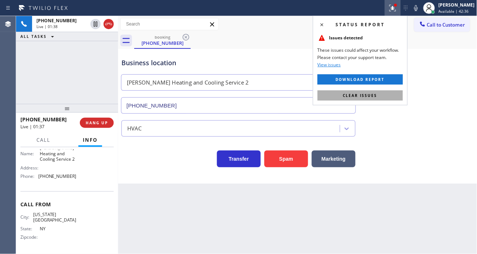
click at [375, 99] on button "Clear issues" at bounding box center [360, 95] width 85 height 10
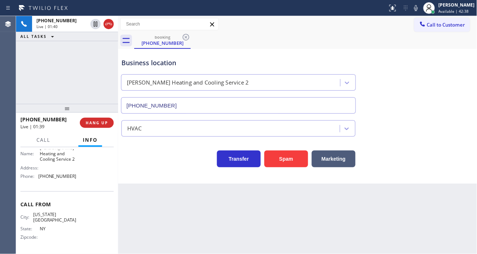
click at [144, 65] on div "Business location" at bounding box center [238, 63] width 234 height 10
click at [334, 54] on div "Business location Gordon's Heating and Cooling Service 2 (516) 217-4432" at bounding box center [238, 82] width 237 height 63
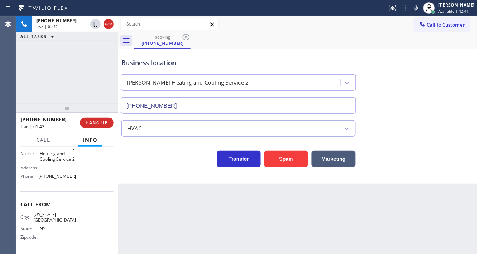
click at [86, 77] on div "+19295706609 Live | 01:42 ALL TASKS ALL TASKS ACTIVE TASKS TASKS IN WRAP UP" at bounding box center [67, 60] width 102 height 88
click at [137, 66] on div "Business location" at bounding box center [238, 63] width 234 height 10
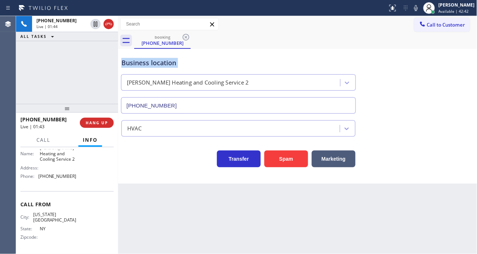
click at [137, 66] on div "Business location" at bounding box center [238, 63] width 234 height 10
click at [74, 65] on div "+19295706609 Live | 01:44 ALL TASKS ALL TASKS ACTIVE TASKS TASKS IN WRAP UP" at bounding box center [67, 60] width 102 height 88
click at [133, 61] on div "Business location" at bounding box center [238, 63] width 234 height 10
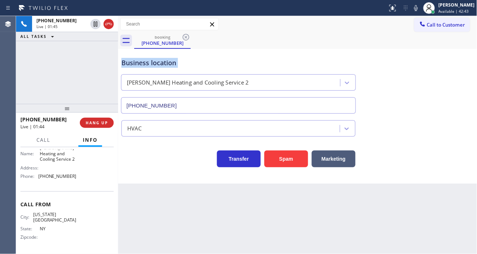
click at [133, 61] on div "Business location" at bounding box center [238, 63] width 234 height 10
click at [69, 88] on div "+19295706609 Live | 01:47 ALL TASKS ALL TASKS ACTIVE TASKS TASKS IN WRAP UP" at bounding box center [67, 60] width 102 height 88
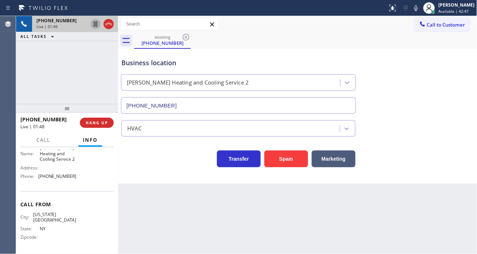
click at [94, 26] on icon at bounding box center [96, 24] width 4 height 5
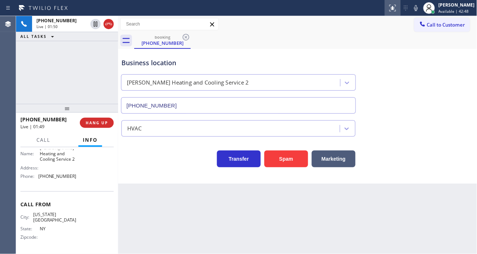
drag, startPoint x: 425, startPoint y: 8, endPoint x: 400, endPoint y: 5, distance: 24.2
click at [421, 8] on icon at bounding box center [416, 8] width 9 height 9
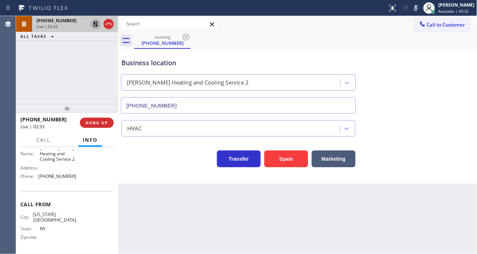
click at [95, 27] on icon at bounding box center [95, 24] width 9 height 9
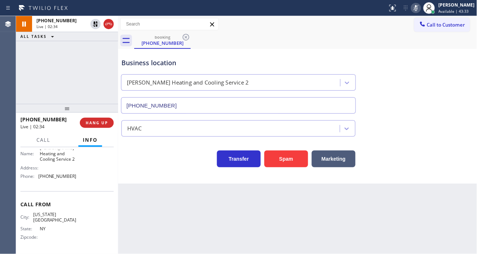
click at [421, 10] on icon at bounding box center [416, 8] width 9 height 9
click at [81, 77] on div "+19295706609 Live | 02:48 ALL TASKS ALL TASKS ACTIVE TASKS TASKS IN WRAP UP" at bounding box center [67, 60] width 102 height 88
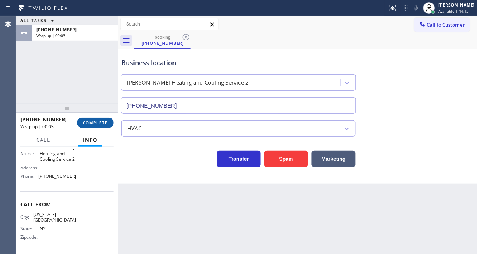
click at [90, 124] on span "COMPLETE" at bounding box center [95, 122] width 25 height 5
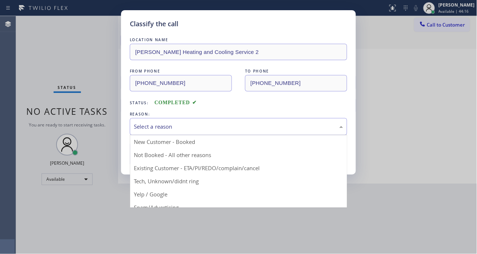
click at [168, 130] on div "Select a reason" at bounding box center [238, 127] width 209 height 8
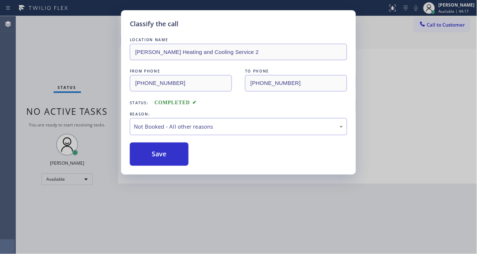
click at [177, 152] on button "Save" at bounding box center [159, 154] width 59 height 23
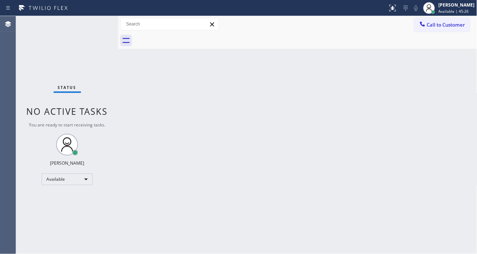
click at [98, 29] on div "Status No active tasks You are ready to start receiving tasks. [PERSON_NAME]" at bounding box center [67, 135] width 102 height 238
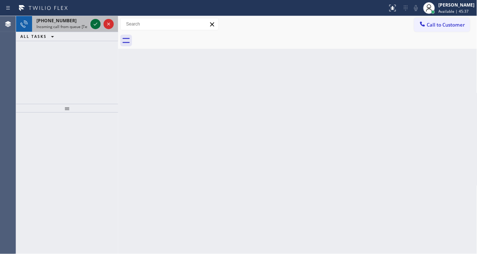
click at [94, 23] on icon at bounding box center [95, 24] width 9 height 9
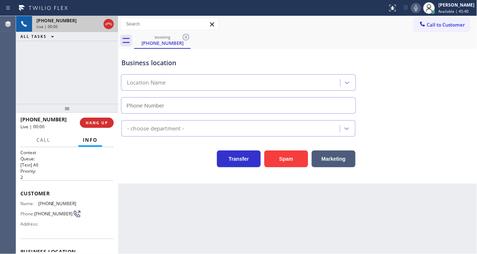
type input "(310) 861-4144"
click at [58, 202] on span "(310) 702-5115" at bounding box center [57, 203] width 38 height 5
copy span "(310) 702-5115"
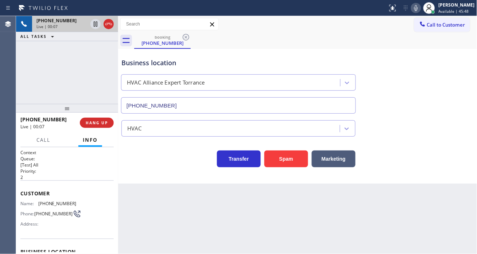
drag, startPoint x: 158, startPoint y: 228, endPoint x: 148, endPoint y: 225, distance: 10.2
click at [158, 228] on div "Back to Dashboard Change Sender ID Customers Technicians Select a contact Outbo…" at bounding box center [297, 135] width 359 height 238
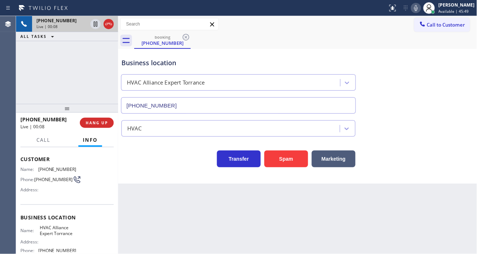
scroll to position [81, 0]
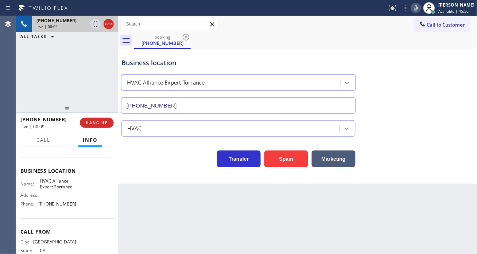
click at [52, 184] on span "HVAC Alliance Expert Torrance" at bounding box center [58, 183] width 36 height 11
copy span "HVAC Alliance Expert Torrance"
click at [160, 216] on div "Back to Dashboard Change Sender ID Customers Technicians Select a contact Outbo…" at bounding box center [297, 135] width 359 height 238
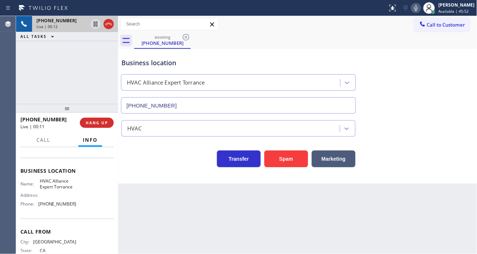
click at [56, 207] on span "(310) 861-4144" at bounding box center [57, 203] width 38 height 5
copy span "(310) 861-4144"
click at [165, 216] on div "Back to Dashboard Change Sender ID Customers Technicians Select a contact Outbo…" at bounding box center [297, 135] width 359 height 238
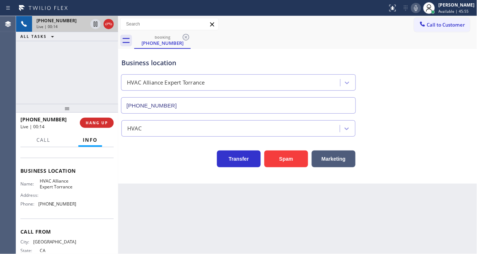
scroll to position [104, 0]
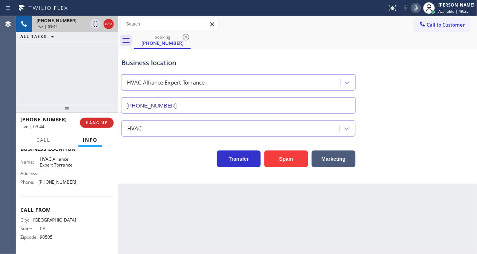
click at [136, 66] on div "Business location" at bounding box center [238, 63] width 234 height 10
click at [103, 67] on div "+13107025115 Live | 03:45 ALL TASKS ALL TASKS ACTIVE TASKS TASKS IN WRAP UP" at bounding box center [67, 60] width 102 height 88
click at [96, 25] on icon at bounding box center [96, 24] width 4 height 5
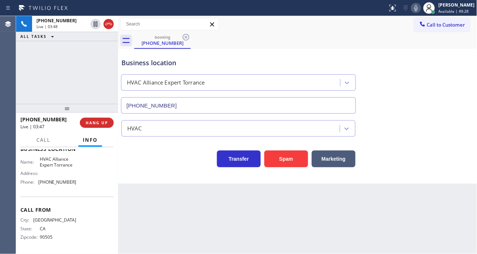
click at [421, 8] on icon at bounding box center [416, 8] width 9 height 9
drag, startPoint x: 421, startPoint y: 7, endPoint x: 368, endPoint y: 20, distance: 55.2
click at [418, 7] on icon at bounding box center [416, 8] width 4 height 6
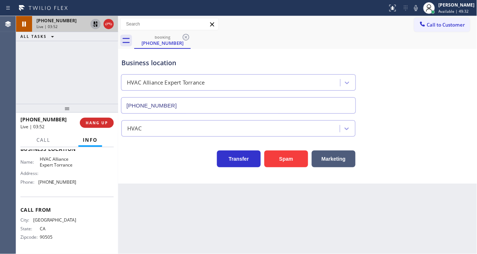
click at [93, 27] on icon at bounding box center [95, 24] width 9 height 9
click at [67, 52] on div "+13107025115 Live | 04:09 ALL TASKS ALL TASKS ACTIVE TASKS TASKS IN WRAP UP" at bounding box center [67, 60] width 102 height 88
click at [94, 26] on icon at bounding box center [96, 24] width 4 height 5
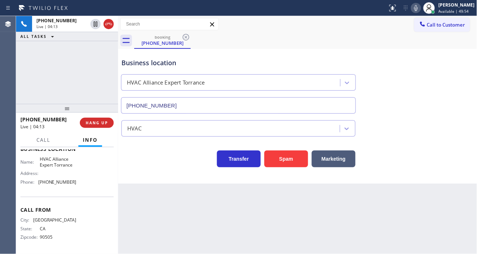
click at [421, 8] on icon at bounding box center [416, 8] width 9 height 9
click at [434, 90] on div "Business location HVAC Alliance Expert Torrance (310) 861-4144" at bounding box center [298, 81] width 356 height 66
click at [421, 11] on icon at bounding box center [416, 8] width 9 height 9
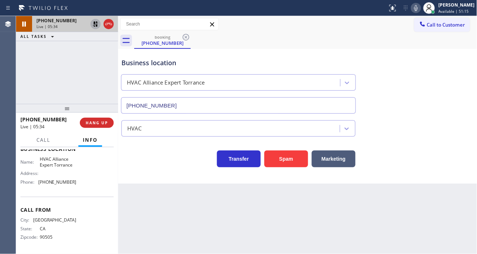
click at [94, 21] on icon at bounding box center [95, 24] width 9 height 9
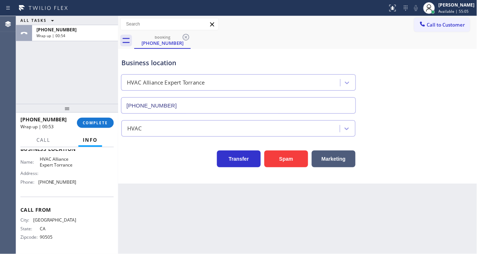
click at [102, 116] on div "+13107025115 Wrap up | 00:53 COMPLETE" at bounding box center [66, 122] width 93 height 19
click at [102, 119] on button "COMPLETE" at bounding box center [95, 123] width 37 height 10
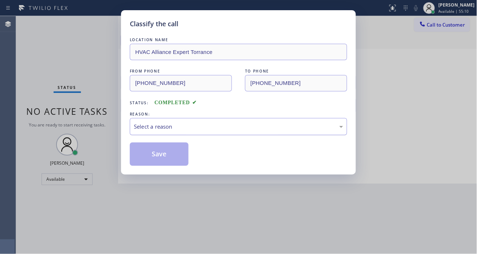
click at [168, 127] on div "Select a reason" at bounding box center [238, 127] width 209 height 8
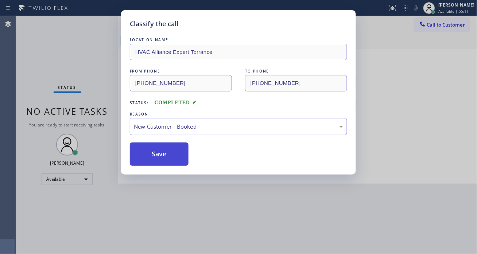
click at [169, 159] on button "Save" at bounding box center [159, 154] width 59 height 23
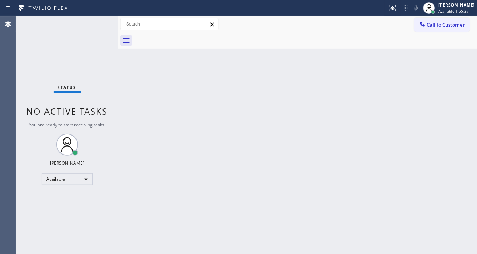
click at [443, 63] on div "Back to Dashboard Change Sender ID Customers Technicians Select a contact Outbo…" at bounding box center [297, 135] width 359 height 238
click at [89, 36] on div "Status No active tasks You are ready to start receiving tasks. [PERSON_NAME]" at bounding box center [67, 135] width 102 height 238
click at [94, 23] on div "Status No active tasks You are ready to start receiving tasks. [PERSON_NAME]" at bounding box center [67, 135] width 102 height 238
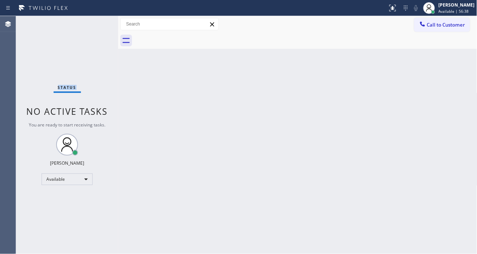
click at [94, 23] on div "Status No active tasks You are ready to start receiving tasks. [PERSON_NAME]" at bounding box center [67, 135] width 102 height 238
click at [464, 72] on div "Back to Dashboard Change Sender ID Customers Technicians Select a contact Outbo…" at bounding box center [297, 135] width 359 height 238
click at [86, 23] on div "Status No active tasks You are ready to start receiving tasks. [PERSON_NAME]" at bounding box center [67, 135] width 102 height 238
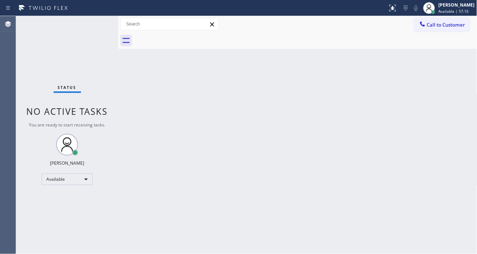
click at [86, 23] on div "Status No active tasks You are ready to start receiving tasks. [PERSON_NAME]" at bounding box center [67, 135] width 102 height 238
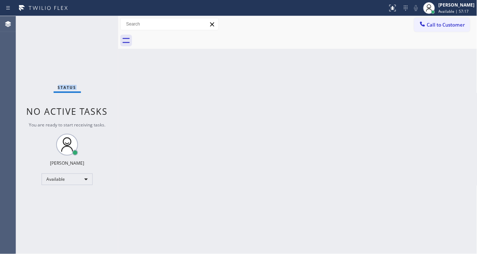
click at [86, 23] on div "Status No active tasks You are ready to start receiving tasks. [PERSON_NAME]" at bounding box center [67, 135] width 102 height 238
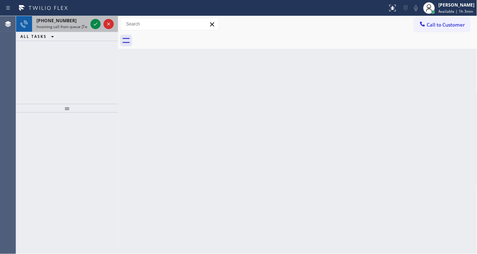
click at [86, 23] on div "+14083988447" at bounding box center [61, 21] width 51 height 6
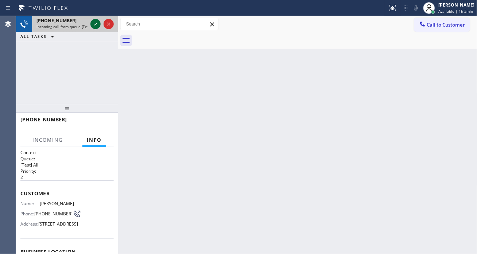
click at [92, 27] on icon at bounding box center [95, 24] width 9 height 9
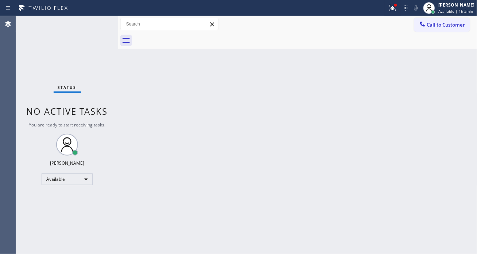
click at [100, 25] on div "Status No active tasks You are ready to start receiving tasks. [PERSON_NAME]" at bounding box center [67, 135] width 102 height 238
click at [103, 21] on div "Status No active tasks You are ready to start receiving tasks. [PERSON_NAME]" at bounding box center [67, 135] width 102 height 238
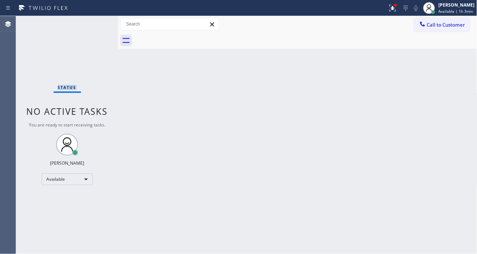
click at [103, 21] on div "Status No active tasks You are ready to start receiving tasks. [PERSON_NAME]" at bounding box center [67, 135] width 102 height 238
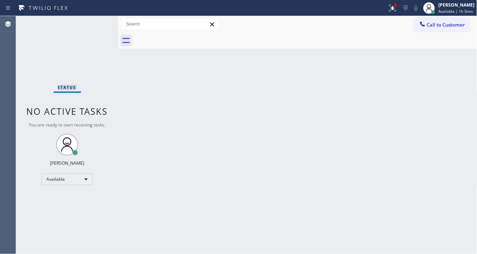
click at [104, 26] on div "Status No active tasks You are ready to start receiving tasks. [PERSON_NAME]" at bounding box center [67, 135] width 102 height 238
click at [97, 20] on div "Status No active tasks You are ready to start receiving tasks. [PERSON_NAME]" at bounding box center [67, 135] width 102 height 238
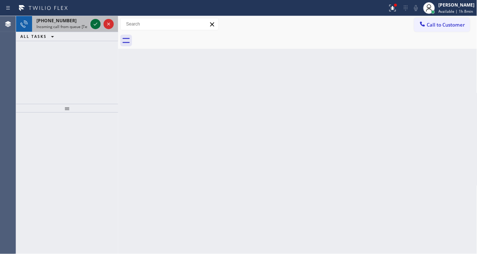
click at [97, 20] on icon at bounding box center [95, 24] width 9 height 9
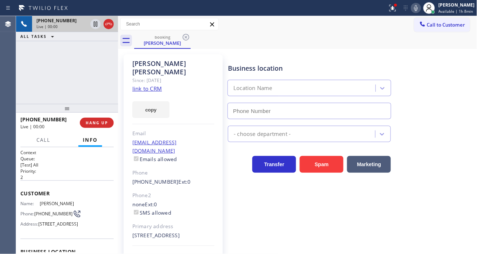
type input "(408) 692-9424"
click at [145, 85] on link "link to CRM" at bounding box center [147, 88] width 30 height 7
click at [53, 216] on span "(408) 398-8447" at bounding box center [53, 213] width 38 height 5
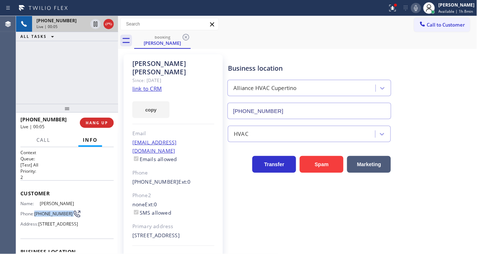
copy div "(408) 398-8447"
click at [93, 72] on div "+14083988447 Live | 00:36 ALL TASKS ALL TASKS ACTIVE TASKS TASKS IN WRAP UP" at bounding box center [67, 60] width 102 height 88
click at [95, 24] on icon at bounding box center [95, 24] width 9 height 9
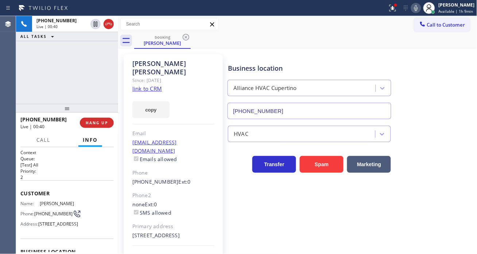
click at [418, 10] on icon at bounding box center [416, 8] width 9 height 9
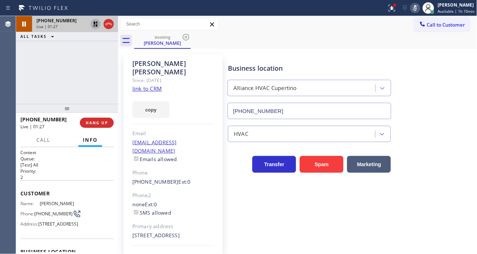
click at [94, 23] on icon at bounding box center [95, 24] width 5 height 5
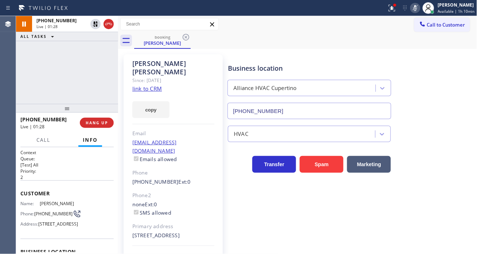
click at [417, 8] on icon at bounding box center [415, 8] width 9 height 9
click at [400, 8] on div at bounding box center [392, 8] width 16 height 9
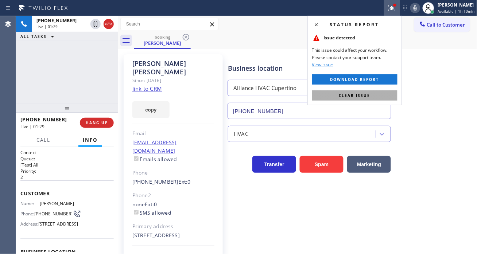
click at [352, 96] on span "Clear issue" at bounding box center [354, 95] width 31 height 5
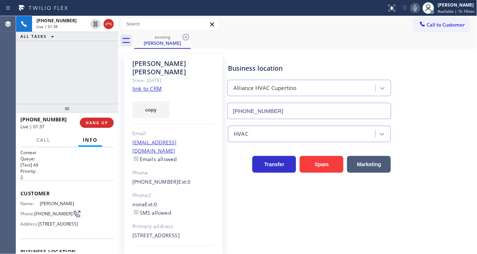
click at [440, 89] on div "Business location Alliance HVAC Cupertino (408) 692-9424" at bounding box center [351, 86] width 249 height 66
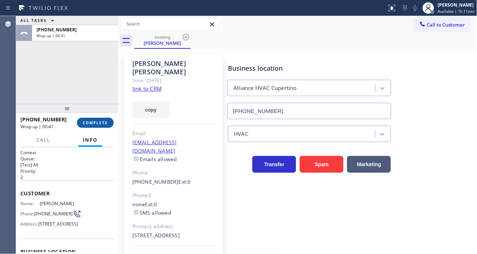
click at [107, 123] on span "COMPLETE" at bounding box center [95, 122] width 25 height 5
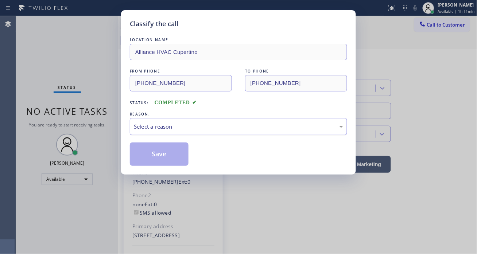
click at [181, 130] on div "Select a reason" at bounding box center [238, 127] width 209 height 8
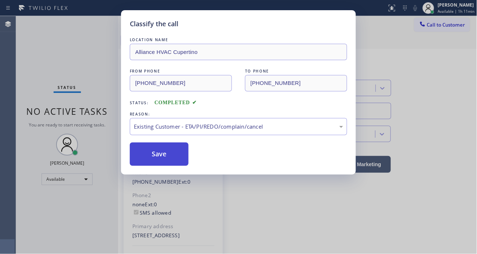
click at [173, 152] on button "Save" at bounding box center [159, 154] width 59 height 23
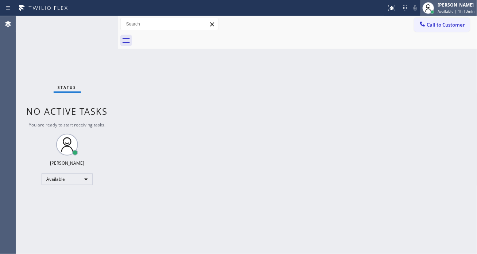
click at [429, 8] on icon at bounding box center [428, 8] width 9 height 9
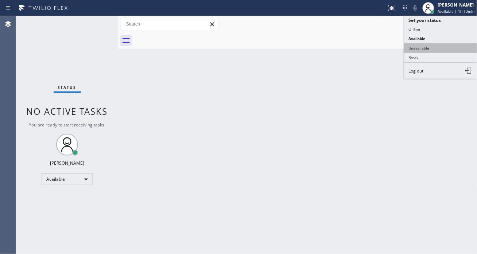
click at [425, 46] on button "Unavailable" at bounding box center [441, 47] width 73 height 9
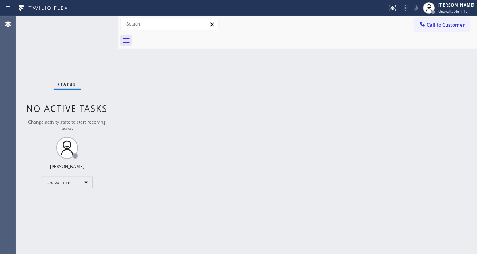
click at [462, 59] on div "Back to Dashboard Change Sender ID Customers Technicians Select a contact Outbo…" at bounding box center [297, 135] width 359 height 238
click at [456, 72] on div "Back to Dashboard Change Sender ID Customers Technicians Select a contact Outbo…" at bounding box center [297, 135] width 359 height 238
click at [427, 32] on div "Call to Customer Outbound call Location Same Day Subzero Repair Mesa Your calle…" at bounding box center [297, 24] width 359 height 16
click at [426, 30] on button "Call to Customer" at bounding box center [442, 25] width 56 height 14
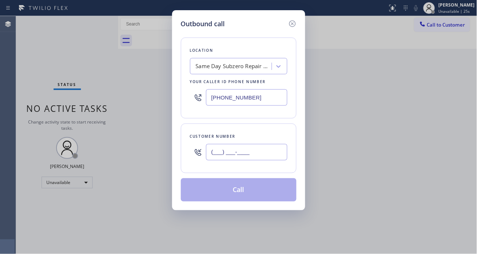
click at [241, 155] on input "(___) ___-____" at bounding box center [246, 152] width 81 height 16
paste input "408) 398-8447"
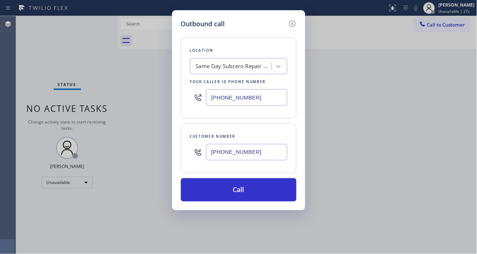
type input "(408) 398-8447"
click at [257, 100] on input "[PHONE_NUMBER]" at bounding box center [246, 97] width 81 height 16
click at [257, 99] on input "[PHONE_NUMBER]" at bounding box center [246, 97] width 81 height 16
paste input "408) 692-9424"
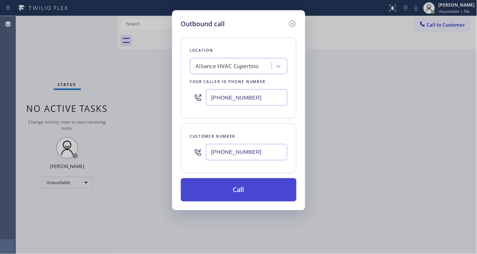
type input "(408) 692-9424"
click at [264, 195] on button "Call" at bounding box center [239, 189] width 116 height 23
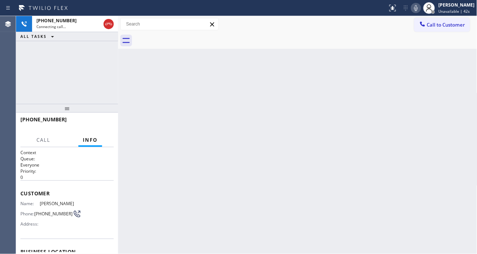
click at [62, 50] on div "+14083988447 Connecting call… ALL TASKS ALL TASKS ACTIVE TASKS TASKS IN WRAP UP" at bounding box center [67, 60] width 102 height 88
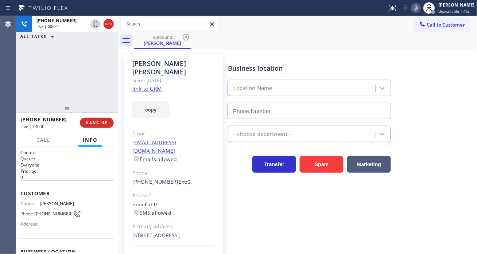
type input "(408) 692-9424"
click at [100, 120] on span "HANG UP" at bounding box center [97, 122] width 22 height 5
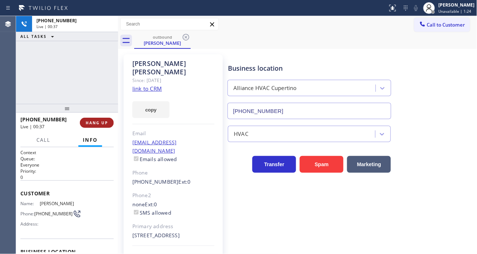
click at [100, 121] on span "HANG UP" at bounding box center [97, 122] width 22 height 5
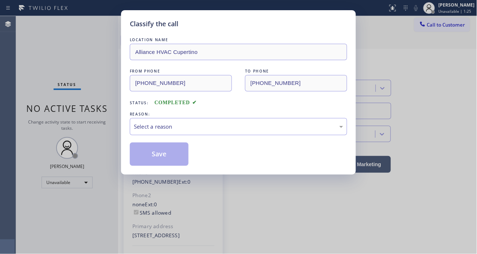
click at [100, 121] on div "Classify the call LOCATION NAME Alliance HVAC Cupertino FROM PHONE (408) 692-94…" at bounding box center [238, 127] width 477 height 254
drag, startPoint x: 183, startPoint y: 127, endPoint x: 185, endPoint y: 131, distance: 4.6
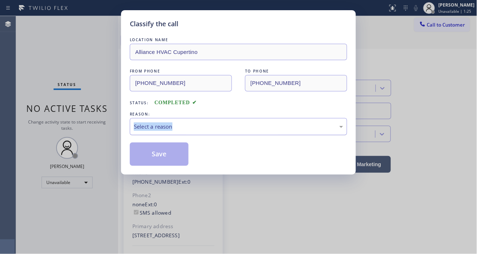
click at [183, 127] on div "Select a reason" at bounding box center [238, 127] width 209 height 8
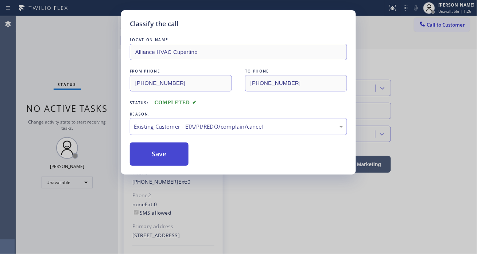
drag, startPoint x: 170, startPoint y: 137, endPoint x: 173, endPoint y: 144, distance: 8.0
click at [170, 137] on div "LOCATION NAME Alliance HVAC Cupertino FROM PHONE (408) 692-9424 TO PHONE (408) …" at bounding box center [238, 101] width 217 height 130
drag, startPoint x: 173, startPoint y: 157, endPoint x: 86, endPoint y: 42, distance: 144.8
click at [173, 158] on button "Save" at bounding box center [159, 154] width 59 height 23
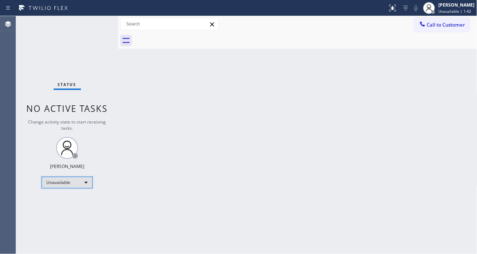
click at [86, 182] on div "Unavailable" at bounding box center [67, 183] width 51 height 12
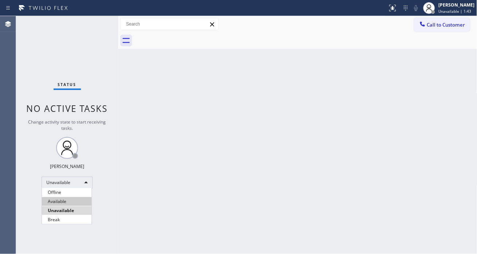
drag, startPoint x: 79, startPoint y: 204, endPoint x: 76, endPoint y: 199, distance: 5.7
click at [79, 204] on li "Available" at bounding box center [67, 201] width 50 height 9
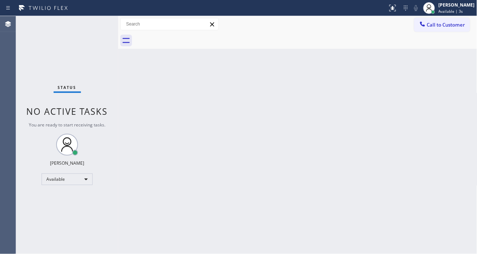
click at [439, 141] on div "Back to Dashboard Change Sender ID Customers Technicians Select a contact Outbo…" at bounding box center [297, 135] width 359 height 238
drag, startPoint x: 442, startPoint y: 160, endPoint x: 373, endPoint y: 133, distance: 74.4
click at [442, 160] on div "Back to Dashboard Change Sender ID Customers Technicians Select a contact Outbo…" at bounding box center [297, 135] width 359 height 238
click at [89, 28] on div "Status No active tasks You are ready to start receiving tasks. [PERSON_NAME]" at bounding box center [67, 135] width 102 height 238
click at [96, 21] on div "Status No active tasks You are ready to start receiving tasks. [PERSON_NAME]" at bounding box center [67, 135] width 102 height 238
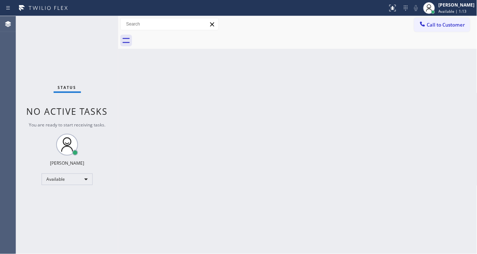
click at [96, 21] on div "Status No active tasks You are ready to start receiving tasks. [PERSON_NAME]" at bounding box center [67, 135] width 102 height 238
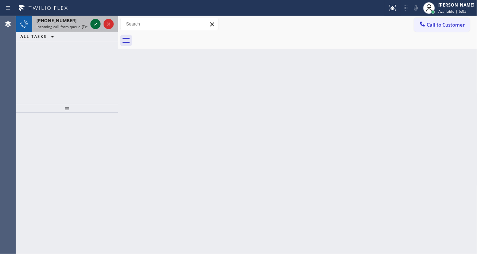
click at [94, 23] on icon at bounding box center [95, 24] width 9 height 9
click at [94, 26] on icon at bounding box center [95, 24] width 9 height 9
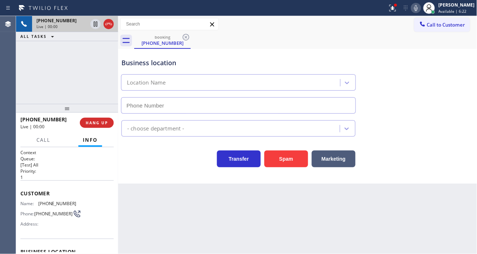
type input "(949) 894-4844"
click at [46, 202] on span "(213) 447-9455" at bounding box center [57, 203] width 38 height 5
copy span "(213) 447-9455"
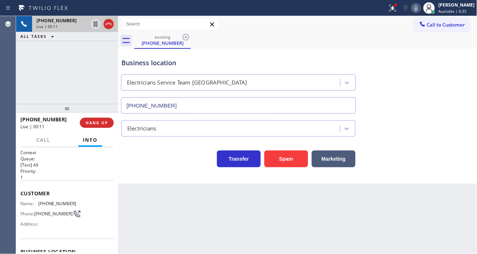
click at [148, 214] on div "Back to Dashboard Change Sender ID Customers Technicians Select a contact Outbo…" at bounding box center [297, 135] width 359 height 238
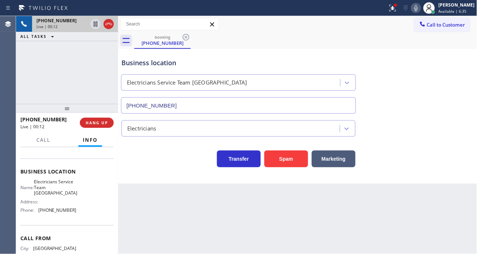
scroll to position [81, 0]
click at [54, 185] on span "Electricians Service Team Lake Forest" at bounding box center [55, 186] width 43 height 17
copy span "Electricians Service Team Lake Forest"
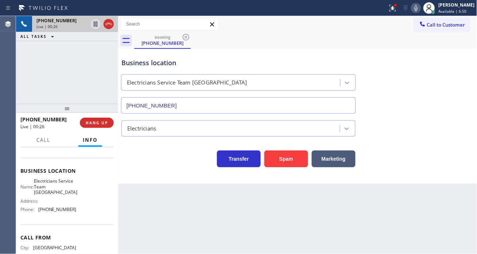
click at [152, 221] on div "Back to Dashboard Change Sender ID Customers Technicians Select a contact Outbo…" at bounding box center [297, 135] width 359 height 238
click at [65, 210] on span "(949) 894-4844" at bounding box center [57, 209] width 38 height 5
copy span "(949) 894-4844"
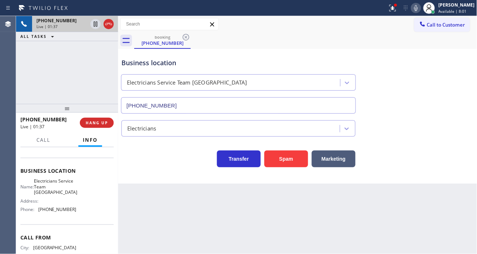
click at [77, 74] on div "+12134479455 Live | 01:37 ALL TASKS ALL TASKS ACTIVE TASKS TASKS IN WRAP UP" at bounding box center [67, 60] width 102 height 88
click at [95, 26] on icon at bounding box center [96, 24] width 4 height 5
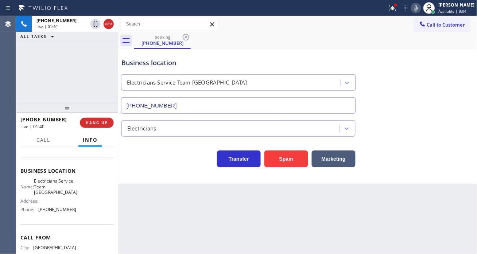
click at [421, 9] on icon at bounding box center [416, 8] width 9 height 9
click at [439, 90] on div "Business location Electricians Service Team Lake Forest (949) 894-4844" at bounding box center [298, 81] width 356 height 66
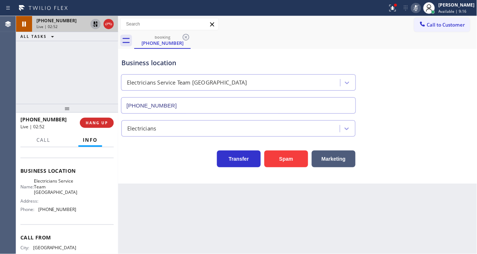
click at [93, 26] on icon at bounding box center [95, 24] width 9 height 9
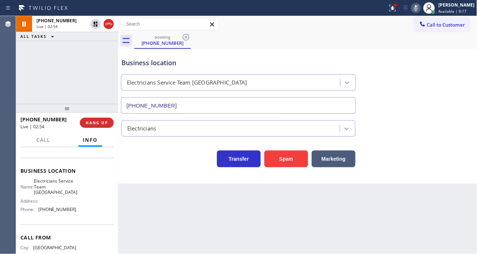
click at [421, 11] on icon at bounding box center [416, 8] width 9 height 9
click at [397, 12] on icon at bounding box center [392, 8] width 9 height 9
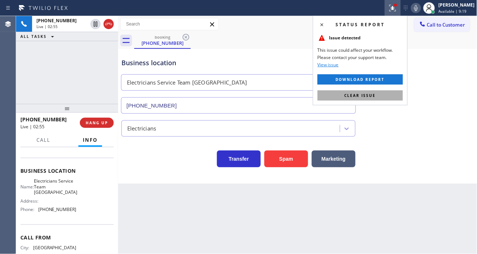
click at [387, 97] on button "Clear issue" at bounding box center [360, 95] width 85 height 10
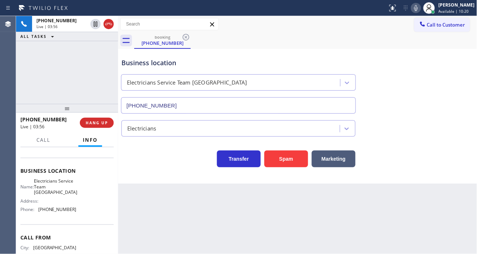
click at [453, 72] on div "Business location Electricians Service Team Lake Forest (949) 894-4844" at bounding box center [298, 81] width 356 height 66
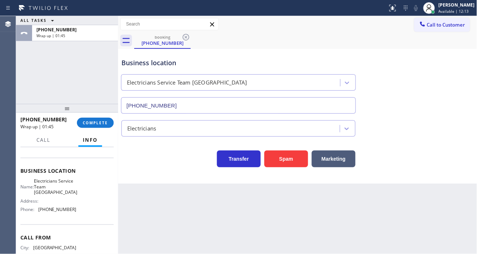
click at [112, 127] on div "+12134479455 Wrap up | 01:45 COMPLETE" at bounding box center [66, 122] width 93 height 19
click at [109, 125] on button "COMPLETE" at bounding box center [95, 123] width 37 height 10
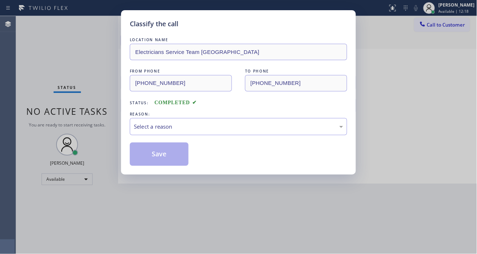
click at [167, 136] on div "LOCATION NAME Electricians Service Team Lake Forest FROM PHONE (213) 447-9455 T…" at bounding box center [238, 101] width 217 height 130
click at [164, 128] on div "Select a reason" at bounding box center [238, 127] width 209 height 8
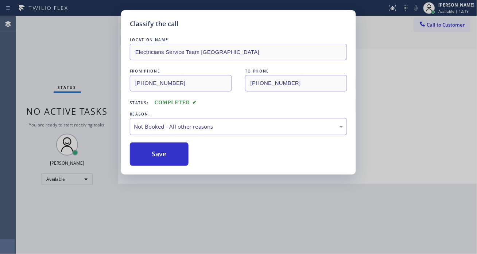
click at [168, 154] on button "Save" at bounding box center [159, 154] width 59 height 23
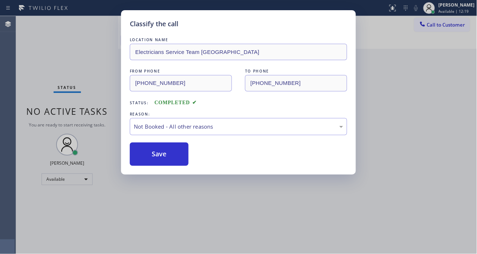
click at [168, 154] on button "Save" at bounding box center [159, 154] width 59 height 23
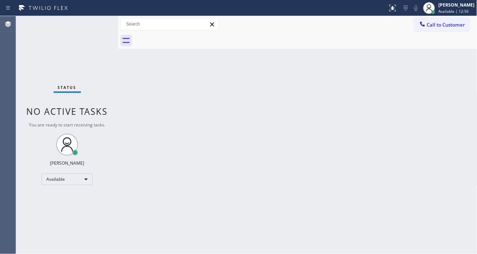
click at [91, 28] on div "Status No active tasks You are ready to start receiving tasks. [PERSON_NAME]" at bounding box center [67, 135] width 102 height 238
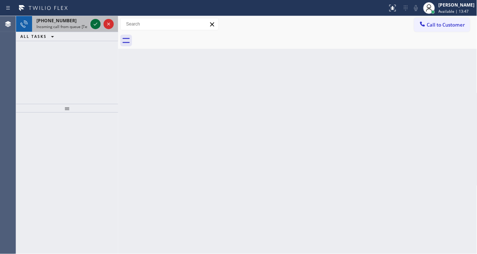
click at [92, 27] on icon at bounding box center [95, 24] width 9 height 9
drag, startPoint x: 92, startPoint y: 19, endPoint x: 92, endPoint y: 27, distance: 8.4
click at [92, 27] on icon at bounding box center [95, 24] width 9 height 9
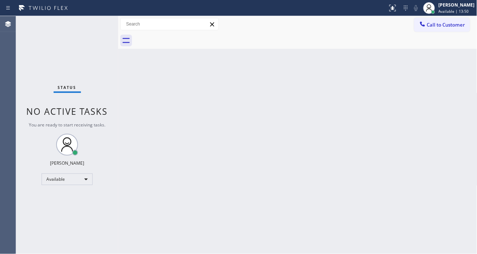
click at [92, 26] on div "Status No active tasks You are ready to start receiving tasks. [PERSON_NAME]" at bounding box center [67, 135] width 102 height 238
click at [92, 24] on div "Status No active tasks You are ready to start receiving tasks. [PERSON_NAME]" at bounding box center [67, 135] width 102 height 238
click at [92, 20] on div "Status No active tasks You are ready to start receiving tasks. [PERSON_NAME]" at bounding box center [67, 135] width 102 height 238
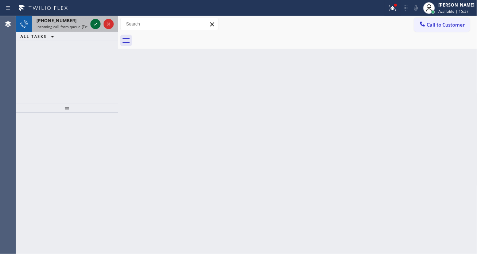
click at [90, 20] on div at bounding box center [95, 24] width 10 height 9
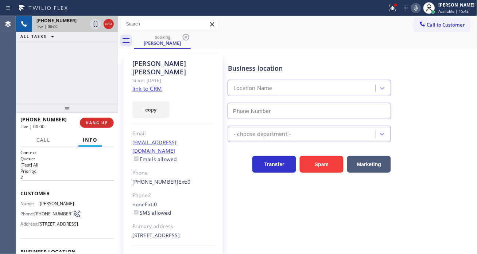
type input "[PHONE_NUMBER]"
click at [150, 85] on link "link to CRM" at bounding box center [147, 88] width 30 height 7
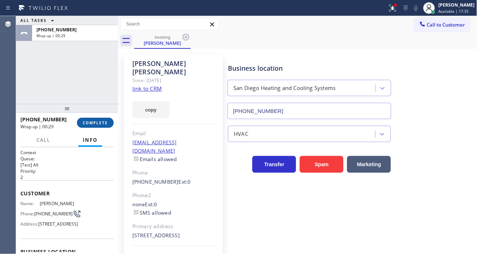
click at [101, 122] on span "COMPLETE" at bounding box center [95, 122] width 25 height 5
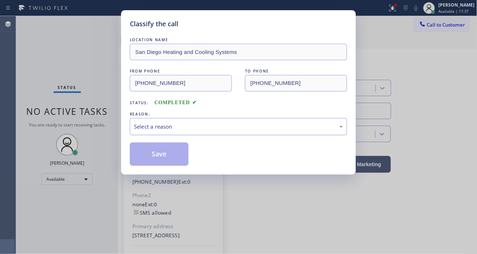
click at [197, 132] on div "Select a reason" at bounding box center [238, 126] width 217 height 17
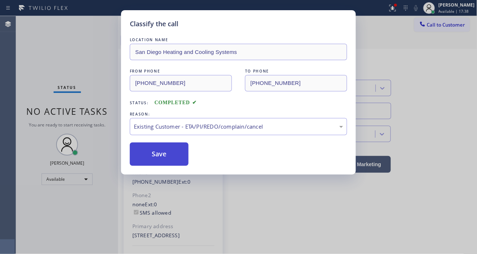
click at [185, 159] on button "Save" at bounding box center [159, 154] width 59 height 23
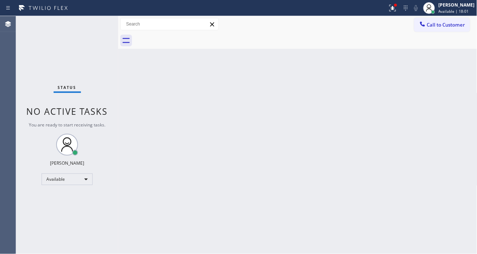
click at [435, 106] on div "Back to Dashboard Change Sender ID Customers Technicians Select a contact Outbo…" at bounding box center [297, 135] width 359 height 238
click at [396, 13] on button at bounding box center [393, 8] width 16 height 16
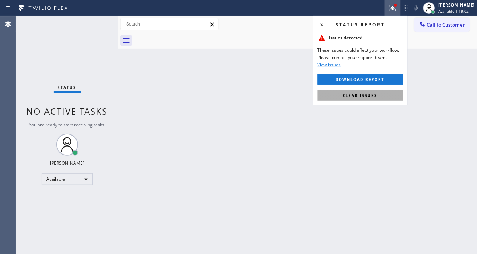
click at [359, 96] on span "Clear issues" at bounding box center [360, 95] width 34 height 5
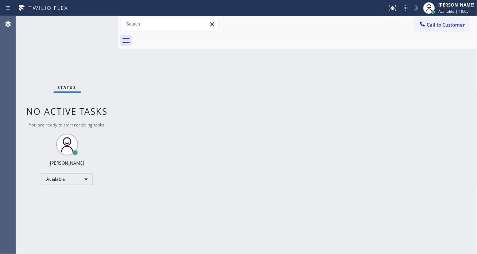
click at [92, 19] on div "Status No active tasks You are ready to start receiving tasks. [PERSON_NAME]" at bounding box center [67, 135] width 102 height 238
click at [443, 124] on div "Back to Dashboard Change Sender ID Customers Technicians Select a contact Outbo…" at bounding box center [297, 135] width 359 height 238
click at [100, 25] on div "Status No active tasks You are ready to start receiving tasks. [PERSON_NAME]" at bounding box center [67, 135] width 102 height 238
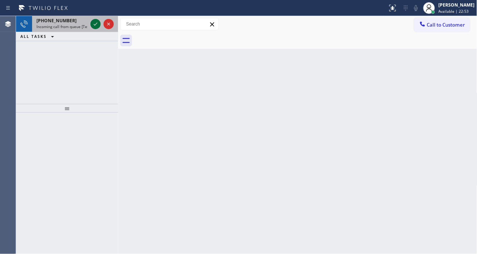
click at [95, 24] on icon at bounding box center [95, 24] width 9 height 9
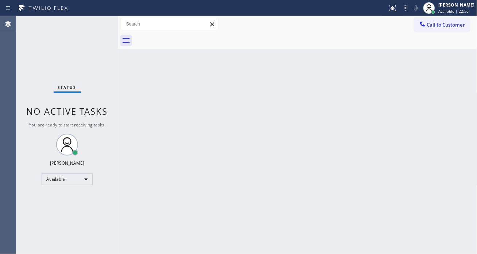
click at [93, 24] on div "Status No active tasks You are ready to start receiving tasks. [PERSON_NAME]" at bounding box center [67, 135] width 102 height 238
click at [93, 26] on div "Status No active tasks You are ready to start receiving tasks. [PERSON_NAME]" at bounding box center [67, 135] width 102 height 238
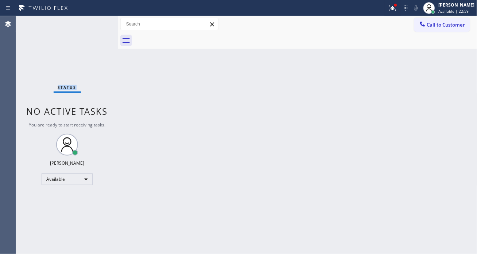
click at [93, 26] on div "Status No active tasks You are ready to start receiving tasks. [PERSON_NAME]" at bounding box center [67, 135] width 102 height 238
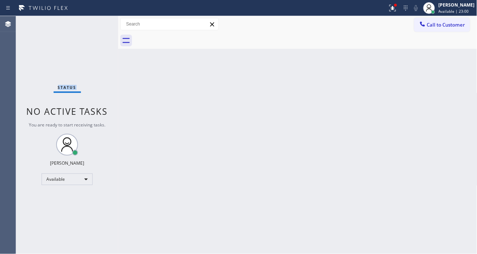
click at [93, 26] on div "Status No active tasks You are ready to start receiving tasks. [PERSON_NAME]" at bounding box center [67, 135] width 102 height 238
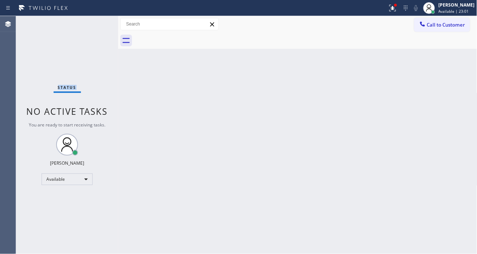
click at [93, 26] on div "Status No active tasks You are ready to start receiving tasks. [PERSON_NAME]" at bounding box center [67, 135] width 102 height 238
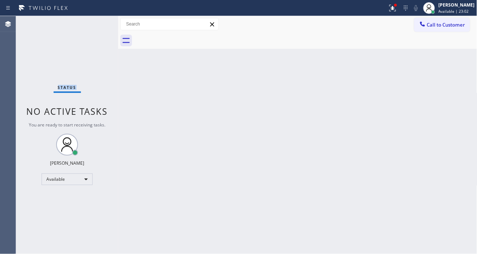
click at [93, 26] on div "Status No active tasks You are ready to start receiving tasks. [PERSON_NAME]" at bounding box center [67, 135] width 102 height 238
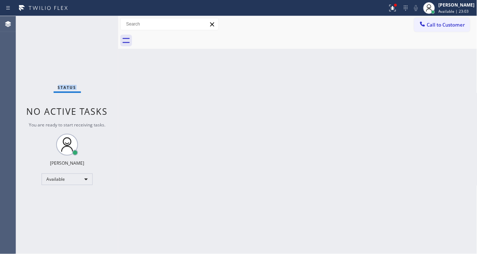
click at [93, 26] on div "Status No active tasks You are ready to start receiving tasks. [PERSON_NAME]" at bounding box center [67, 135] width 102 height 238
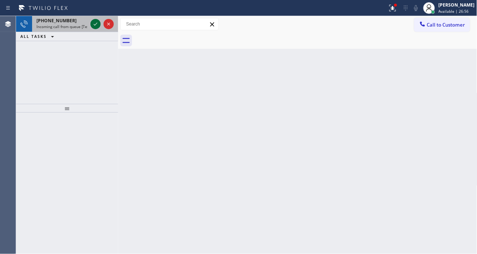
click at [93, 26] on icon at bounding box center [95, 24] width 9 height 9
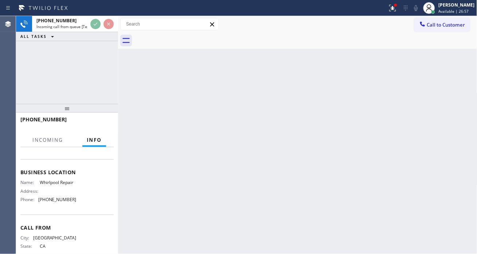
scroll to position [81, 0]
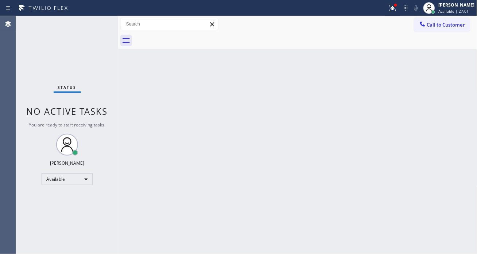
click at [320, 71] on div "Back to Dashboard Change Sender ID Customers Technicians Select a contact Outbo…" at bounding box center [297, 135] width 359 height 238
click at [444, 86] on div "Back to Dashboard Change Sender ID Customers Technicians Select a contact Outbo…" at bounding box center [297, 135] width 359 height 238
click at [437, 3] on div at bounding box center [429, 8] width 16 height 16
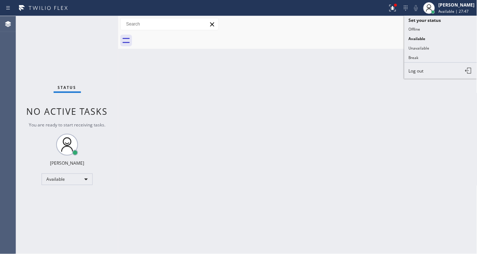
click at [428, 75] on button "Log out" at bounding box center [441, 71] width 73 height 16
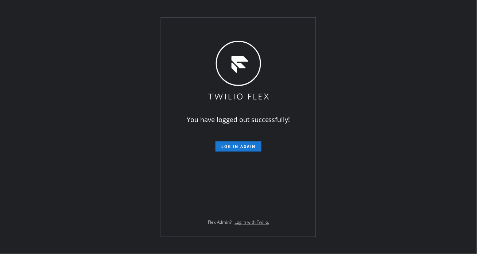
click at [461, 82] on div "You have logged out successfully! Log in again Flex Admin? Log in with Twilio." at bounding box center [238, 127] width 477 height 254
